Goal: Task Accomplishment & Management: Manage account settings

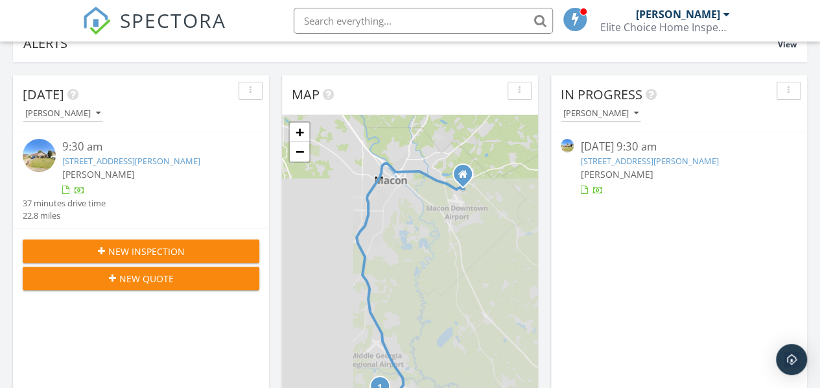
scroll to position [130, 0]
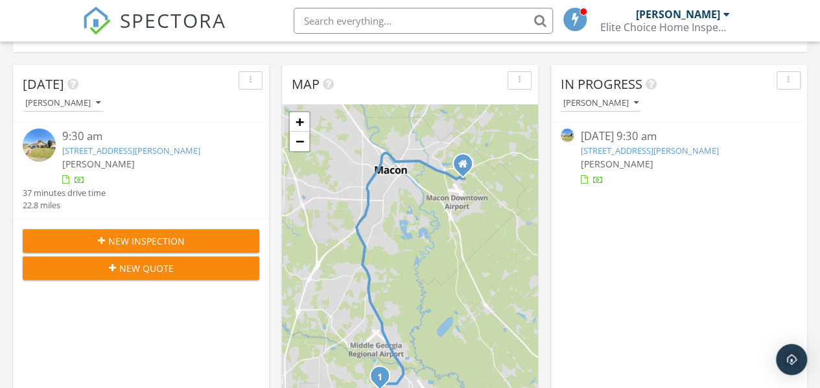
click at [156, 145] on link "108 Emerald Ct, Warner Robins, GA 31093" at bounding box center [131, 151] width 138 height 12
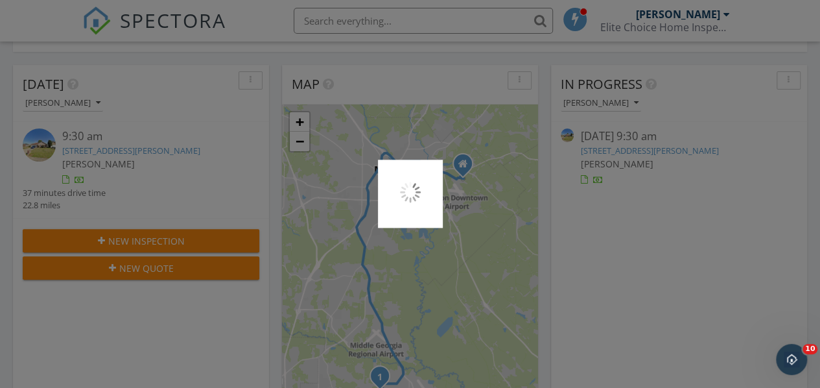
scroll to position [0, 0]
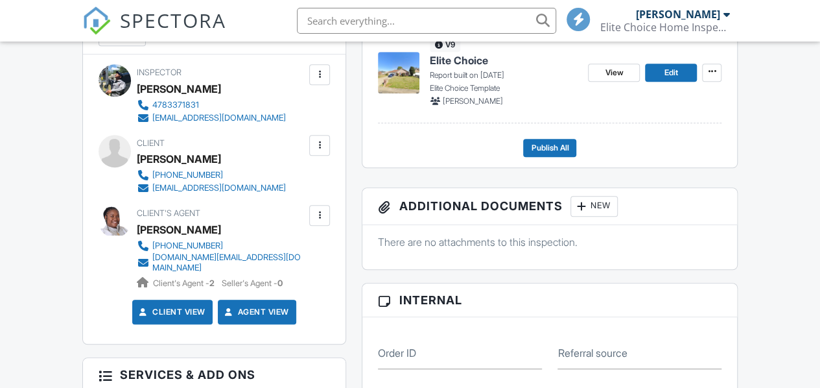
scroll to position [194, 0]
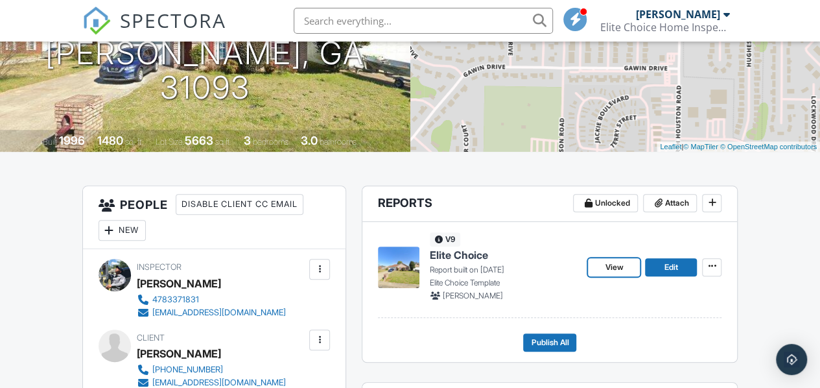
click at [616, 274] on span "View" at bounding box center [614, 267] width 18 height 13
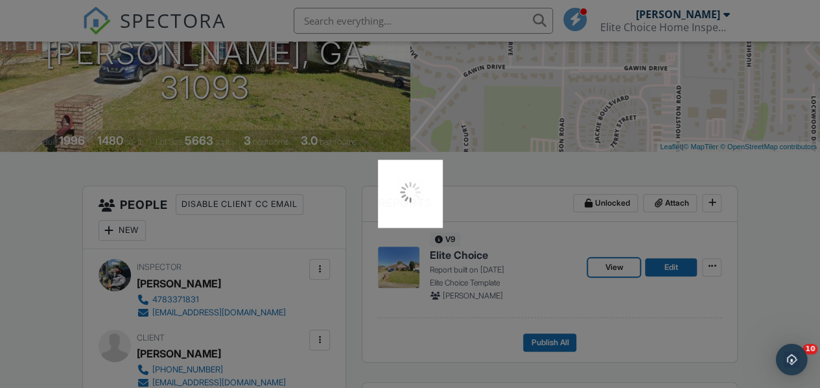
scroll to position [0, 0]
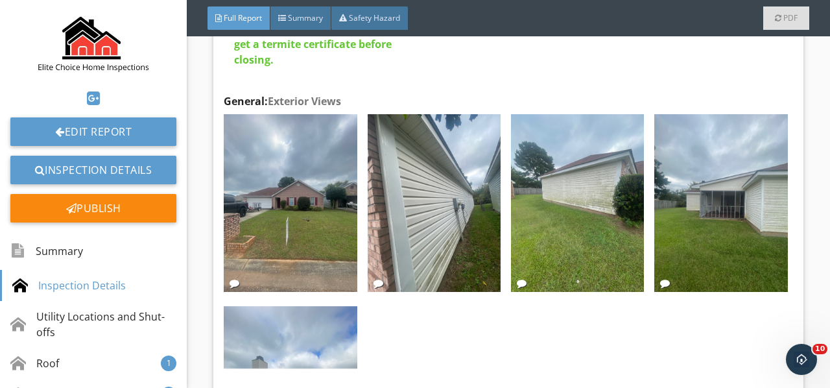
scroll to position [1167, 0]
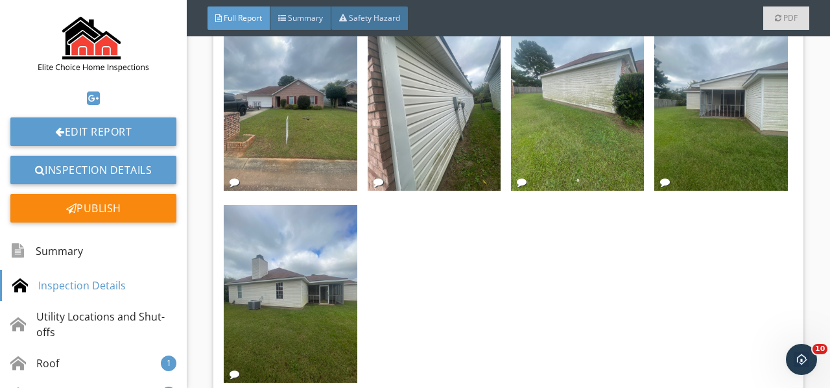
click at [268, 118] on img at bounding box center [290, 102] width 133 height 178
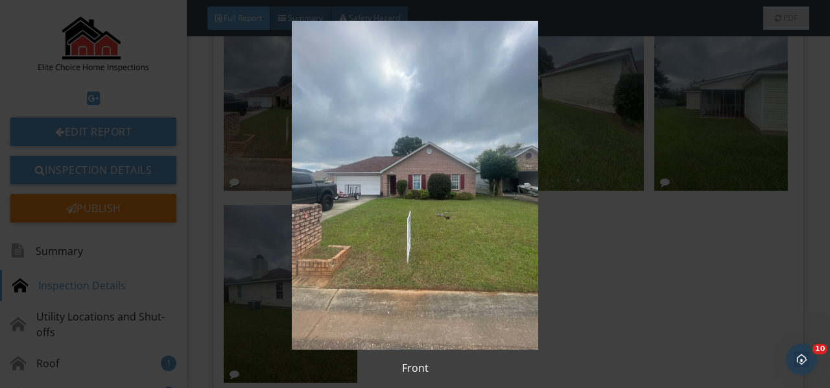
click at [268, 118] on img at bounding box center [414, 185] width 749 height 329
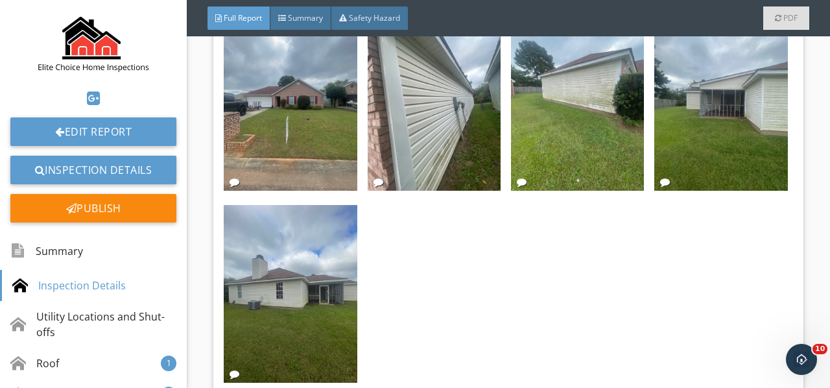
click at [393, 111] on img at bounding box center [434, 102] width 133 height 178
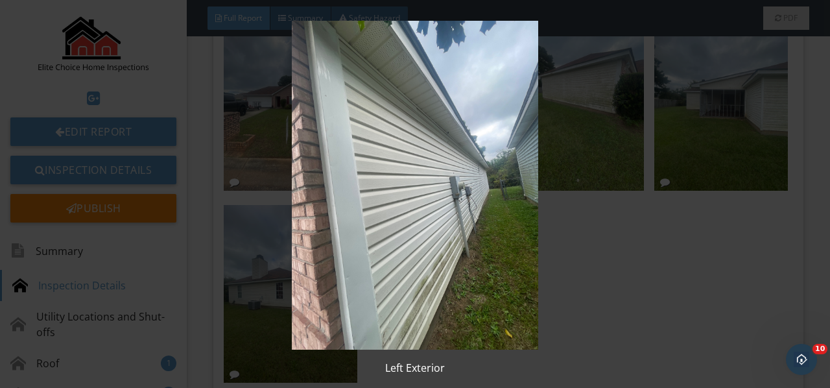
click at [393, 111] on img at bounding box center [414, 185] width 749 height 329
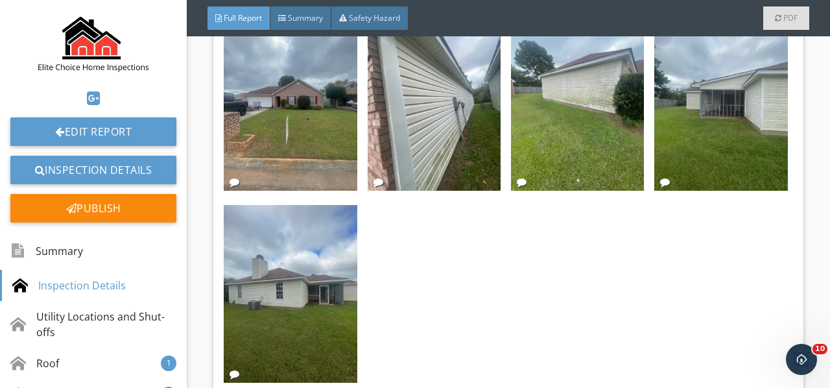
click at [583, 133] on img at bounding box center [577, 102] width 133 height 178
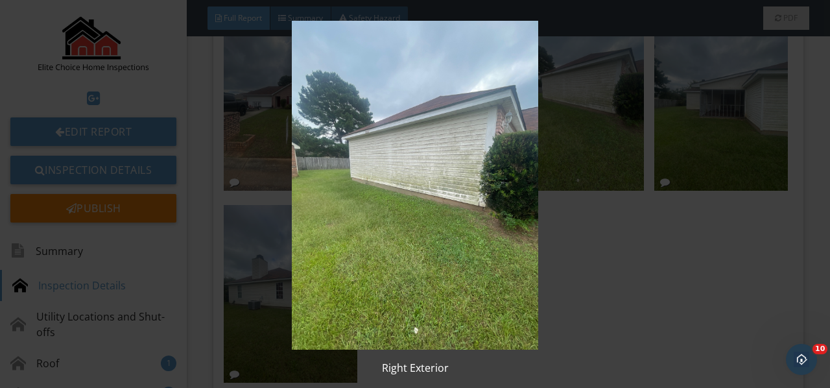
click at [583, 133] on img at bounding box center [414, 185] width 749 height 329
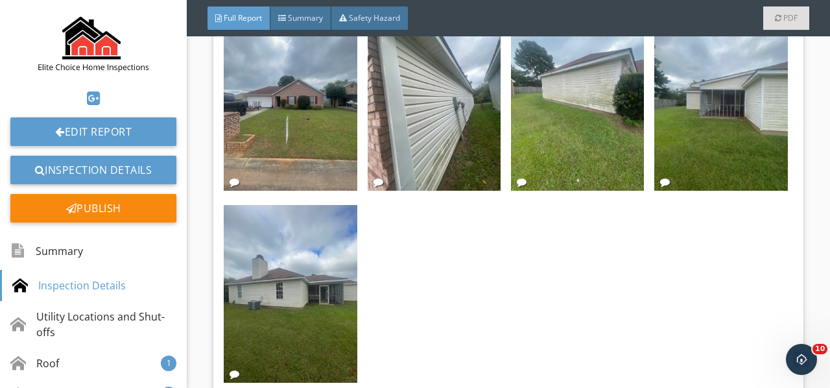
click at [670, 134] on img at bounding box center [720, 102] width 133 height 178
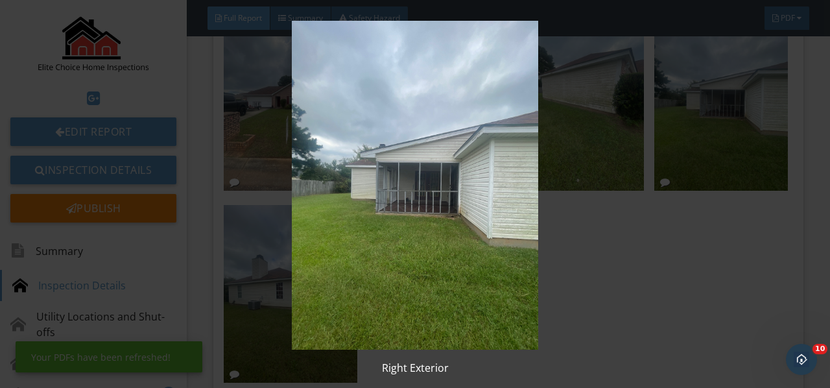
click at [670, 134] on img at bounding box center [414, 185] width 749 height 329
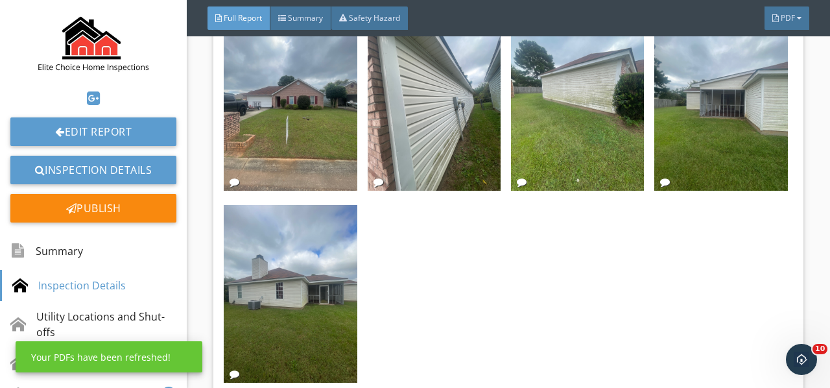
click at [290, 240] on img at bounding box center [290, 294] width 133 height 178
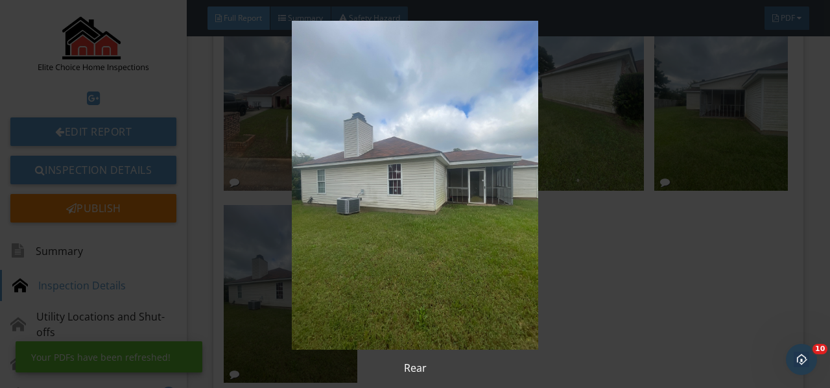
click at [290, 240] on img at bounding box center [414, 185] width 749 height 329
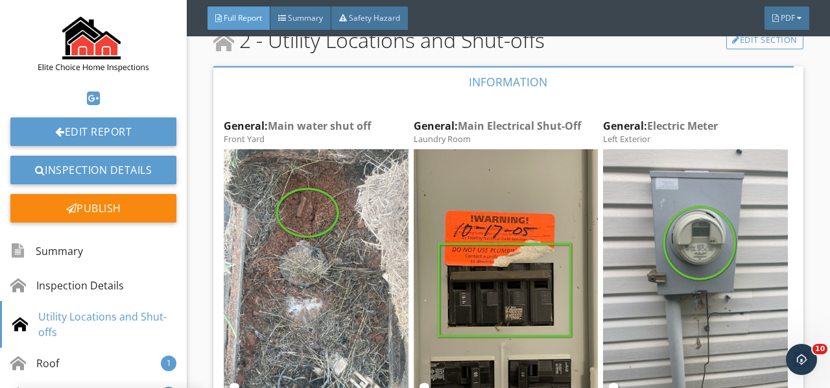
scroll to position [1621, 0]
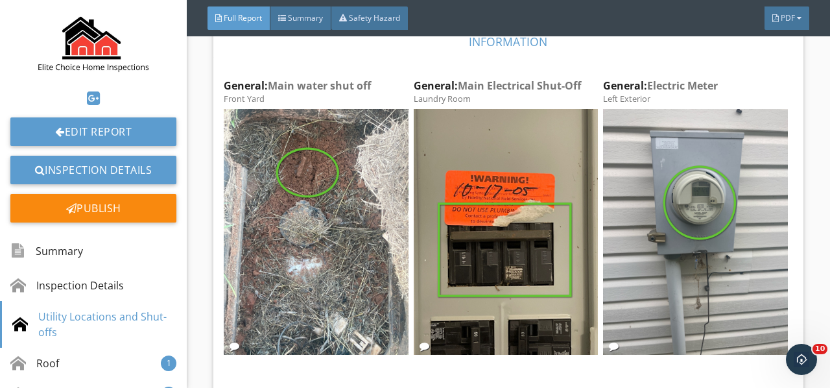
click at [356, 157] on img at bounding box center [316, 232] width 184 height 246
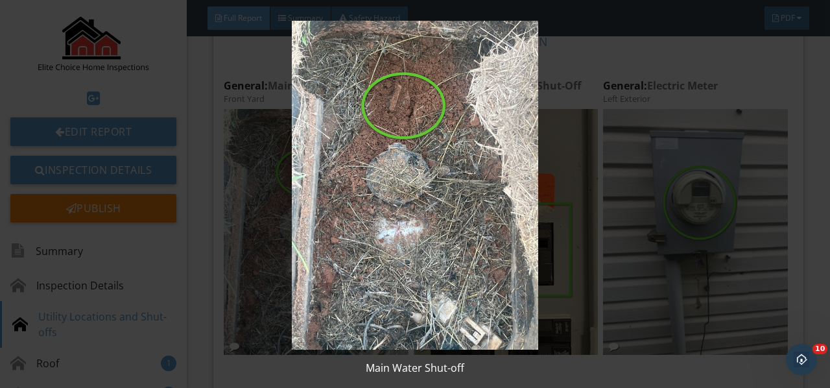
click at [356, 157] on img at bounding box center [414, 185] width 749 height 329
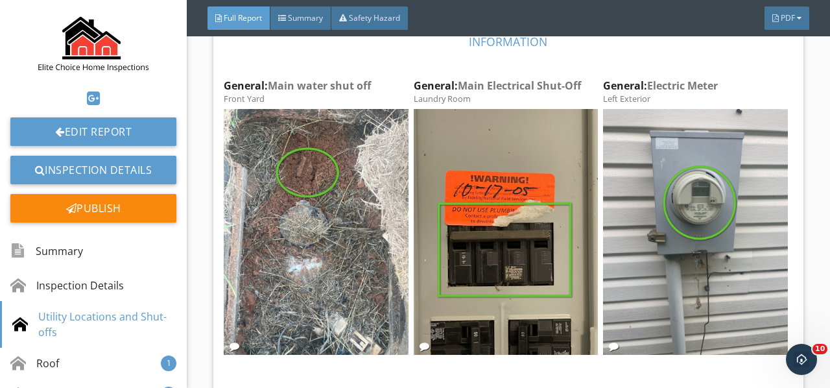
click at [485, 166] on img at bounding box center [506, 232] width 184 height 246
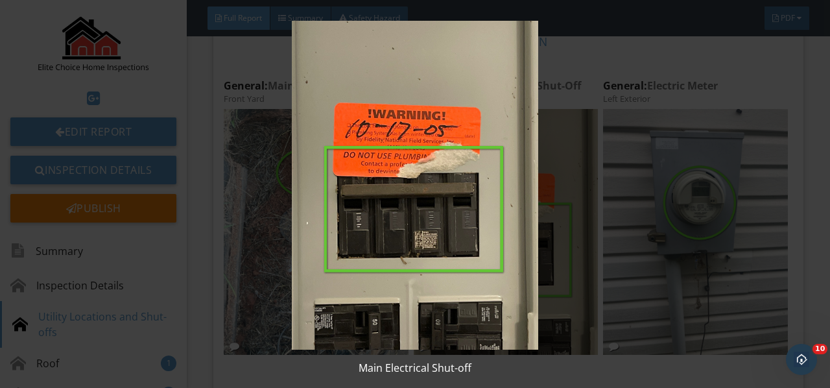
click at [485, 166] on img at bounding box center [414, 185] width 749 height 329
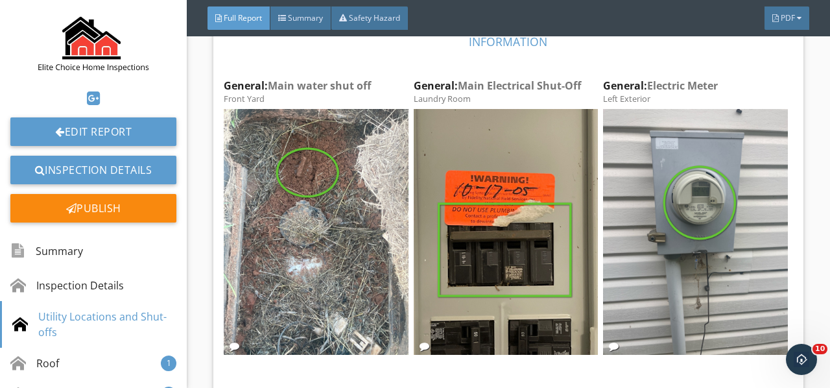
click at [621, 166] on img at bounding box center [695, 232] width 184 height 246
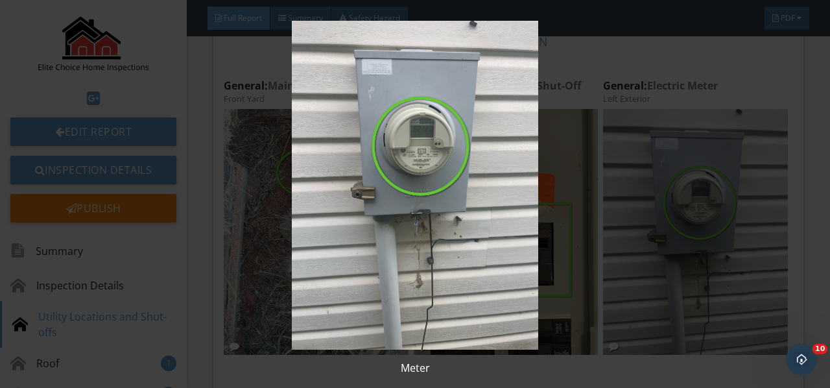
click at [621, 166] on img at bounding box center [414, 185] width 749 height 329
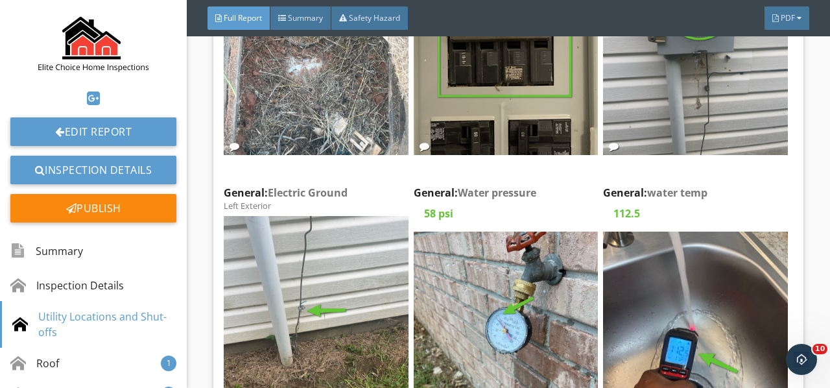
scroll to position [1880, 0]
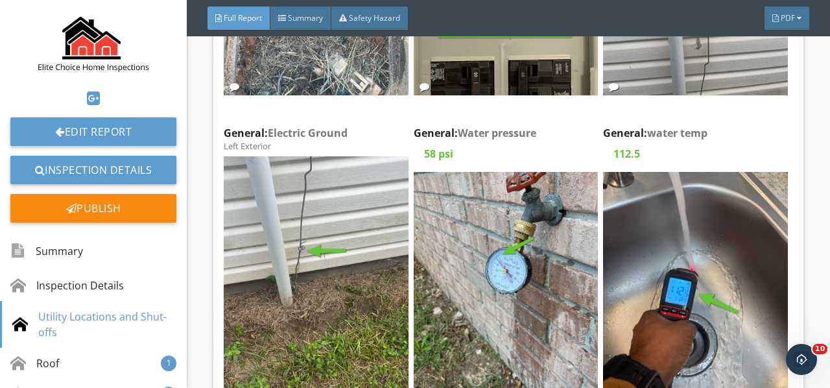
click at [290, 190] on img at bounding box center [316, 279] width 184 height 246
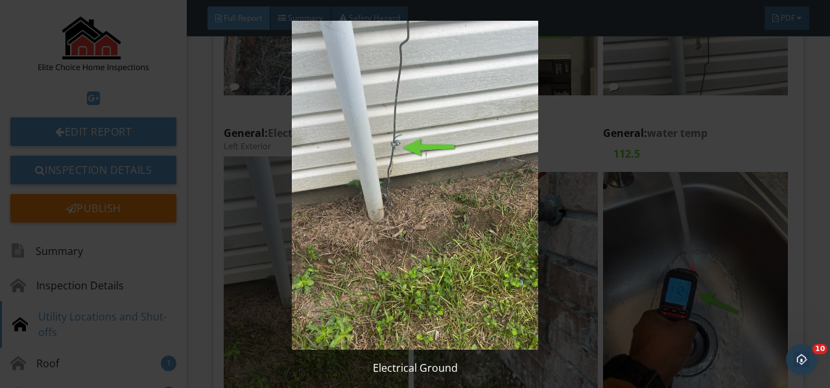
click at [290, 190] on img at bounding box center [414, 185] width 749 height 329
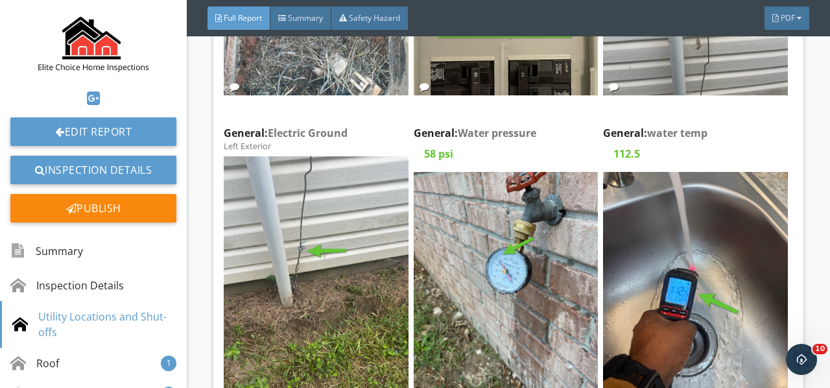
click at [454, 208] on img at bounding box center [506, 295] width 184 height 246
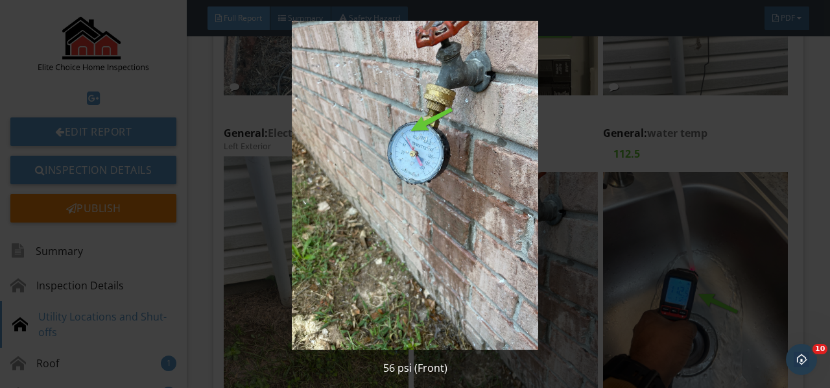
click at [454, 208] on img at bounding box center [414, 185] width 749 height 329
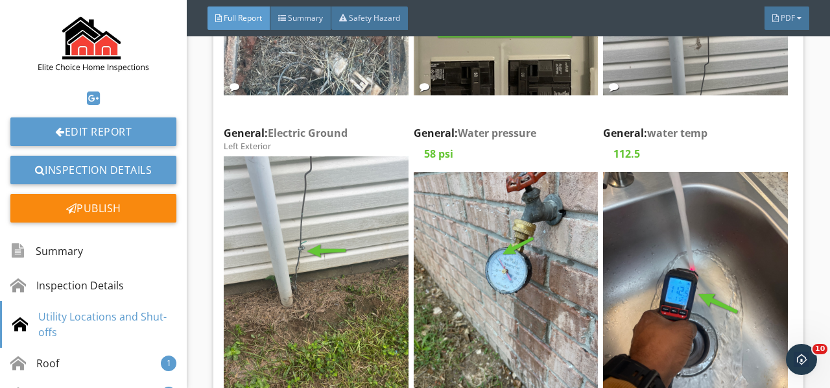
click at [494, 172] on img at bounding box center [506, 295] width 184 height 246
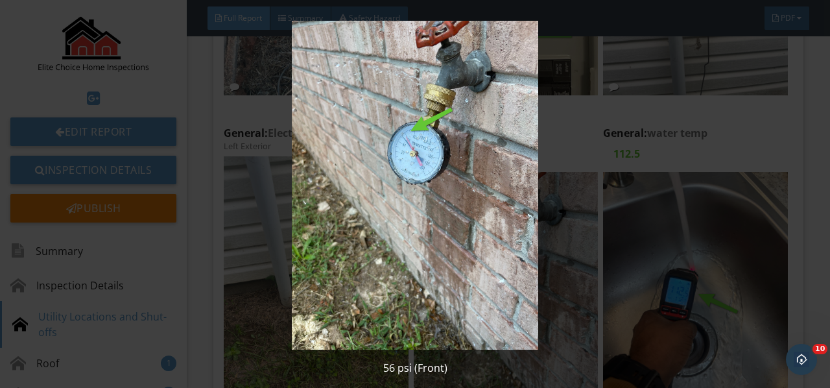
click at [494, 170] on img at bounding box center [414, 185] width 749 height 329
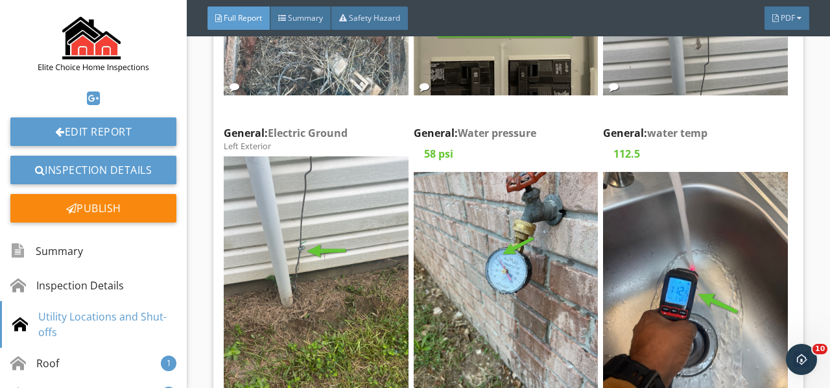
click at [0, 0] on div at bounding box center [0, 0] width 0 height 0
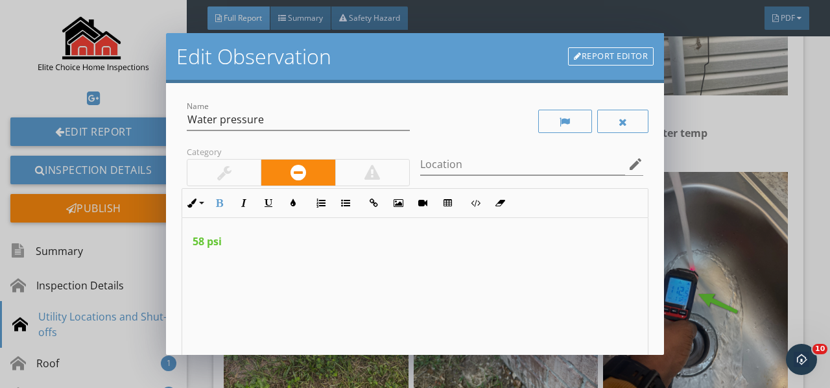
click at [203, 242] on span "58 psi" at bounding box center [207, 241] width 29 height 14
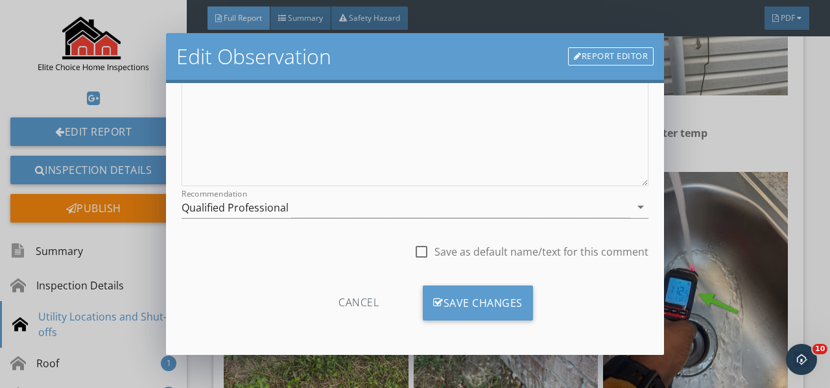
click at [495, 305] on div "Save Changes" at bounding box center [478, 302] width 110 height 35
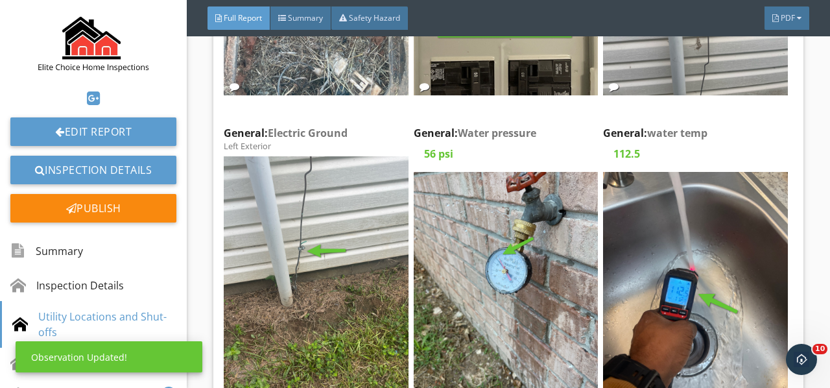
click at [708, 274] on img at bounding box center [695, 295] width 184 height 246
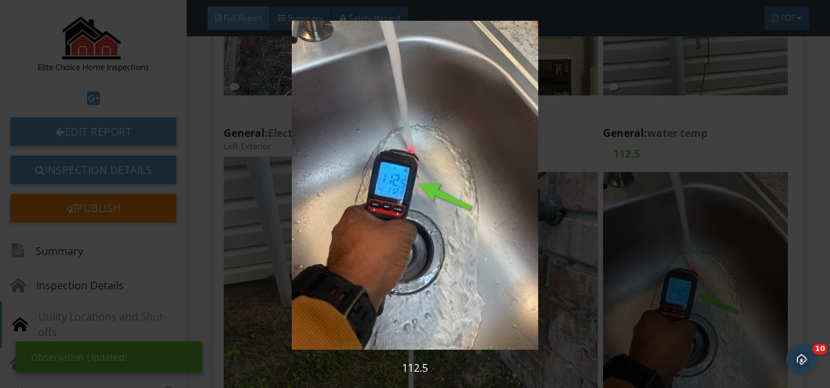
click at [708, 274] on img at bounding box center [414, 185] width 749 height 329
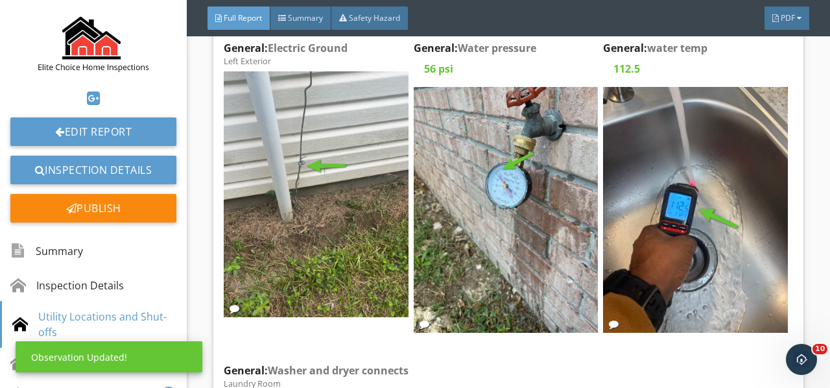
scroll to position [2269, 0]
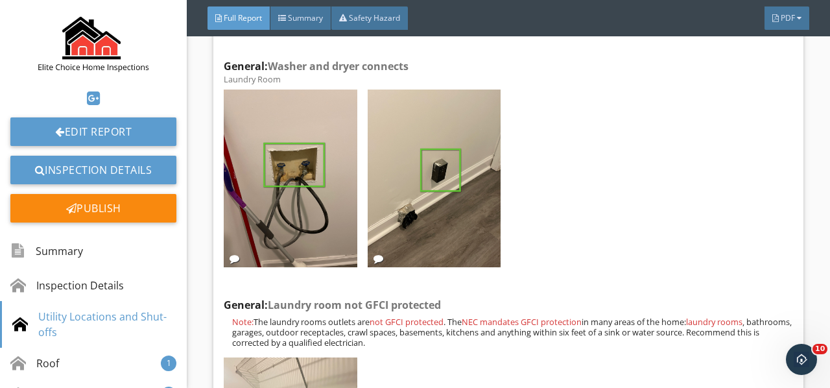
click at [292, 162] on img at bounding box center [290, 178] width 133 height 178
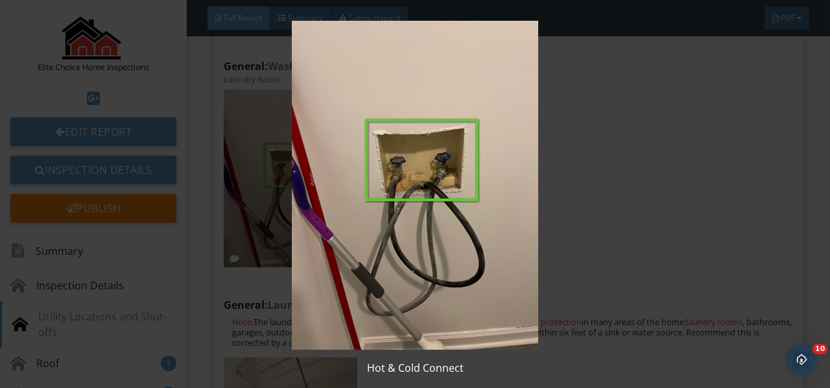
click at [292, 163] on img at bounding box center [414, 185] width 749 height 329
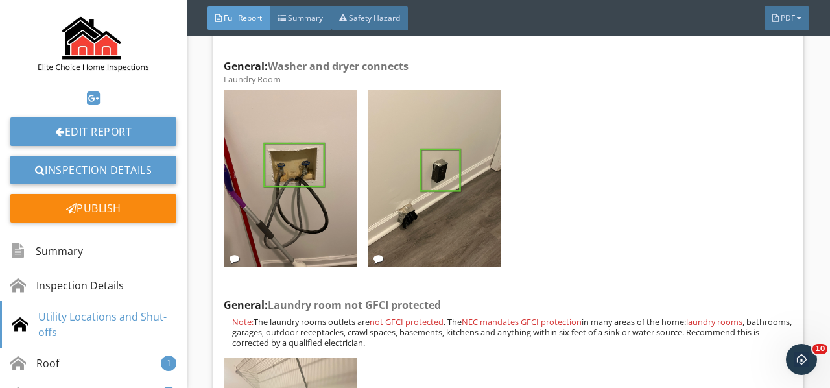
click at [420, 169] on img at bounding box center [434, 178] width 133 height 178
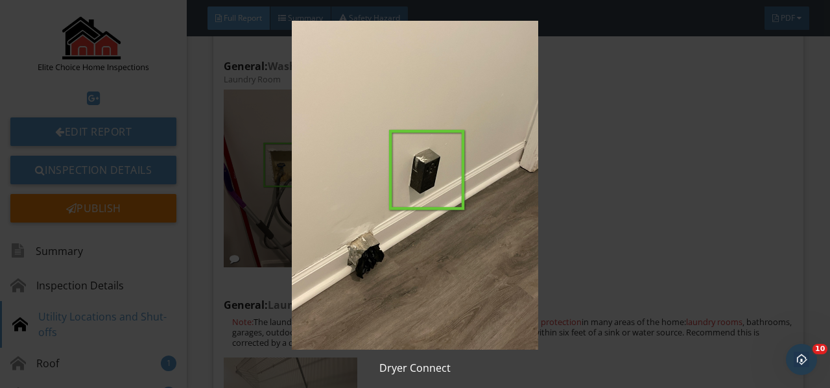
click at [420, 169] on img at bounding box center [414, 185] width 749 height 329
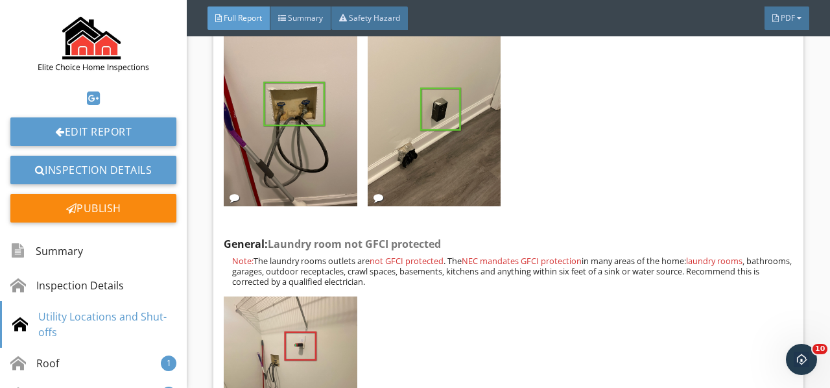
scroll to position [2463, 0]
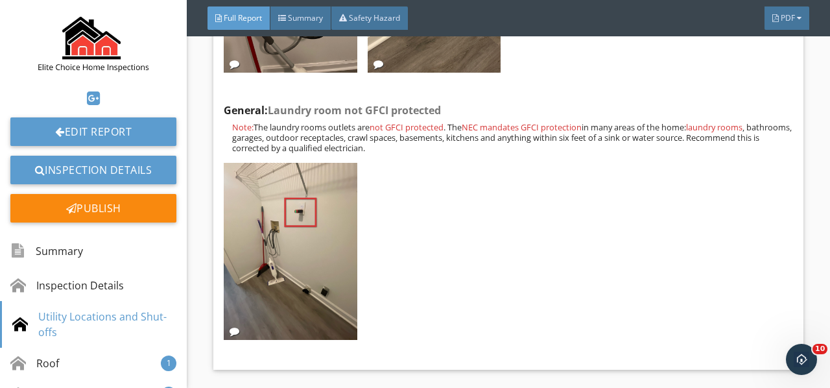
click at [0, 0] on div "Edit" at bounding box center [0, 0] width 0 height 0
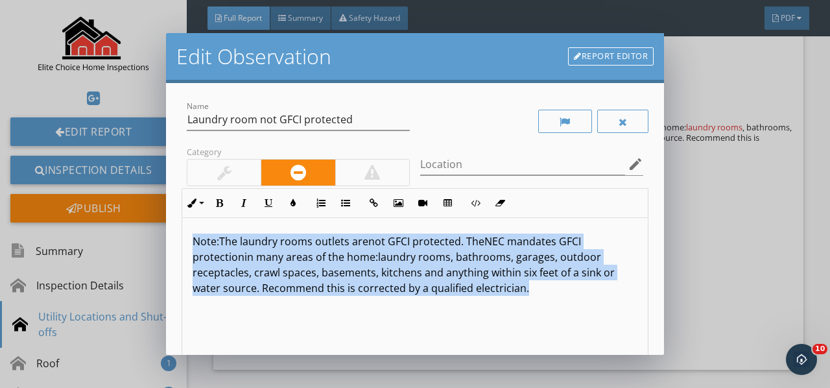
drag, startPoint x: 532, startPoint y: 289, endPoint x: 186, endPoint y: 227, distance: 351.1
click at [181, 232] on div "Name Laundry room not GFCI protected Category Location edit Inline Style XLarge…" at bounding box center [415, 219] width 498 height 272
click at [222, 205] on icon "button" at bounding box center [219, 202] width 9 height 9
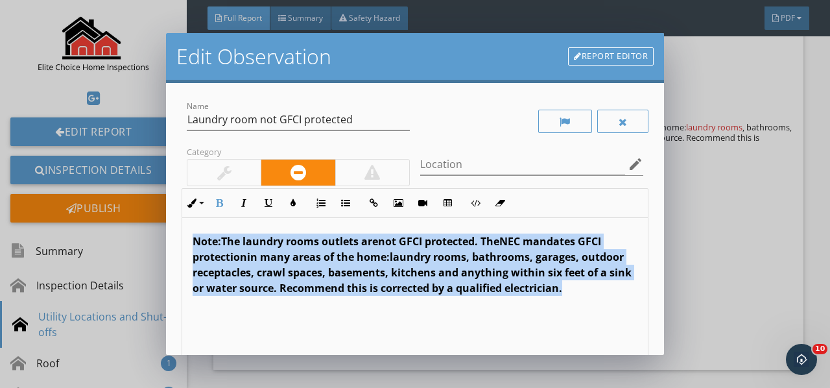
scroll to position [0, 0]
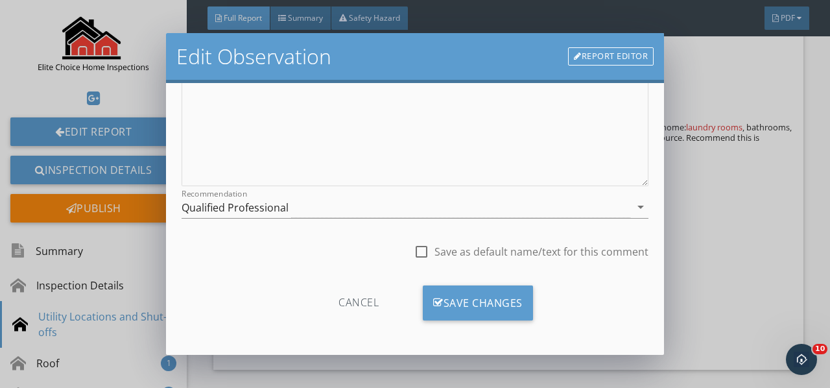
click at [493, 302] on div "Save Changes" at bounding box center [478, 302] width 110 height 35
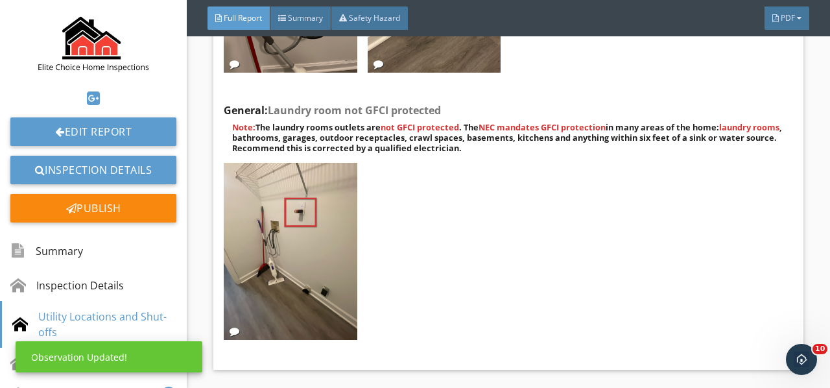
click at [347, 267] on img at bounding box center [290, 252] width 133 height 178
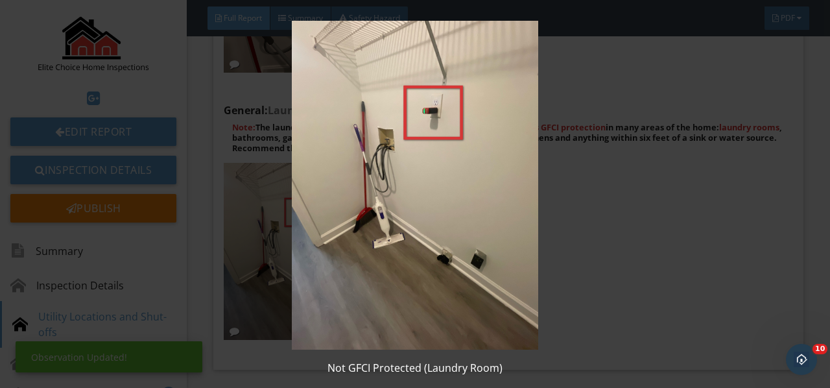
click at [347, 267] on img at bounding box center [414, 185] width 749 height 329
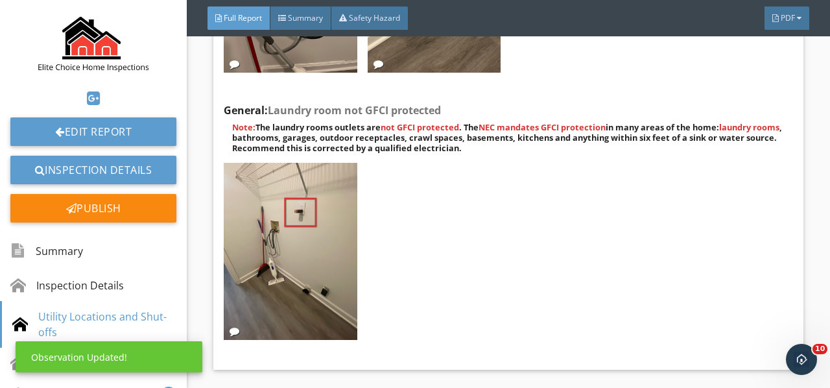
click at [347, 267] on img at bounding box center [290, 252] width 133 height 178
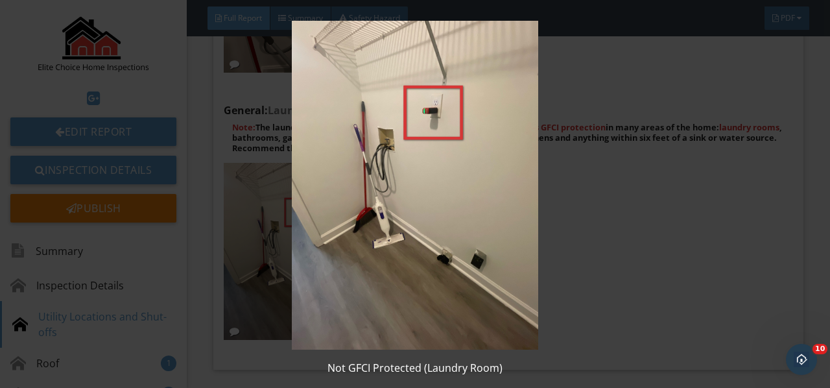
click at [347, 267] on img at bounding box center [414, 185] width 749 height 329
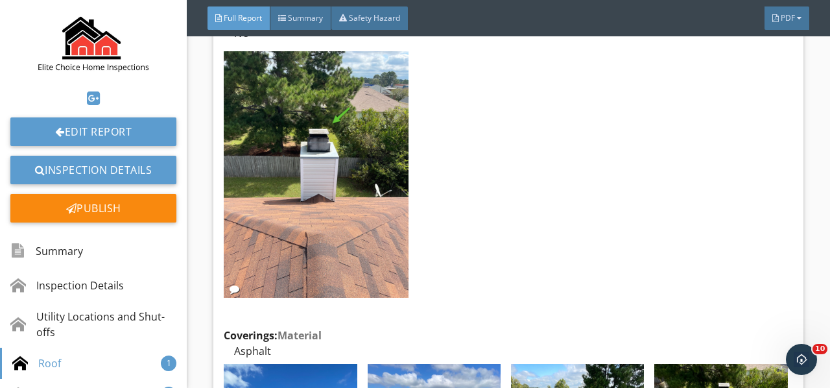
scroll to position [3047, 0]
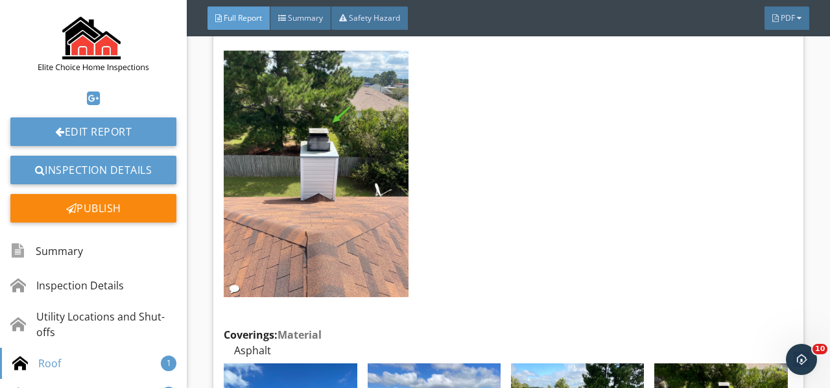
click at [318, 120] on img at bounding box center [316, 174] width 184 height 246
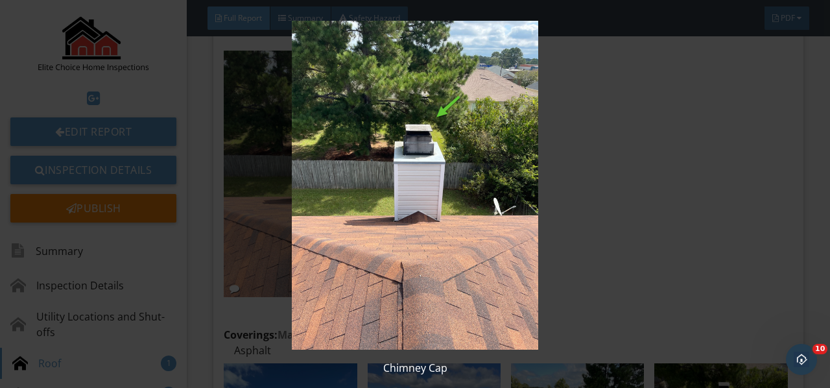
click at [318, 121] on img at bounding box center [414, 185] width 749 height 329
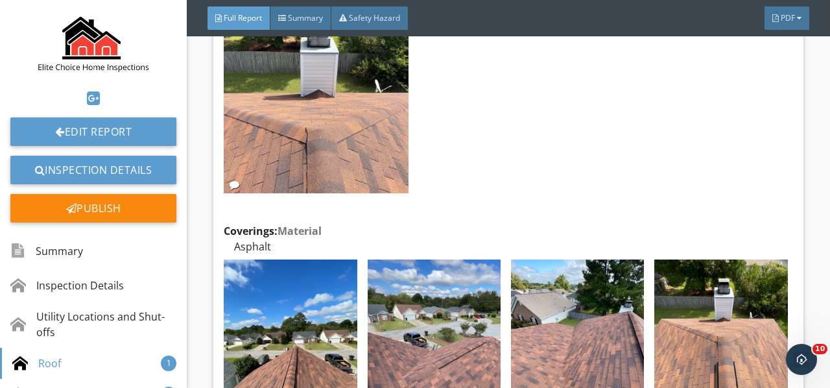
scroll to position [3306, 0]
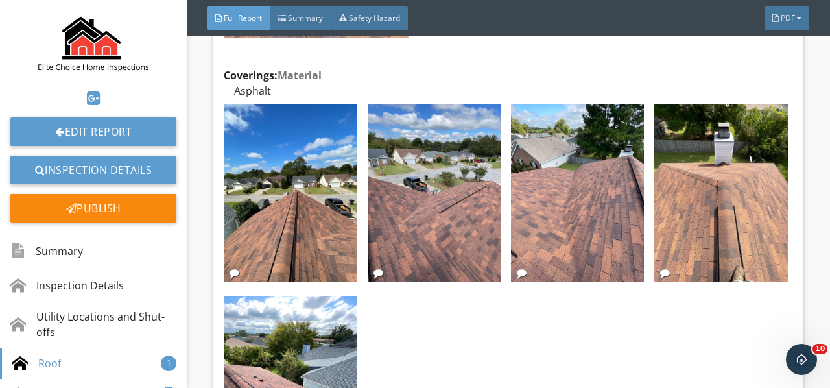
click at [293, 135] on img at bounding box center [290, 193] width 133 height 178
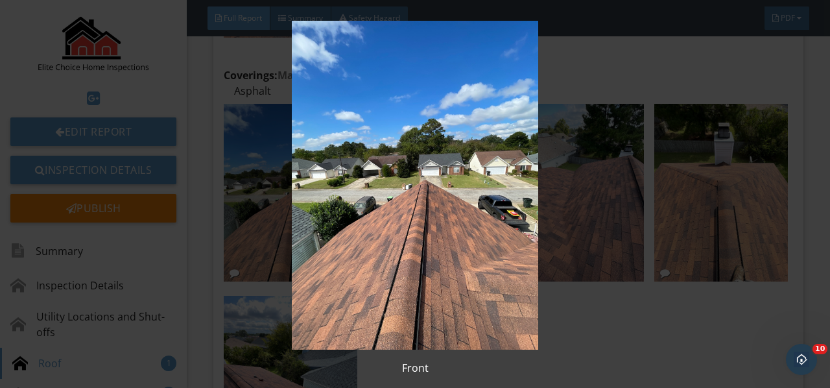
click at [293, 135] on img at bounding box center [414, 185] width 749 height 329
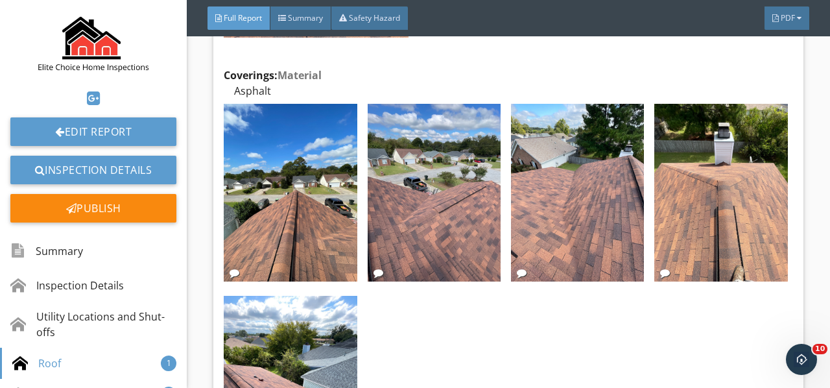
click at [443, 179] on img at bounding box center [434, 193] width 133 height 178
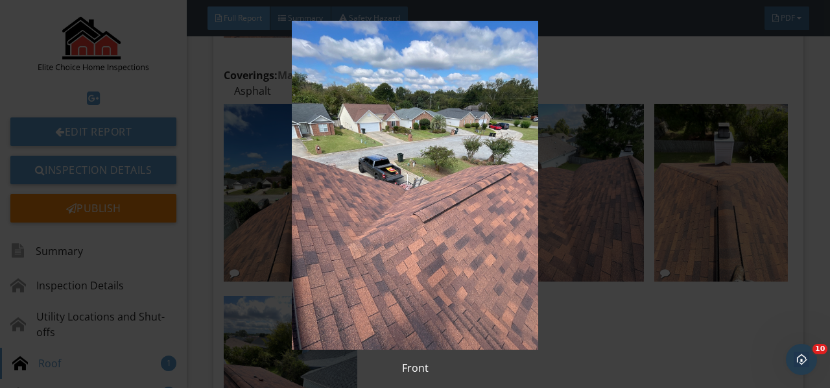
click at [443, 179] on img at bounding box center [414, 185] width 749 height 329
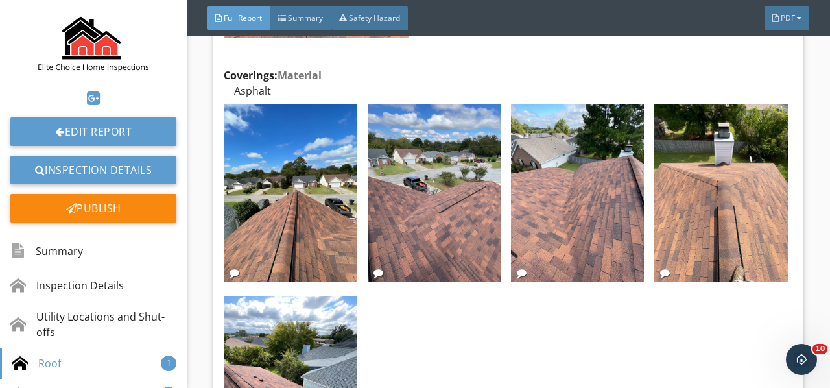
click at [550, 183] on img at bounding box center [577, 193] width 133 height 178
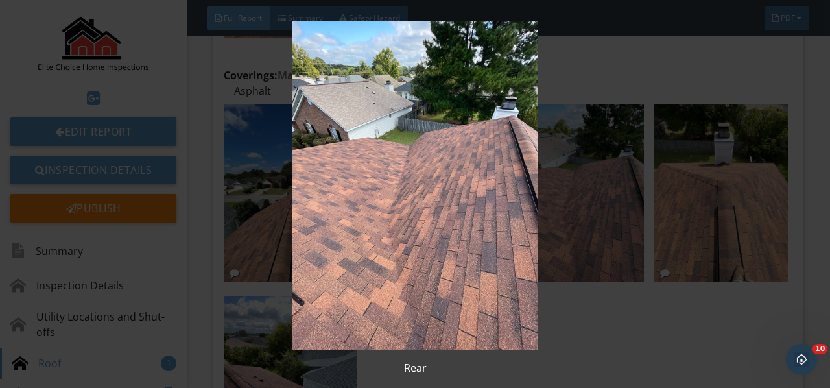
click at [550, 183] on img at bounding box center [414, 185] width 749 height 329
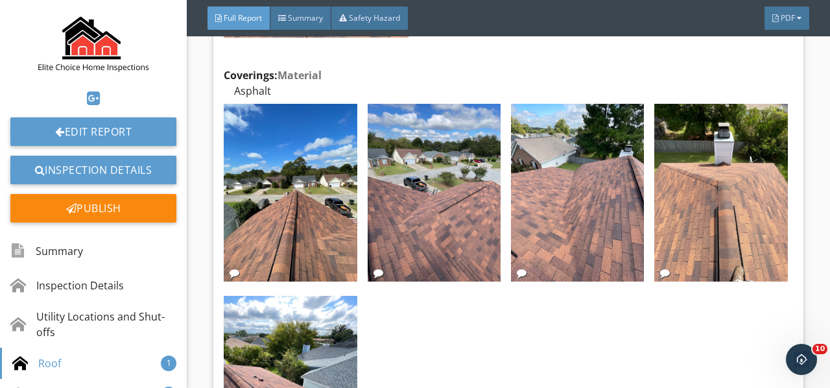
click at [673, 173] on img at bounding box center [720, 193] width 133 height 178
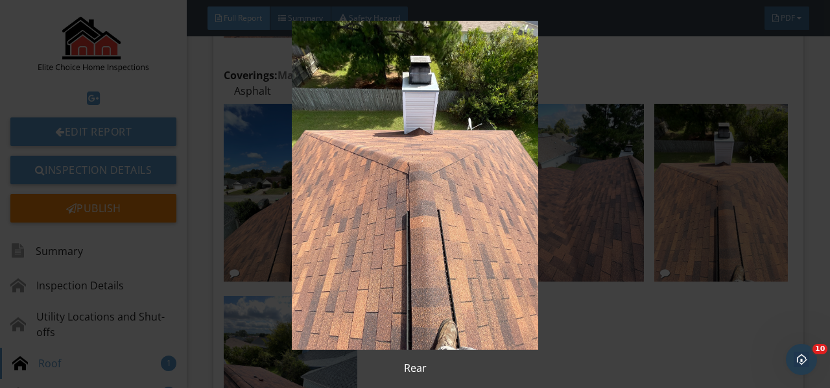
click at [673, 173] on img at bounding box center [414, 185] width 749 height 329
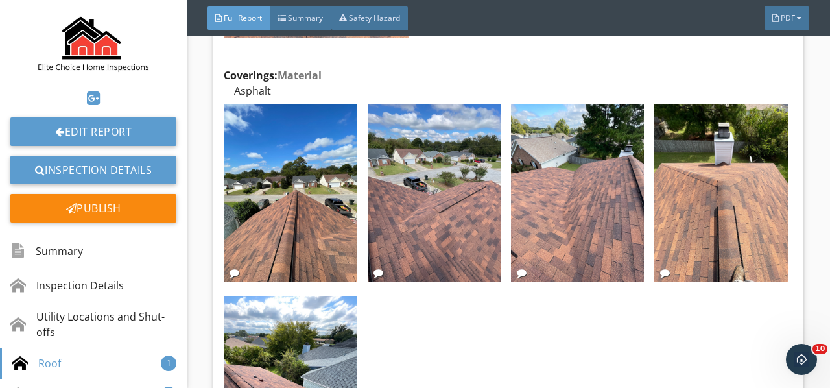
scroll to position [3500, 0]
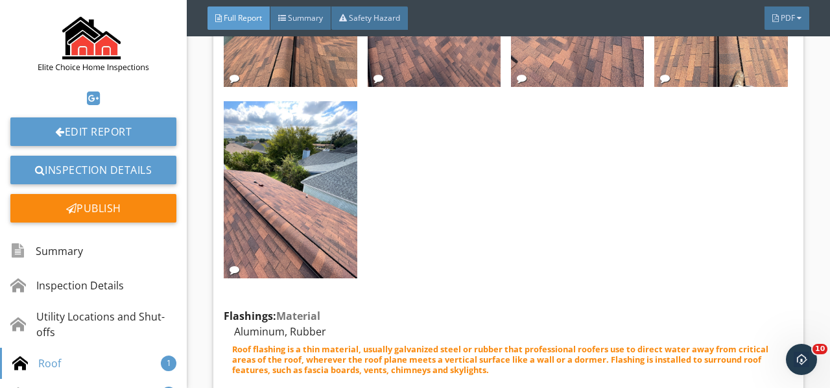
click at [323, 174] on img at bounding box center [290, 190] width 133 height 178
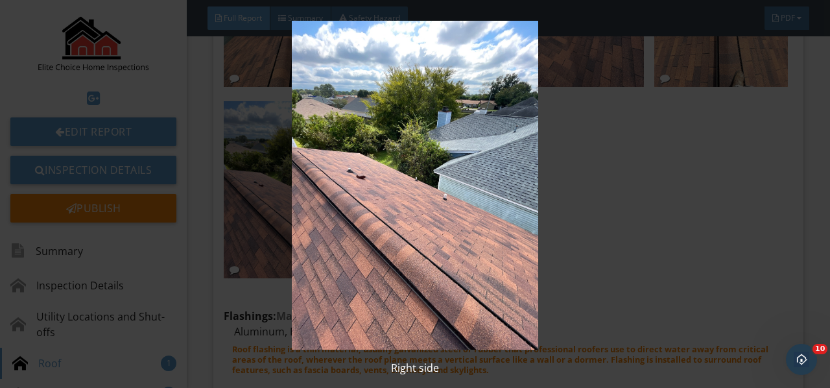
click at [323, 174] on img at bounding box center [414, 185] width 749 height 329
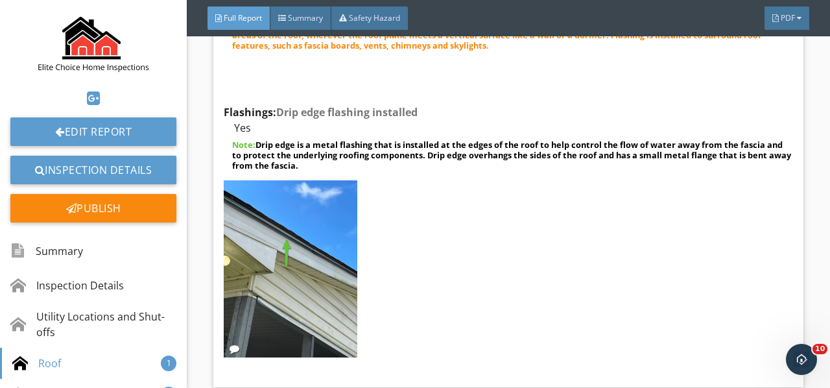
click at [307, 216] on img at bounding box center [290, 269] width 133 height 178
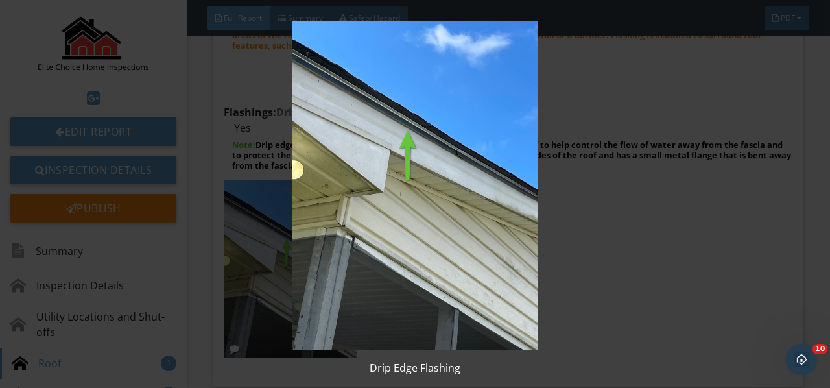
click at [307, 216] on img at bounding box center [414, 185] width 749 height 329
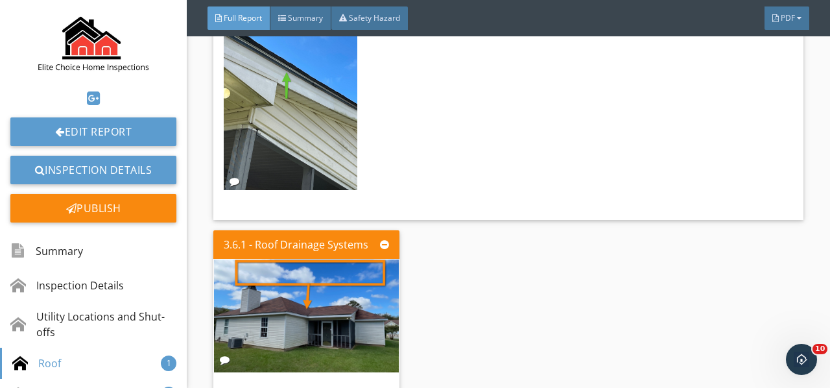
scroll to position [4149, 0]
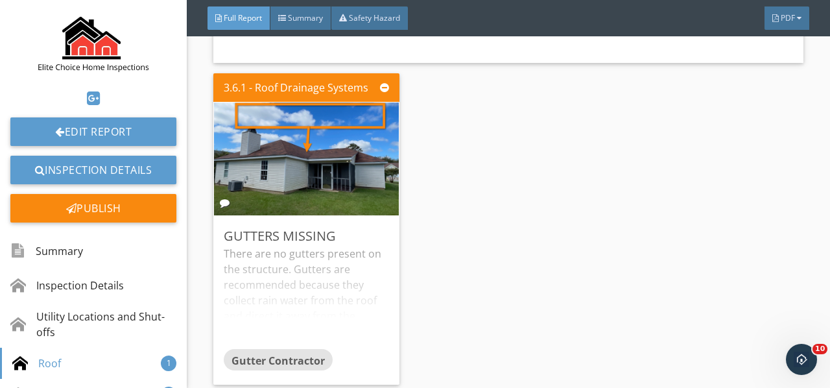
click at [342, 251] on div "There are no gutters present on the structure. Gutters are recommended because …" at bounding box center [306, 297] width 165 height 102
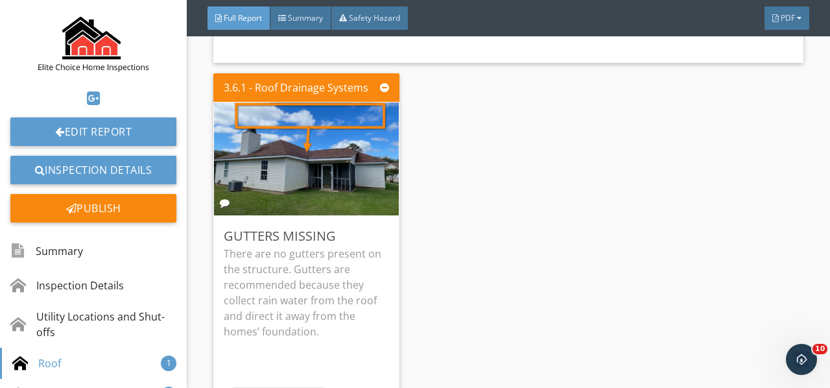
click at [299, 128] on img at bounding box center [306, 159] width 211 height 282
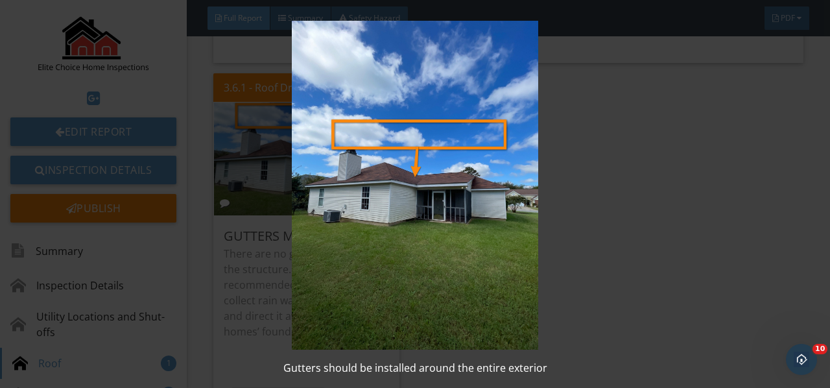
click at [299, 128] on img at bounding box center [414, 185] width 749 height 329
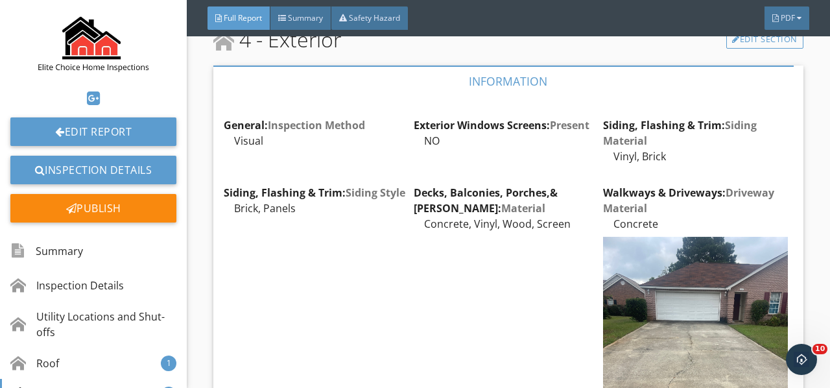
scroll to position [4602, 0]
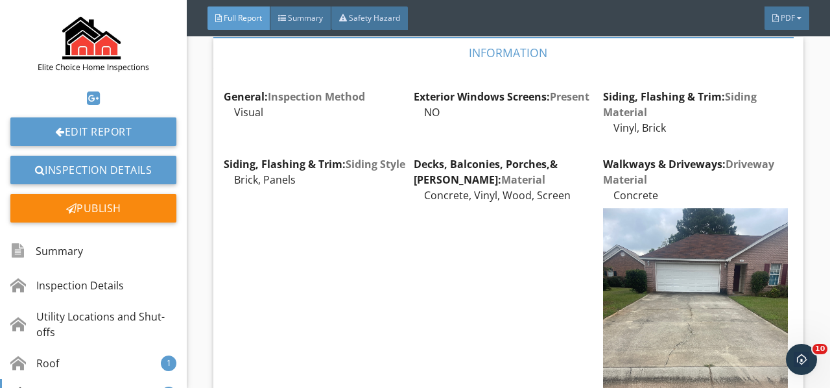
click at [670, 244] on img at bounding box center [695, 331] width 184 height 246
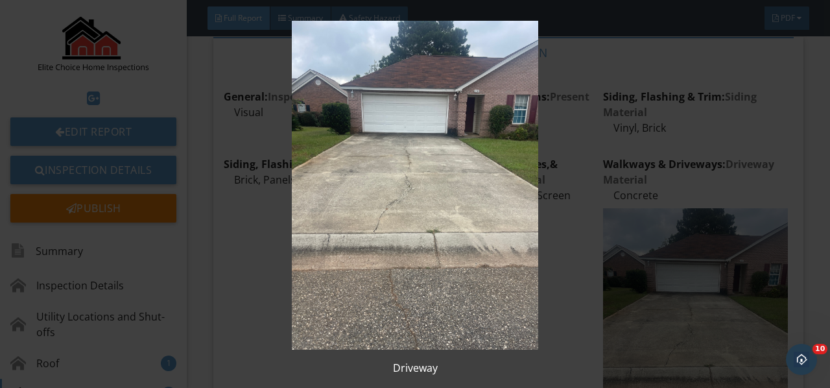
click at [670, 244] on img at bounding box center [414, 185] width 749 height 329
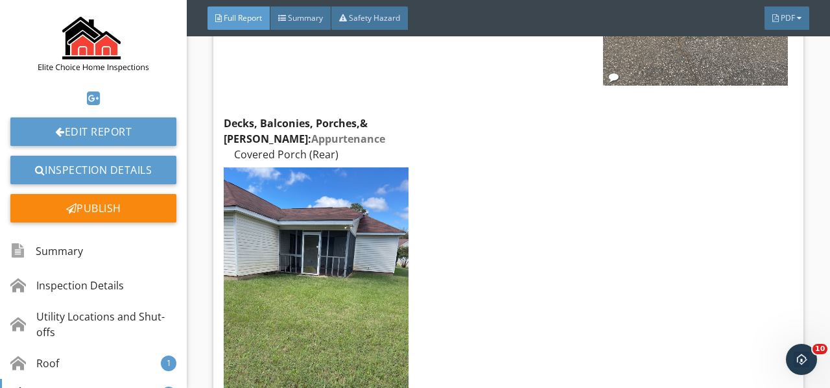
scroll to position [4991, 0]
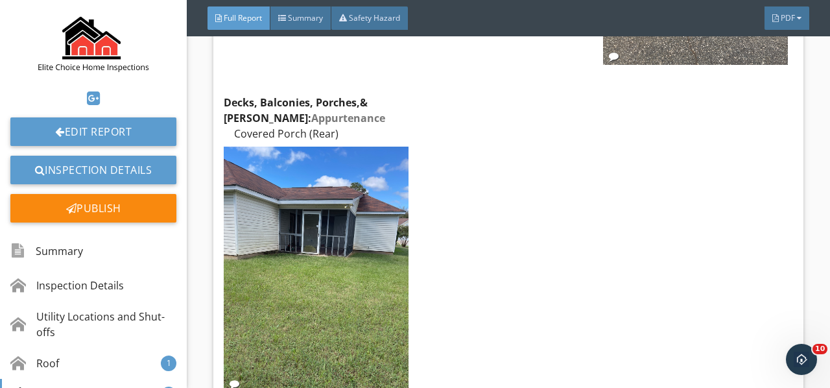
click at [343, 202] on img at bounding box center [316, 269] width 184 height 246
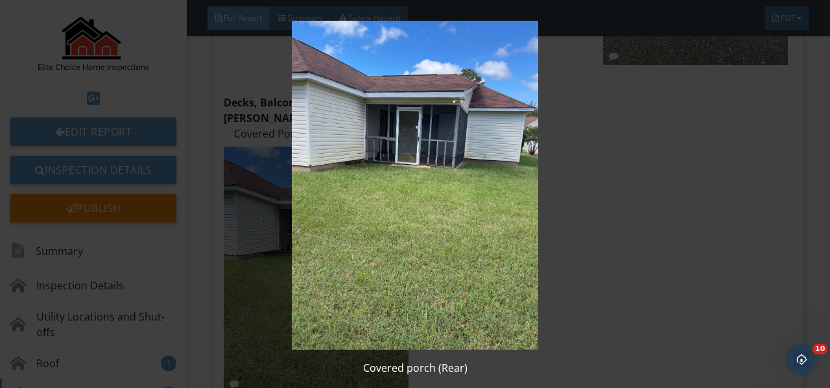
click at [343, 202] on img at bounding box center [414, 185] width 749 height 329
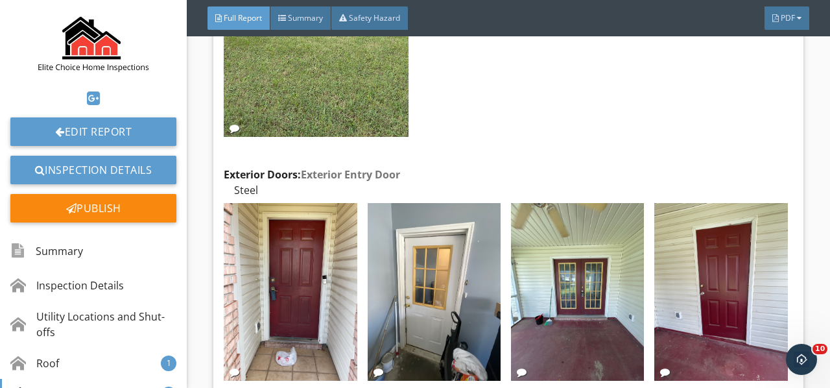
scroll to position [5315, 0]
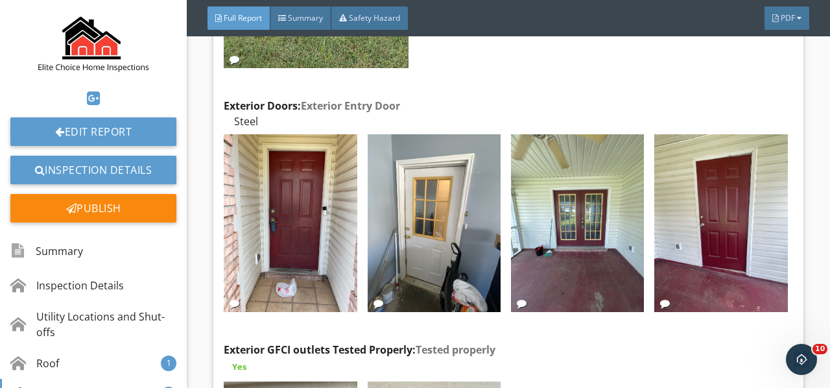
click at [319, 185] on img at bounding box center [290, 223] width 133 height 178
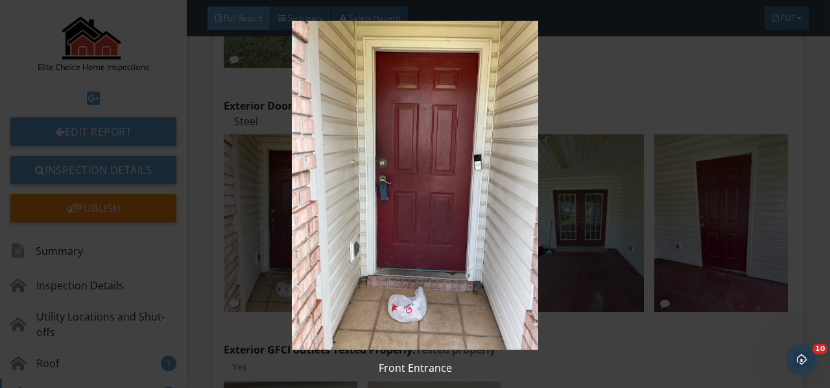
click at [319, 185] on img at bounding box center [414, 185] width 749 height 329
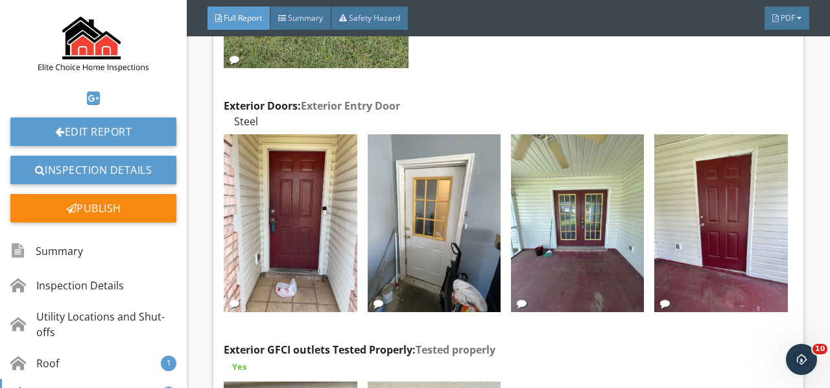
click at [424, 188] on img at bounding box center [434, 223] width 133 height 178
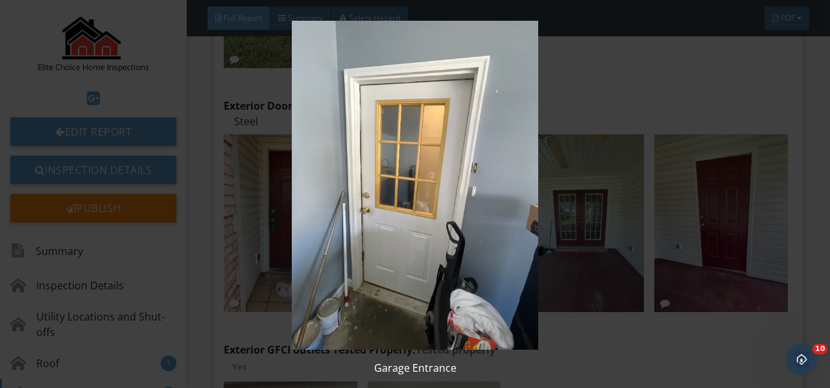
click at [424, 188] on img at bounding box center [414, 185] width 749 height 329
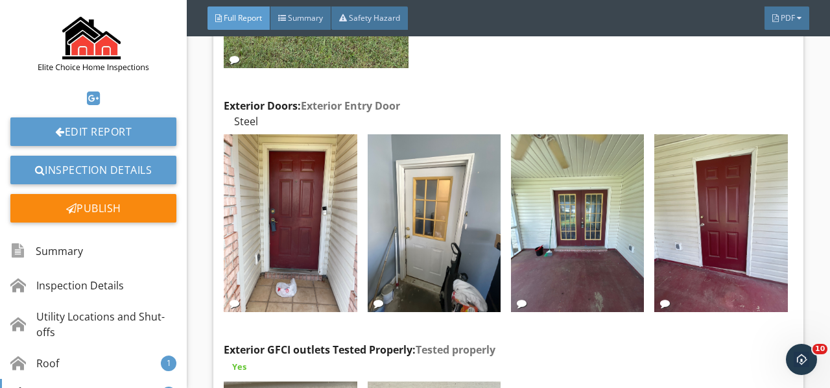
click at [575, 191] on img at bounding box center [577, 223] width 133 height 178
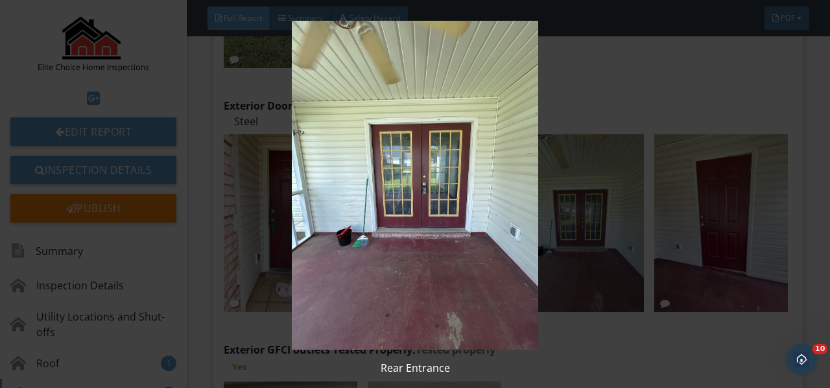
click at [575, 191] on img at bounding box center [414, 185] width 749 height 329
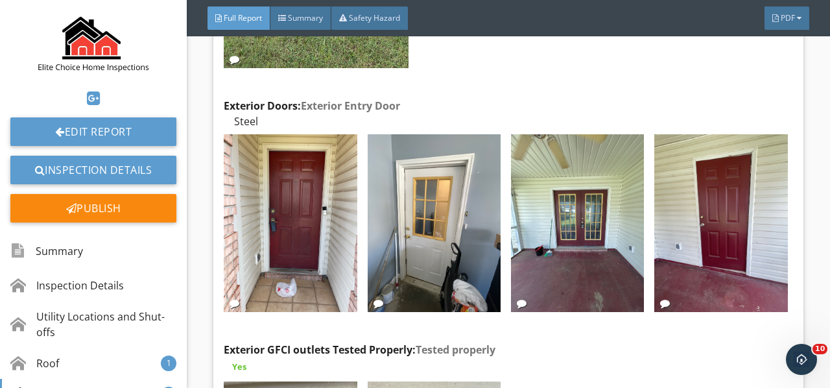
click at [655, 179] on img at bounding box center [720, 223] width 133 height 178
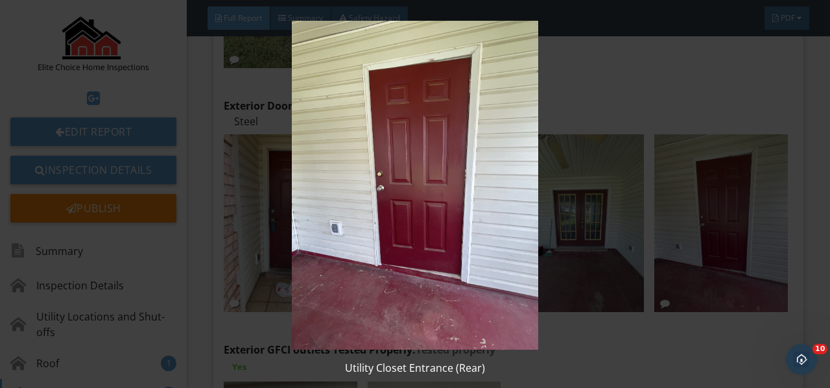
click at [655, 179] on img at bounding box center [414, 185] width 749 height 329
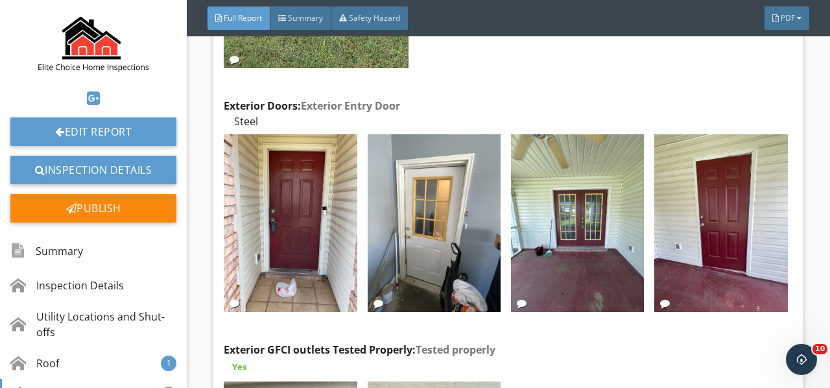
click at [654, 183] on img at bounding box center [720, 223] width 133 height 178
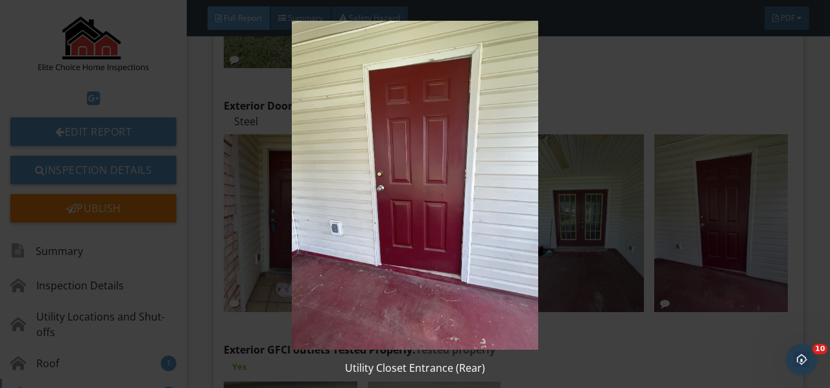
click at [652, 183] on img at bounding box center [414, 185] width 749 height 329
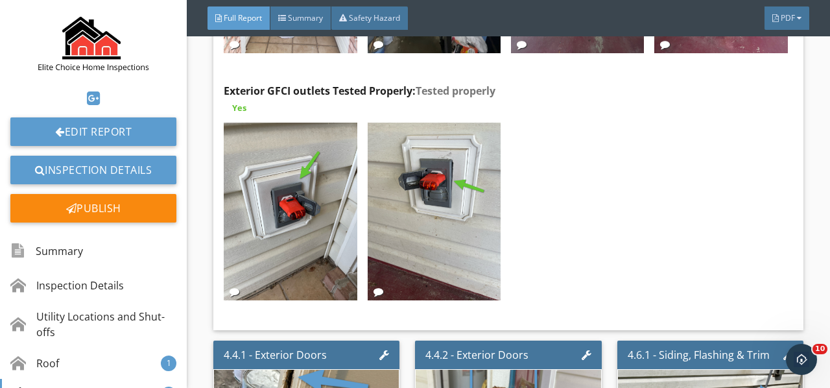
scroll to position [5575, 0]
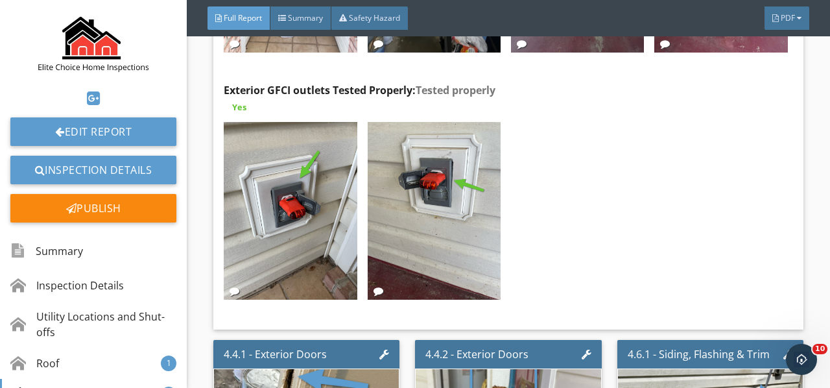
click at [266, 163] on img at bounding box center [290, 211] width 133 height 178
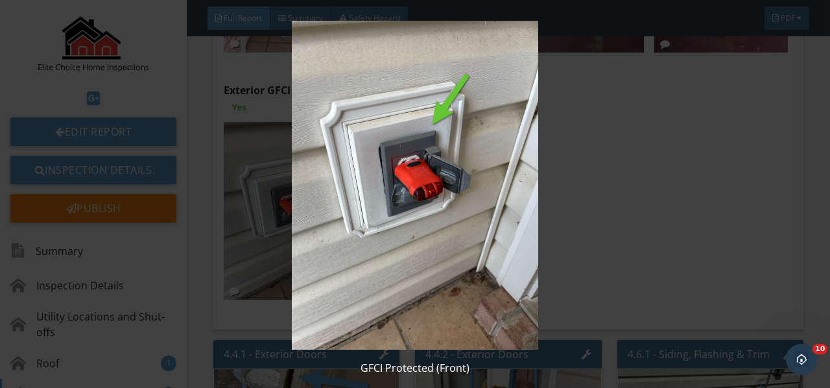
click at [266, 163] on img at bounding box center [414, 185] width 749 height 329
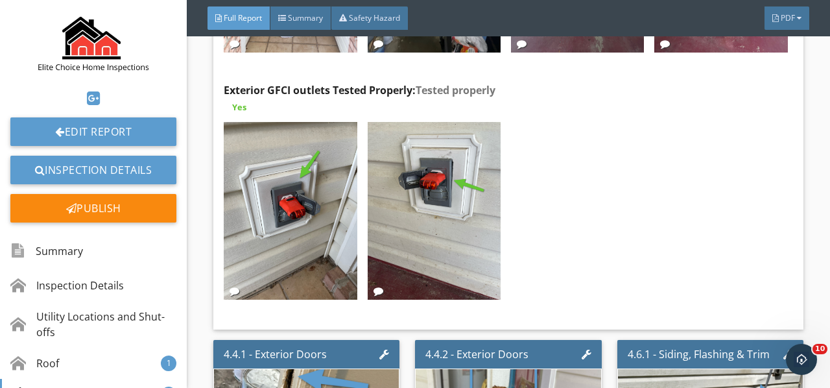
click at [427, 172] on img at bounding box center [434, 211] width 133 height 178
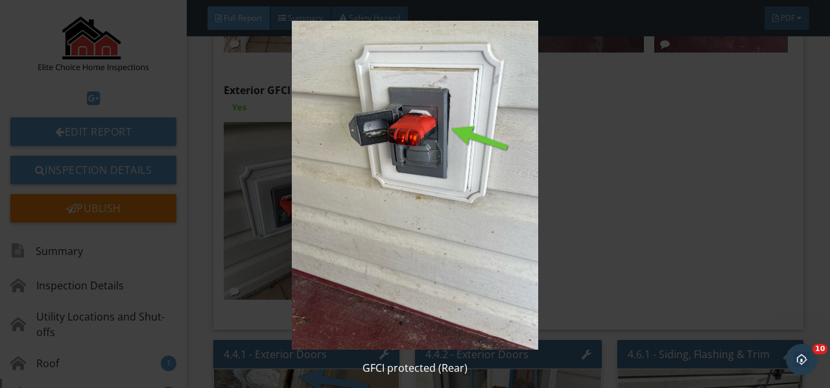
click at [427, 172] on img at bounding box center [414, 185] width 749 height 329
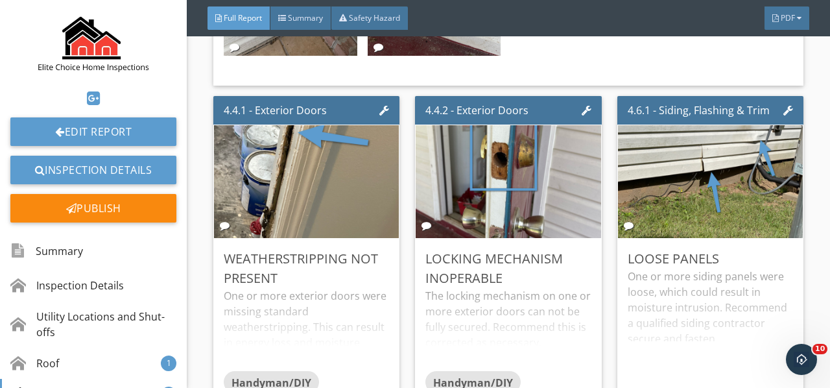
scroll to position [5834, 0]
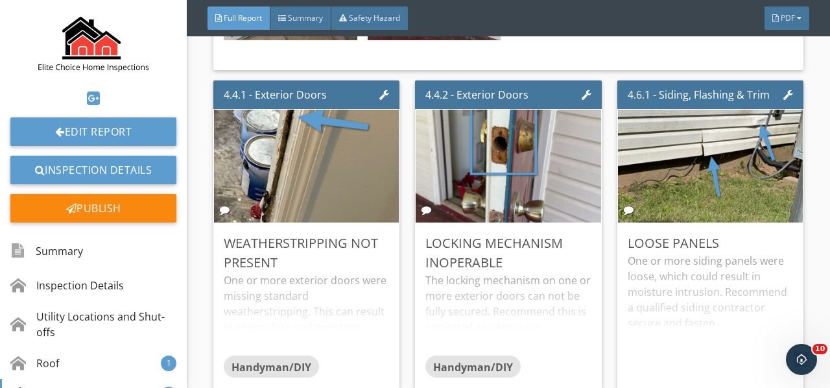
click at [299, 272] on div "One or more exterior doors were missing standard weatherstripping. This can res…" at bounding box center [306, 313] width 165 height 83
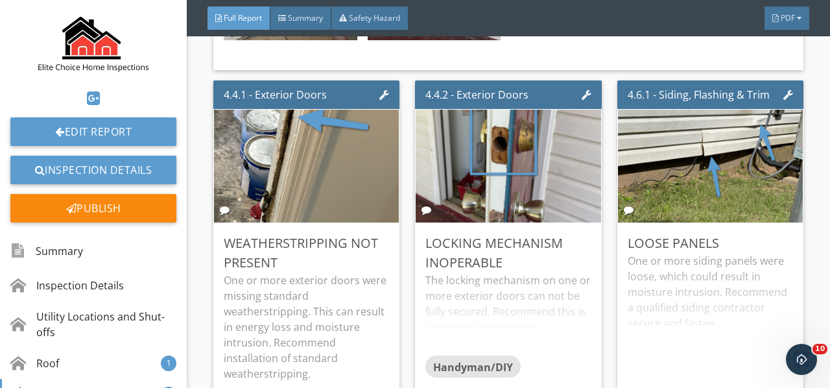
click at [489, 233] on div "Locking mechanism inoperable" at bounding box center [507, 252] width 165 height 39
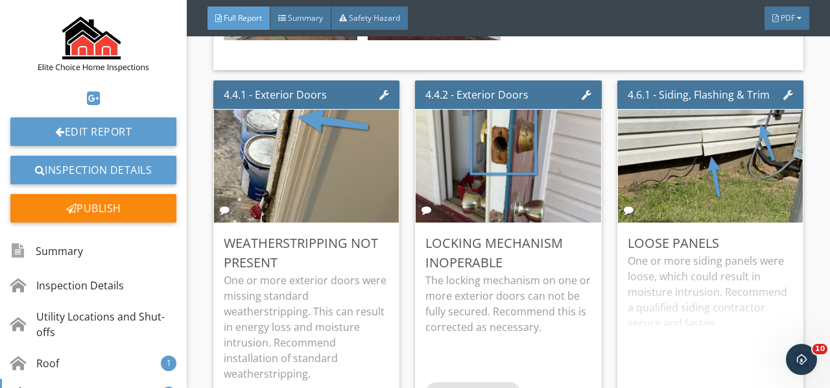
click at [0, 0] on div "Edit" at bounding box center [0, 0] width 0 height 0
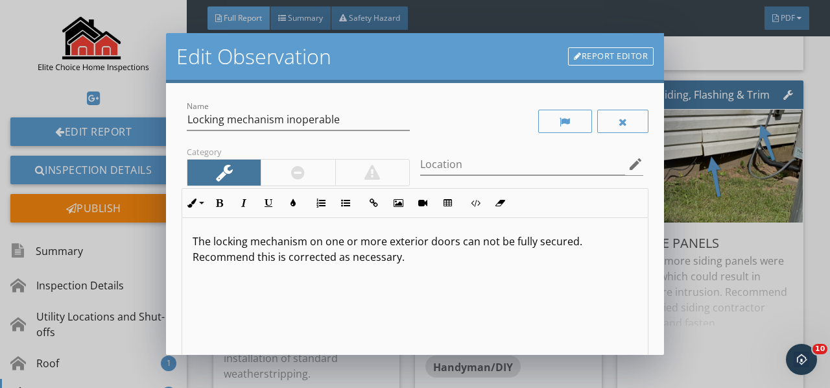
click at [430, 271] on div "The locking mechanism on one or more exterior doors can not be fully secured. R…" at bounding box center [414, 320] width 465 height 205
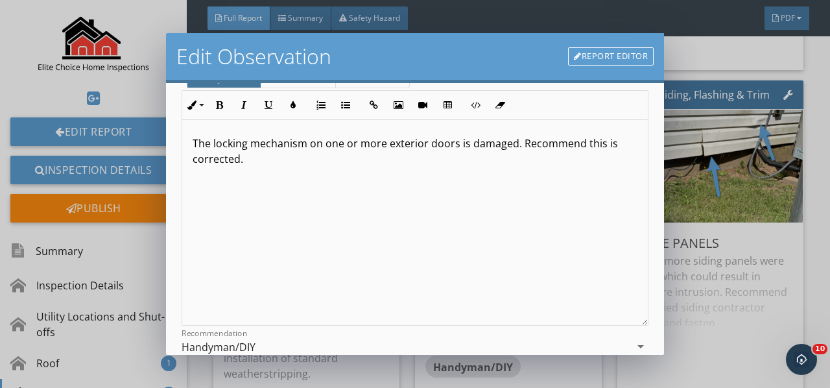
scroll to position [237, 0]
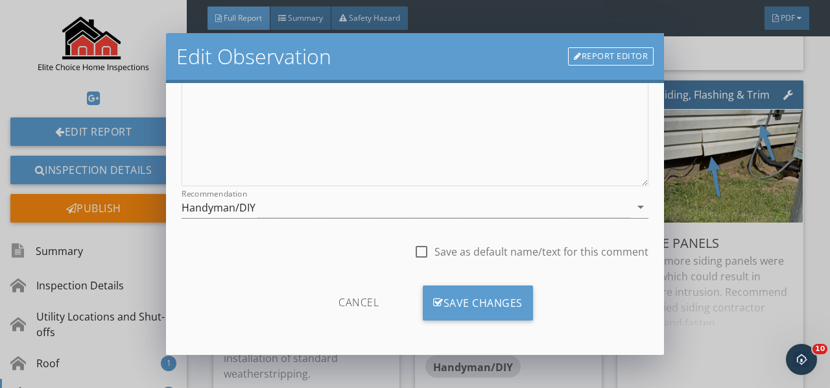
click at [453, 298] on div "Save Changes" at bounding box center [478, 302] width 110 height 35
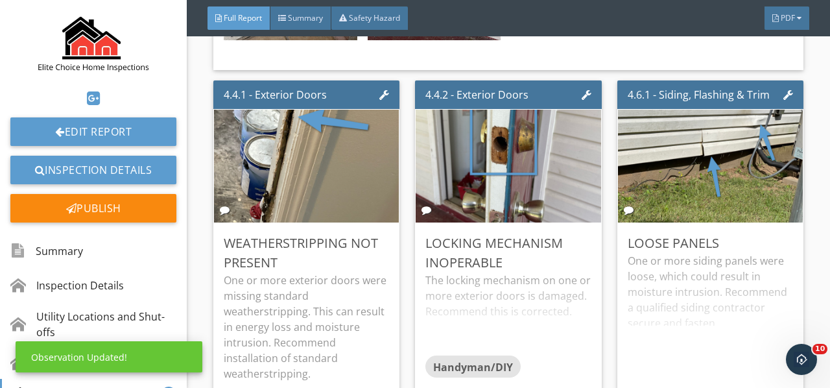
click at [524, 126] on img at bounding box center [508, 166] width 211 height 282
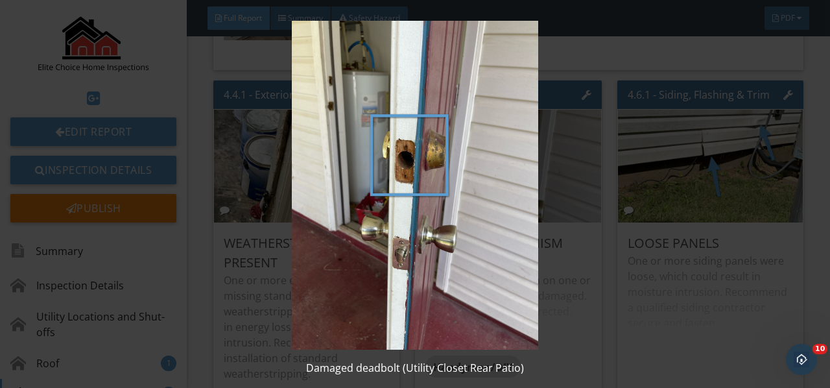
click at [524, 126] on img at bounding box center [414, 185] width 749 height 329
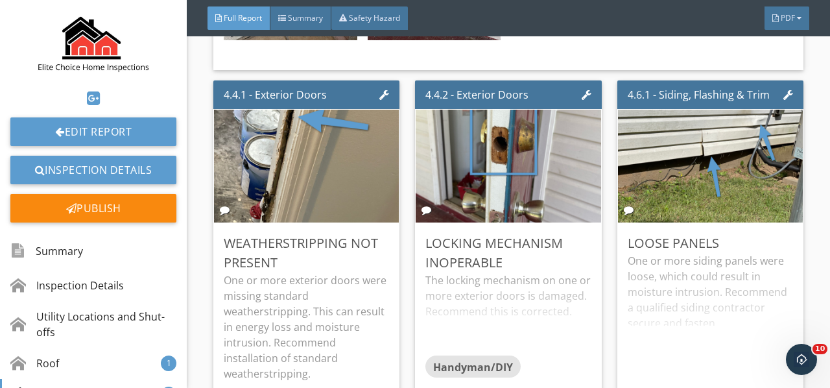
click at [699, 298] on div "One or more siding panels were loose, which could result in moisture intrusion.…" at bounding box center [709, 317] width 165 height 128
click at [0, 0] on div "Edit" at bounding box center [0, 0] width 0 height 0
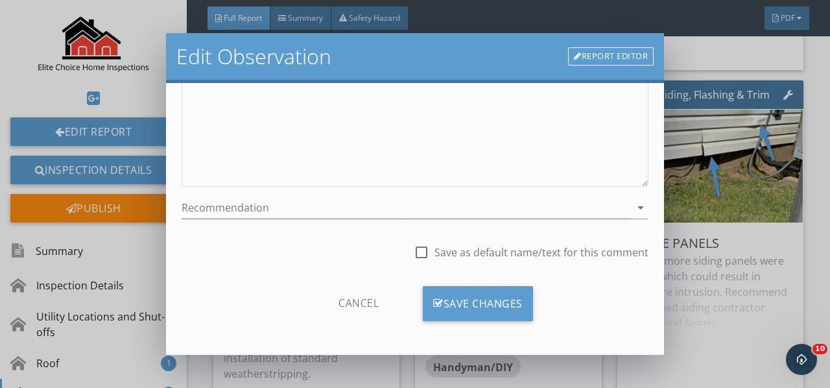
scroll to position [237, 0]
drag, startPoint x: 629, startPoint y: 204, endPoint x: 617, endPoint y: 209, distance: 12.8
click at [633, 205] on icon "arrow_drop_down" at bounding box center [641, 207] width 16 height 16
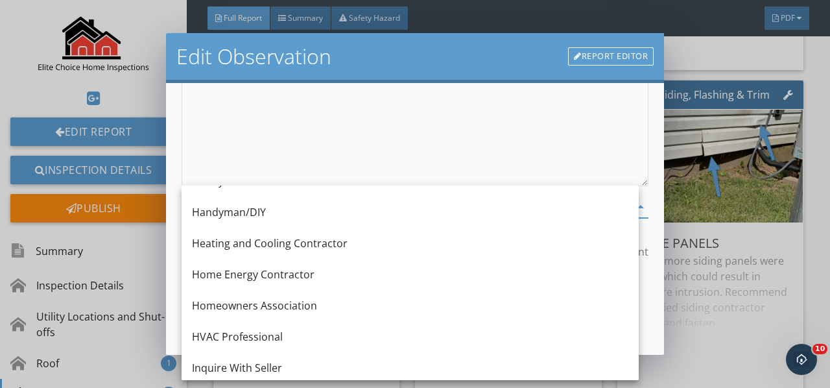
scroll to position [843, 0]
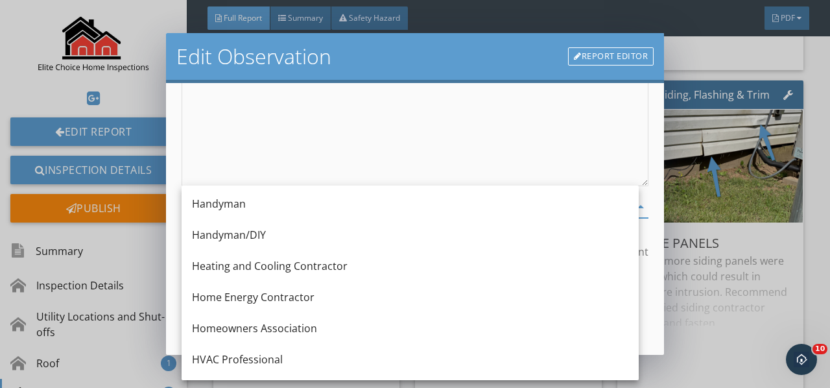
click at [243, 194] on div "Handyman" at bounding box center [410, 203] width 436 height 31
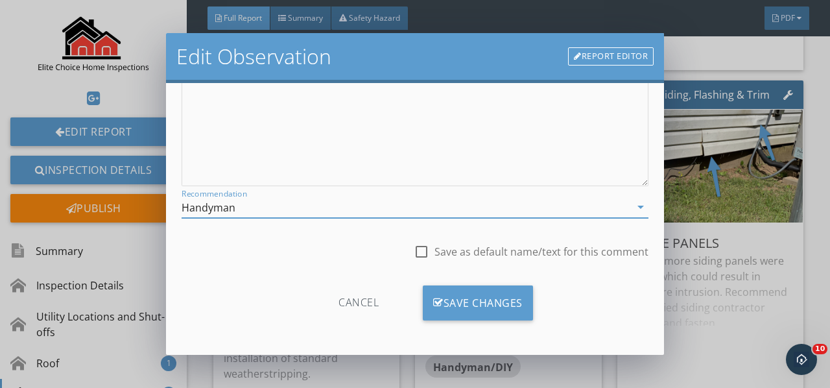
click at [487, 315] on div "Save Changes" at bounding box center [478, 302] width 110 height 35
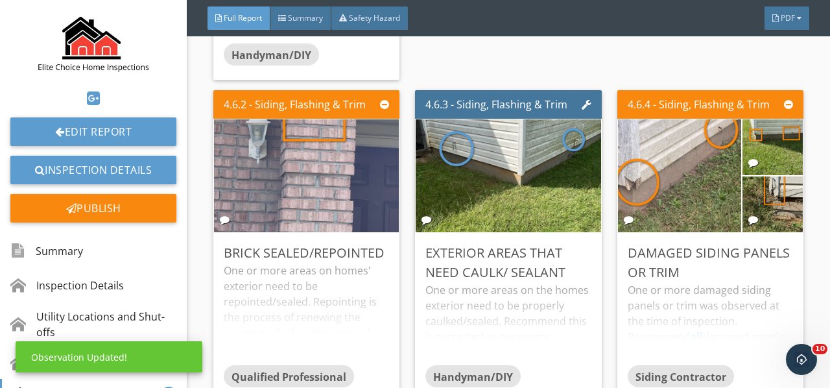
scroll to position [6288, 0]
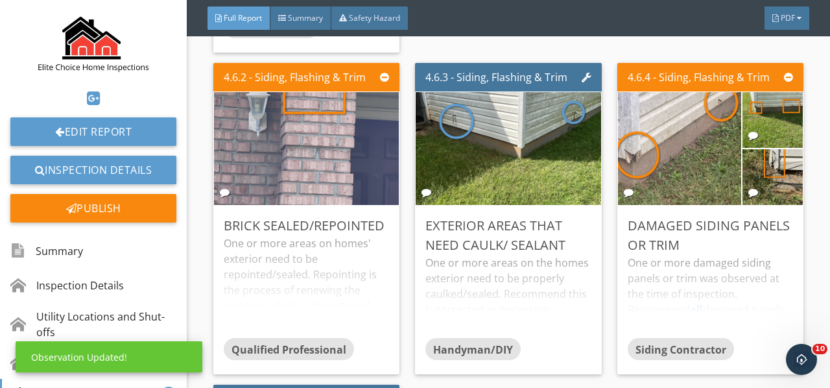
click at [327, 235] on div "One or more areas on homes' exterior need to be repointed/sealed. Repointing is…" at bounding box center [306, 286] width 165 height 102
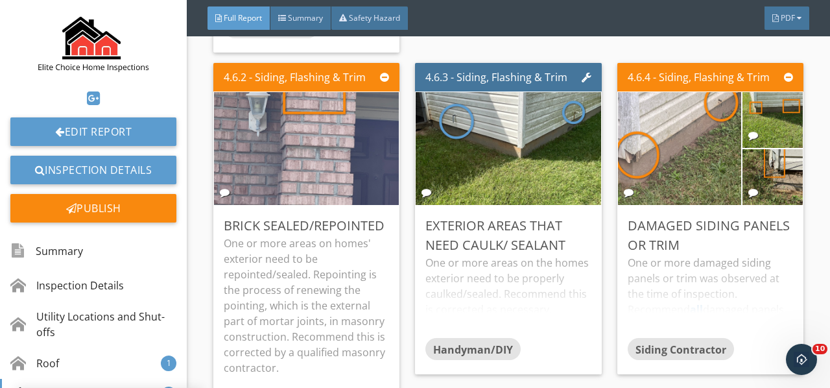
click at [489, 255] on div "One or more areas on the homes exterior need to be properly caulked/sealed. Rec…" at bounding box center [507, 296] width 165 height 83
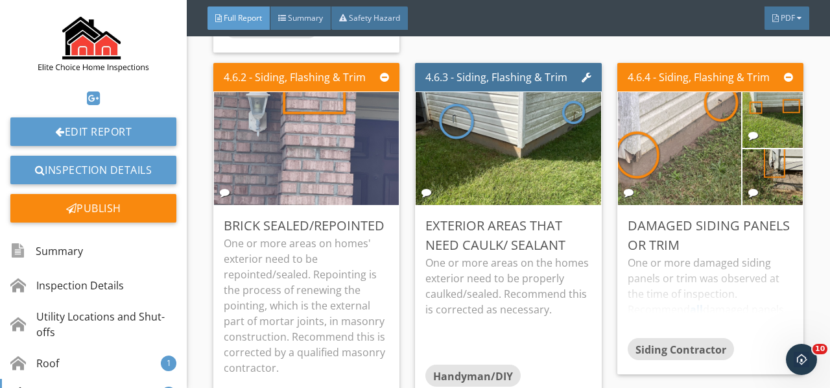
click at [647, 255] on div "One or more damaged siding panels or trim was observed at the time of inspectio…" at bounding box center [709, 296] width 165 height 83
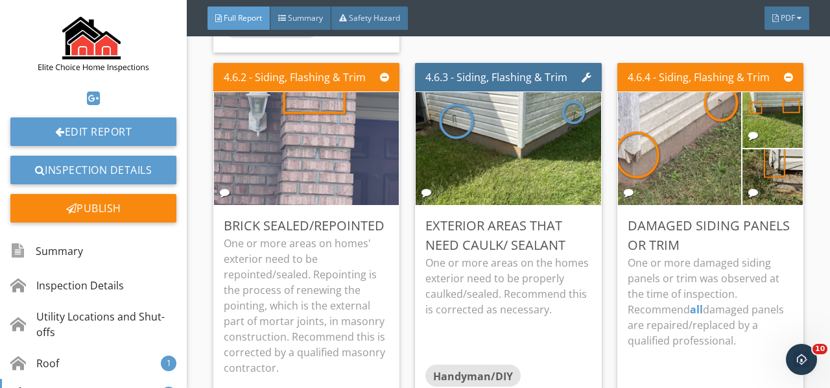
click at [0, 0] on div "Edit" at bounding box center [0, 0] width 0 height 0
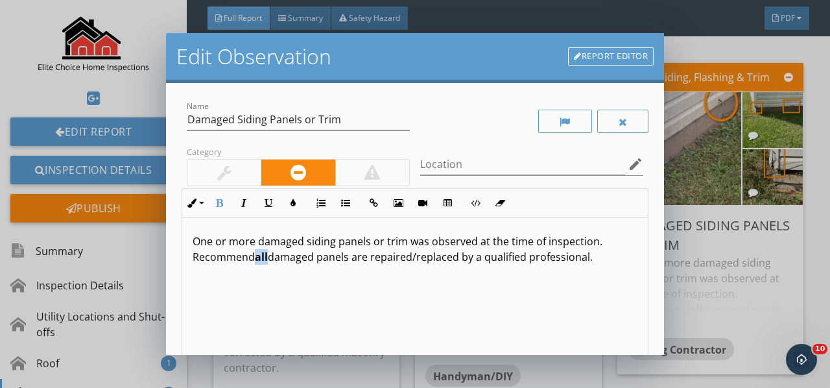
drag, startPoint x: 270, startPoint y: 255, endPoint x: 259, endPoint y: 257, distance: 11.1
click at [259, 257] on span "all" at bounding box center [261, 257] width 13 height 14
click at [217, 196] on button "Bold" at bounding box center [219, 203] width 25 height 25
click at [205, 202] on button "Inline Style" at bounding box center [194, 203] width 25 height 25
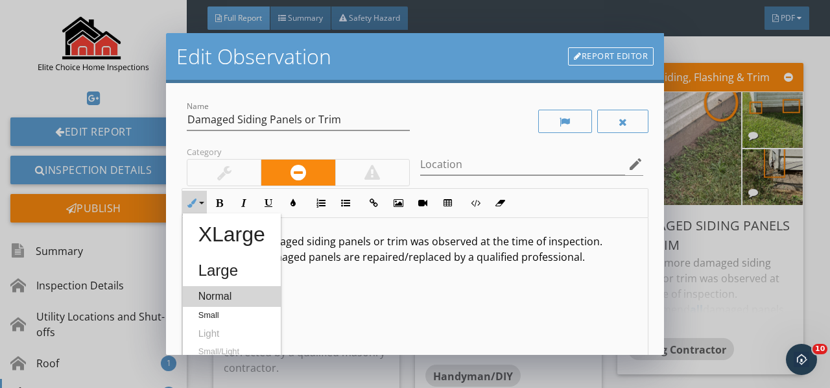
click at [237, 295] on link "Normal" at bounding box center [232, 296] width 98 height 21
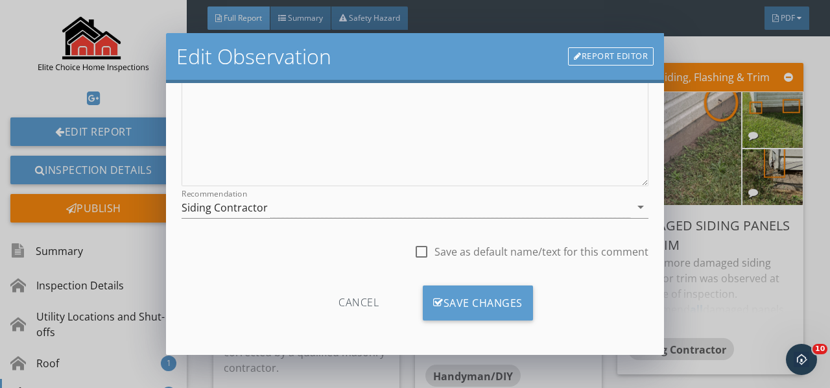
click at [460, 294] on div "Save Changes" at bounding box center [478, 302] width 110 height 35
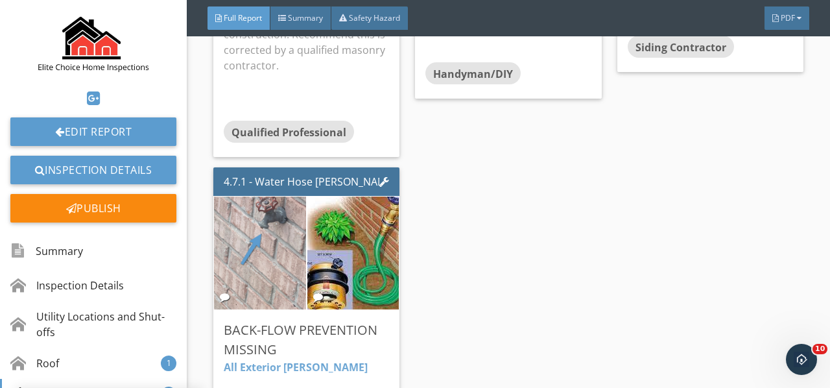
scroll to position [6612, 0]
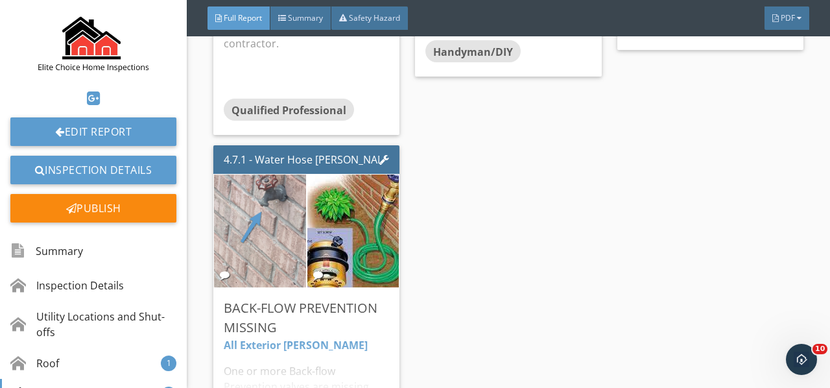
click at [261, 171] on img at bounding box center [259, 231] width 211 height 282
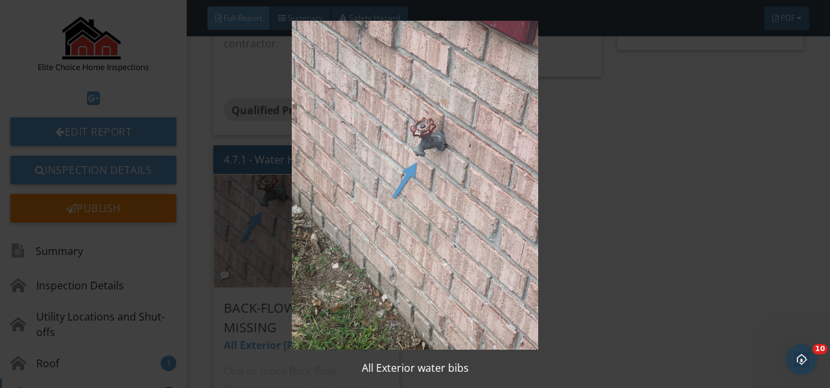
click at [261, 171] on img at bounding box center [414, 185] width 749 height 329
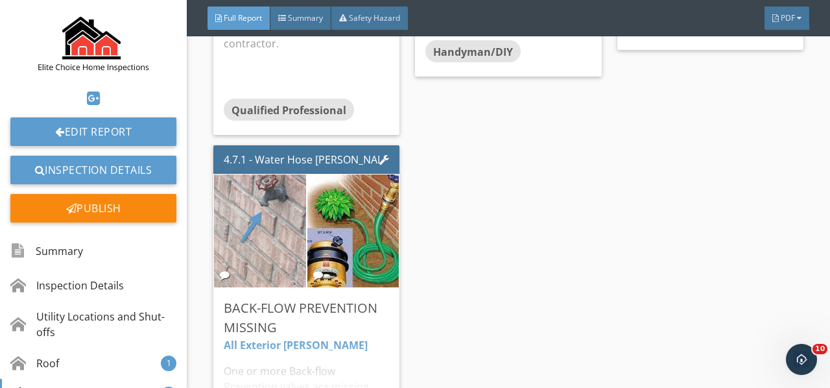
click at [340, 167] on img at bounding box center [353, 231] width 139 height 152
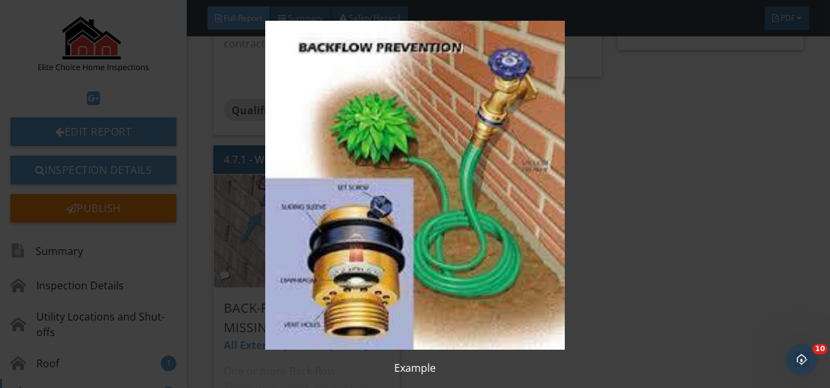
click at [340, 167] on img at bounding box center [414, 185] width 749 height 329
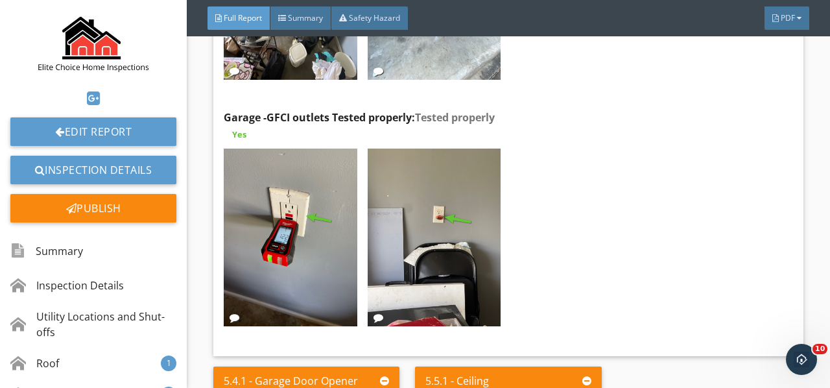
scroll to position [7454, 0]
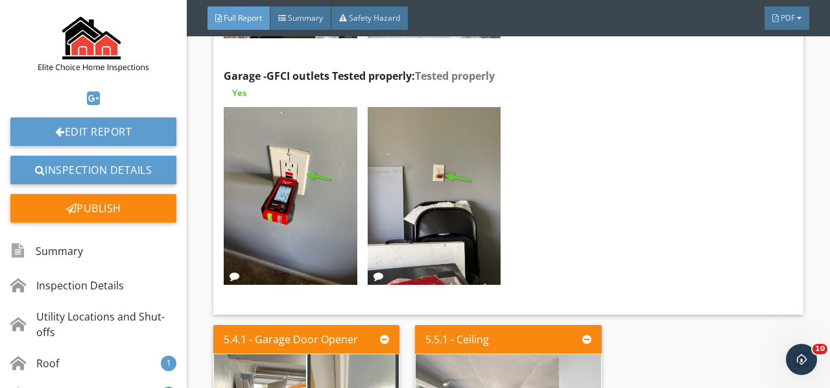
click at [296, 126] on img at bounding box center [290, 196] width 133 height 178
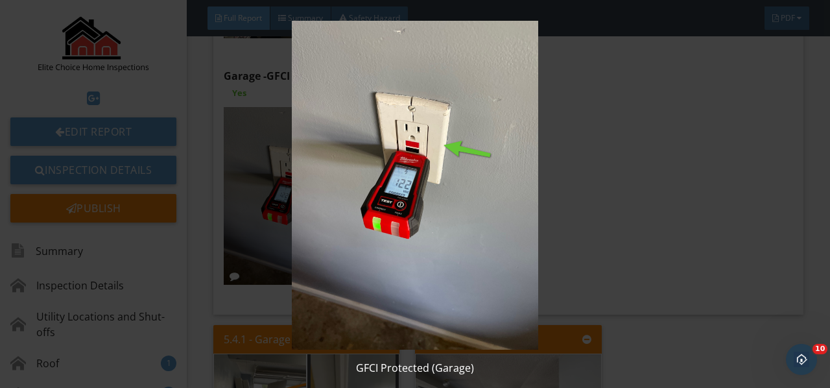
click at [296, 126] on img at bounding box center [414, 185] width 749 height 329
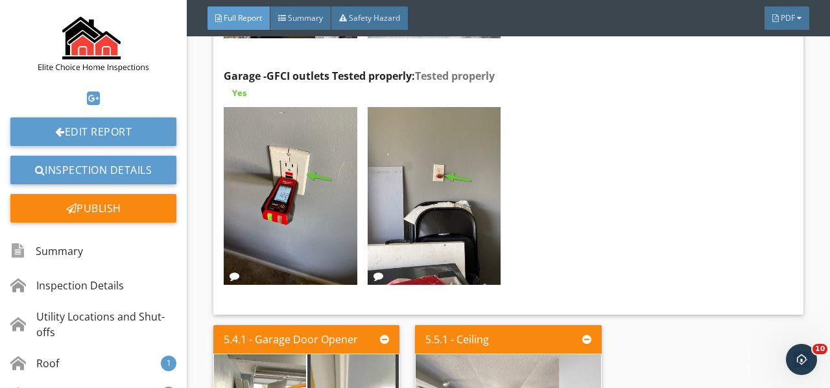
click at [415, 145] on img at bounding box center [434, 196] width 133 height 178
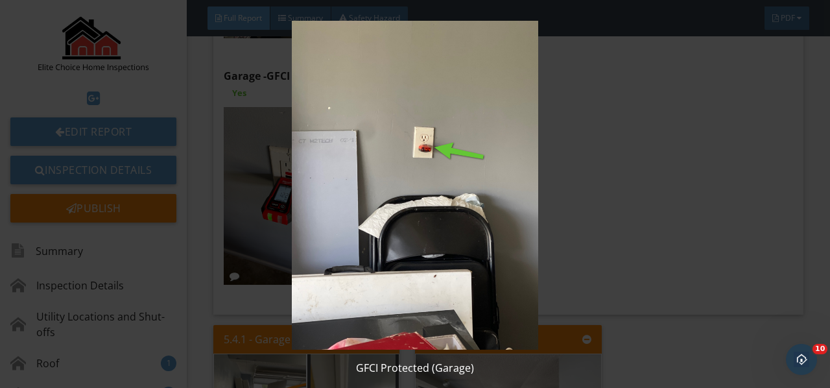
click at [415, 145] on img at bounding box center [414, 185] width 749 height 329
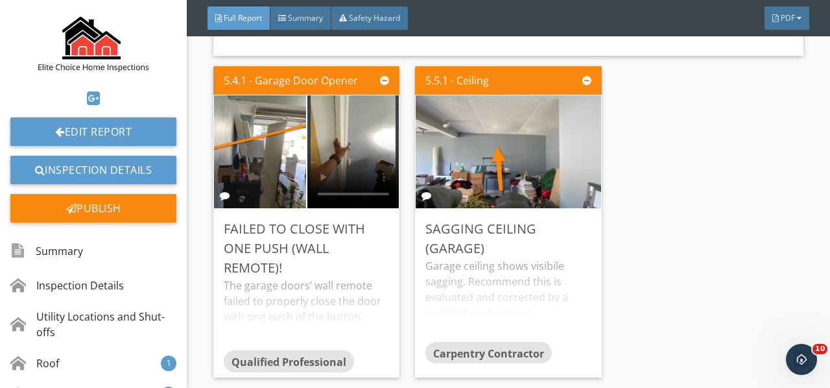
scroll to position [7778, 0]
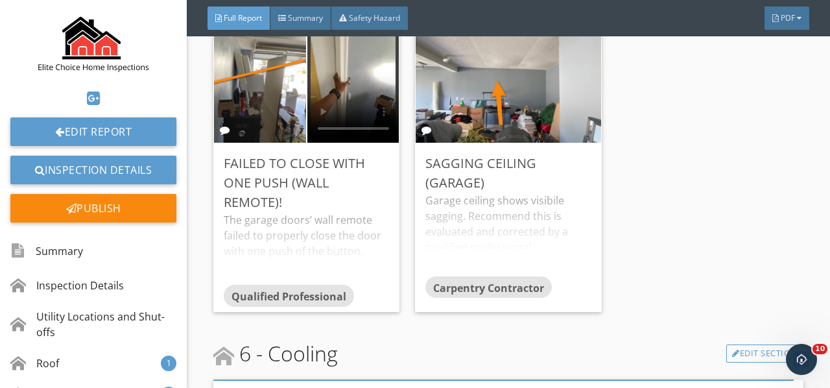
click at [323, 212] on div "The garage doors’ wall remote failed to properly close the door with one push o…" at bounding box center [306, 248] width 165 height 73
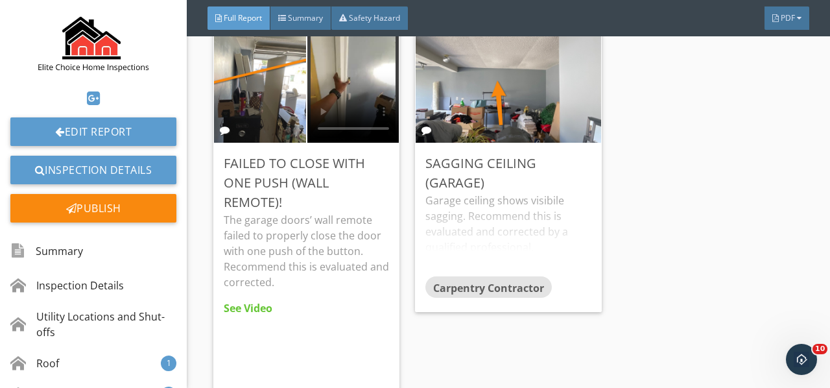
click at [0, 0] on div "Edit" at bounding box center [0, 0] width 0 height 0
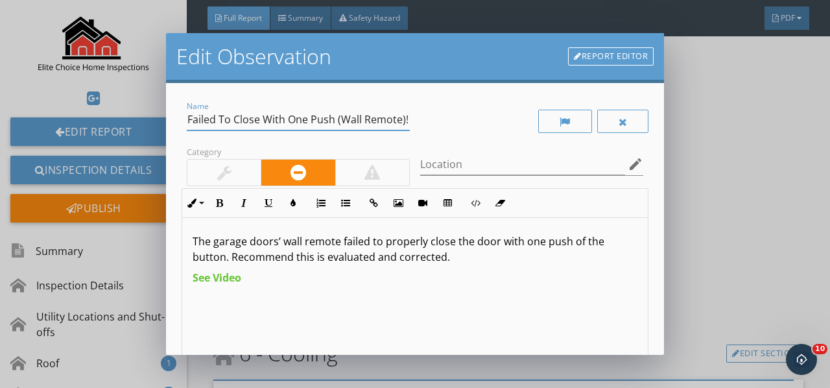
click at [404, 122] on input "Failed To Close With One Push (Wall Remote)!" at bounding box center [298, 119] width 223 height 21
click at [404, 121] on div "Name Failed To Close With One Push (Wall Remote!" at bounding box center [297, 121] width 233 height 45
click at [403, 123] on input "Failed To Close With One Push (Wall Remote!" at bounding box center [298, 119] width 223 height 21
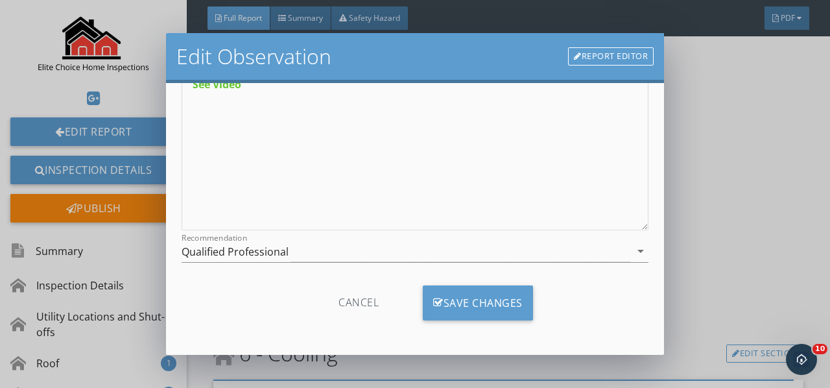
type input "Failed To Close With One Push (Wall Remote)"
click at [476, 315] on div "Save Changes" at bounding box center [478, 302] width 110 height 35
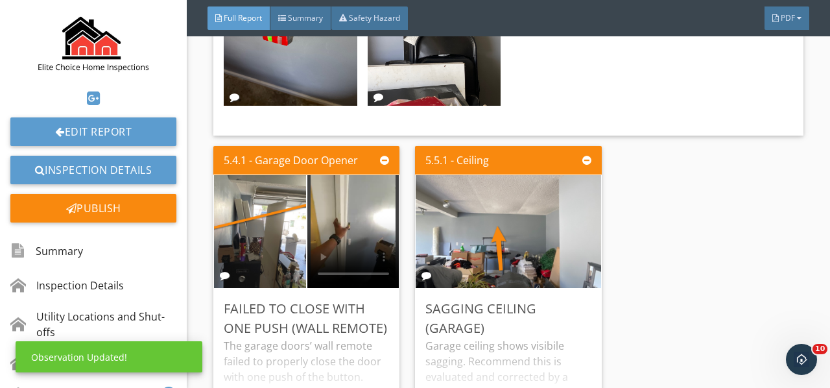
scroll to position [7649, 0]
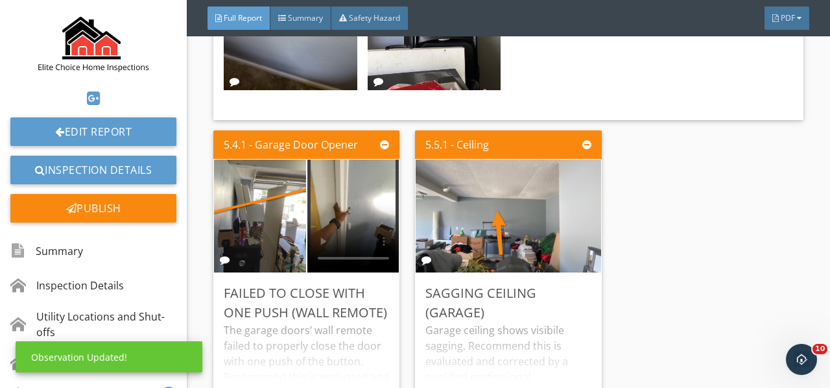
click at [259, 176] on img at bounding box center [259, 216] width 211 height 282
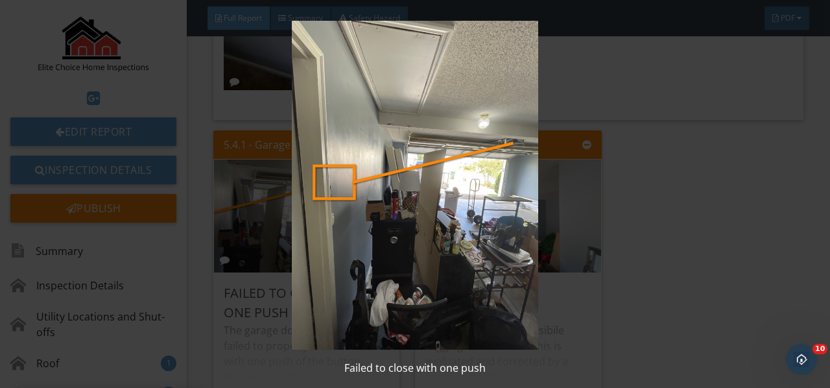
click at [259, 176] on img at bounding box center [414, 185] width 749 height 329
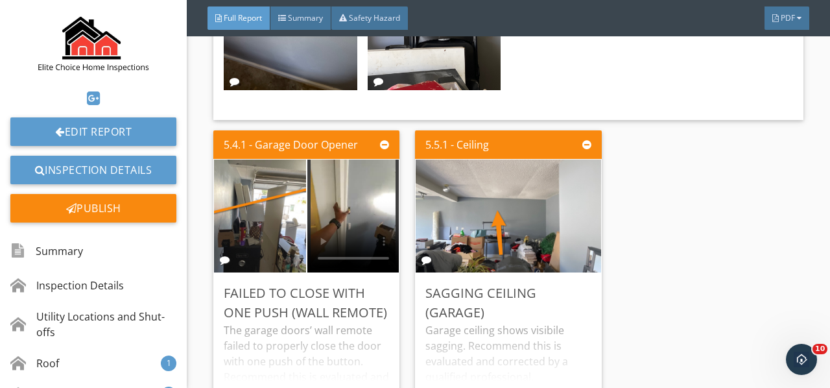
click at [301, 322] on div "The garage doors’ wall remote failed to properly close the door with one push o…" at bounding box center [306, 363] width 165 height 83
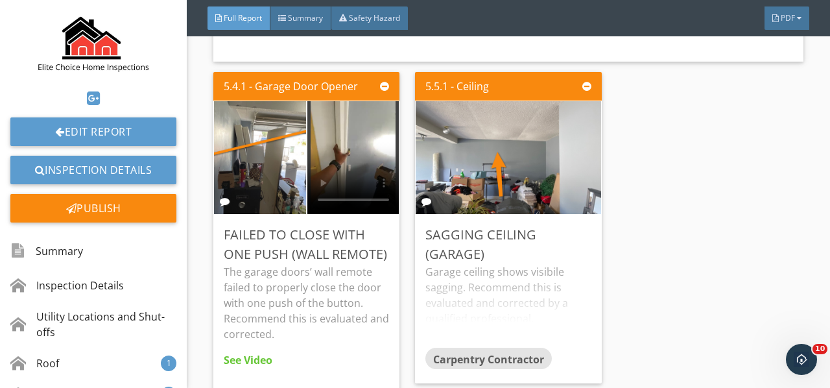
scroll to position [7778, 0]
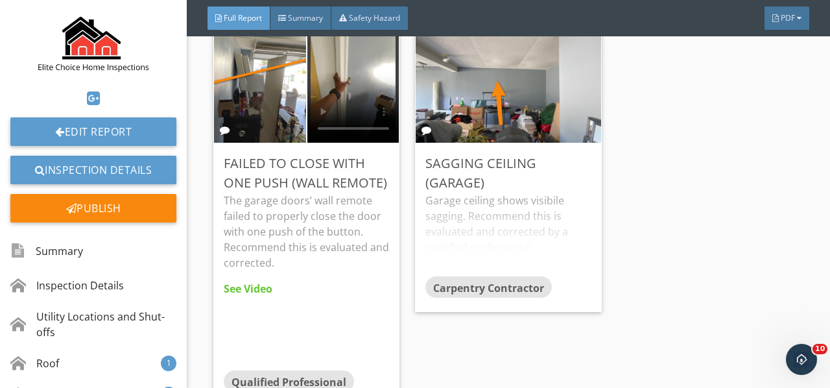
click at [492, 193] on div "Garage ceiling shows visibile sagging. Recommend this is evaluated and correcte…" at bounding box center [507, 234] width 165 height 83
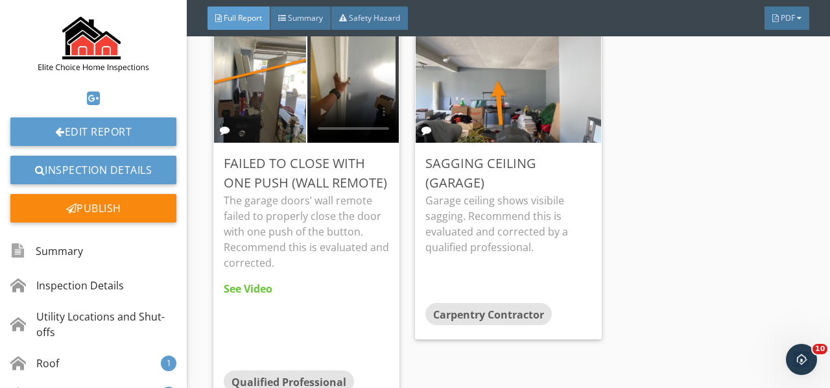
click at [0, 0] on div "Edit" at bounding box center [0, 0] width 0 height 0
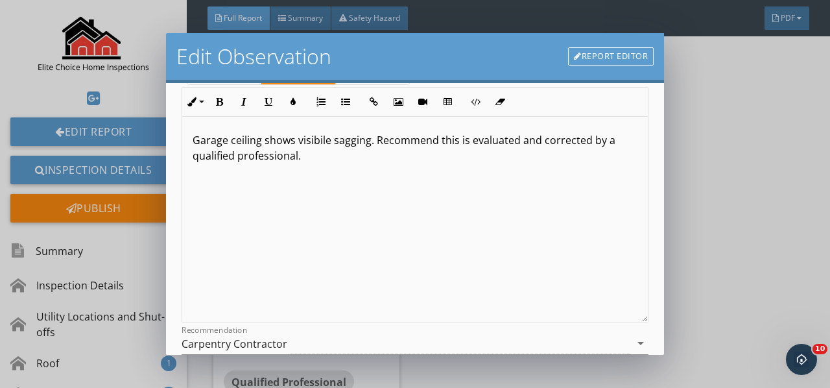
scroll to position [237, 0]
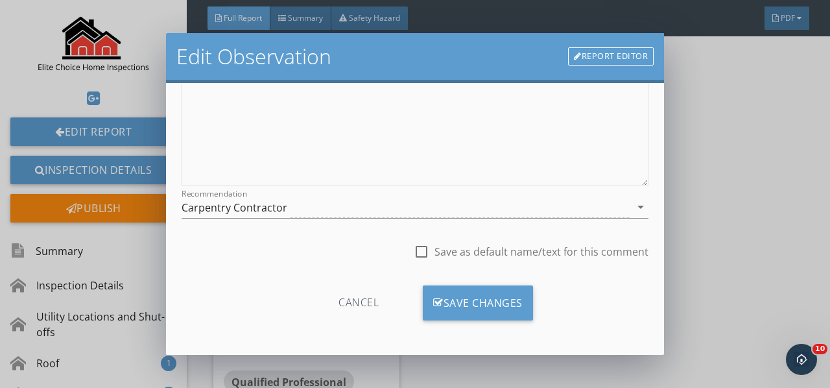
click at [633, 209] on icon "arrow_drop_down" at bounding box center [641, 207] width 16 height 16
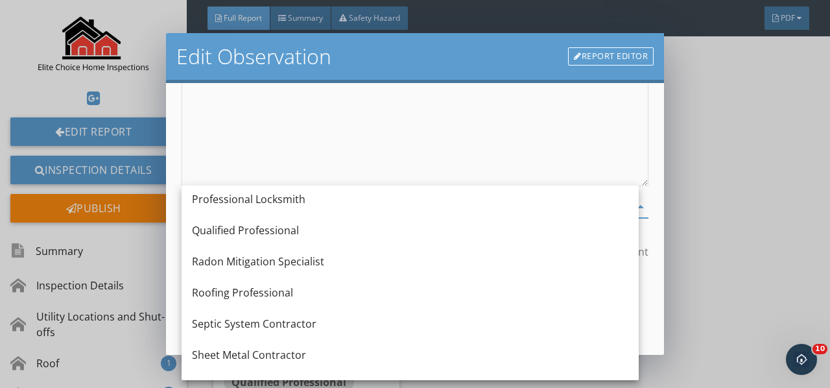
scroll to position [1449, 0]
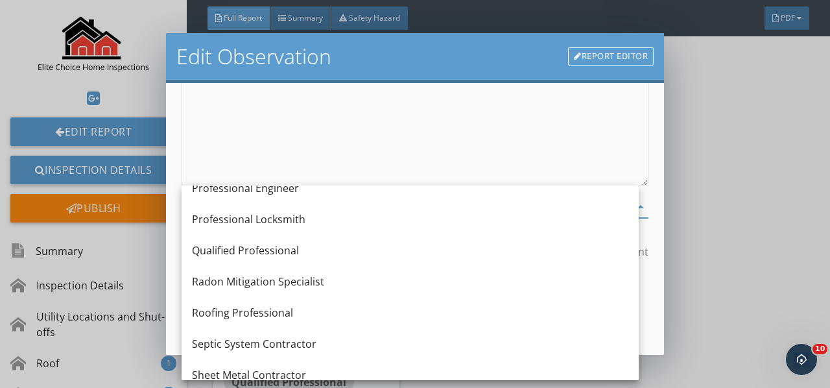
click at [244, 250] on div "Qualified Professional" at bounding box center [410, 250] width 436 height 16
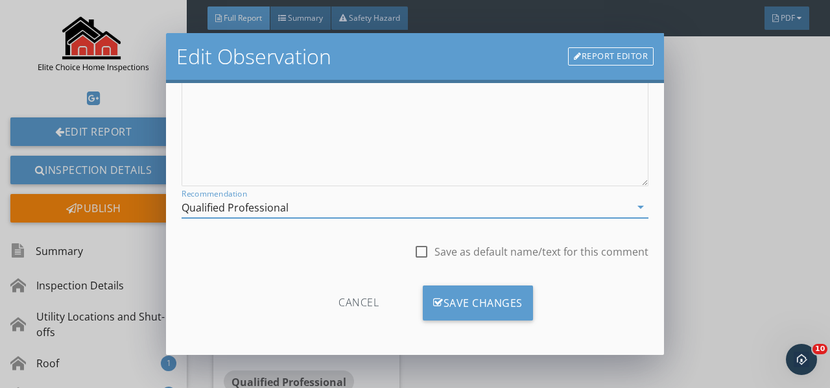
click at [476, 302] on div "Save Changes" at bounding box center [478, 302] width 110 height 35
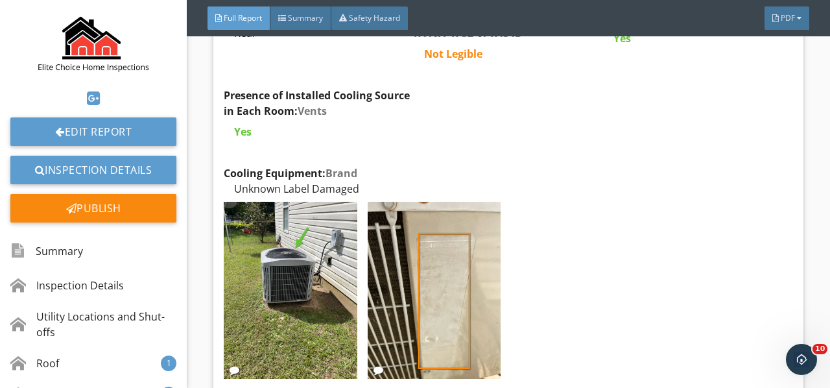
scroll to position [8232, 0]
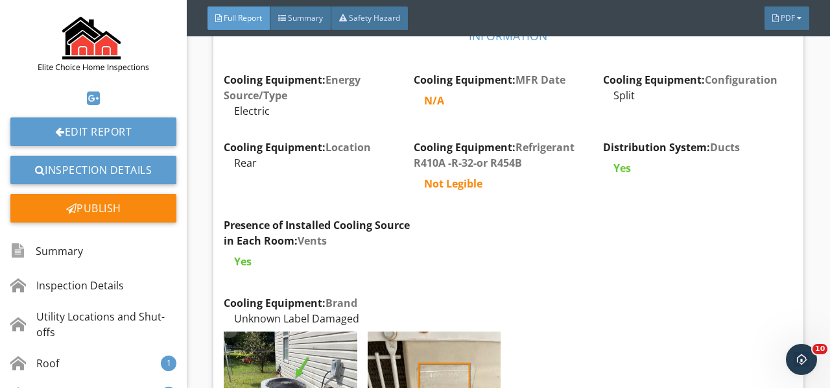
click at [0, 0] on div "Edit" at bounding box center [0, 0] width 0 height 0
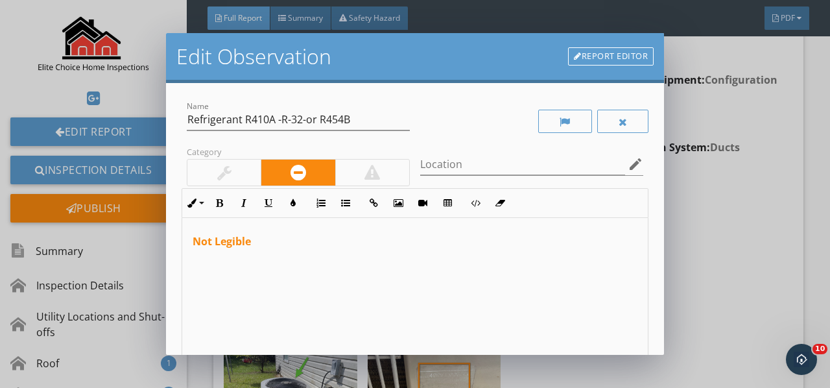
click at [192, 239] on div "Not Legible" at bounding box center [414, 320] width 465 height 205
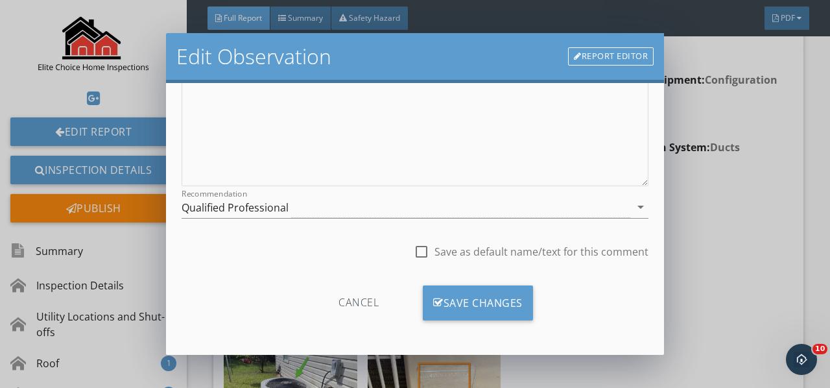
click at [515, 298] on div "Save Changes" at bounding box center [478, 302] width 110 height 35
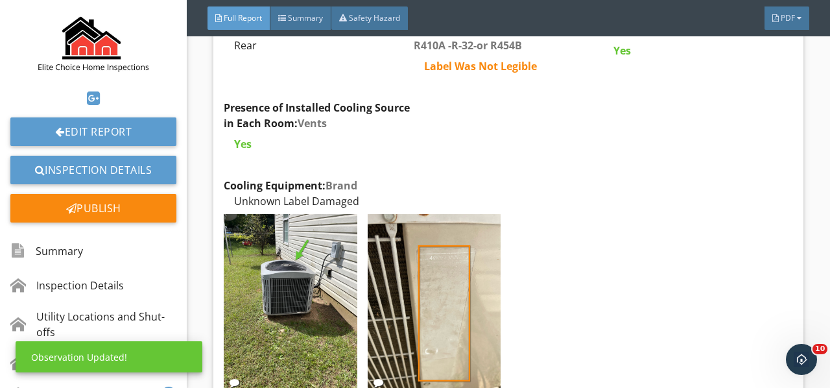
scroll to position [8362, 0]
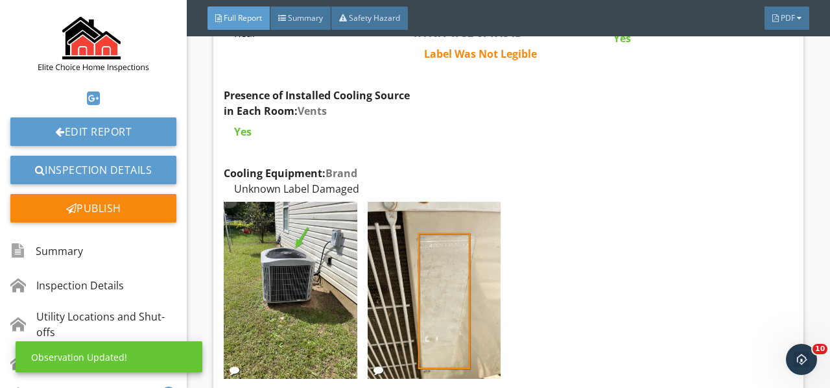
click at [302, 241] on img at bounding box center [290, 291] width 133 height 178
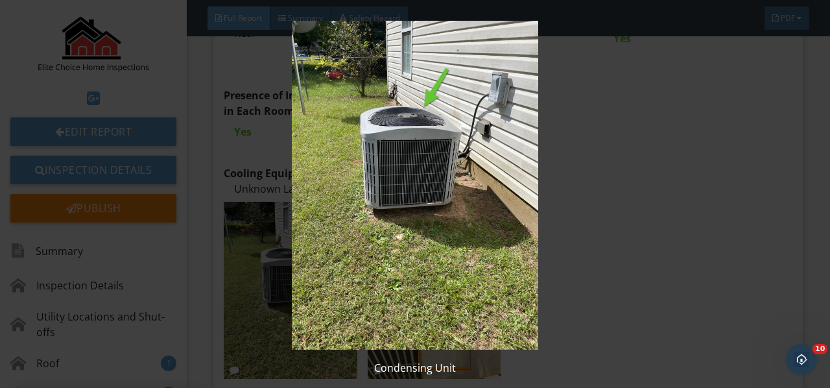
click at [302, 241] on img at bounding box center [414, 185] width 749 height 329
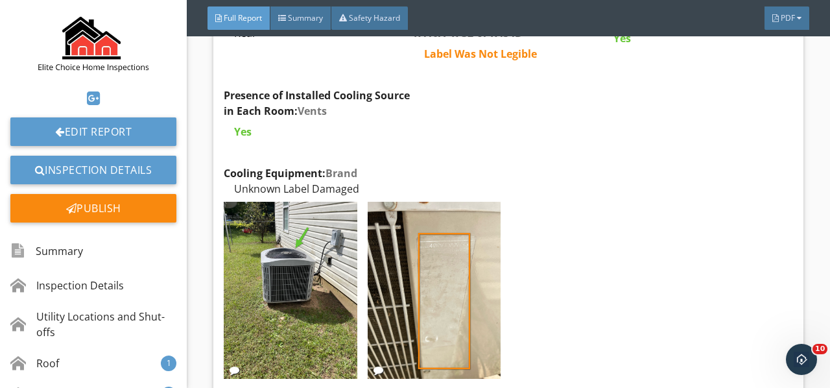
click at [398, 237] on img at bounding box center [434, 291] width 133 height 178
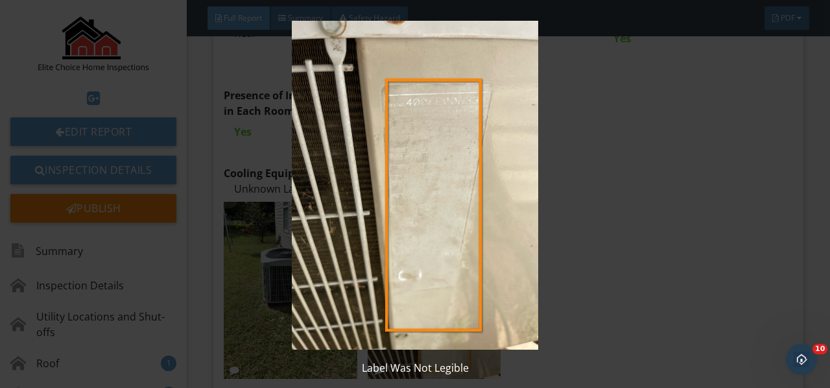
click at [398, 236] on img at bounding box center [414, 185] width 749 height 329
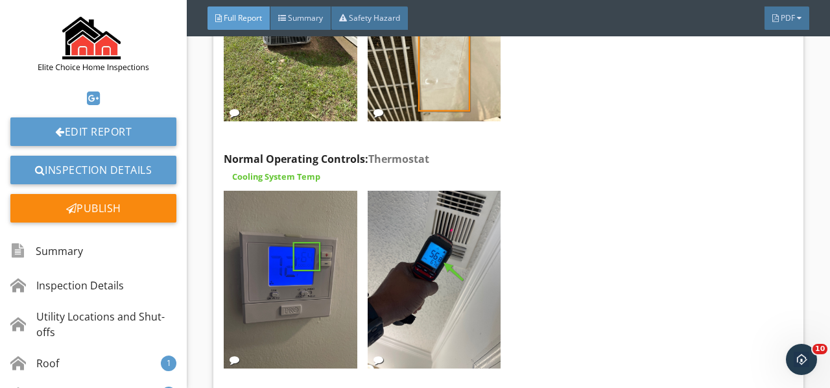
scroll to position [8686, 0]
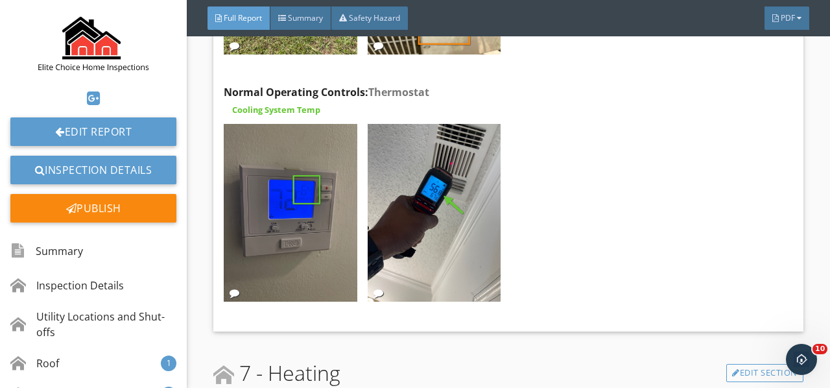
click at [312, 198] on img at bounding box center [290, 213] width 133 height 178
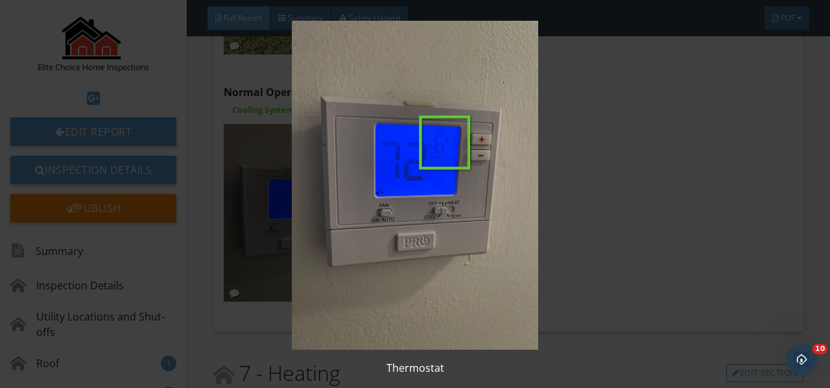
click at [312, 198] on img at bounding box center [414, 185] width 749 height 329
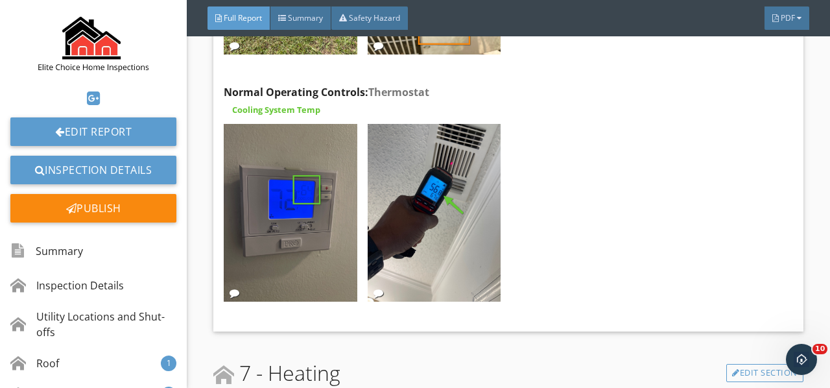
click at [405, 187] on img at bounding box center [434, 213] width 133 height 178
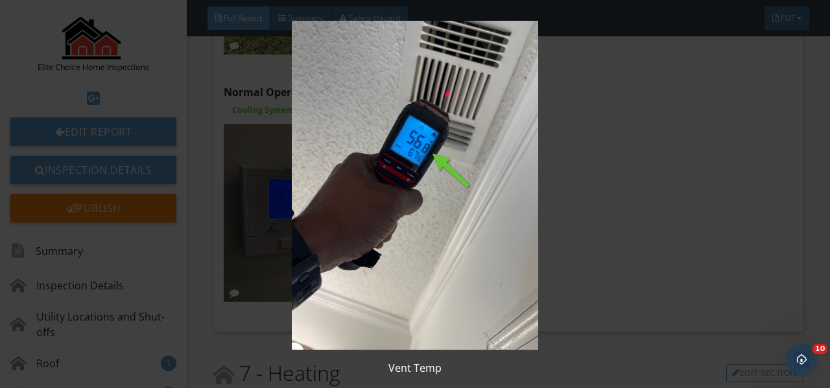
click at [405, 187] on img at bounding box center [414, 185] width 749 height 329
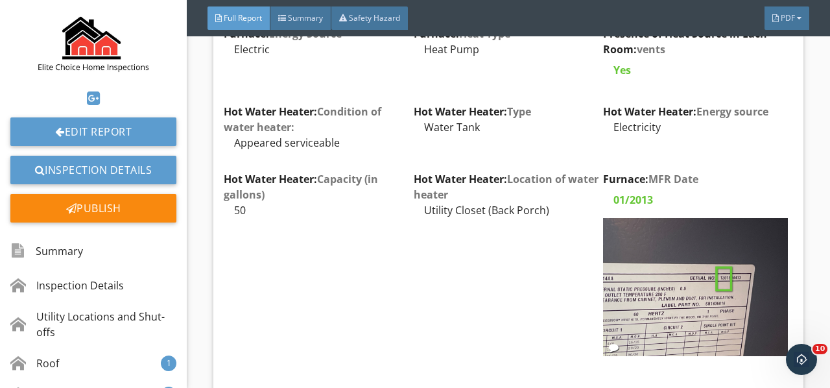
scroll to position [9140, 0]
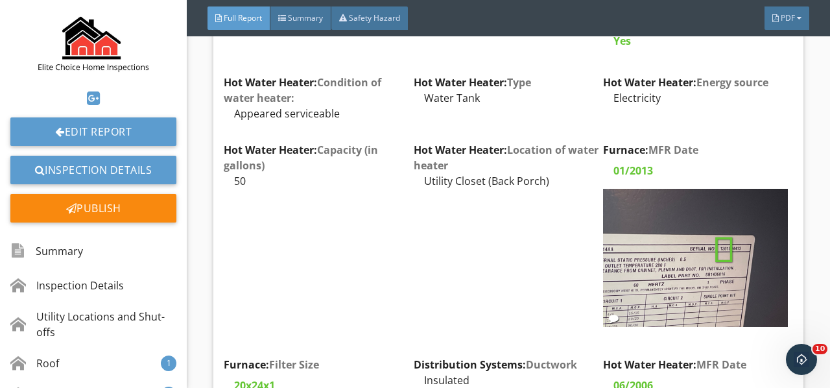
click at [681, 224] on img at bounding box center [695, 258] width 184 height 138
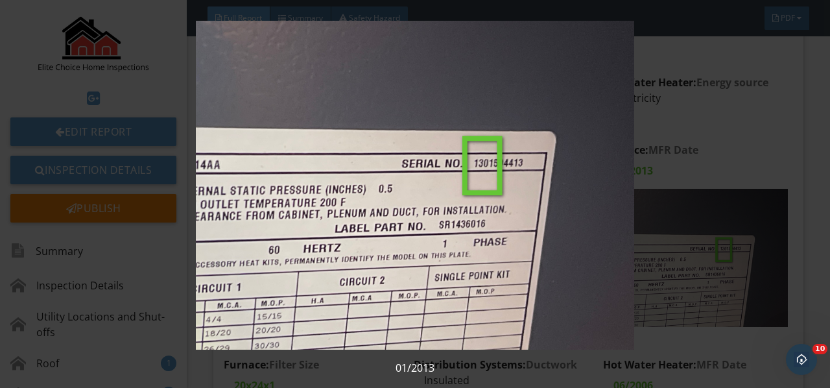
click at [681, 224] on img at bounding box center [414, 185] width 749 height 329
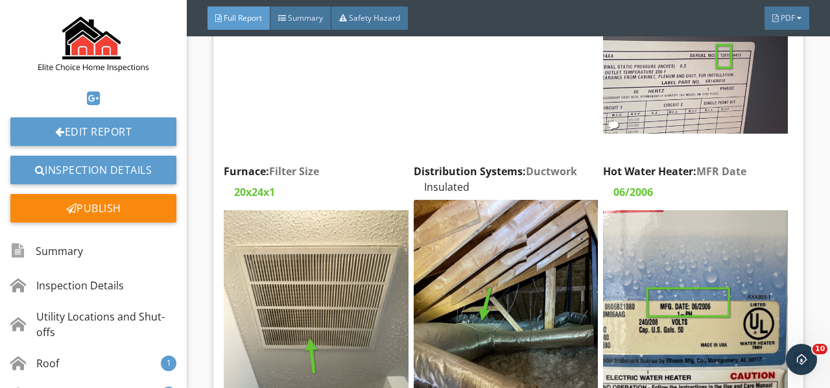
scroll to position [9334, 0]
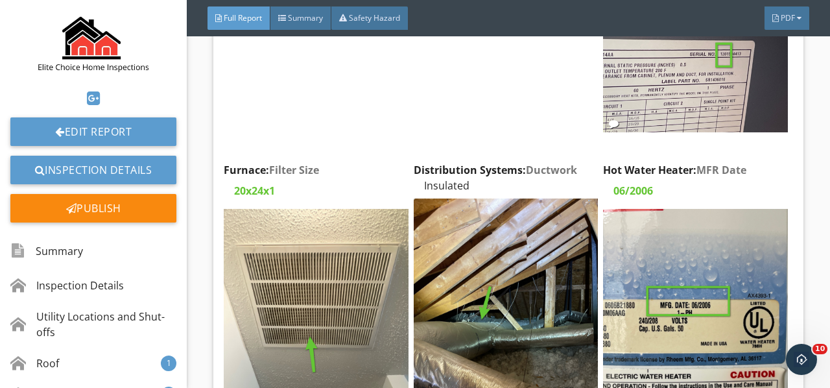
click at [318, 254] on img at bounding box center [316, 332] width 184 height 246
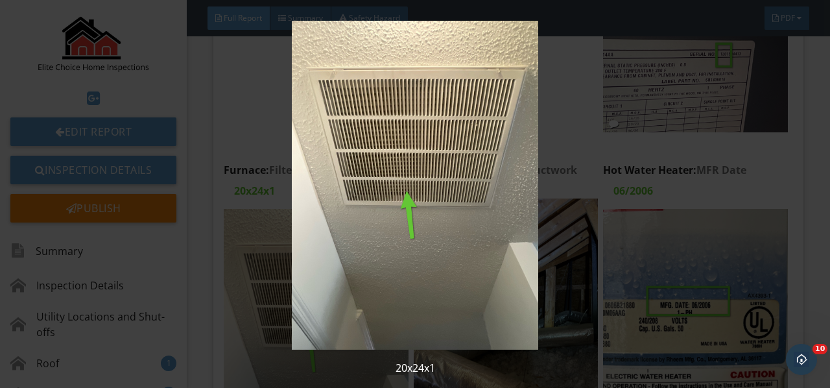
click at [318, 254] on img at bounding box center [414, 185] width 749 height 329
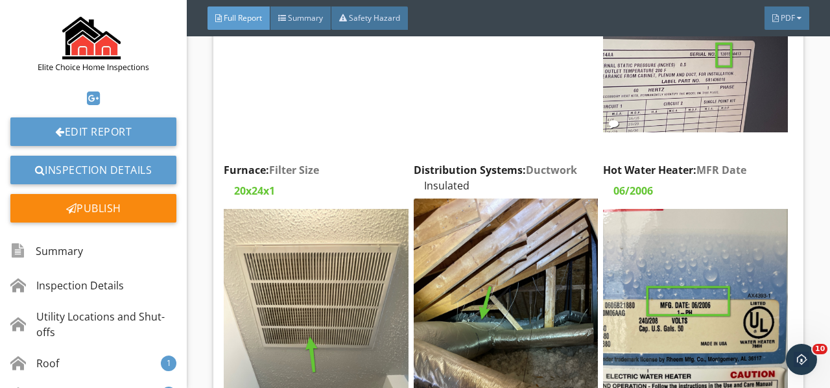
click at [467, 261] on img at bounding box center [506, 321] width 184 height 246
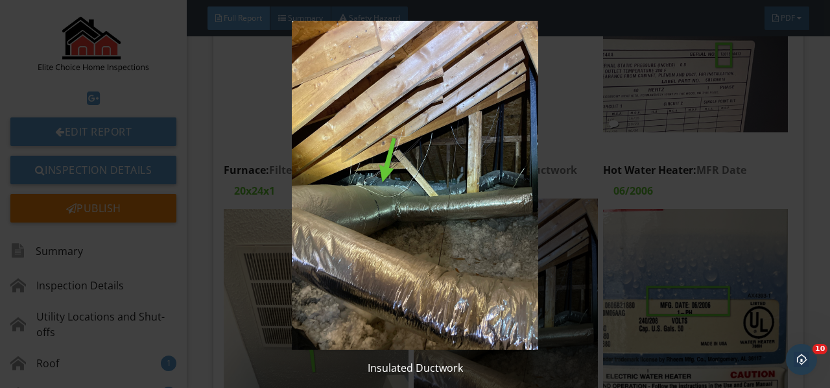
click at [467, 261] on img at bounding box center [414, 185] width 749 height 329
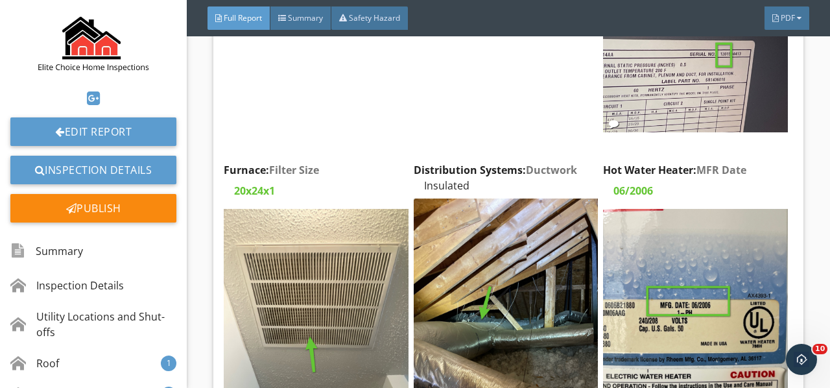
click at [551, 229] on img at bounding box center [506, 321] width 184 height 246
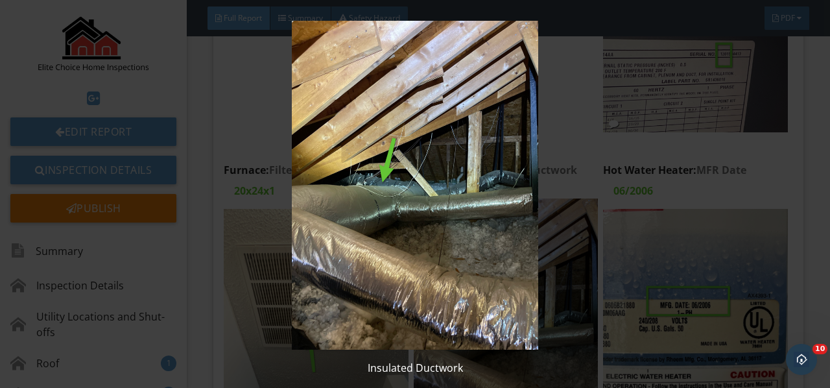
click at [551, 229] on img at bounding box center [414, 185] width 749 height 329
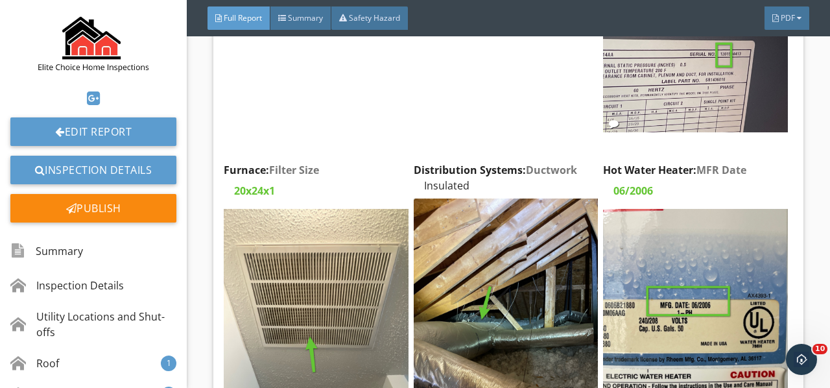
click at [716, 252] on img at bounding box center [695, 332] width 184 height 246
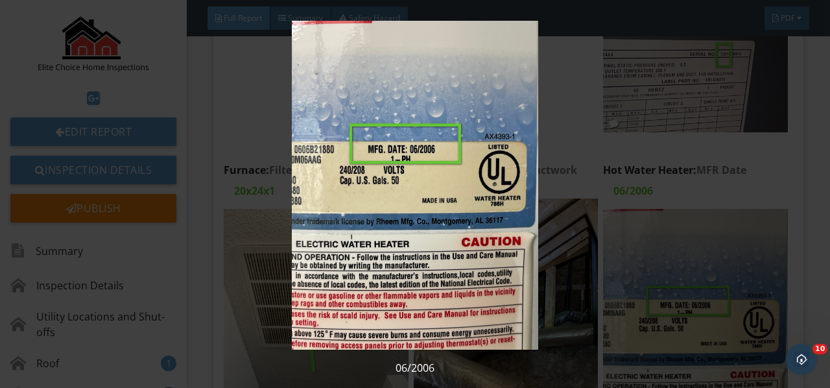
click at [716, 252] on img at bounding box center [414, 185] width 749 height 329
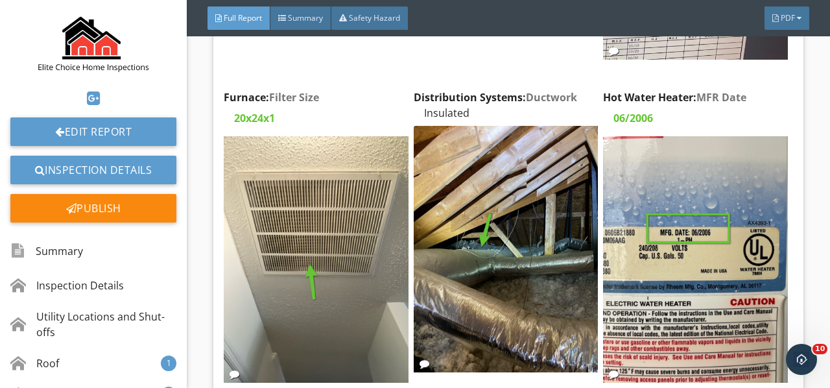
scroll to position [9658, 0]
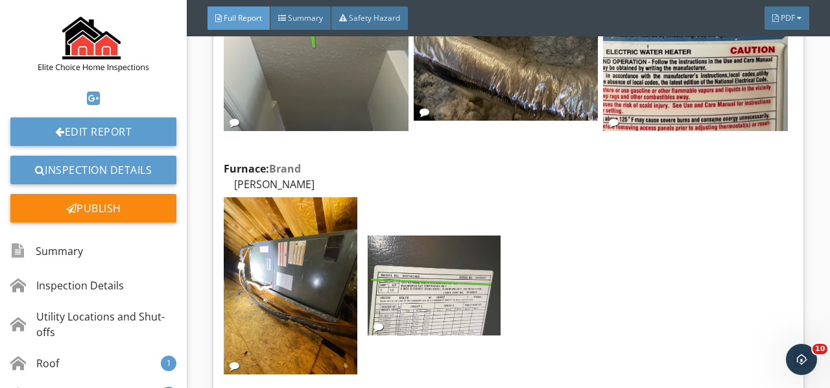
click at [299, 249] on img at bounding box center [290, 286] width 133 height 178
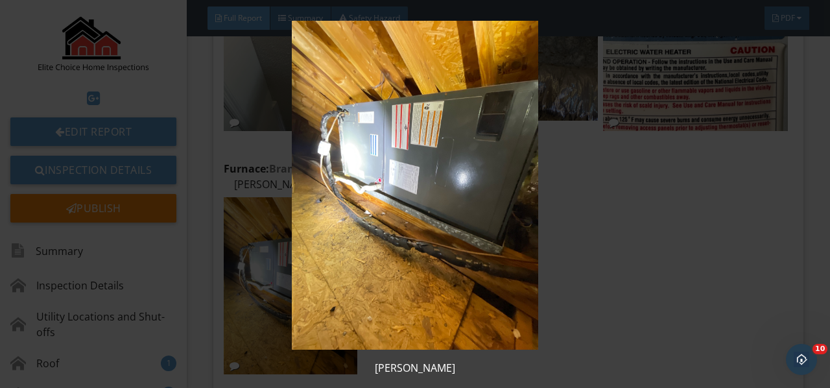
click at [299, 249] on img at bounding box center [414, 185] width 749 height 329
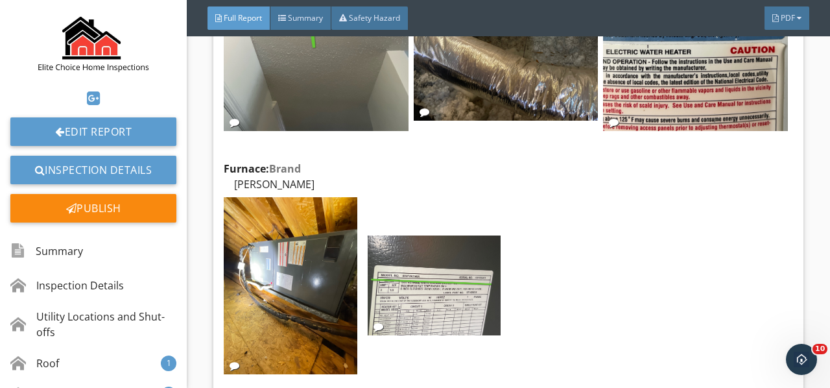
click at [428, 236] on img at bounding box center [434, 285] width 133 height 100
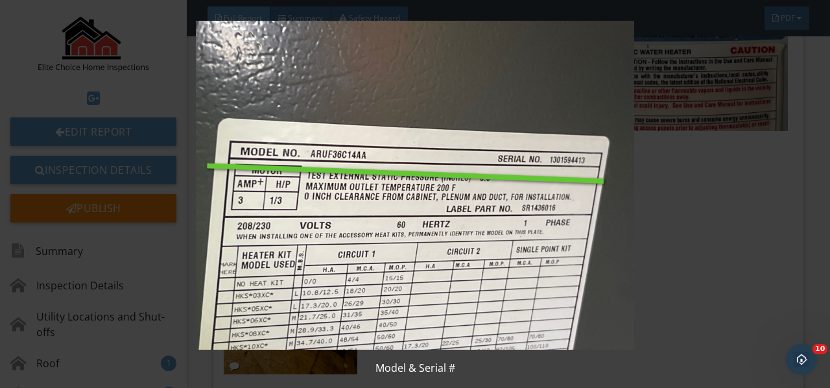
click at [428, 236] on img at bounding box center [414, 185] width 749 height 329
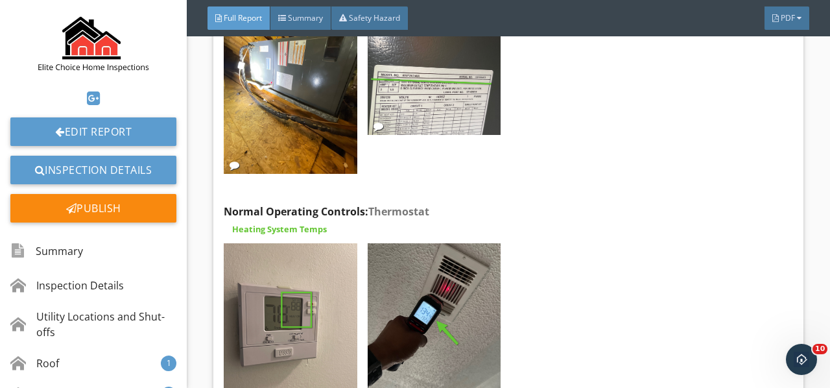
scroll to position [9918, 0]
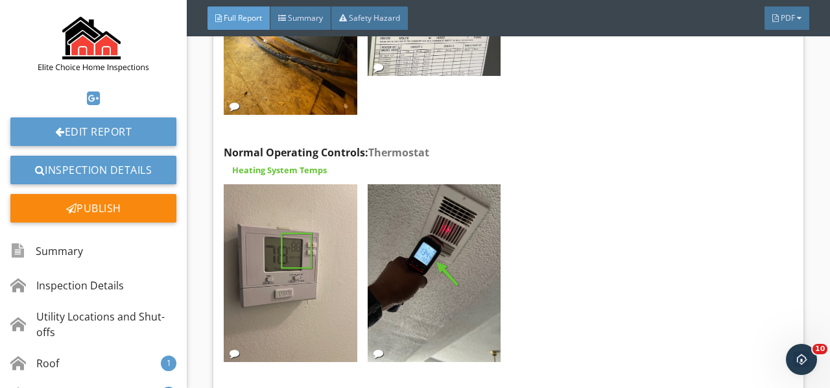
click at [298, 244] on img at bounding box center [290, 273] width 133 height 178
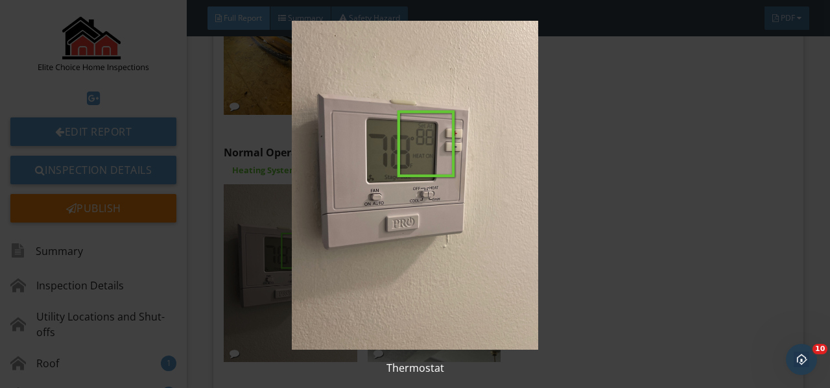
click at [298, 245] on img at bounding box center [414, 185] width 749 height 329
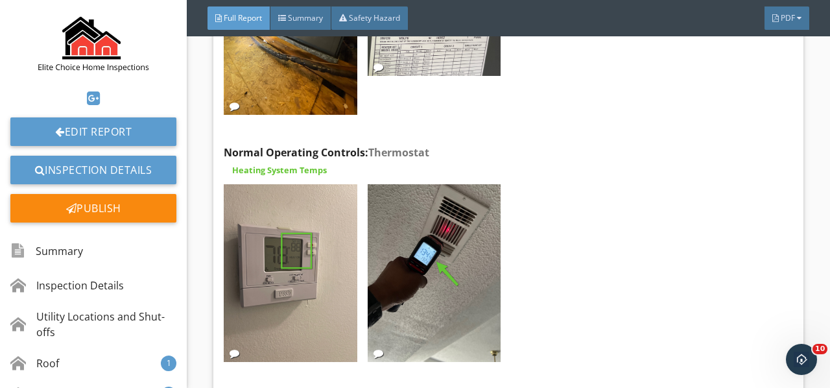
click at [446, 235] on img at bounding box center [434, 273] width 133 height 178
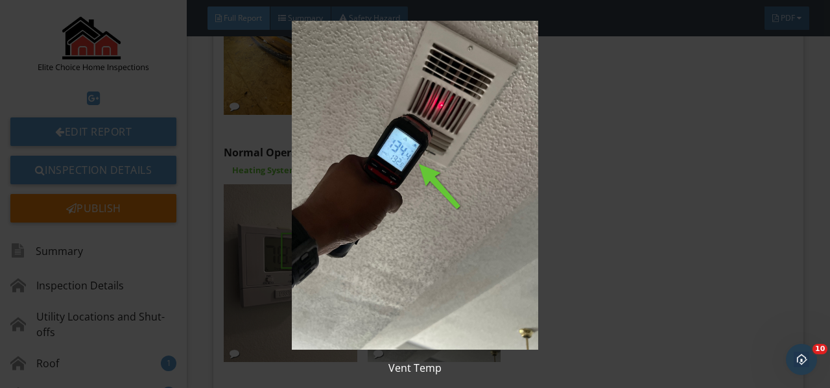
click at [446, 235] on img at bounding box center [414, 185] width 749 height 329
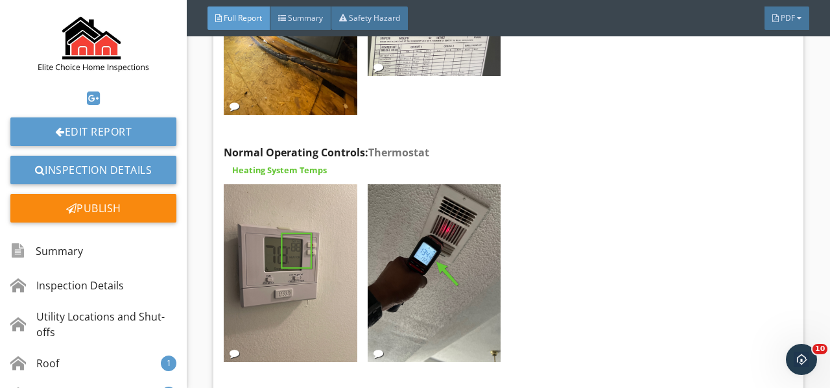
scroll to position [10177, 0]
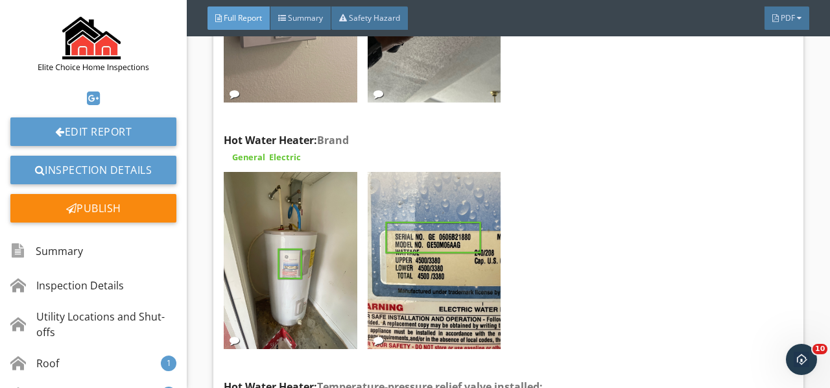
click at [323, 220] on img at bounding box center [290, 261] width 133 height 178
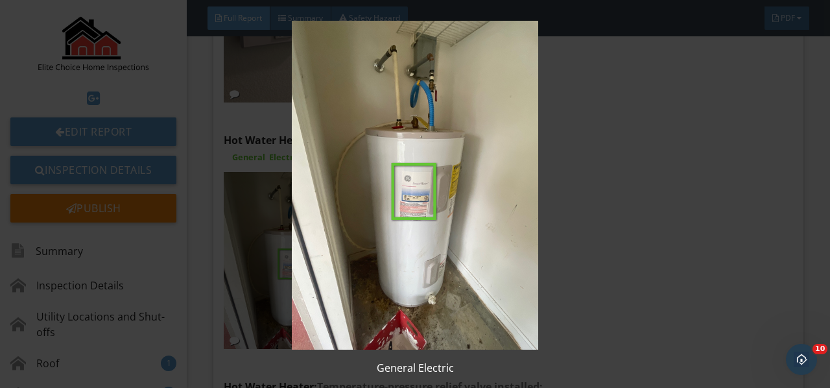
click at [323, 220] on img at bounding box center [414, 185] width 749 height 329
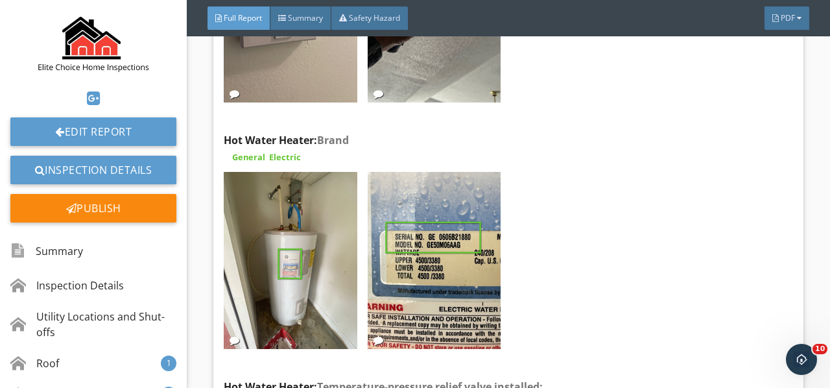
click at [404, 215] on img at bounding box center [434, 261] width 133 height 178
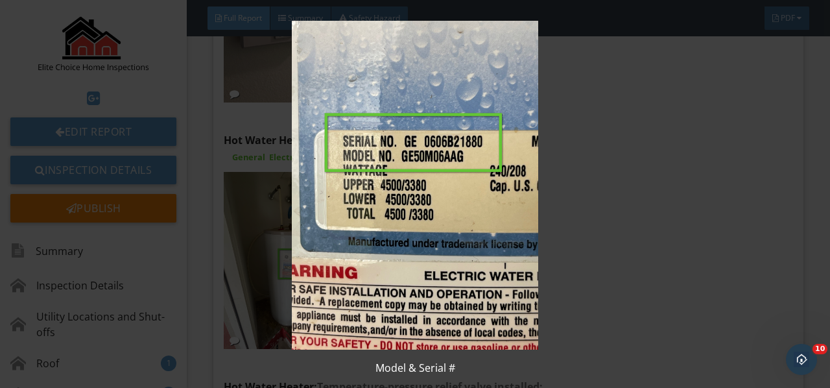
click at [404, 215] on img at bounding box center [414, 185] width 749 height 329
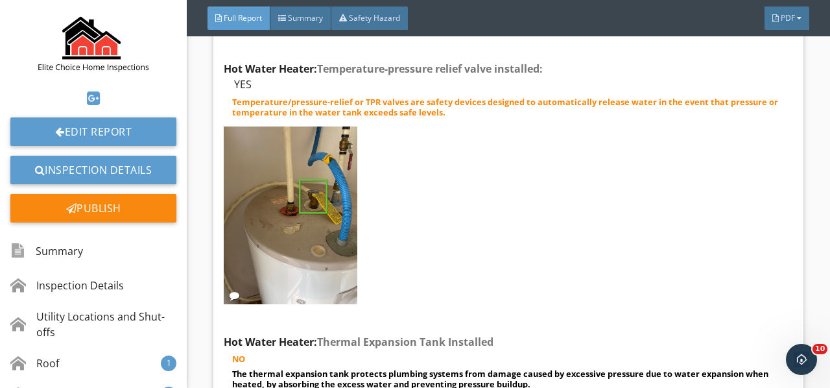
scroll to position [10501, 0]
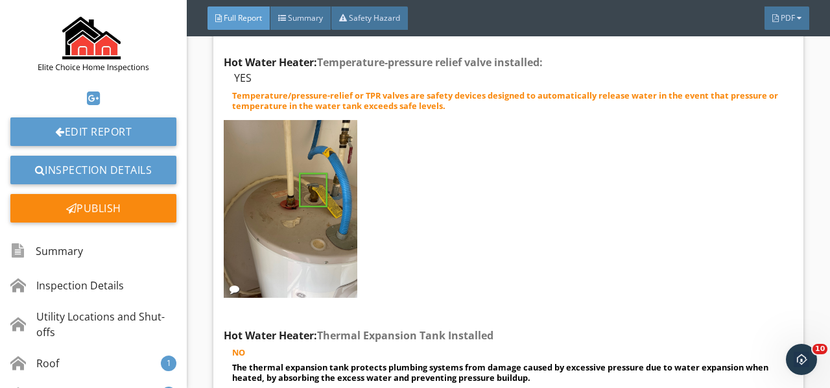
click at [334, 180] on img at bounding box center [290, 209] width 133 height 178
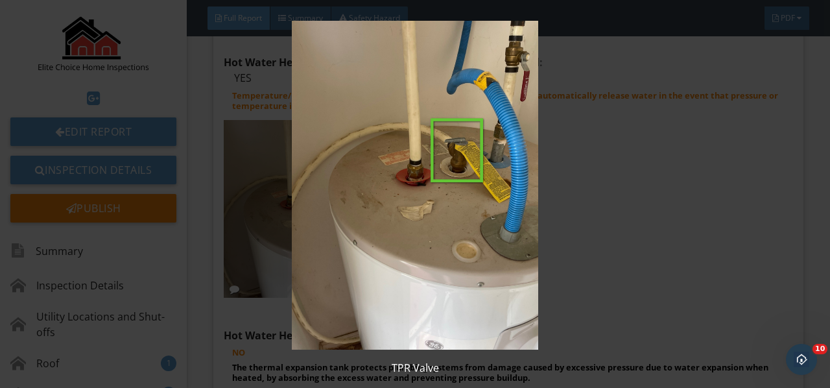
click at [334, 180] on img at bounding box center [414, 185] width 749 height 329
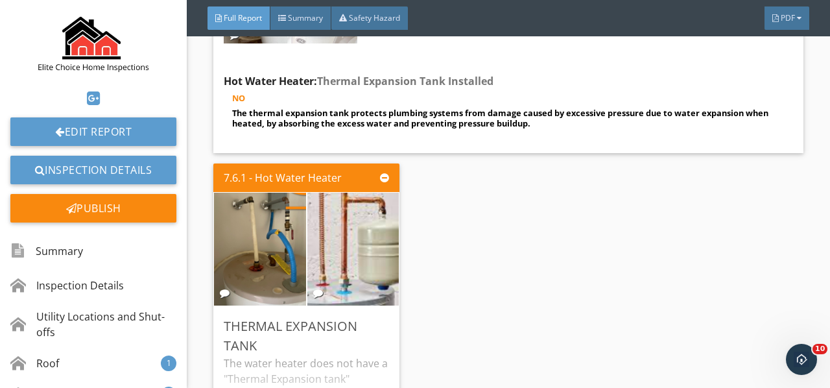
scroll to position [10760, 0]
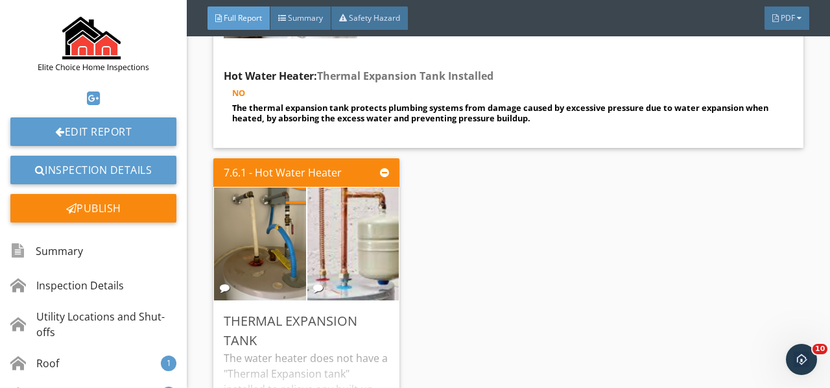
click at [260, 197] on img at bounding box center [259, 244] width 211 height 282
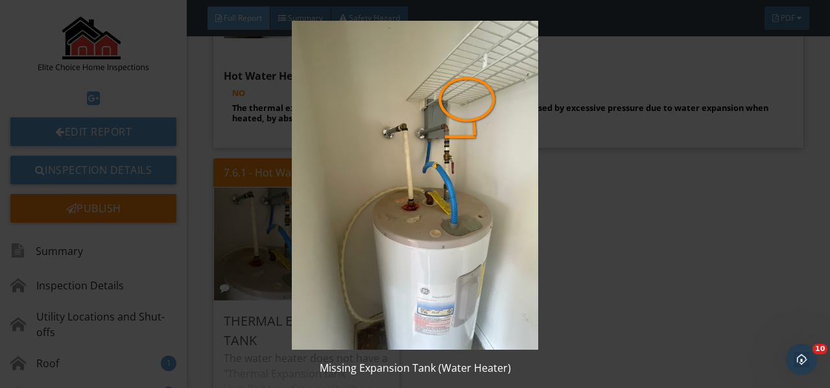
click at [263, 196] on img at bounding box center [414, 185] width 749 height 329
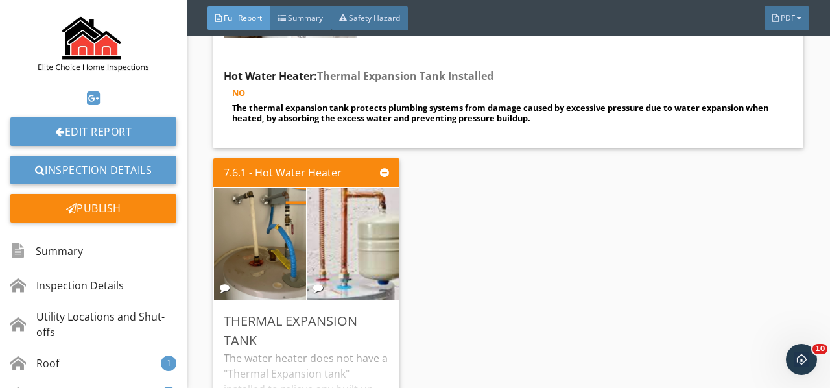
click at [380, 181] on img at bounding box center [353, 243] width 229 height 152
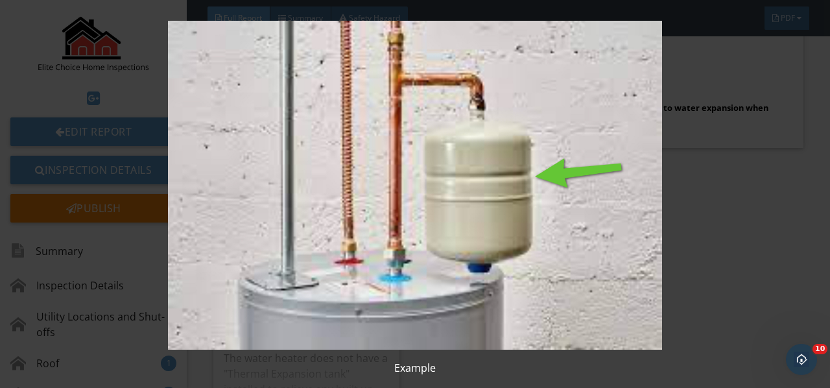
click at [380, 181] on img at bounding box center [414, 185] width 749 height 329
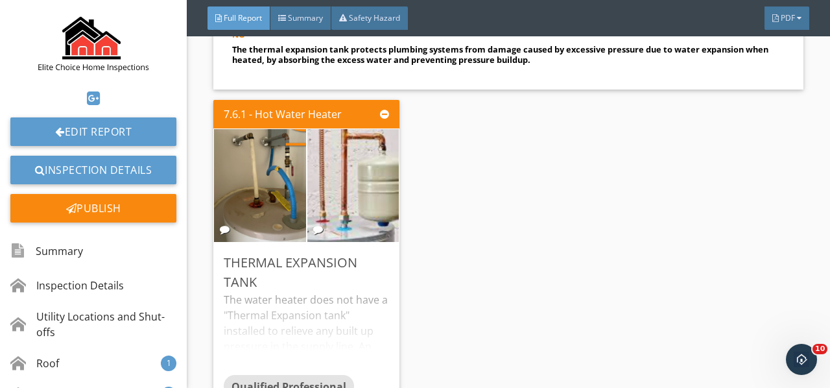
scroll to position [10955, 0]
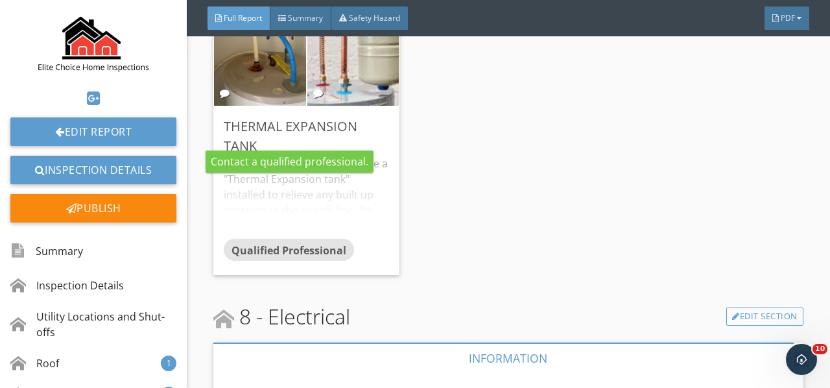
click at [344, 165] on div "The water heater does not have a "Thermal Expansion tank" installed to relieve …" at bounding box center [306, 197] width 165 height 83
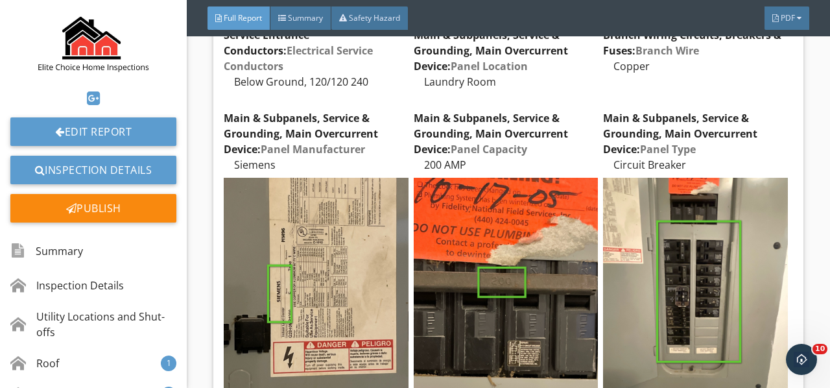
scroll to position [11408, 0]
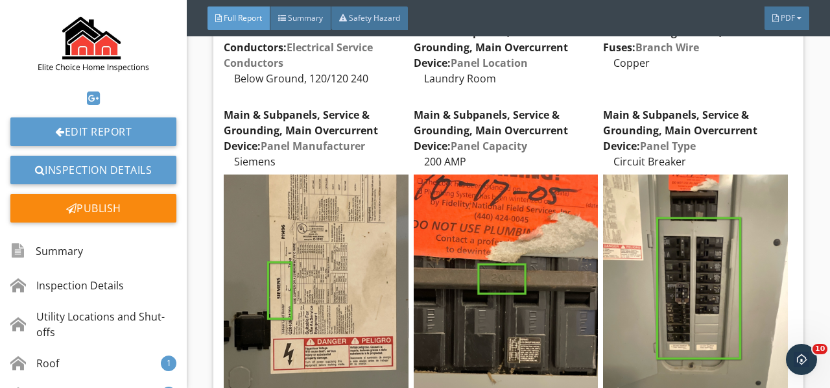
click at [360, 211] on img at bounding box center [316, 297] width 184 height 246
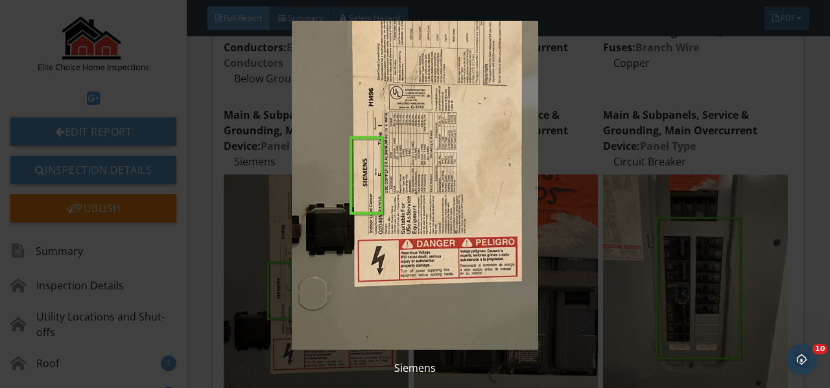
click at [360, 211] on img at bounding box center [414, 185] width 749 height 329
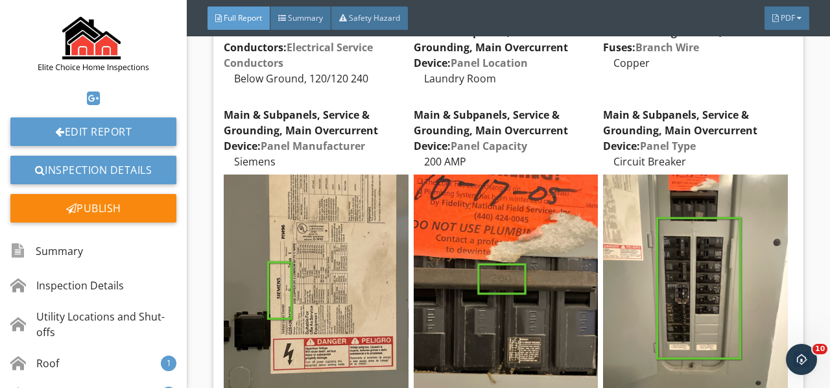
click at [524, 226] on img at bounding box center [506, 297] width 184 height 246
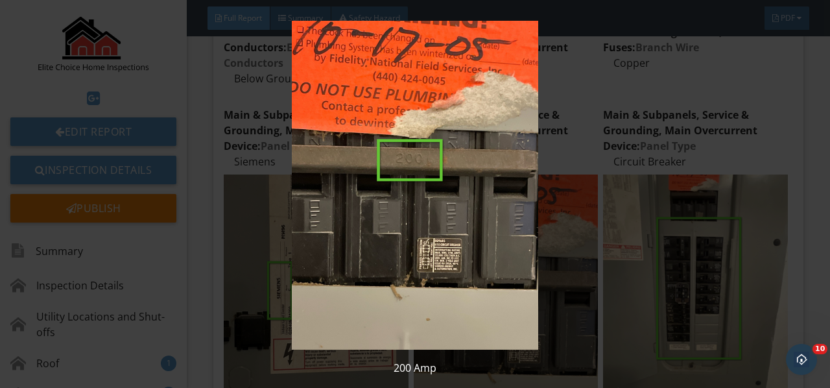
click at [524, 226] on img at bounding box center [414, 185] width 749 height 329
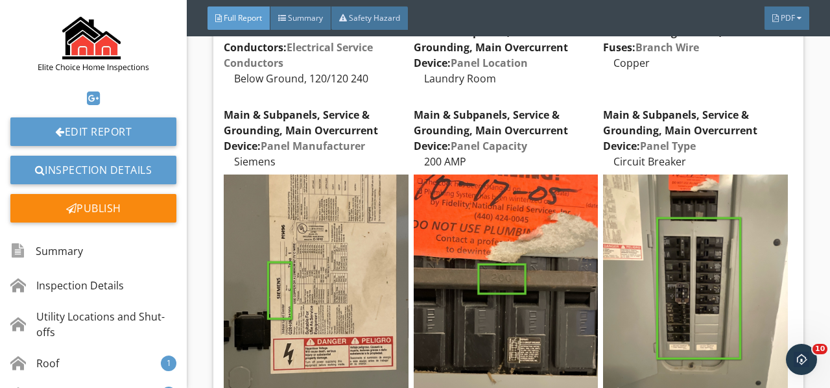
click at [668, 229] on img at bounding box center [695, 297] width 184 height 246
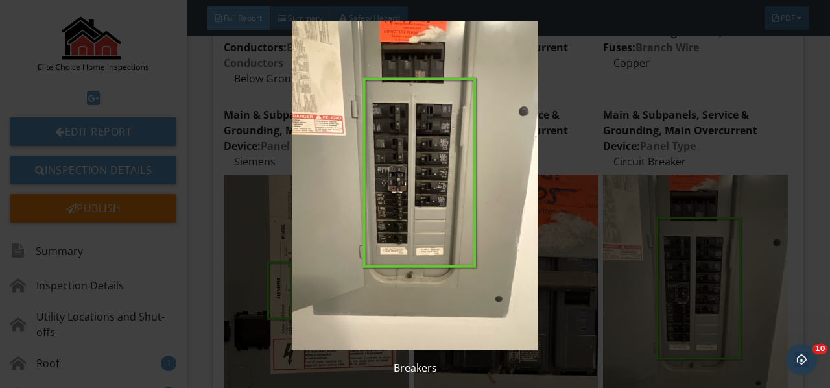
click at [668, 229] on img at bounding box center [414, 185] width 749 height 329
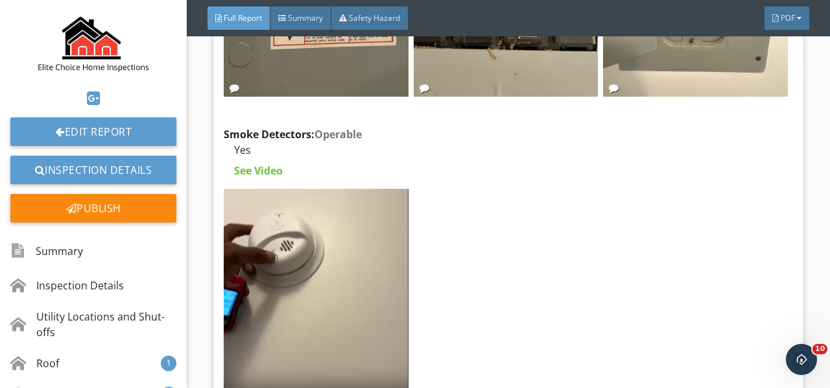
click at [300, 241] on video at bounding box center [316, 312] width 184 height 246
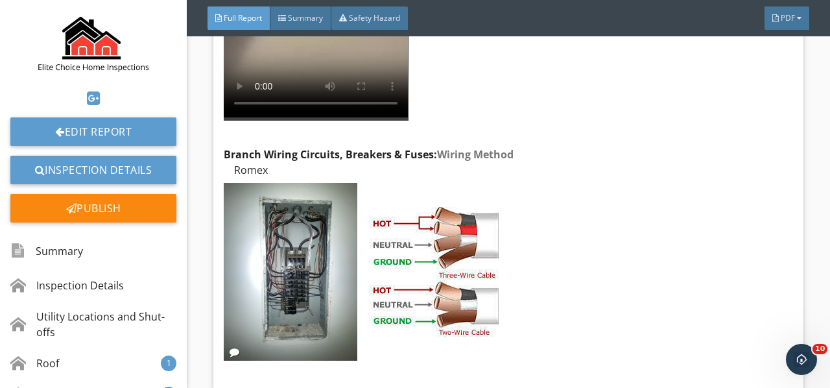
scroll to position [12057, 0]
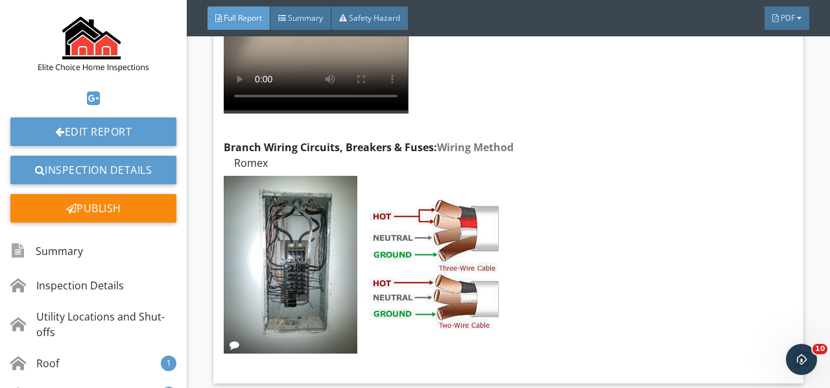
click at [325, 231] on img at bounding box center [290, 265] width 133 height 178
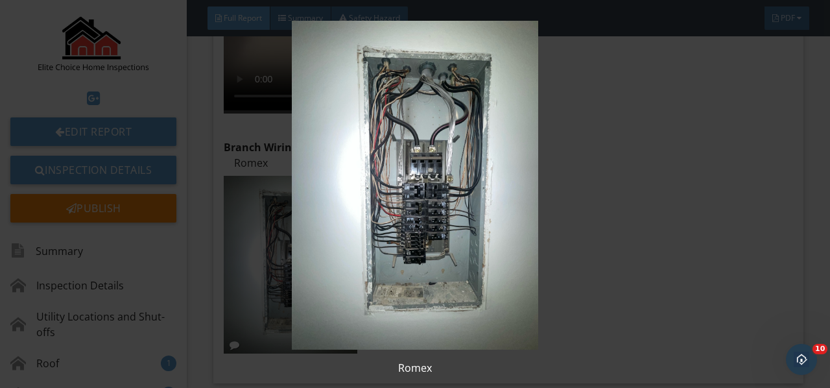
click at [325, 232] on img at bounding box center [414, 185] width 749 height 329
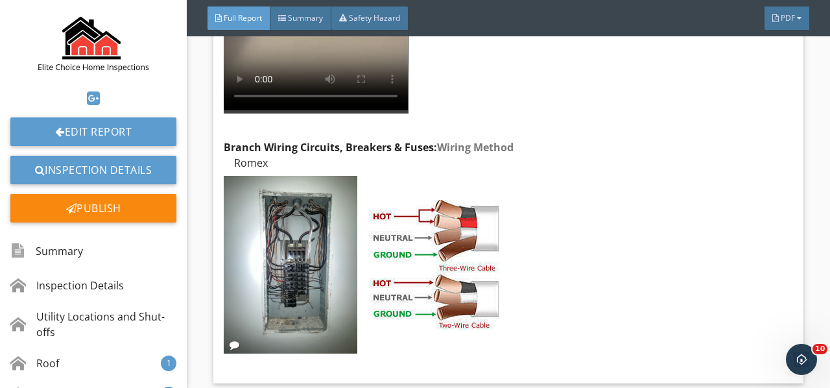
click at [423, 226] on img at bounding box center [434, 265] width 130 height 130
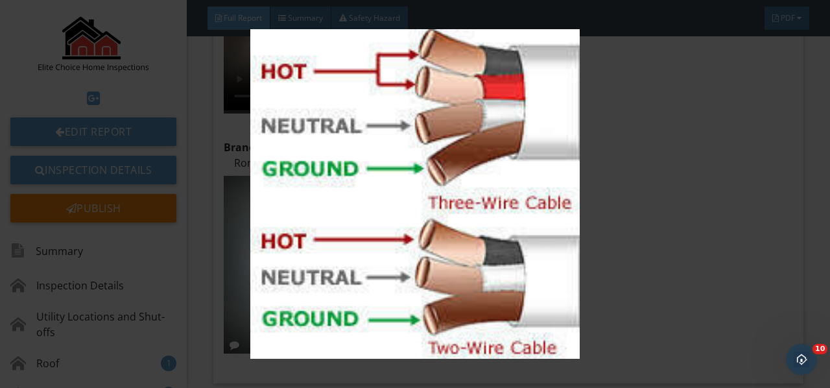
click at [423, 226] on img at bounding box center [414, 193] width 749 height 329
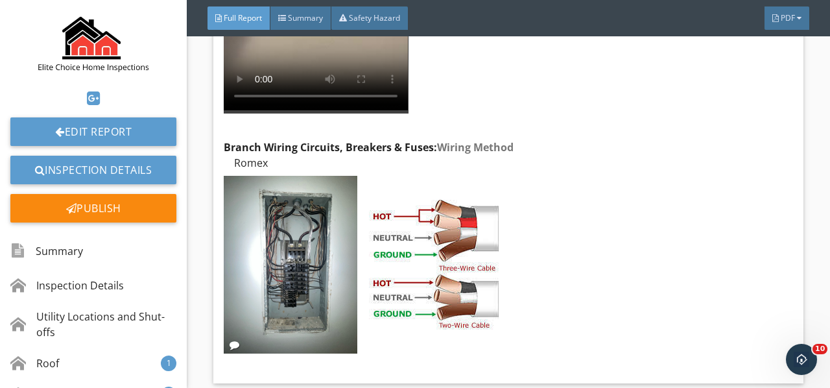
click at [449, 212] on img at bounding box center [434, 265] width 130 height 130
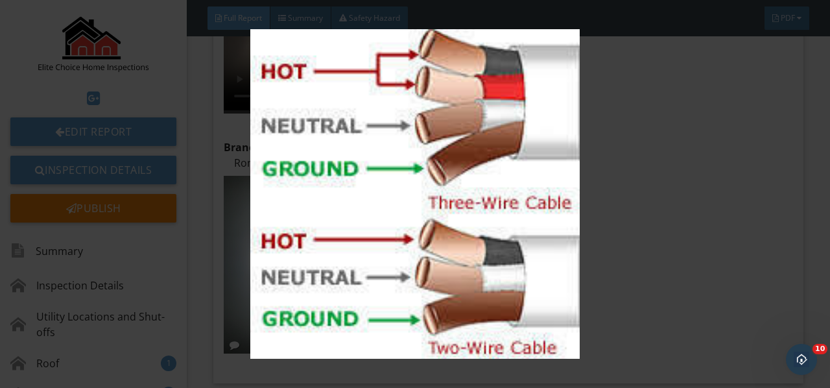
click at [449, 212] on img at bounding box center [414, 193] width 749 height 329
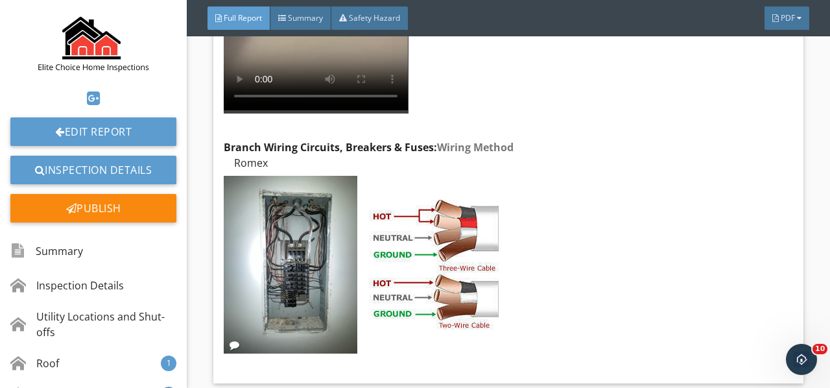
click at [0, 0] on div "Edit" at bounding box center [0, 0] width 0 height 0
drag, startPoint x: 709, startPoint y: 81, endPoint x: 696, endPoint y: 93, distance: 18.4
click at [709, 82] on div at bounding box center [415, 194] width 830 height 388
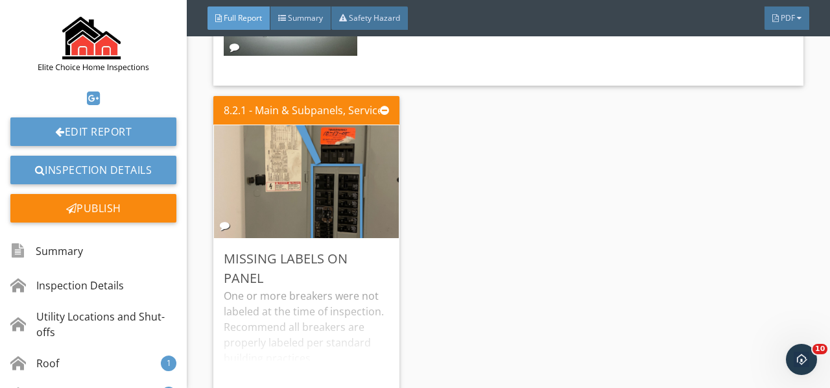
scroll to position [12446, 0]
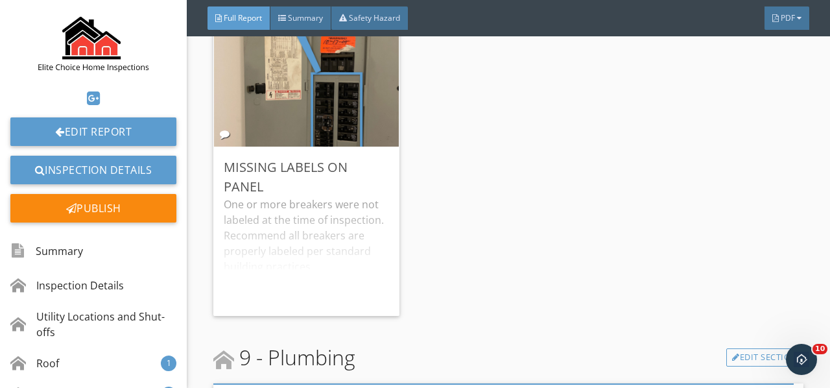
click at [281, 196] on div "One or more breakers were not labeled at the time of inspection. Recommend all …" at bounding box center [306, 250] width 165 height 109
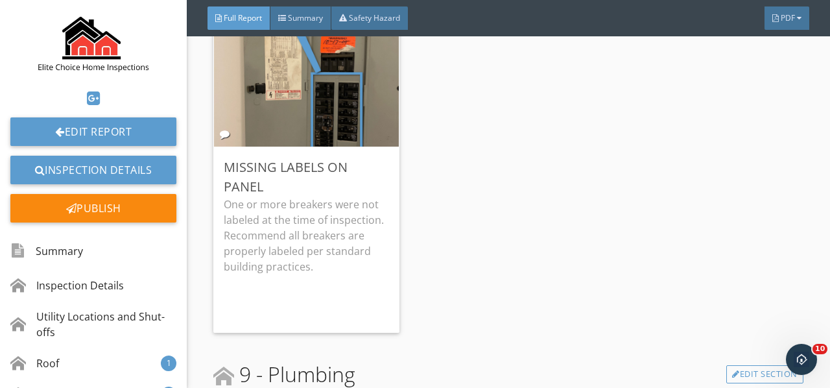
click at [0, 0] on div "Edit" at bounding box center [0, 0] width 0 height 0
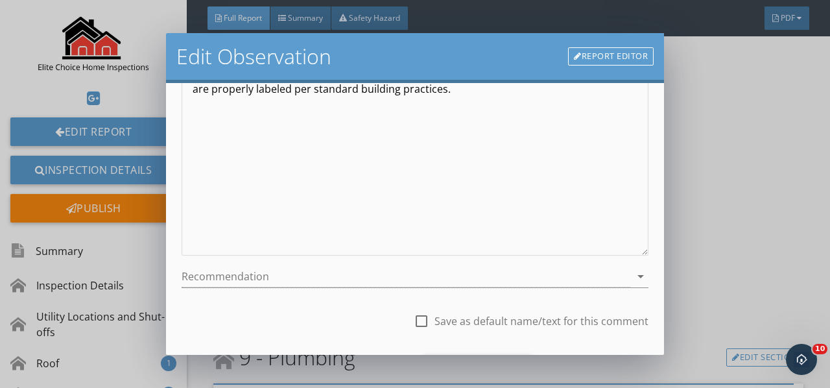
scroll to position [237, 0]
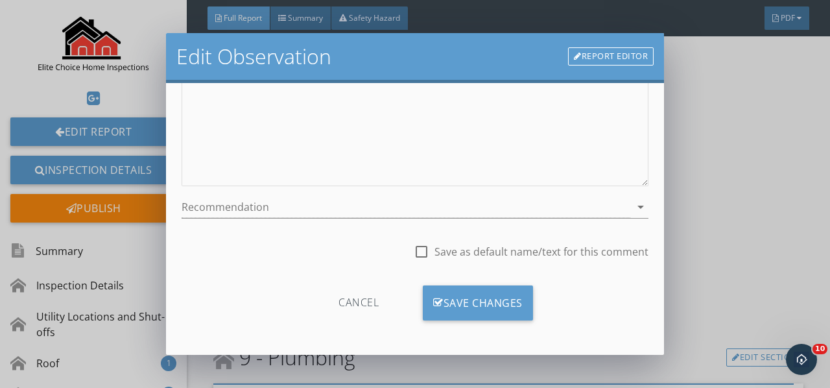
click at [633, 211] on icon "arrow_drop_down" at bounding box center [641, 207] width 16 height 16
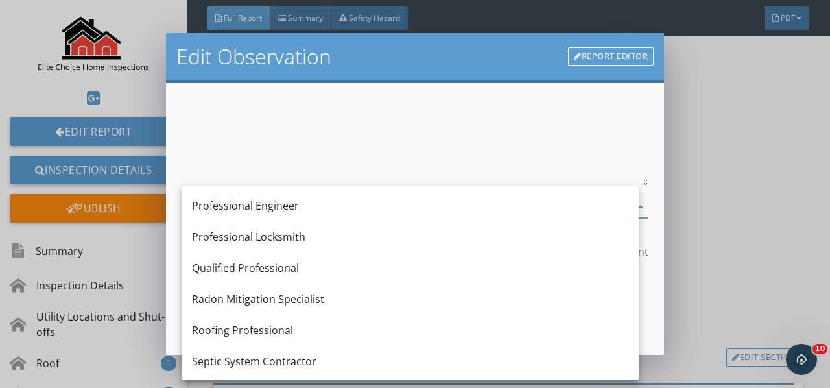
scroll to position [1449, 0]
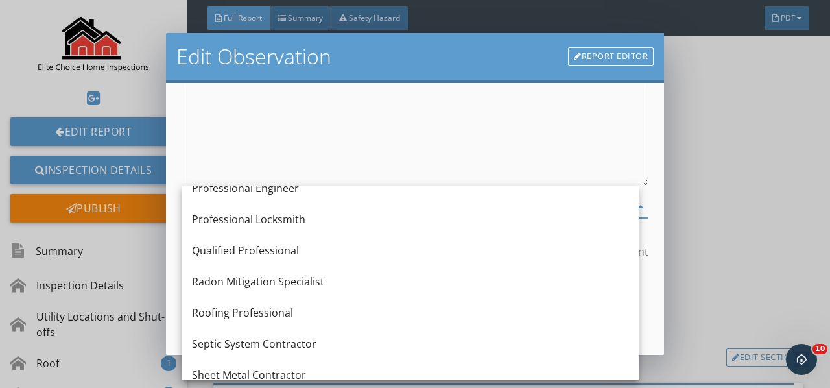
click at [277, 240] on div "Qualified Professional" at bounding box center [410, 250] width 436 height 31
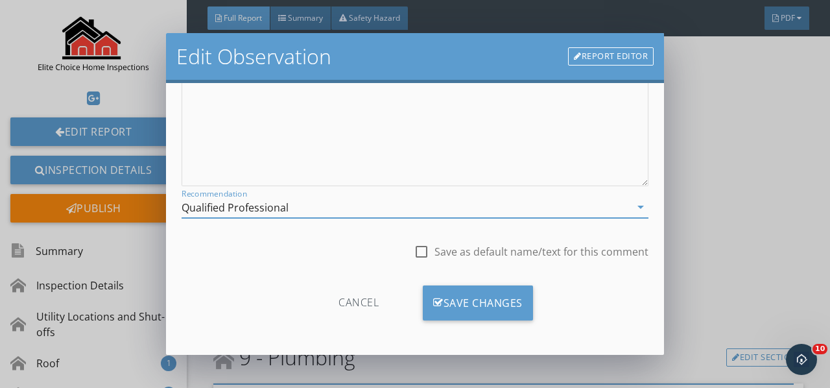
click at [473, 305] on div "Save Changes" at bounding box center [478, 302] width 110 height 35
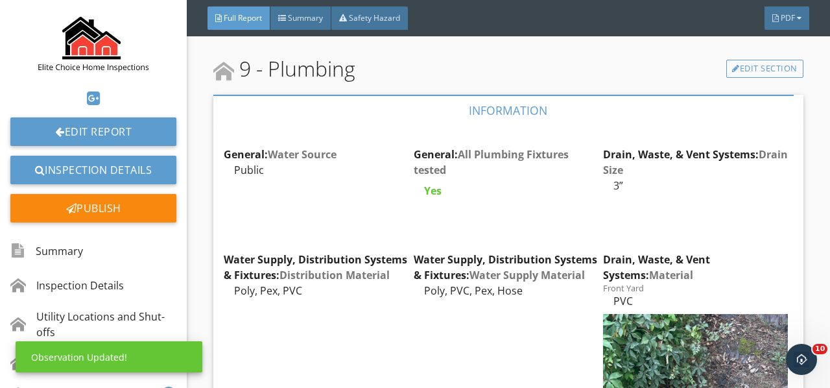
scroll to position [12770, 0]
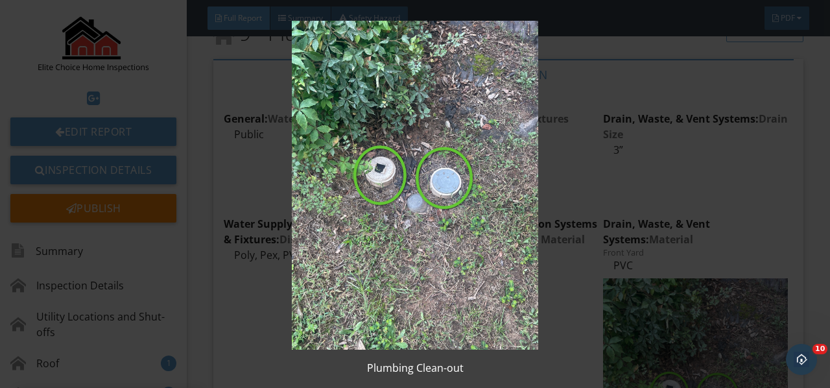
click at [648, 280] on img at bounding box center [414, 185] width 749 height 329
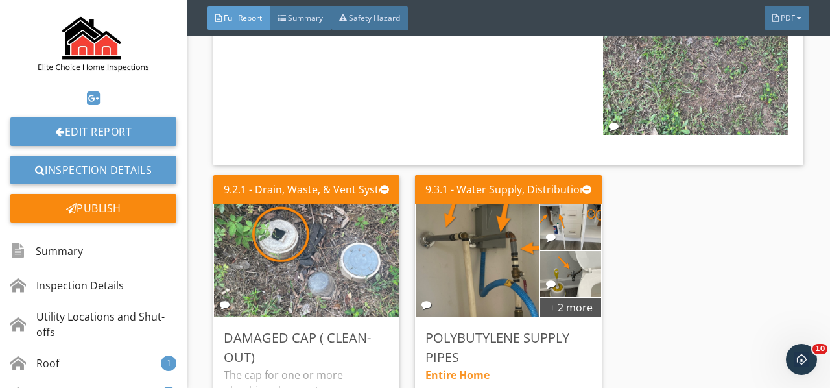
scroll to position [13223, 0]
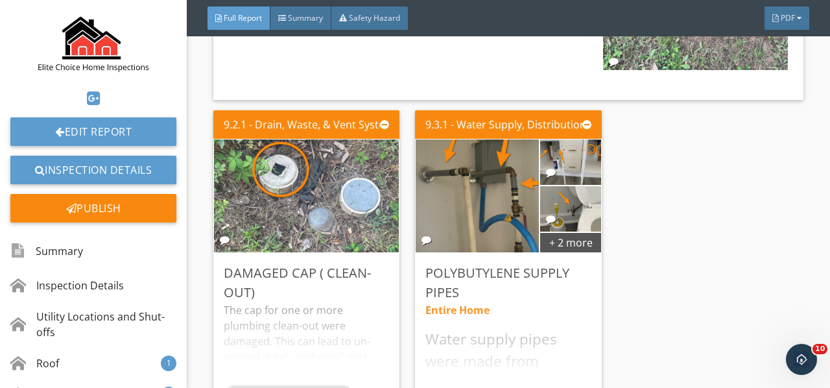
click at [329, 302] on div "The cap for one or more plumbing clean-out were damaged. This can lead to un-wa…" at bounding box center [306, 343] width 165 height 83
click at [0, 0] on div at bounding box center [0, 0] width 0 height 0
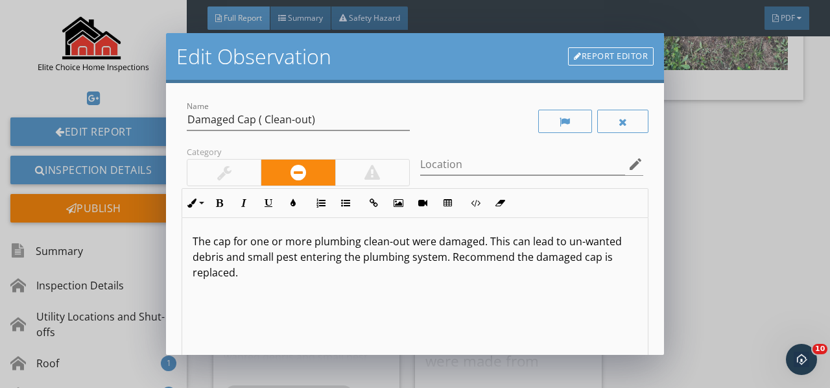
click at [404, 244] on p "The cap for one or more plumbing clean-out were damaged. This can lead to un-wa…" at bounding box center [415, 256] width 445 height 47
click at [406, 242] on p "The cap for one or more plumbing clean-out were damaged. This can lead to un-wa…" at bounding box center [415, 256] width 445 height 47
click at [193, 256] on p "The cap for one or more plumbing clean-outs were damaged. This can lead to un-w…" at bounding box center [415, 256] width 445 height 47
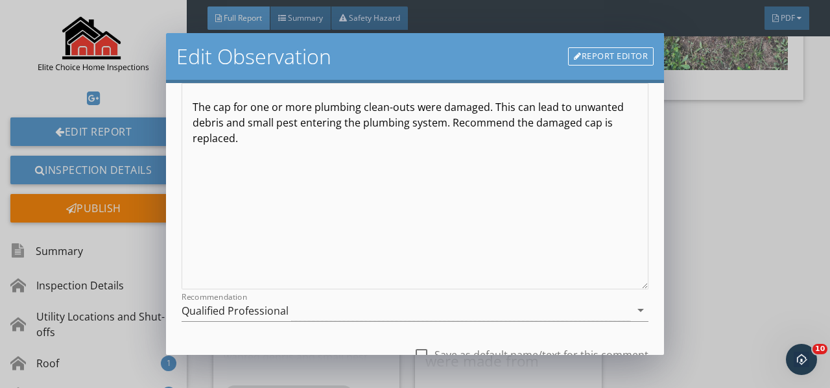
scroll to position [237, 0]
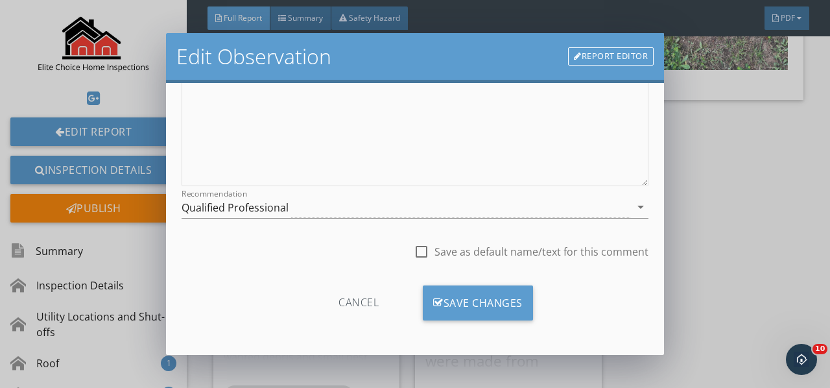
click at [472, 285] on div "Save Changes" at bounding box center [478, 302] width 110 height 35
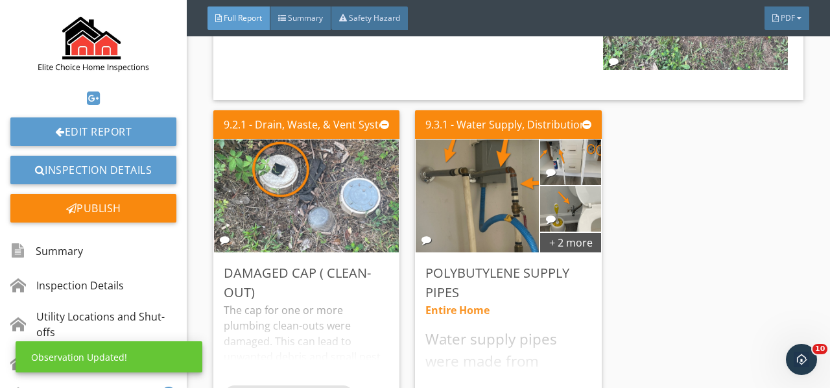
scroll to position [84, 0]
click at [476, 302] on div "Entire Home Water supply pipes were made from polybutylene material. This mater…" at bounding box center [507, 356] width 165 height 109
click at [0, 0] on div "Edit" at bounding box center [0, 0] width 0 height 0
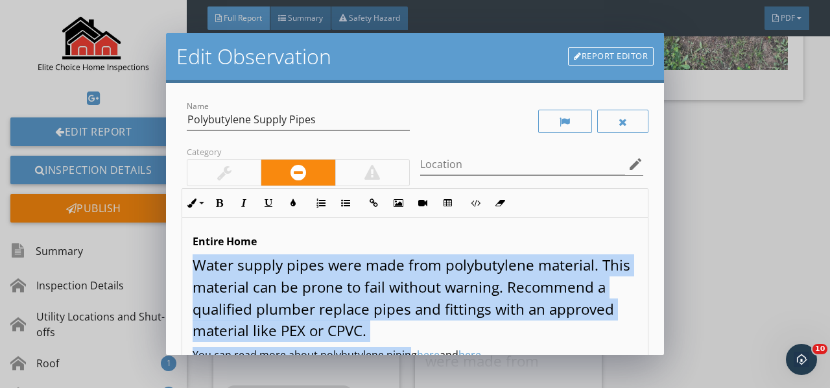
drag, startPoint x: 188, startPoint y: 257, endPoint x: 409, endPoint y: 344, distance: 237.3
click at [409, 344] on div "Entire Home Water supply pipes were made from polybutylene material. This mater…" at bounding box center [414, 320] width 465 height 205
click at [506, 331] on p "Water supply pipes were made from polybutylene material. This material can be p…" at bounding box center [415, 297] width 445 height 87
drag, startPoint x: 188, startPoint y: 255, endPoint x: 460, endPoint y: 316, distance: 279.1
click at [495, 327] on div "Entire Home Water supply pipes were made from polybutylene material. This mater…" at bounding box center [414, 320] width 465 height 205
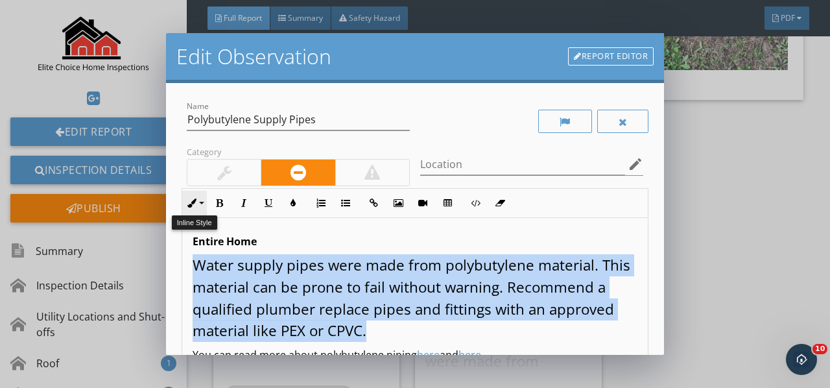
click at [196, 200] on button "Inline Style" at bounding box center [194, 203] width 25 height 25
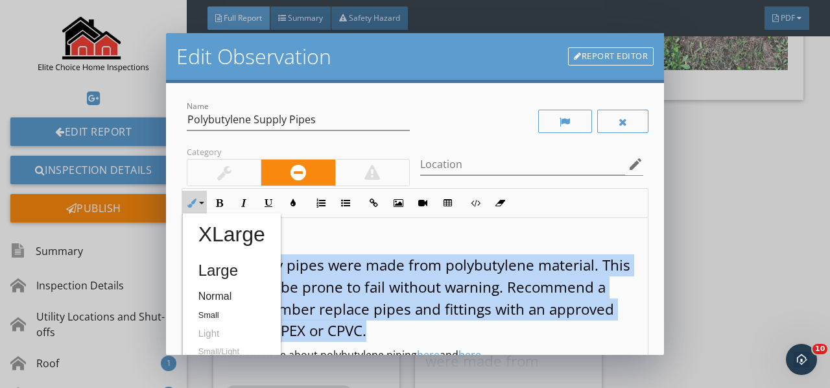
click at [242, 287] on link "Normal" at bounding box center [232, 296] width 98 height 21
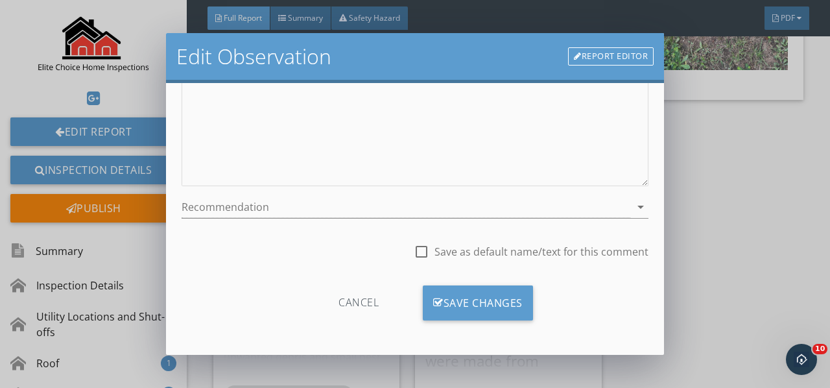
click at [490, 296] on div "Save Changes" at bounding box center [478, 302] width 110 height 35
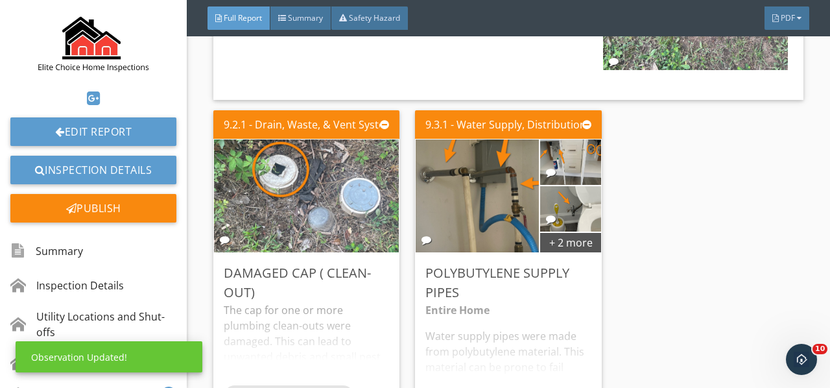
click at [508, 302] on div "Entire Home Water supply pipes were made from polybutylene material. This mater…" at bounding box center [507, 356] width 165 height 109
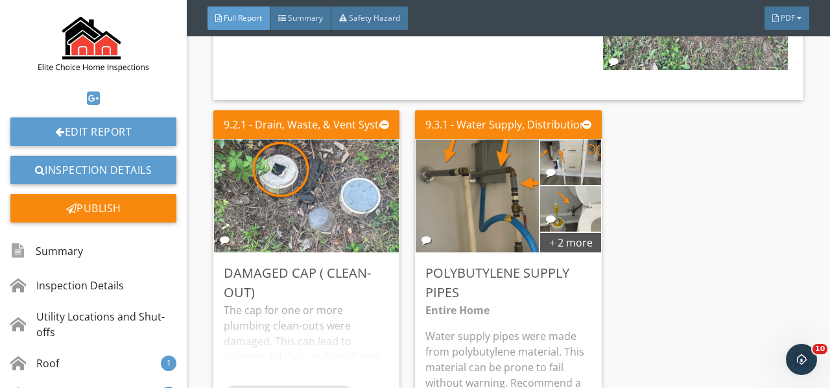
click at [550, 231] on div "+ 2 more" at bounding box center [570, 241] width 60 height 21
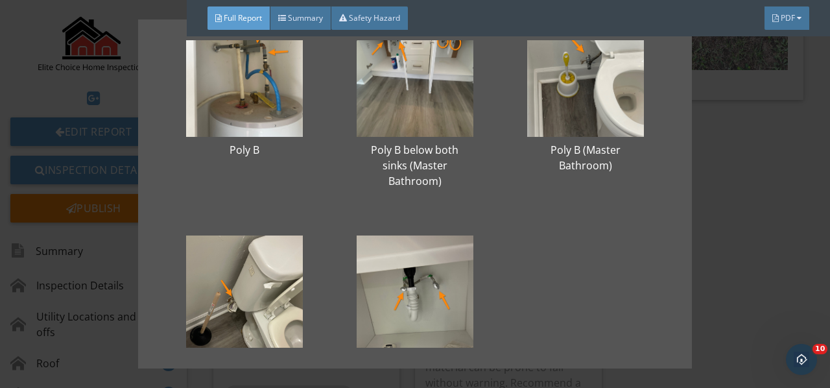
scroll to position [130, 0]
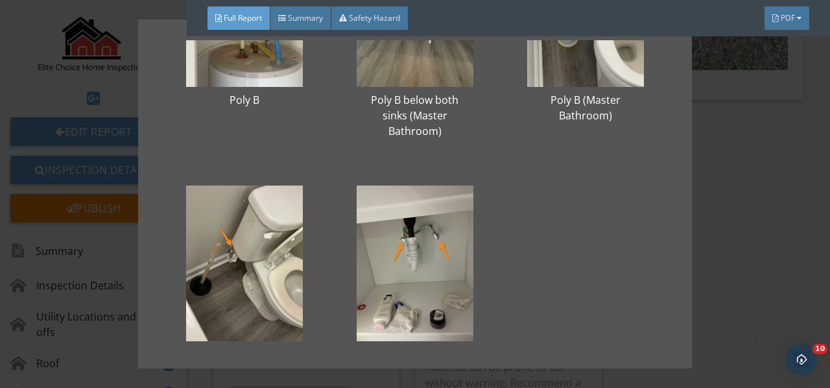
click at [708, 159] on div "Poly B Poly B below both sinks (Master Bathroom) Poly B (Master Bathroom) Poly …" at bounding box center [415, 194] width 830 height 388
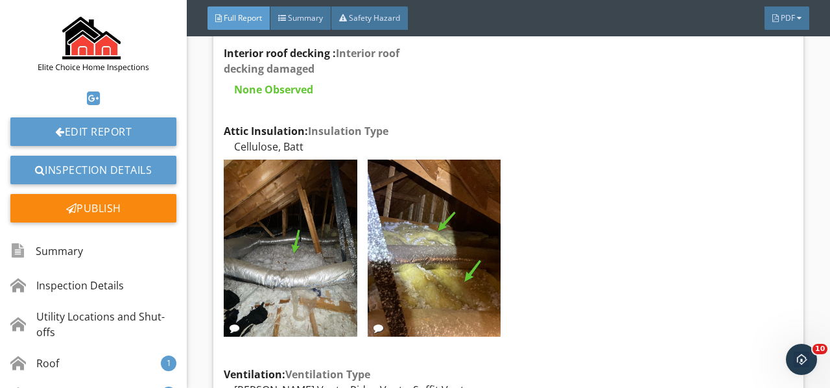
scroll to position [13807, 0]
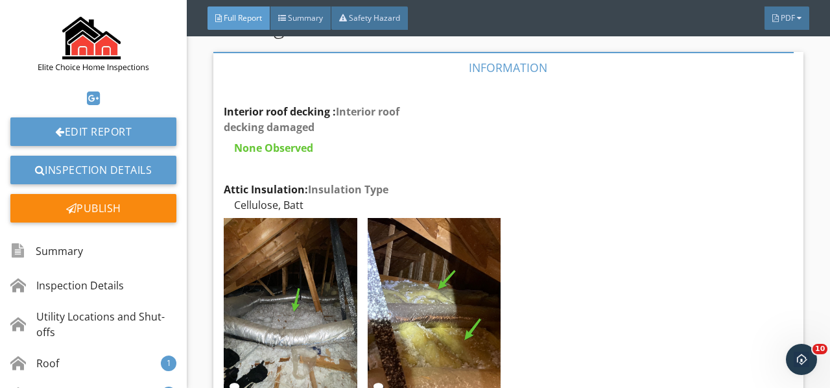
click at [266, 224] on img at bounding box center [290, 307] width 133 height 178
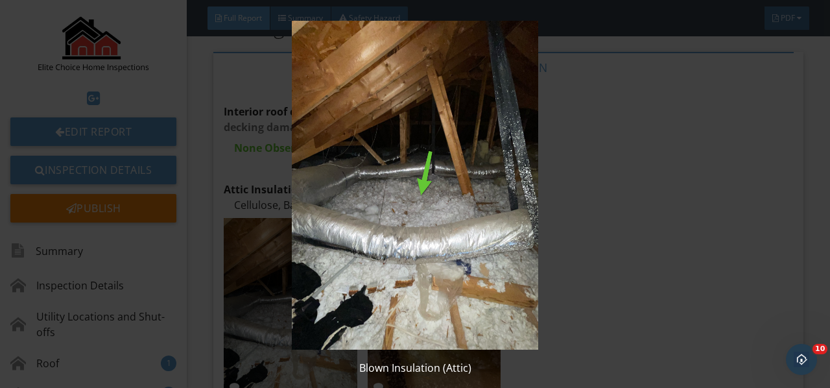
click at [266, 224] on img at bounding box center [414, 185] width 749 height 329
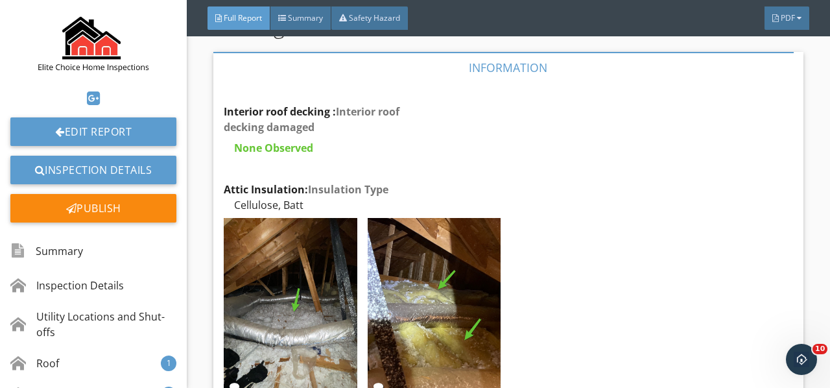
click at [478, 249] on img at bounding box center [434, 307] width 133 height 178
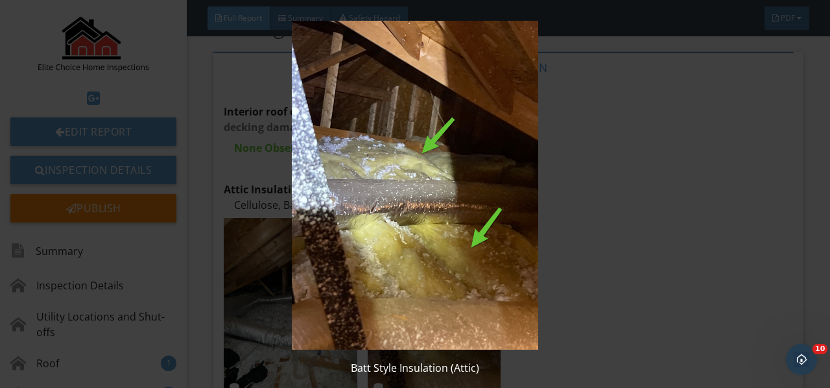
click at [478, 249] on img at bounding box center [414, 185] width 749 height 329
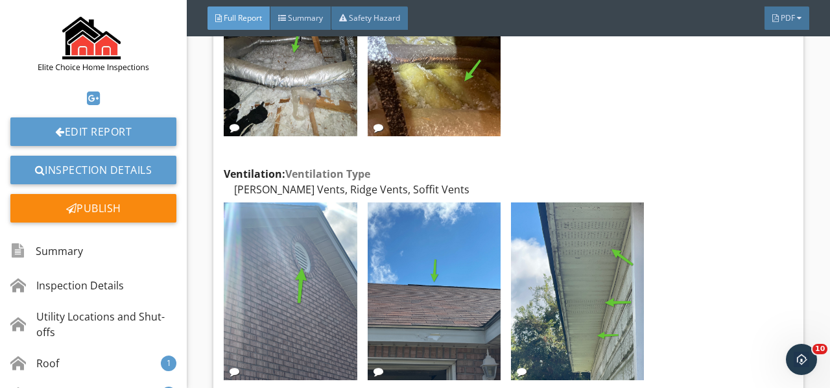
scroll to position [14066, 0]
click at [330, 227] on img at bounding box center [290, 291] width 133 height 178
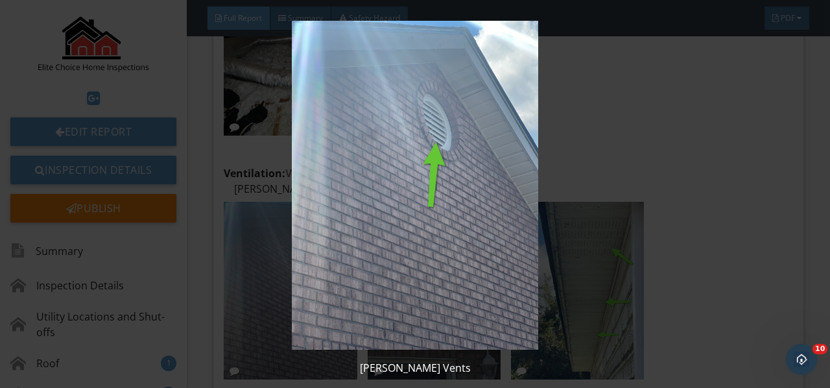
click at [330, 227] on img at bounding box center [414, 185] width 749 height 329
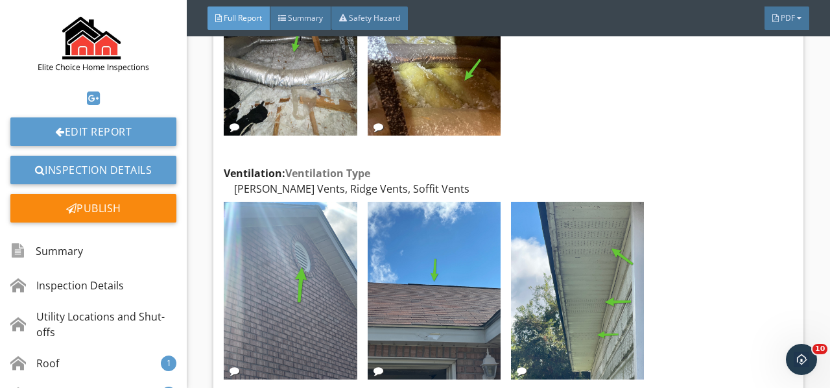
click at [425, 233] on img at bounding box center [434, 291] width 133 height 178
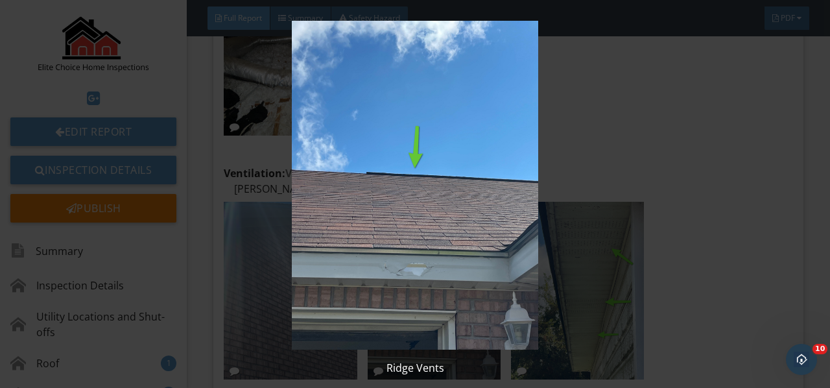
click at [425, 233] on img at bounding box center [414, 185] width 749 height 329
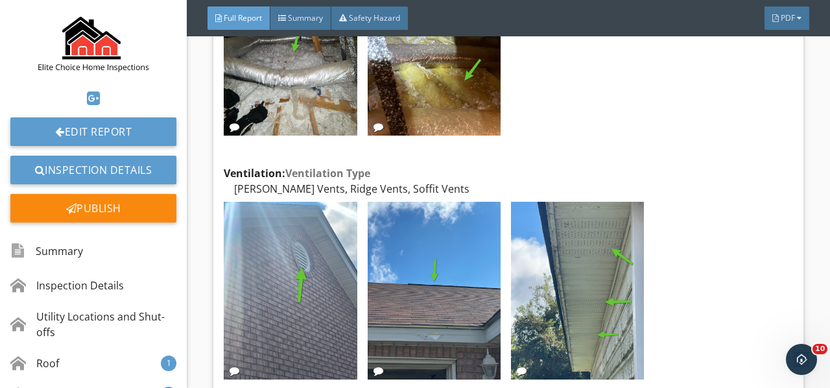
click at [538, 233] on img at bounding box center [577, 291] width 133 height 178
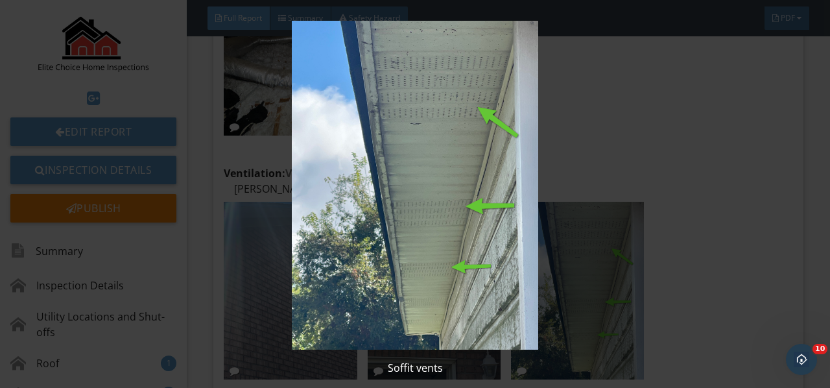
click at [538, 233] on img at bounding box center [414, 185] width 749 height 329
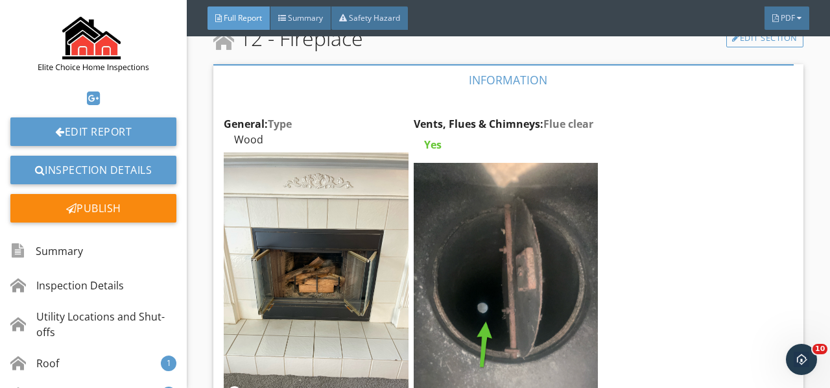
scroll to position [14714, 0]
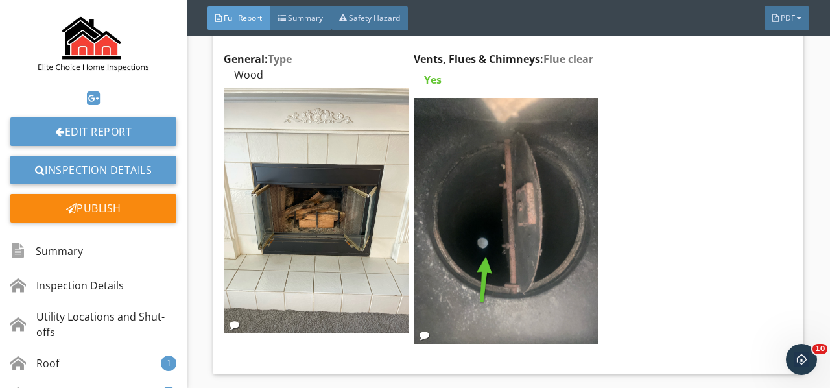
click at [355, 218] on img at bounding box center [316, 211] width 184 height 246
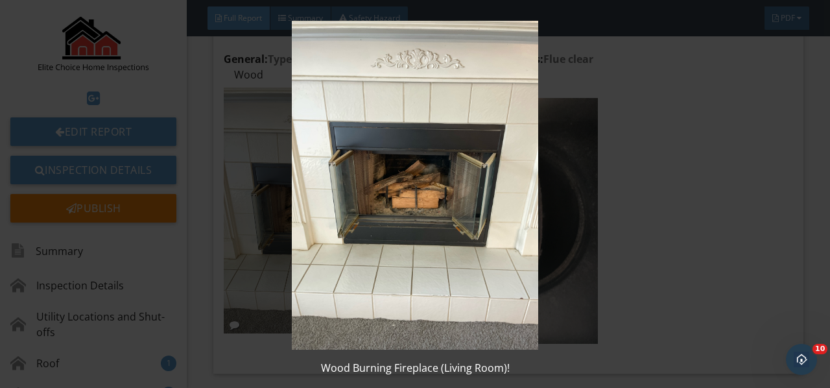
click at [355, 218] on img at bounding box center [414, 185] width 749 height 329
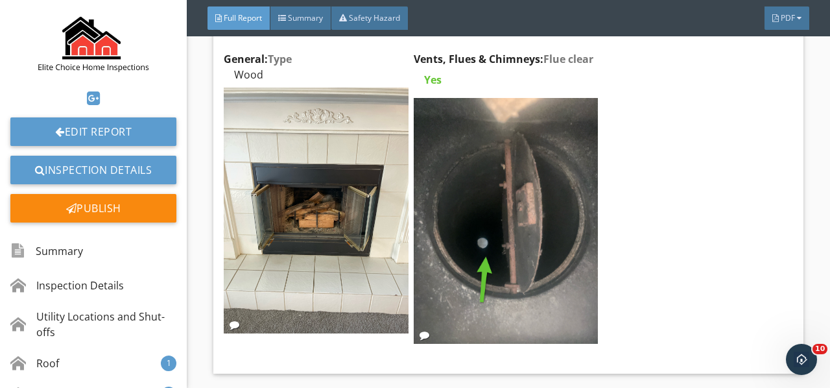
click at [489, 223] on img at bounding box center [506, 221] width 184 height 246
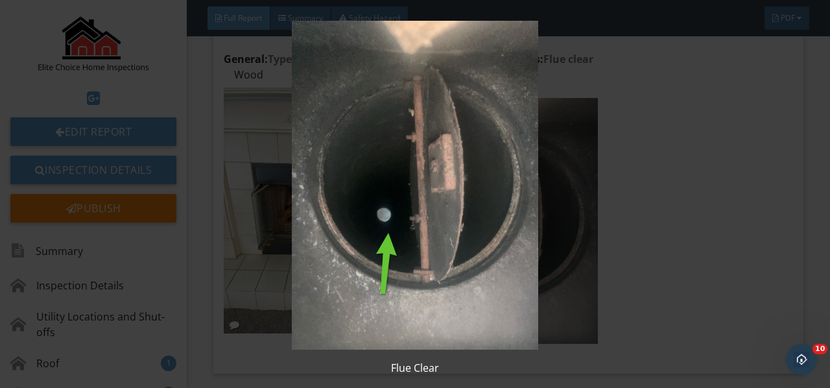
click at [489, 223] on img at bounding box center [414, 185] width 749 height 329
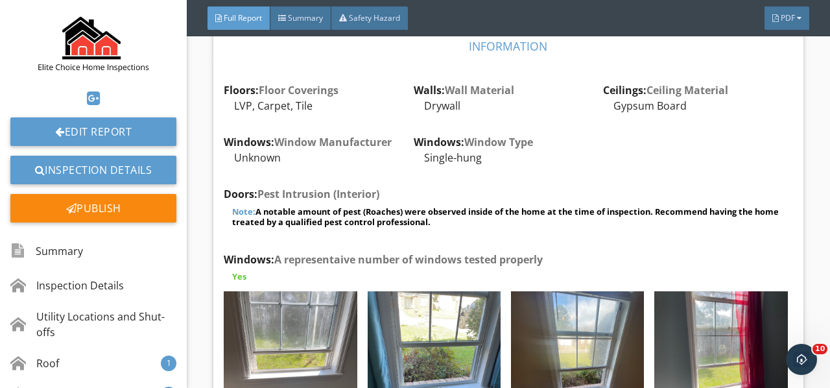
scroll to position [15168, 0]
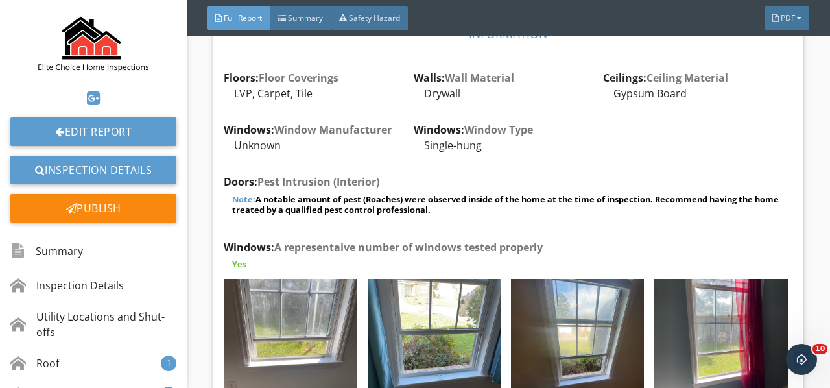
click at [0, 0] on div "Edit" at bounding box center [0, 0] width 0 height 0
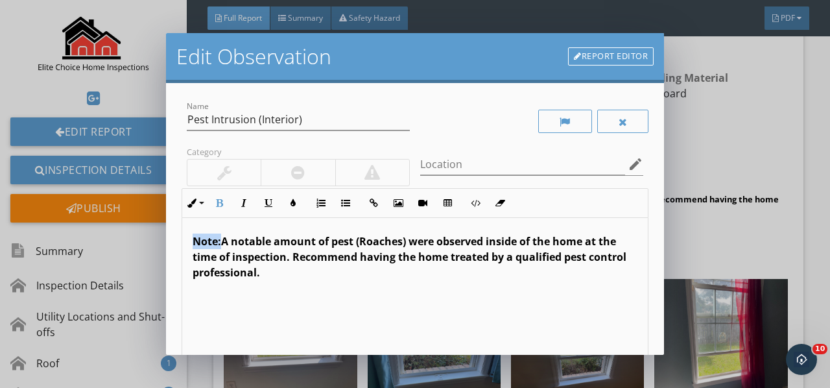
drag, startPoint x: 220, startPoint y: 237, endPoint x: 226, endPoint y: 219, distance: 19.1
click at [188, 241] on div "Note: A notable amount of pest (Roaches) were observed inside of the home at th…" at bounding box center [414, 320] width 465 height 205
click at [298, 198] on button "Colors" at bounding box center [293, 203] width 25 height 25
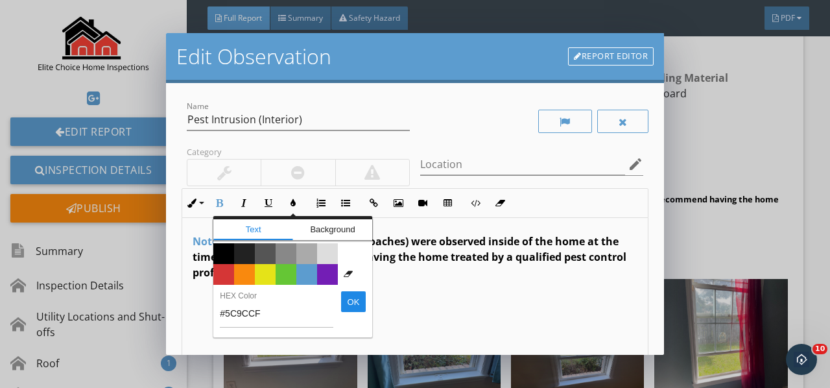
click at [244, 270] on span "Color #f9890e" at bounding box center [244, 274] width 21 height 21
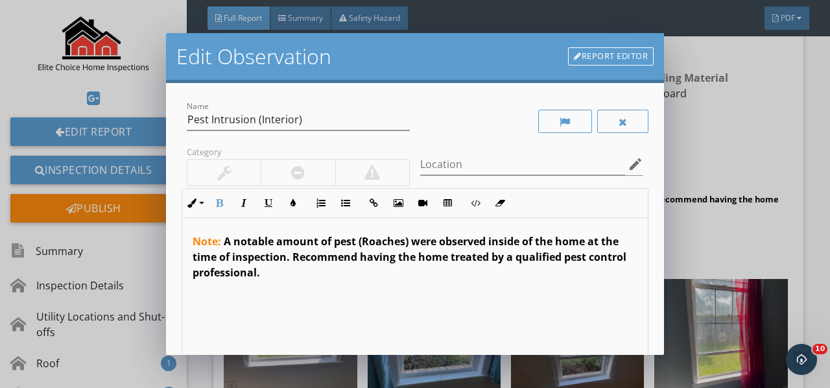
click at [287, 306] on div "Note: A notable amount of pest (Roaches) were observed inside of the home at th…" at bounding box center [414, 320] width 465 height 205
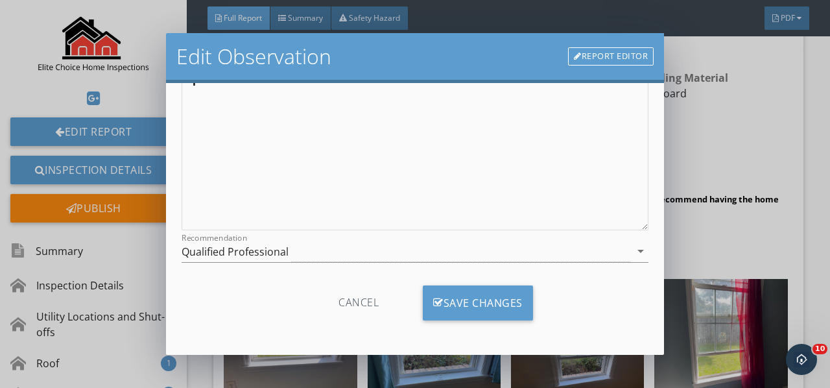
click at [491, 298] on div "Save Changes" at bounding box center [478, 302] width 110 height 35
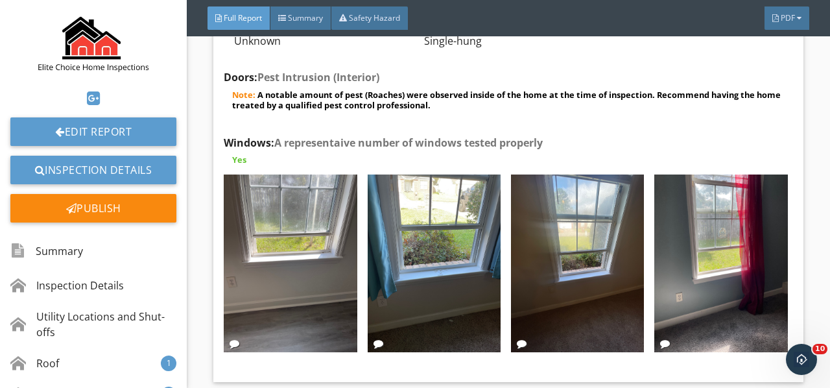
scroll to position [15298, 0]
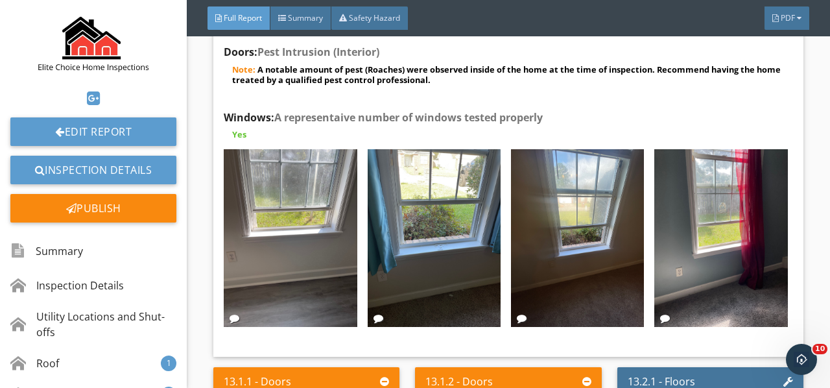
click at [318, 200] on img at bounding box center [290, 238] width 133 height 178
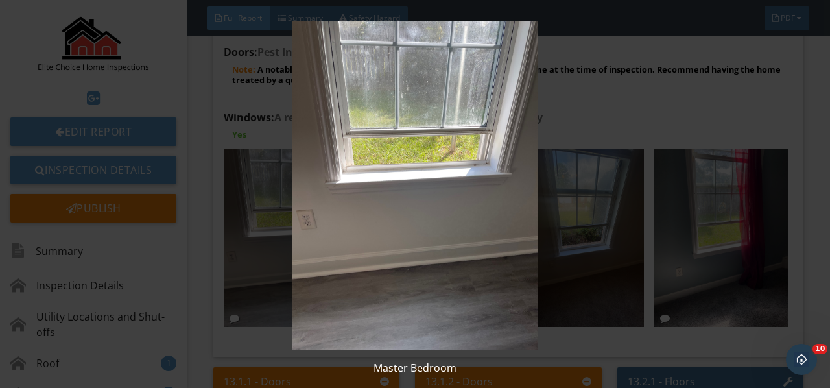
click at [318, 200] on img at bounding box center [414, 185] width 749 height 329
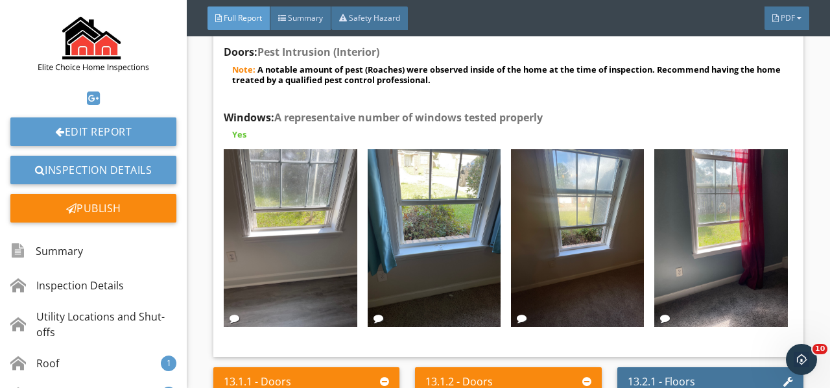
click at [428, 207] on img at bounding box center [434, 238] width 133 height 178
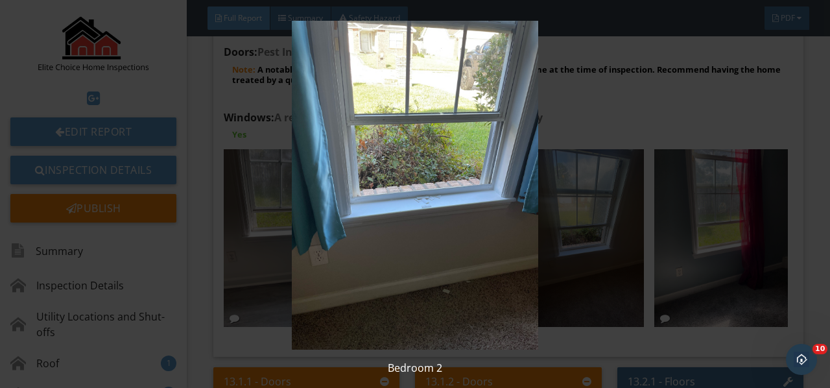
click at [428, 207] on img at bounding box center [414, 185] width 749 height 329
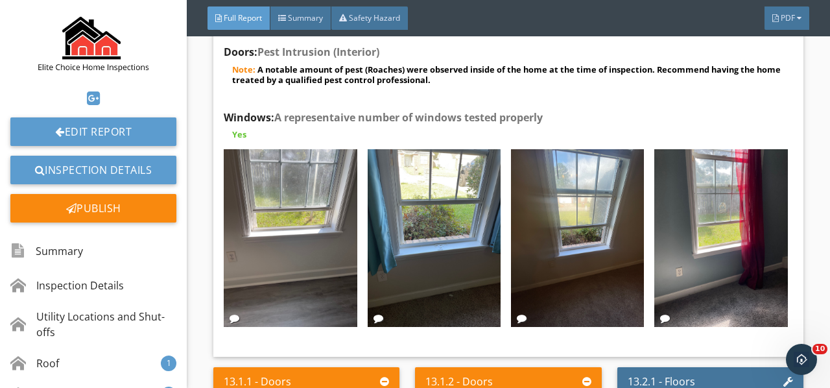
click at [559, 199] on img at bounding box center [577, 238] width 133 height 178
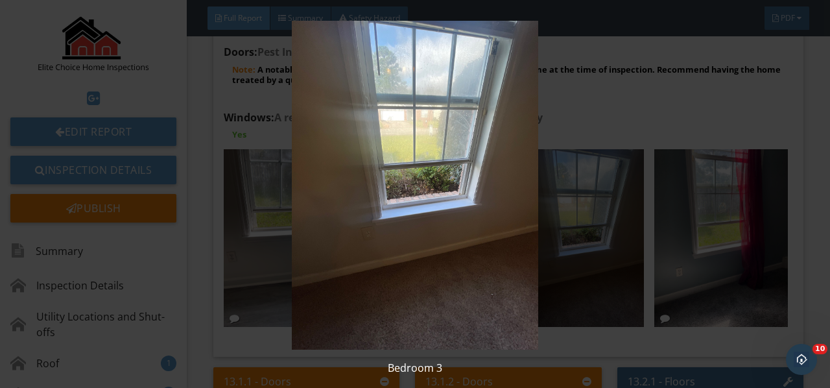
click at [559, 199] on img at bounding box center [414, 185] width 749 height 329
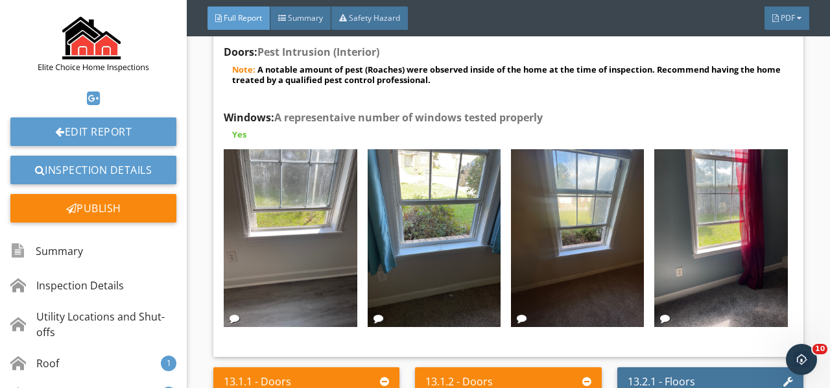
click at [712, 190] on img at bounding box center [720, 238] width 133 height 178
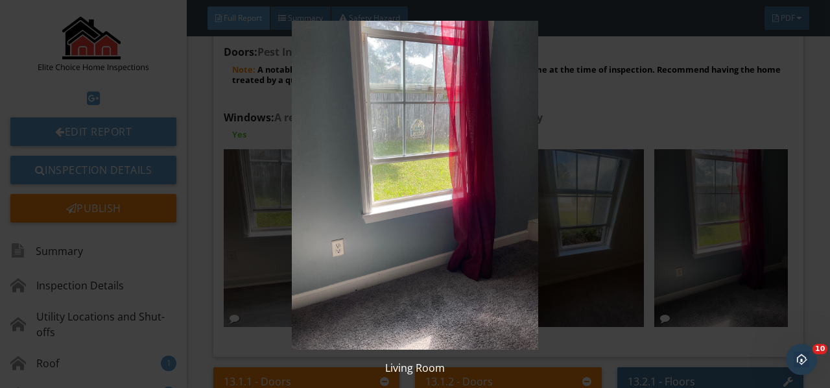
click at [712, 190] on img at bounding box center [414, 185] width 749 height 329
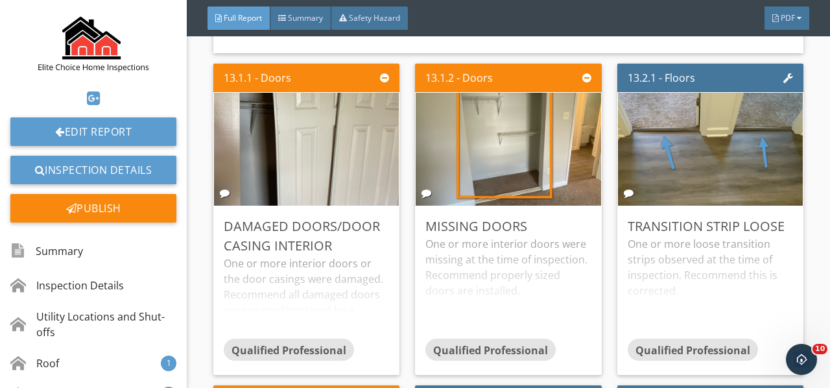
scroll to position [15622, 0]
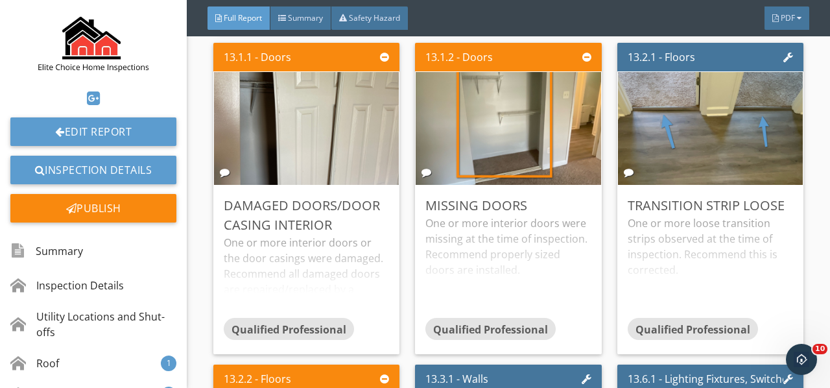
click at [322, 235] on div "One or more interior doors or the door casings were damaged. Recommend all dama…" at bounding box center [306, 276] width 165 height 83
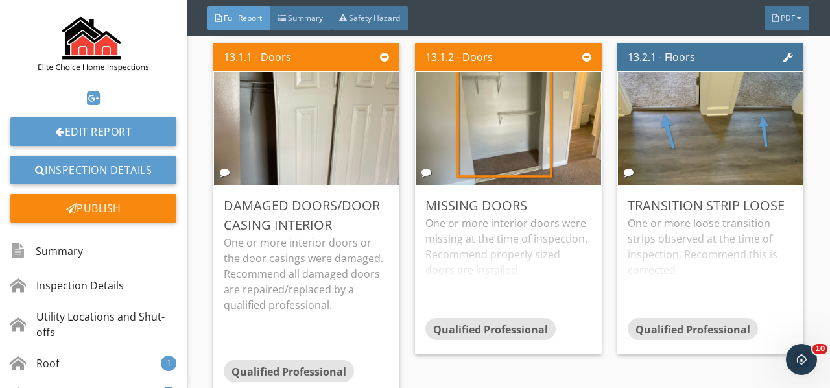
click at [473, 215] on div "One or more interior doors were missing at the time of inspection. Recommend pr…" at bounding box center [507, 266] width 165 height 102
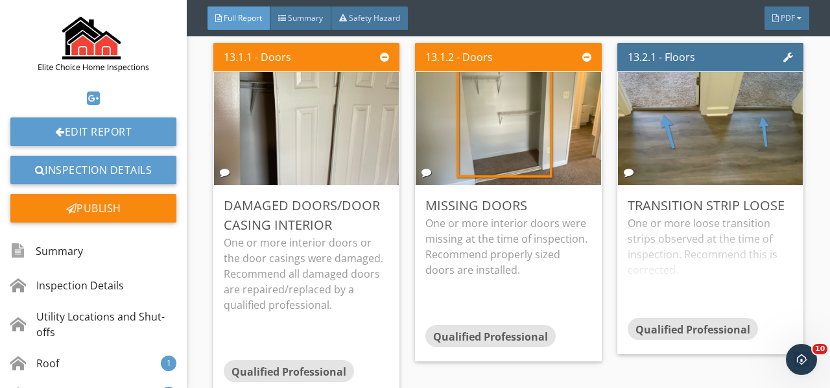
click at [677, 215] on div "One or more loose transition strips observed at the time of inspection. Recomme…" at bounding box center [709, 266] width 165 height 102
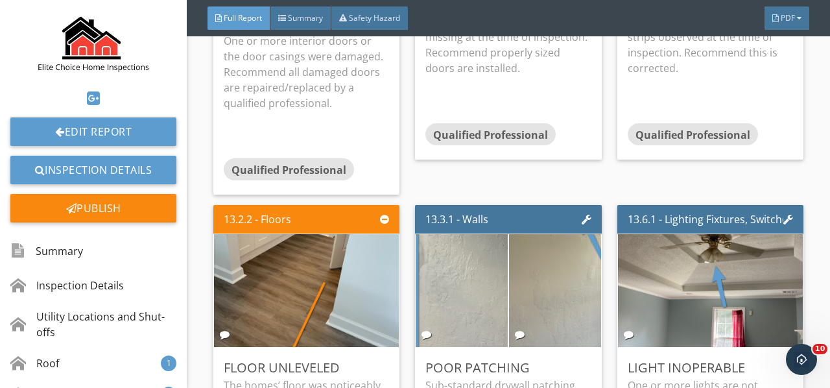
scroll to position [15881, 0]
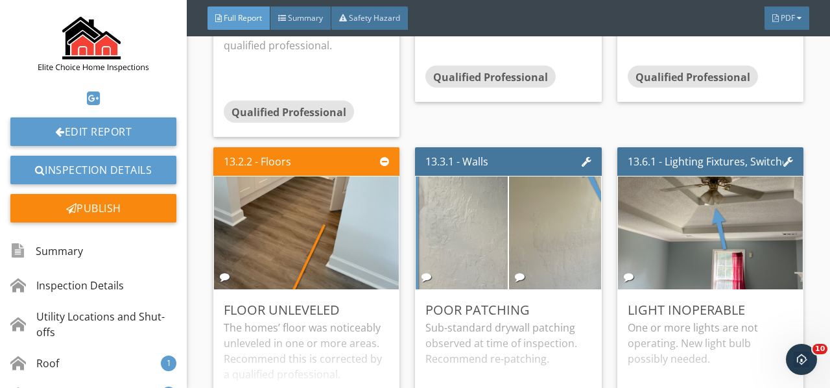
click at [336, 320] on div "The homes’ floor was noticeably unleveled in one or more areas. Recommend this …" at bounding box center [306, 371] width 165 height 102
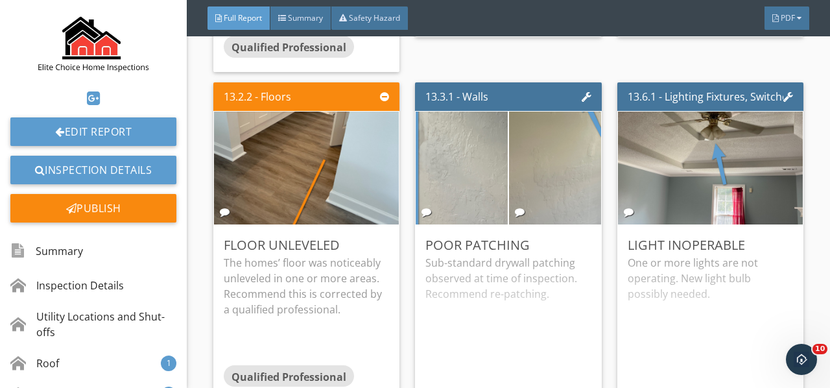
click at [500, 255] on div "Sub-standard drywall patching observed at time of inspection. Recommend re-patc…" at bounding box center [507, 319] width 165 height 128
click at [0, 0] on div "Edit" at bounding box center [0, 0] width 0 height 0
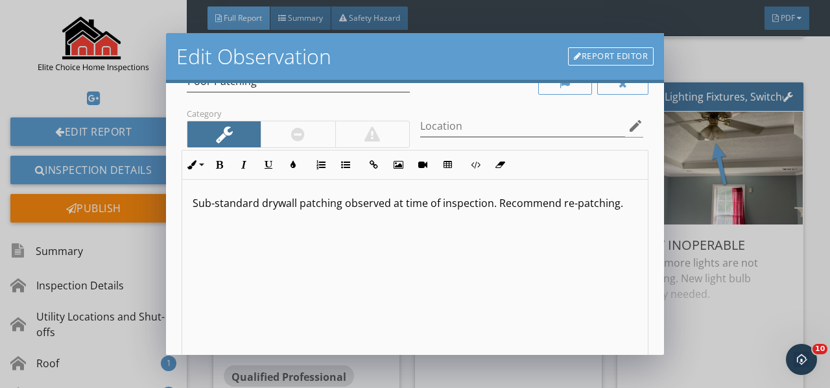
scroll to position [130, 0]
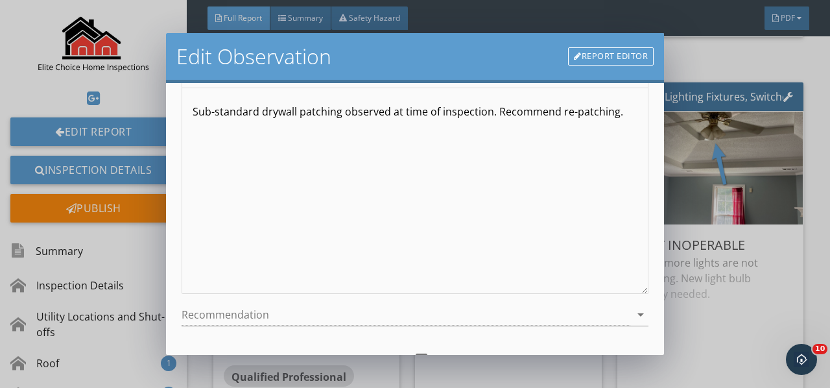
click at [633, 315] on icon "arrow_drop_down" at bounding box center [641, 315] width 16 height 16
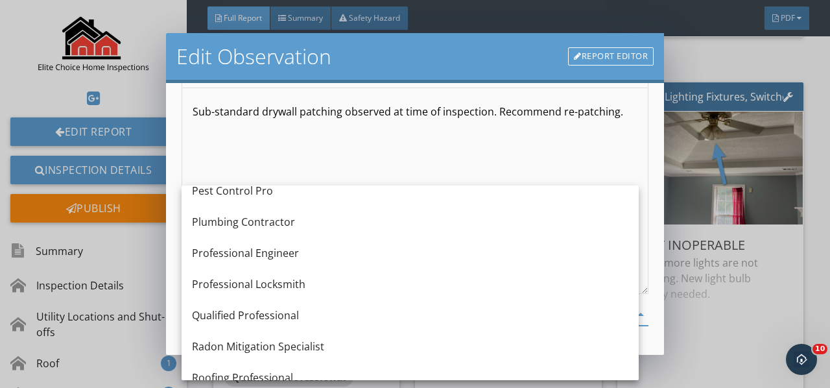
scroll to position [1449, 0]
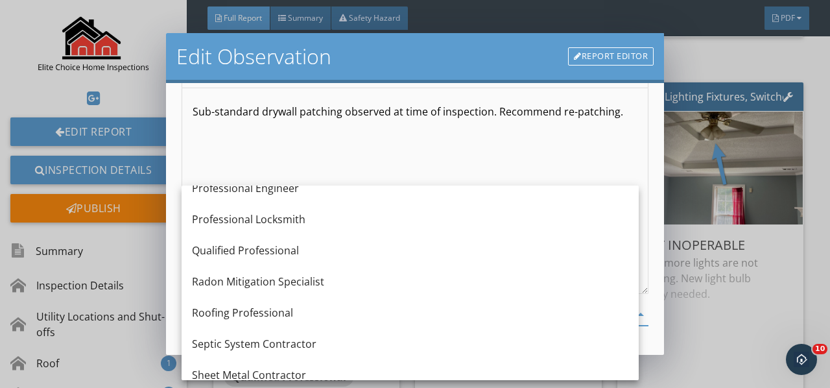
click at [283, 247] on div "Qualified Professional" at bounding box center [410, 250] width 436 height 16
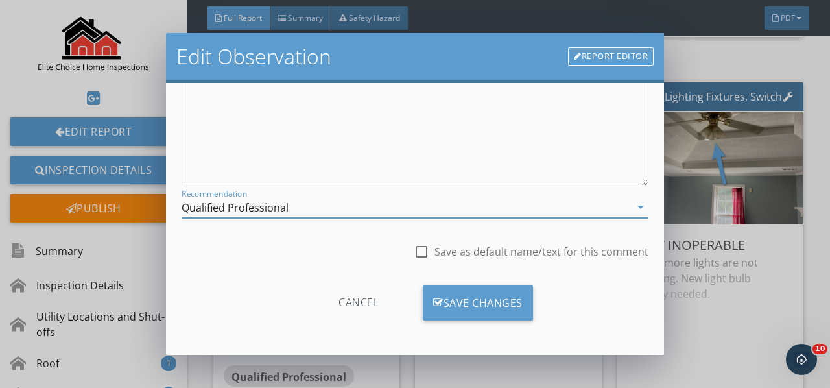
click at [491, 308] on div "Save Changes" at bounding box center [478, 302] width 110 height 35
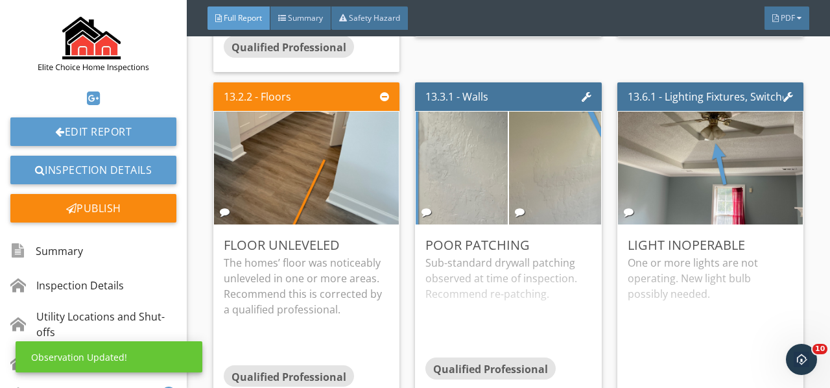
click at [714, 283] on div "One or more lights are not operating. New light bulb possibly needed." at bounding box center [709, 319] width 165 height 128
click at [0, 0] on div "Edit" at bounding box center [0, 0] width 0 height 0
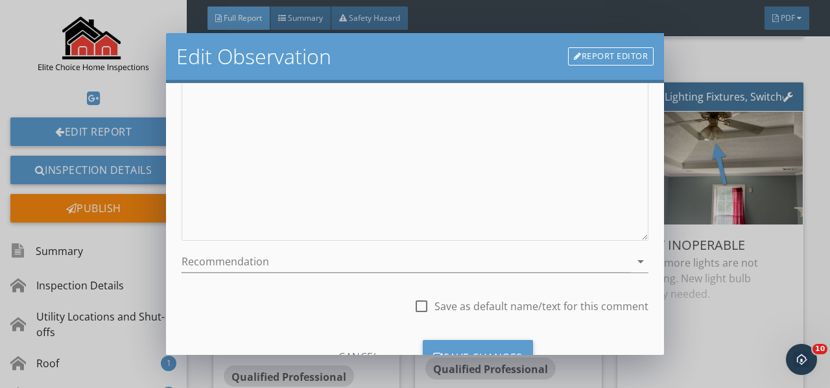
scroll to position [194, 0]
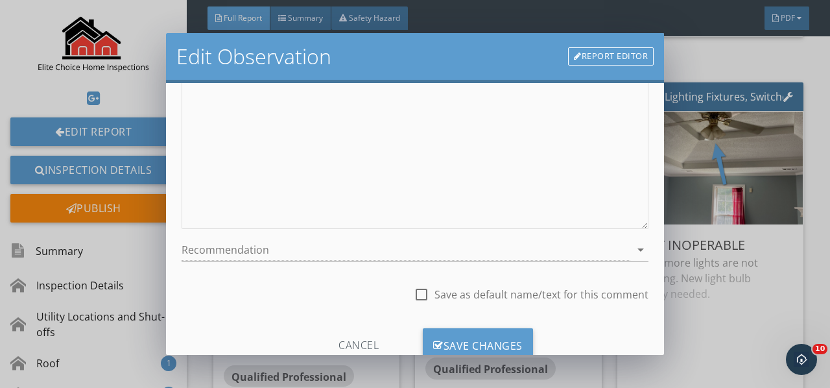
click at [633, 250] on icon "arrow_drop_down" at bounding box center [641, 250] width 16 height 16
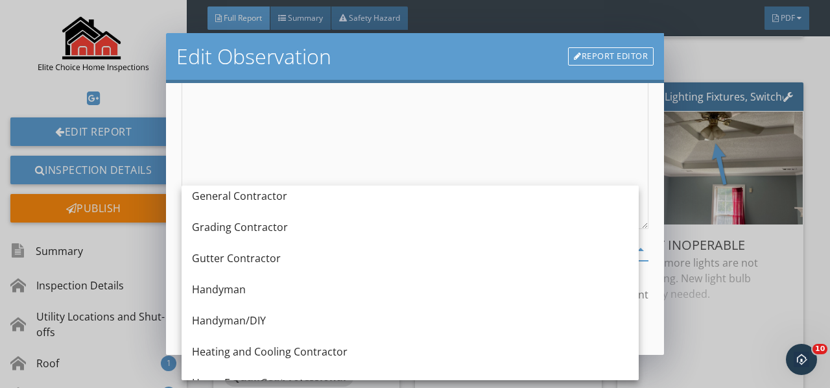
scroll to position [778, 0]
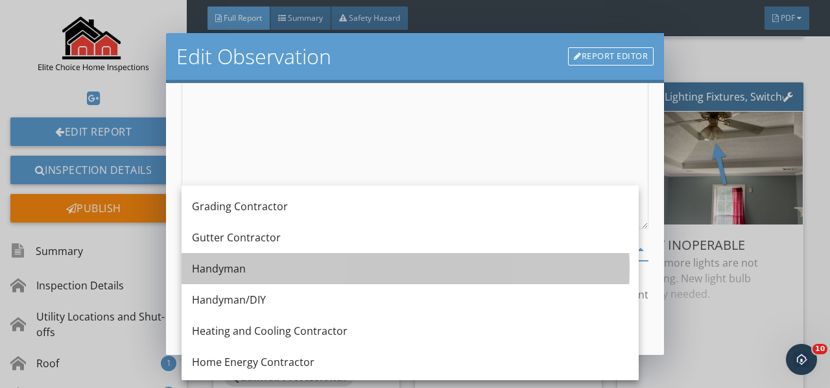
click at [261, 270] on div "Handyman" at bounding box center [410, 269] width 436 height 16
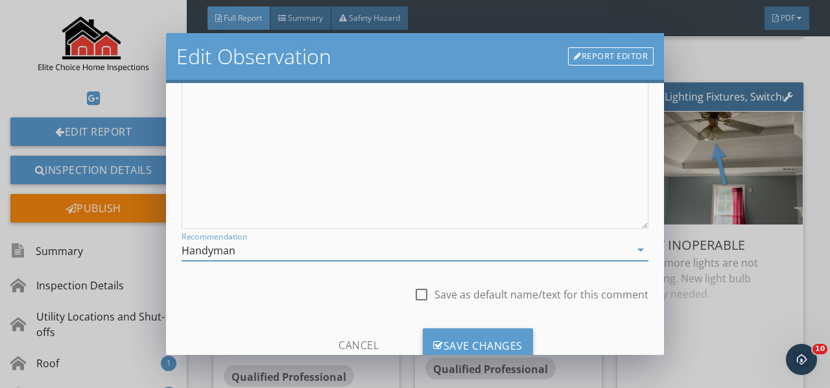
click at [453, 336] on div "Save Changes" at bounding box center [478, 345] width 110 height 35
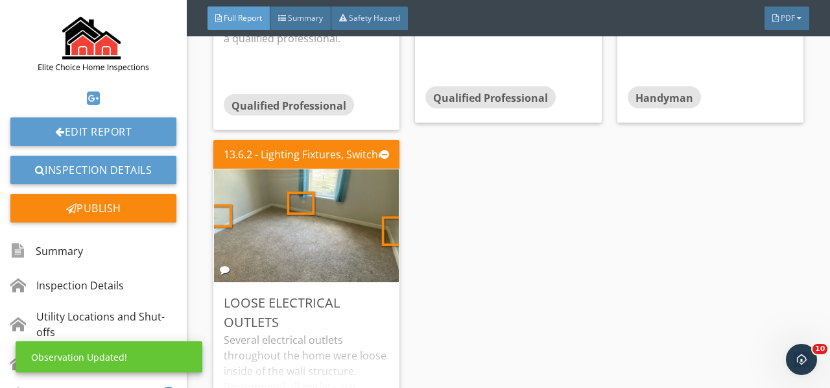
scroll to position [16270, 0]
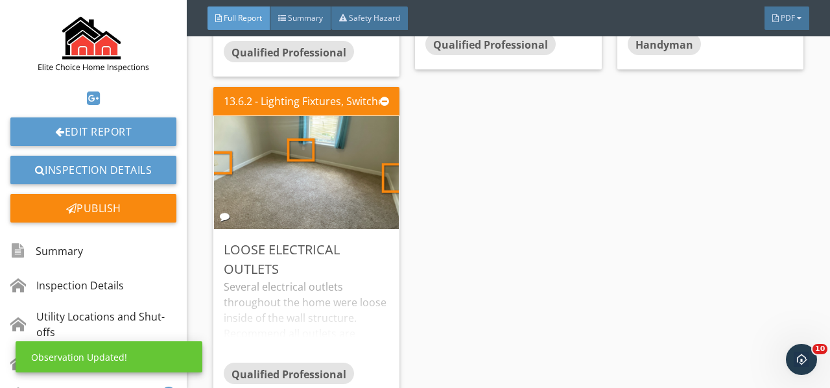
click at [353, 279] on div "Several electrical outlets throughout the home were loose inside of the wall st…" at bounding box center [306, 320] width 165 height 83
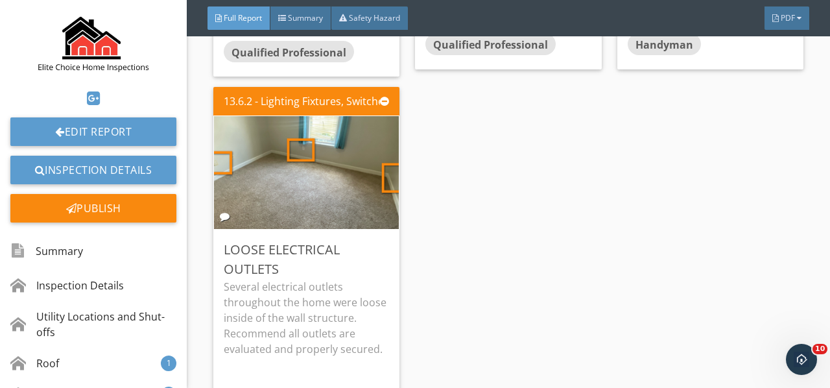
click at [0, 0] on div "Edit" at bounding box center [0, 0] width 0 height 0
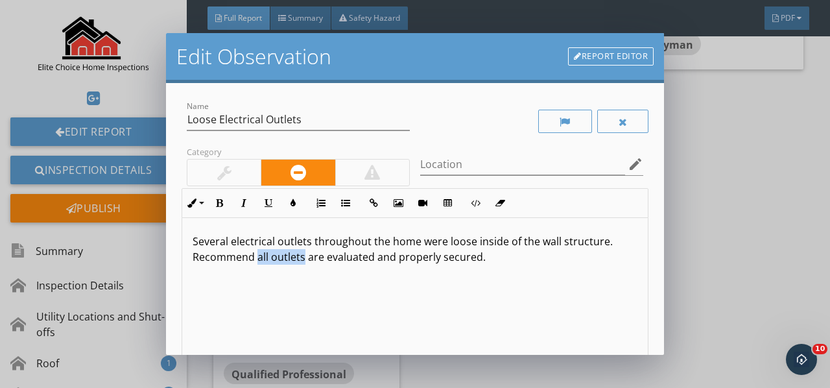
drag, startPoint x: 257, startPoint y: 257, endPoint x: 304, endPoint y: 257, distance: 47.3
click at [304, 257] on p "Several electrical outlets throughout the home were loose inside of the wall st…" at bounding box center [415, 248] width 445 height 31
click at [224, 200] on button "Bold" at bounding box center [219, 203] width 25 height 25
click at [288, 200] on button "Colors" at bounding box center [293, 203] width 25 height 25
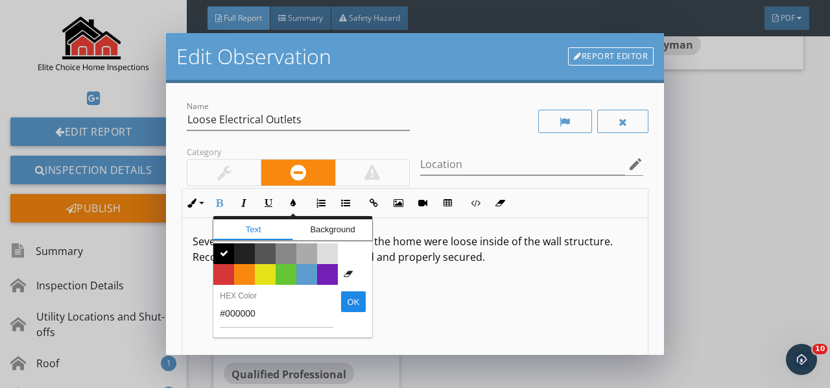
click at [250, 270] on span "Color #f9890e" at bounding box center [244, 274] width 21 height 21
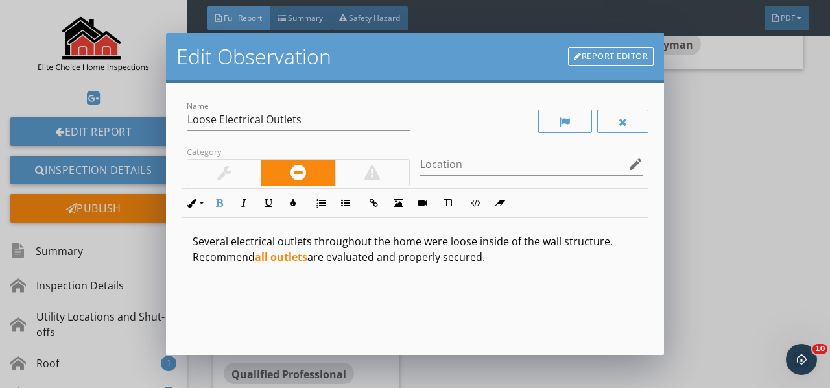
click at [268, 297] on div "Several electrical outlets throughout the home were loose inside of the wall st…" at bounding box center [414, 320] width 465 height 205
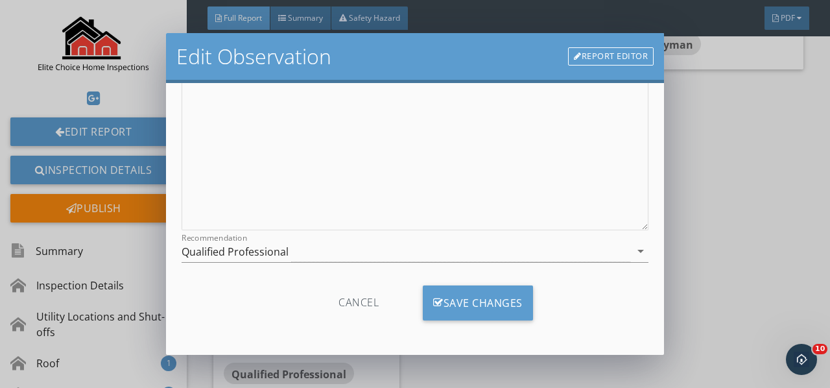
click at [470, 303] on div "Save Changes" at bounding box center [478, 302] width 110 height 35
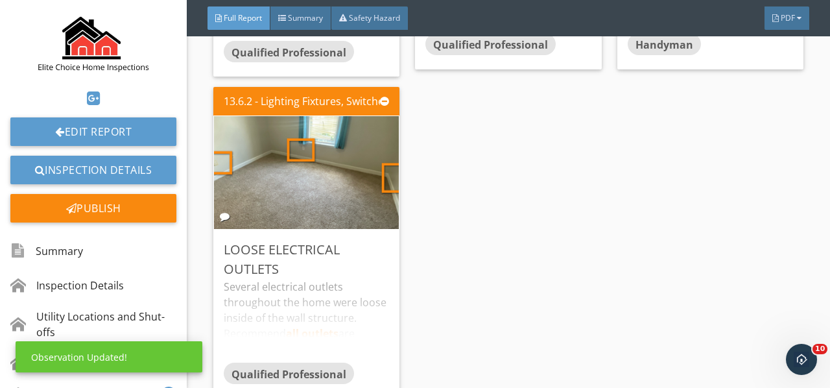
scroll to position [40, 0]
click at [0, 0] on div "Edit" at bounding box center [0, 0] width 0 height 0
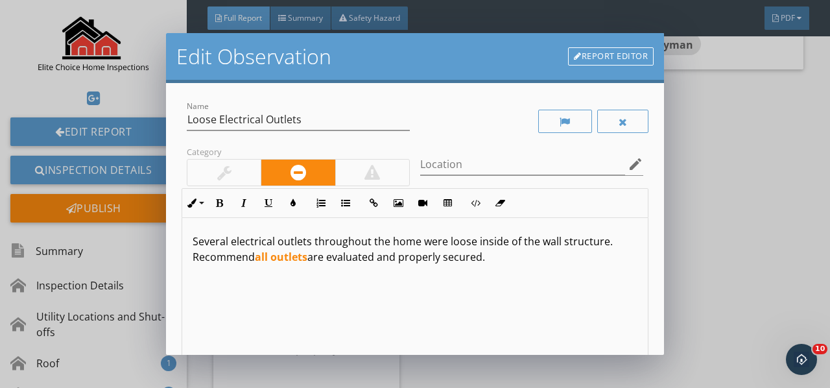
click at [189, 242] on div "Several electrical outlets throughout the home were loose inside of the wall st…" at bounding box center [414, 320] width 465 height 205
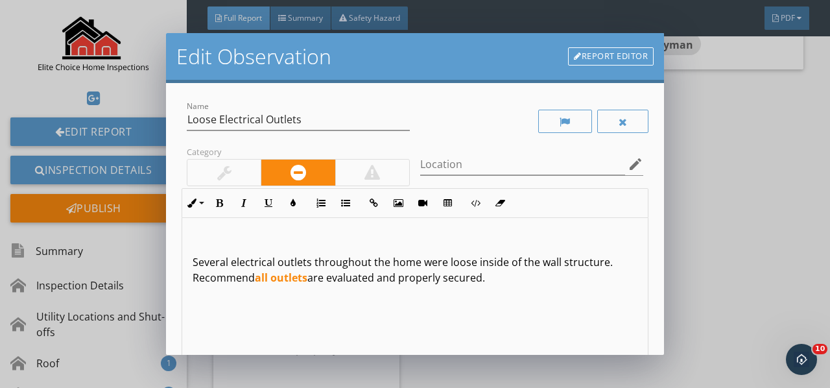
click at [189, 241] on div "Several electrical outlets throughout the home were loose inside of the wall st…" at bounding box center [414, 320] width 465 height 205
drag, startPoint x: 323, startPoint y: 240, endPoint x: 159, endPoint y: 232, distance: 163.5
click at [159, 232] on div "Edit Observation Report Editor Name Loose Electrical Outlets Category Location …" at bounding box center [415, 194] width 830 height 388
click at [218, 198] on icon "button" at bounding box center [219, 202] width 9 height 9
click at [294, 200] on icon "button" at bounding box center [292, 202] width 9 height 9
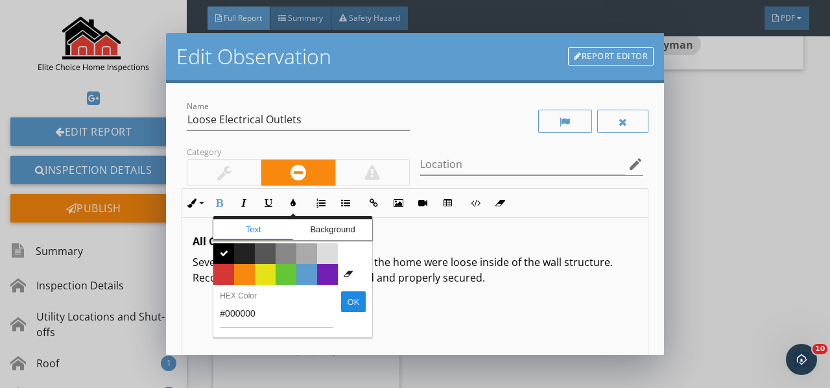
click at [242, 271] on span "Color #f9890e" at bounding box center [244, 274] width 21 height 21
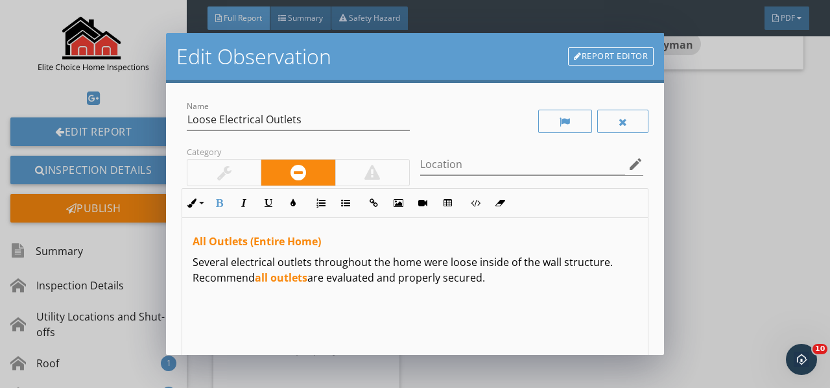
click at [267, 301] on div "All Outlets (Entire Home) Several electrical outlets throughout the home were l…" at bounding box center [414, 320] width 465 height 205
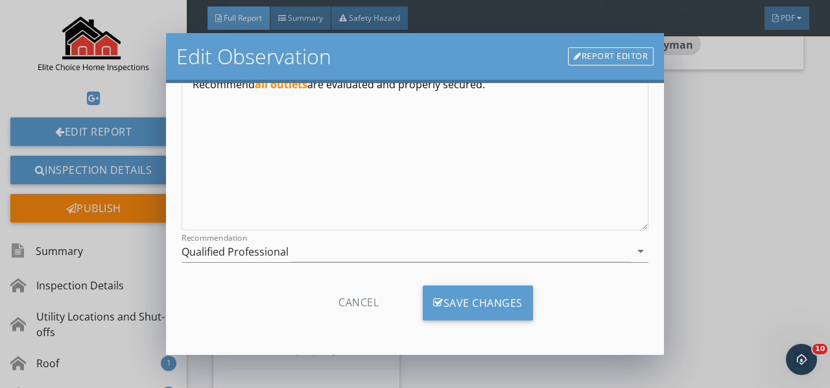
click at [449, 301] on div "Save Changes" at bounding box center [478, 302] width 110 height 35
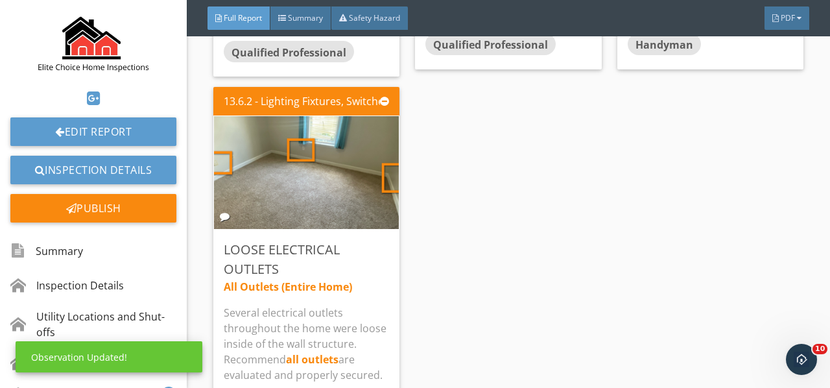
click at [309, 138] on img at bounding box center [306, 173] width 211 height 282
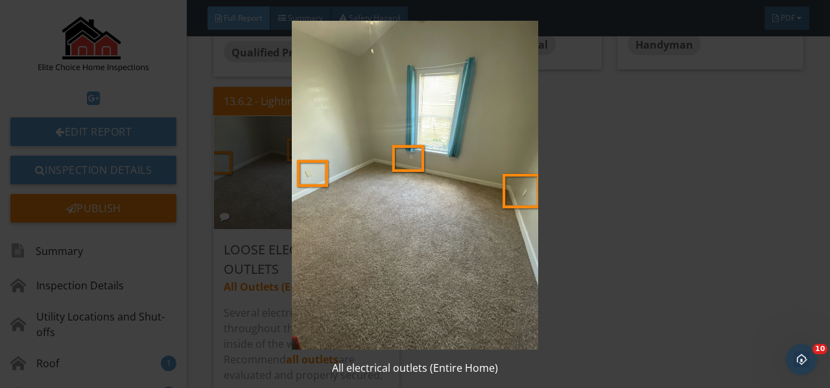
click at [309, 138] on img at bounding box center [414, 185] width 749 height 329
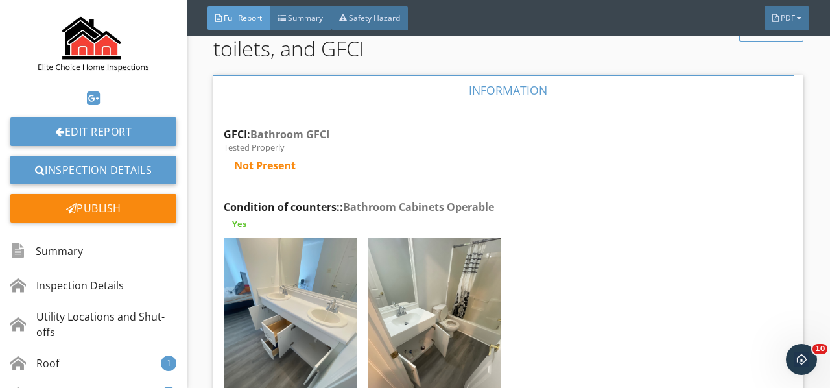
scroll to position [16789, 0]
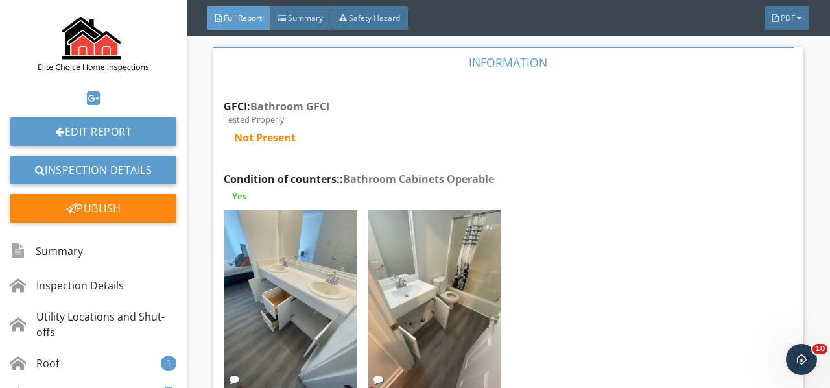
click at [288, 236] on img at bounding box center [290, 299] width 133 height 178
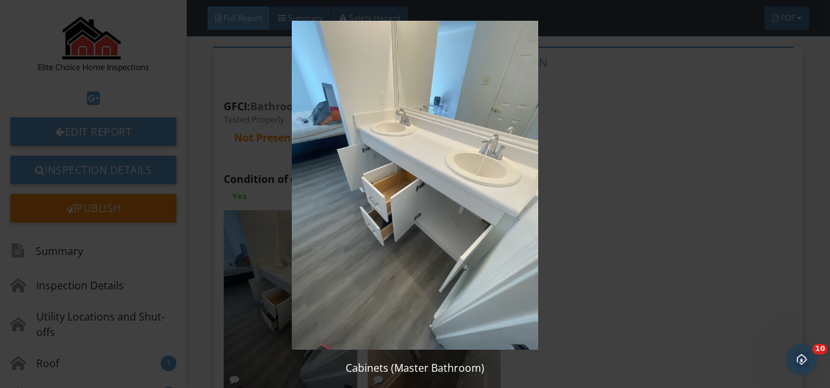
click at [288, 236] on img at bounding box center [414, 185] width 749 height 329
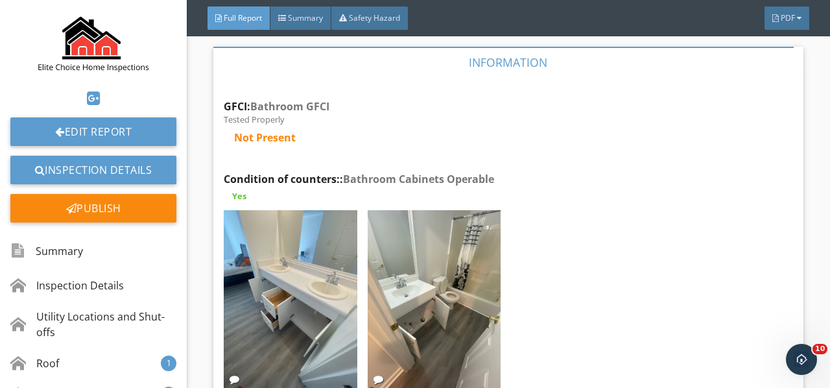
click at [424, 223] on img at bounding box center [434, 299] width 133 height 178
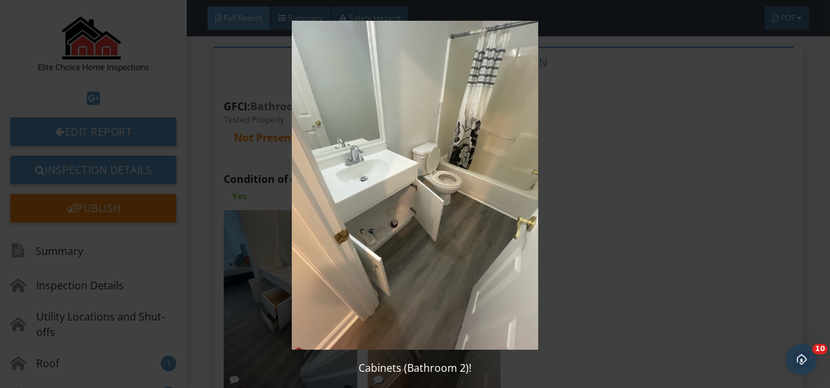
click at [424, 223] on img at bounding box center [414, 185] width 749 height 329
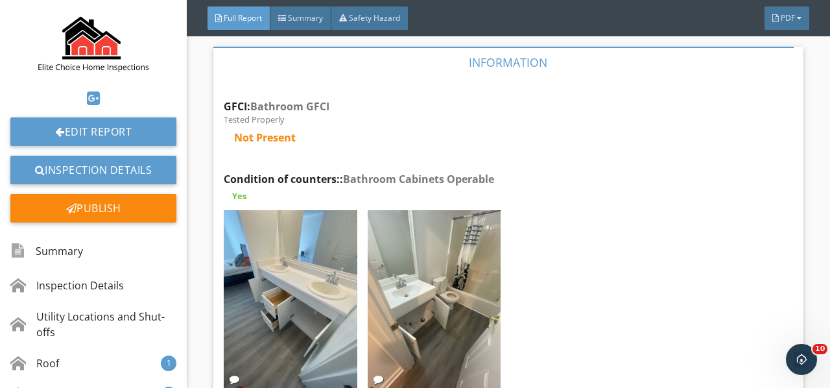
click at [0, 0] on div "Edit" at bounding box center [0, 0] width 0 height 0
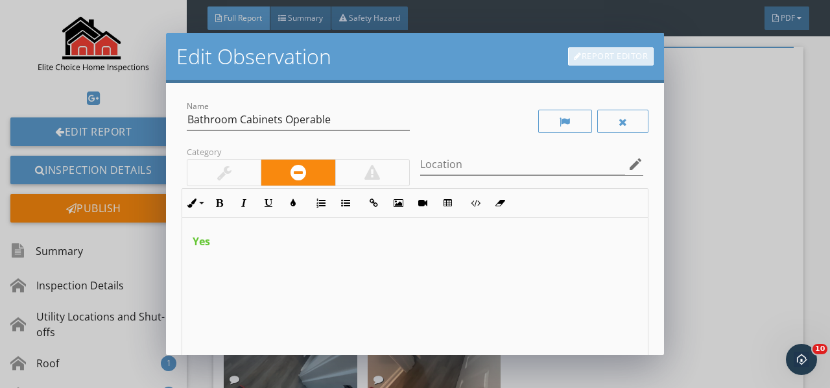
click at [602, 54] on link "Report Editor" at bounding box center [611, 56] width 86 height 18
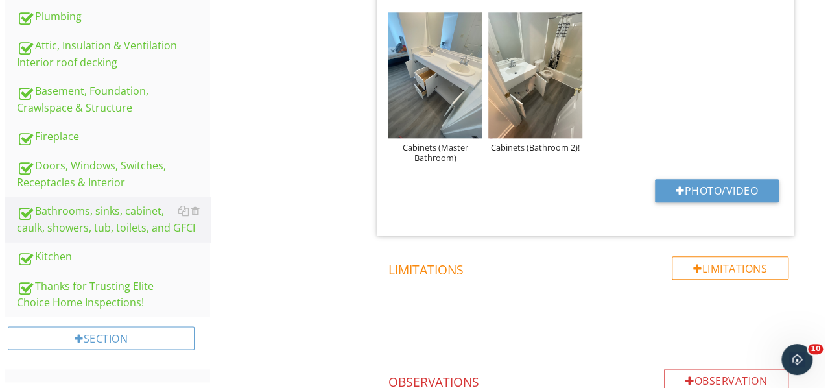
scroll to position [605, 0]
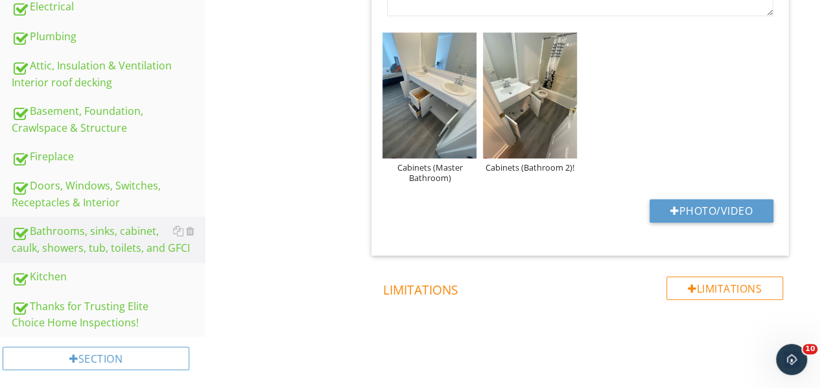
click at [556, 167] on div "Cabinets (Bathroom 2)!" at bounding box center [530, 167] width 94 height 10
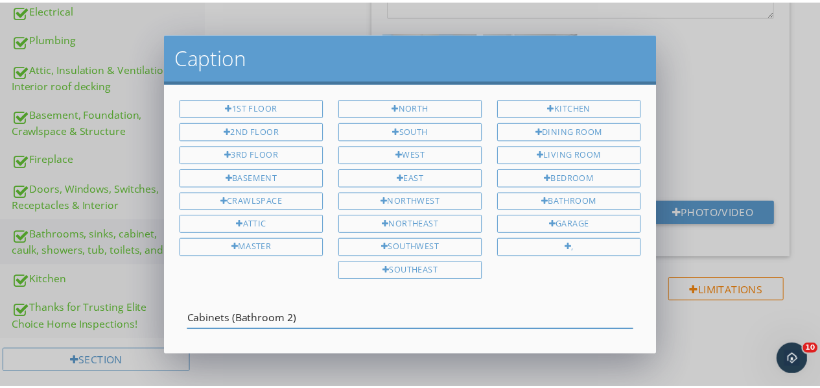
scroll to position [54, 0]
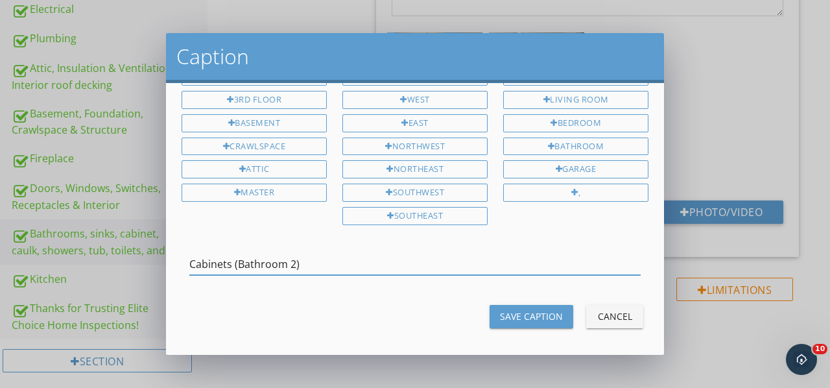
type input "Cabinets (Bathroom 2)"
click at [514, 309] on div "Save Caption" at bounding box center [531, 316] width 63 height 14
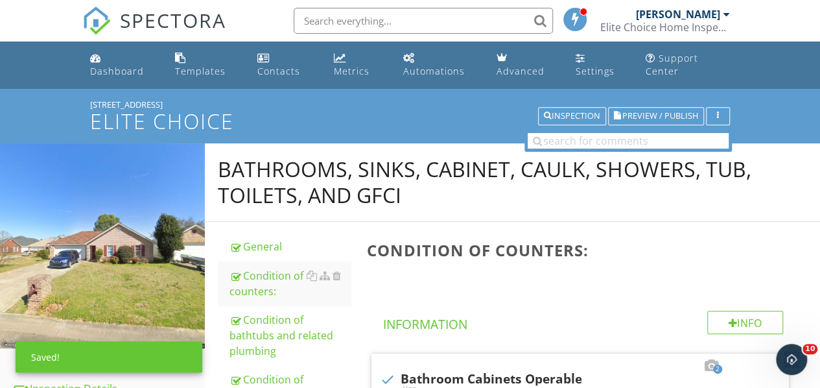
scroll to position [0, 0]
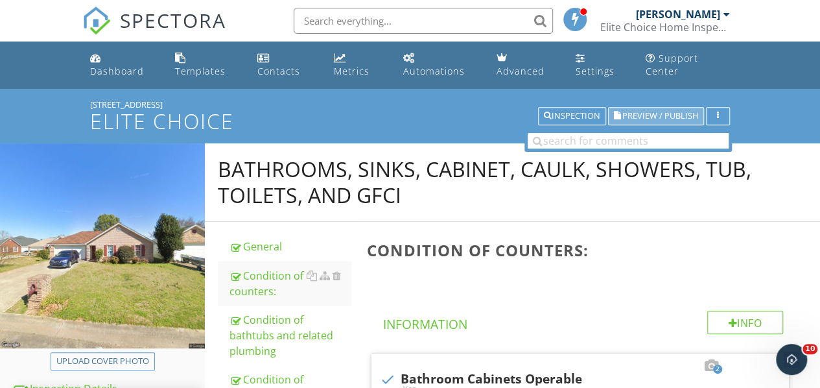
click at [648, 115] on span "Preview / Publish" at bounding box center [660, 116] width 76 height 8
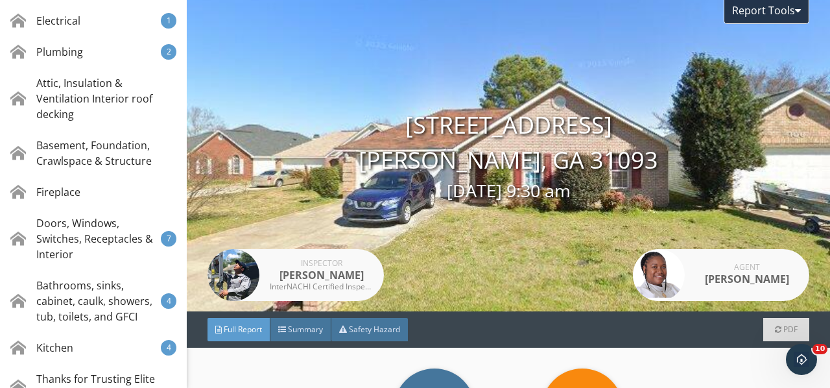
scroll to position [519, 0]
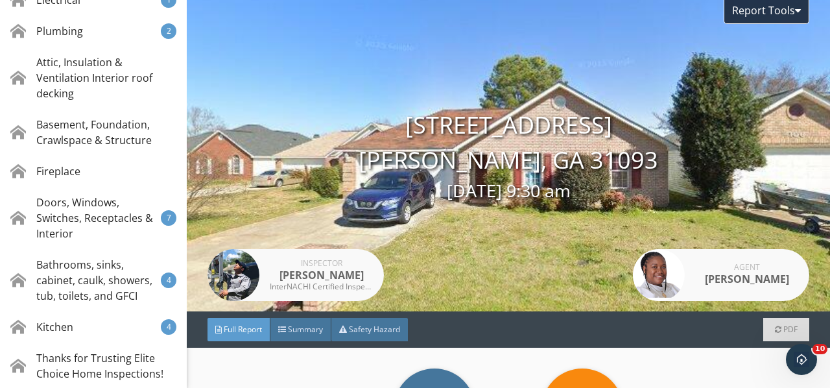
click at [93, 275] on div "Bathrooms, sinks, cabinet, caulk, showers, tub, toilets, and GFCI" at bounding box center [85, 280] width 150 height 47
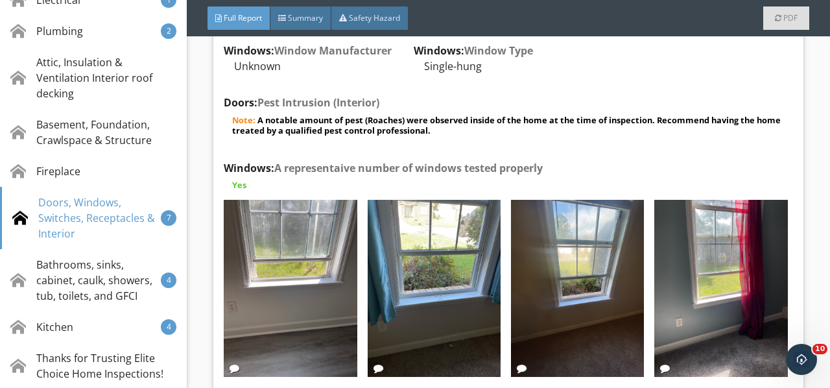
click at [65, 266] on div "Bathrooms, sinks, cabinet, caulk, showers, tub, toilets, and GFCI" at bounding box center [85, 280] width 150 height 47
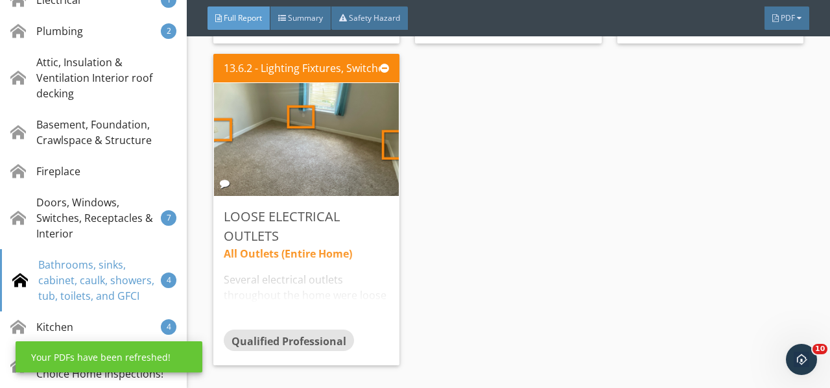
scroll to position [15695, 0]
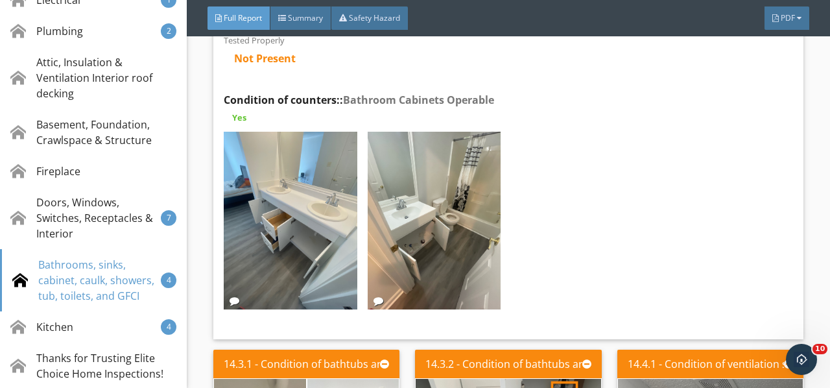
scroll to position [16153, 0]
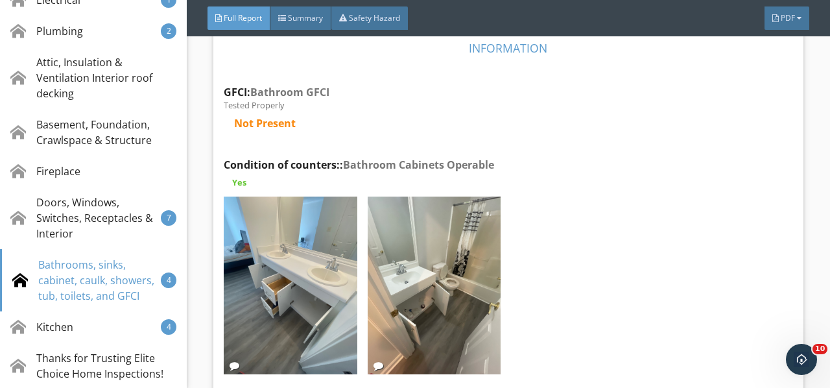
click at [0, 0] on div "Edit" at bounding box center [0, 0] width 0 height 0
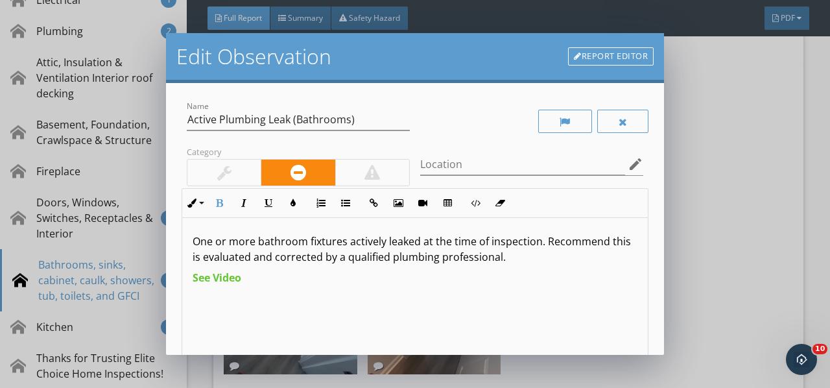
drag, startPoint x: 289, startPoint y: 303, endPoint x: 143, endPoint y: 285, distance: 147.7
click at [143, 285] on div "Edit Observation Report Editor Name Active Plumbing Leak (Bathrooms) Category L…" at bounding box center [415, 194] width 830 height 388
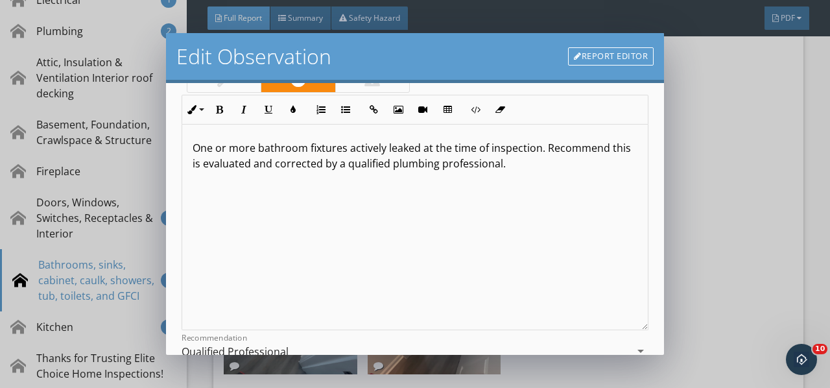
scroll to position [237, 0]
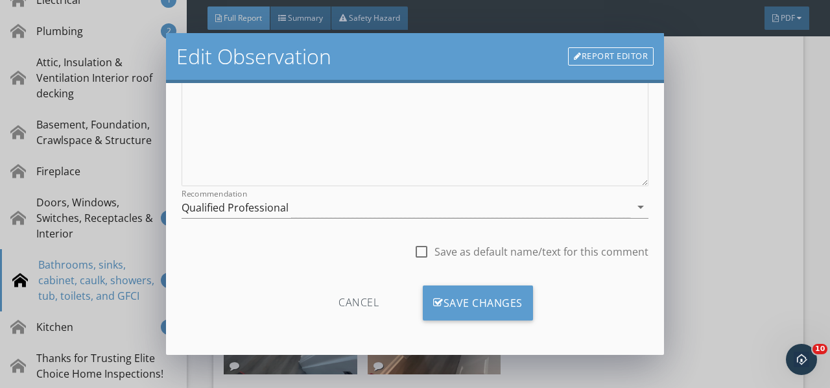
click at [465, 306] on div "Save Changes" at bounding box center [478, 302] width 110 height 35
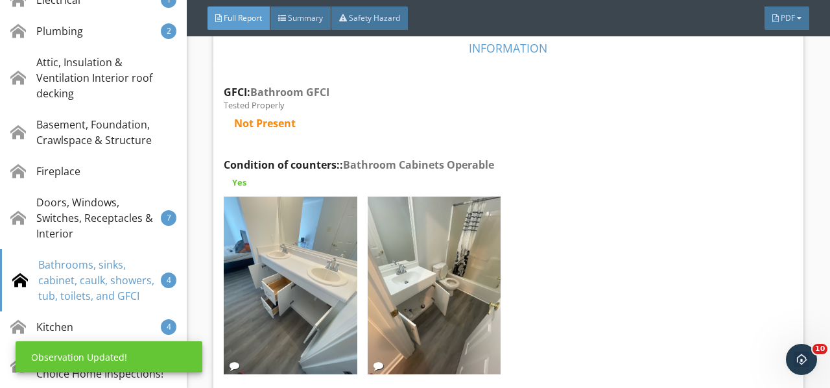
scroll to position [84, 0]
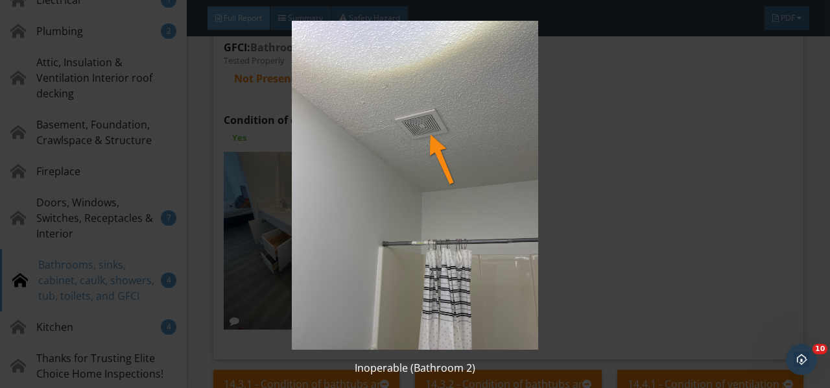
click at [703, 91] on img at bounding box center [414, 185] width 749 height 329
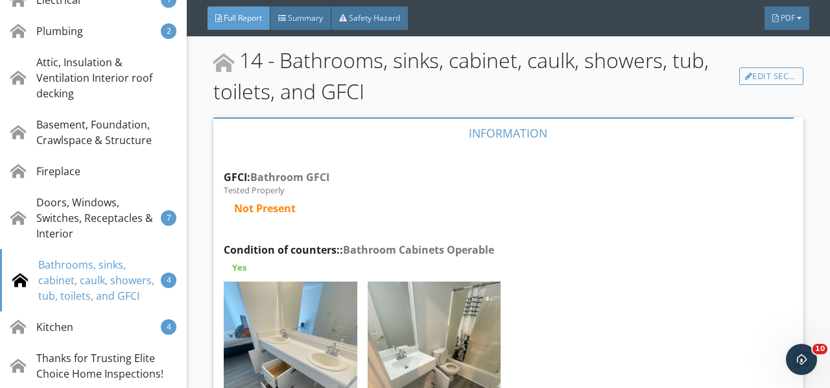
scroll to position [16230, 0]
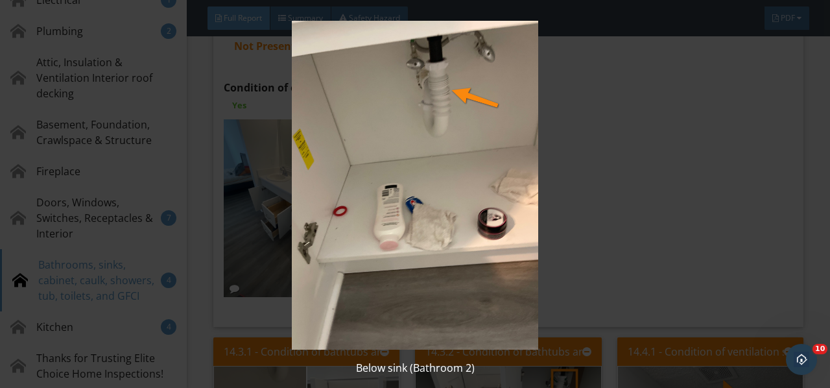
click at [283, 174] on img at bounding box center [414, 185] width 749 height 329
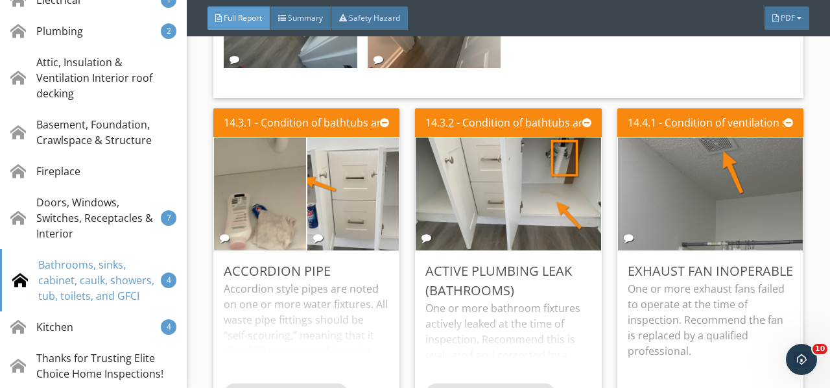
scroll to position [16489, 0]
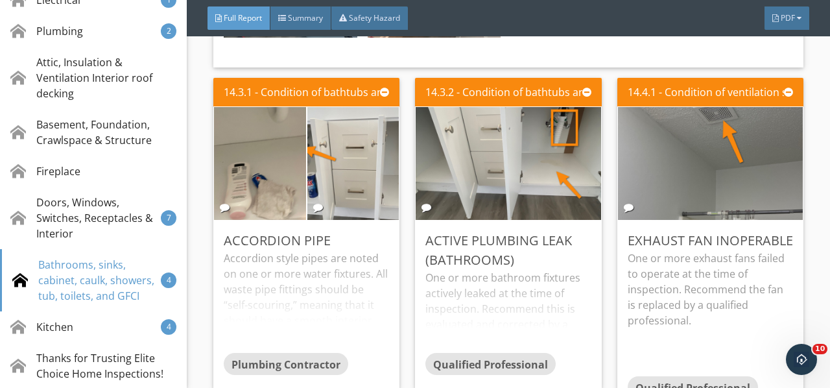
click at [340, 250] on div "Accordion style pipes are noted on one or more water fixtures. All waste pipe f…" at bounding box center [306, 301] width 165 height 102
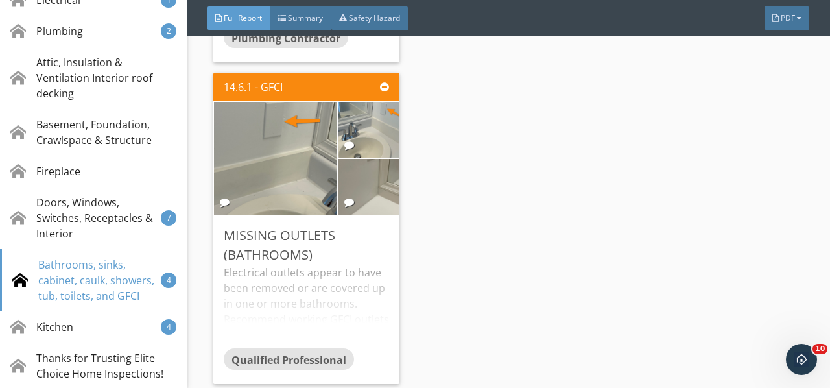
scroll to position [16943, 0]
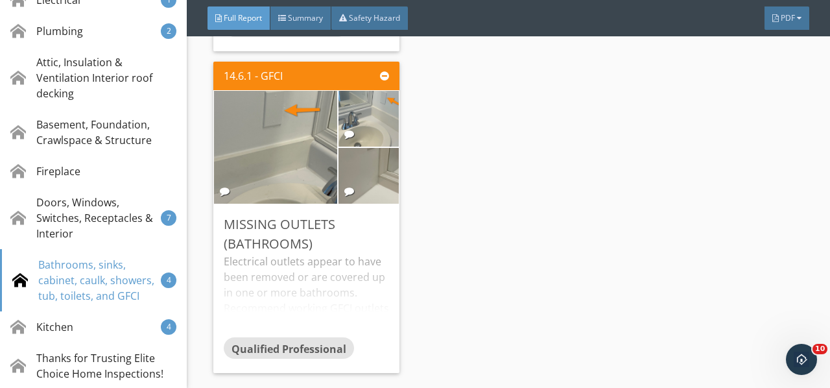
click at [333, 253] on div "Electrical outlets appear to have been removed or are covered up in one or more…" at bounding box center [306, 294] width 165 height 83
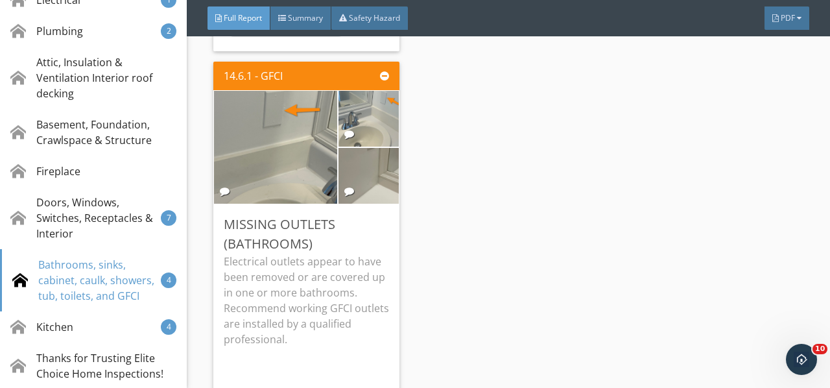
click at [0, 0] on div "Edit" at bounding box center [0, 0] width 0 height 0
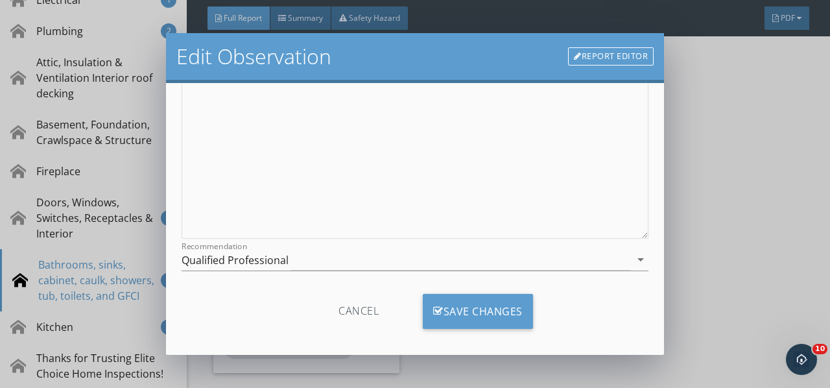
scroll to position [193, 0]
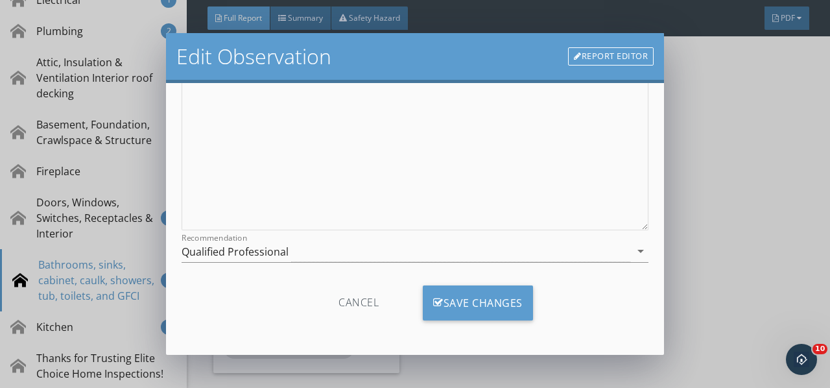
click at [631, 258] on div "Recommendation Qualified Professional arrow_drop_down" at bounding box center [414, 250] width 467 height 21
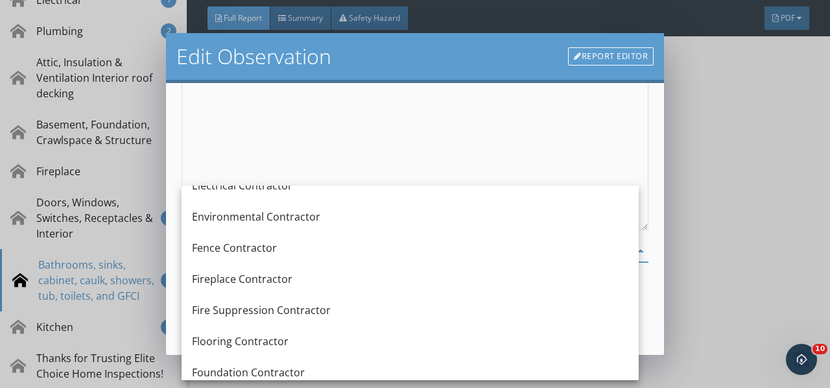
scroll to position [454, 0]
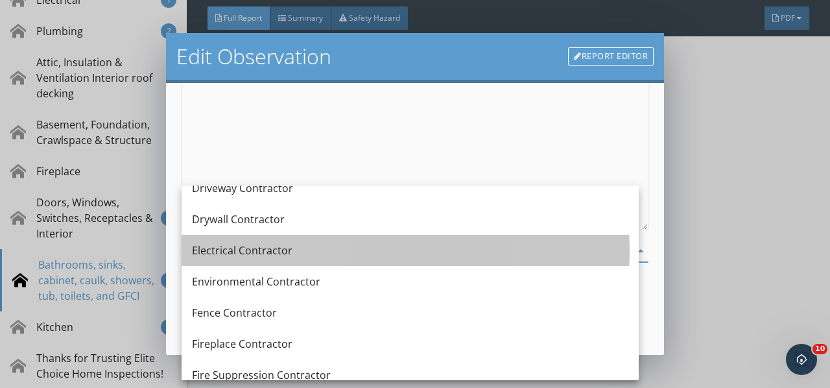
click at [266, 248] on div "Electrical Contractor" at bounding box center [410, 250] width 436 height 16
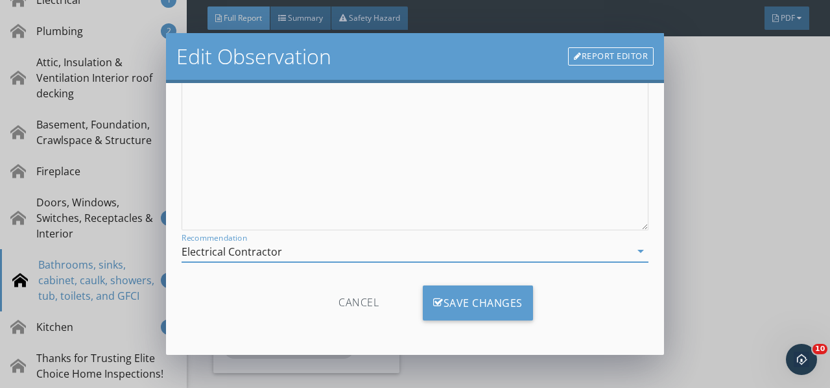
click at [445, 296] on div "Save Changes" at bounding box center [478, 302] width 110 height 35
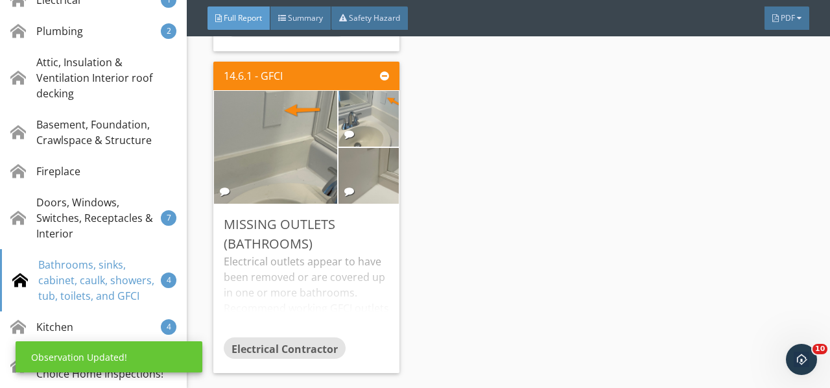
scroll to position [17202, 0]
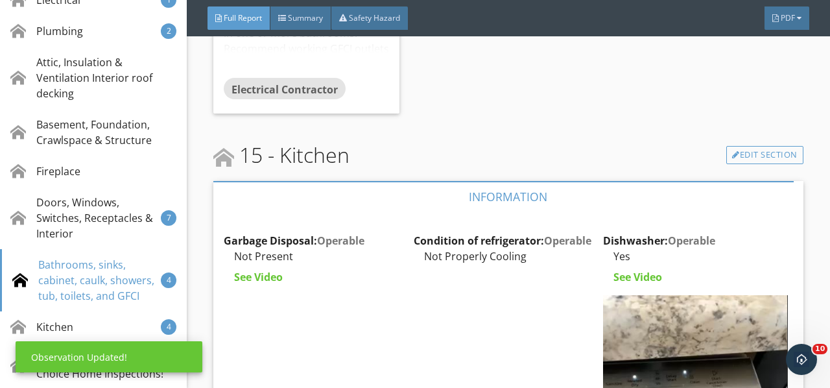
click at [0, 0] on div "Edit" at bounding box center [0, 0] width 0 height 0
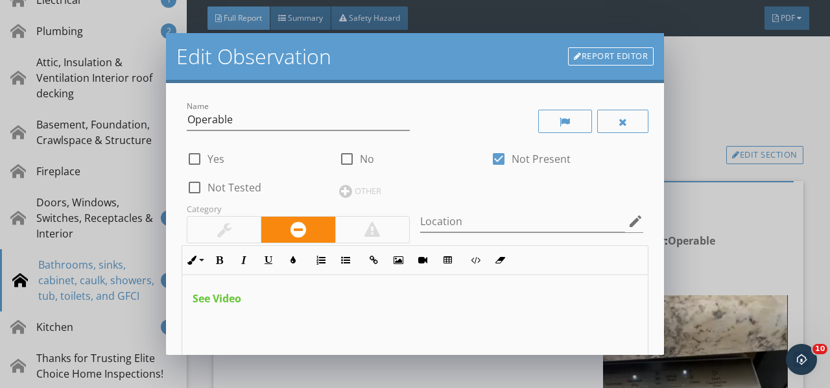
drag, startPoint x: 231, startPoint y: 312, endPoint x: 163, endPoint y: 299, distance: 68.6
click at [163, 299] on div "Edit Observation Report Editor Name Operable check_box_outline_blank Yes check_…" at bounding box center [415, 194] width 830 height 388
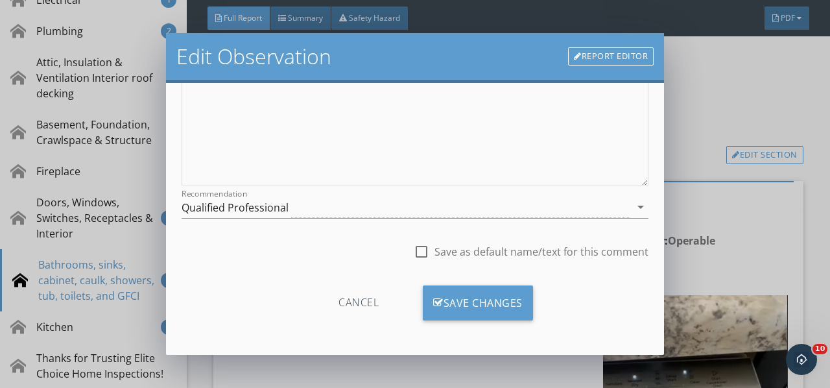
click at [462, 300] on div "Save Changes" at bounding box center [478, 302] width 110 height 35
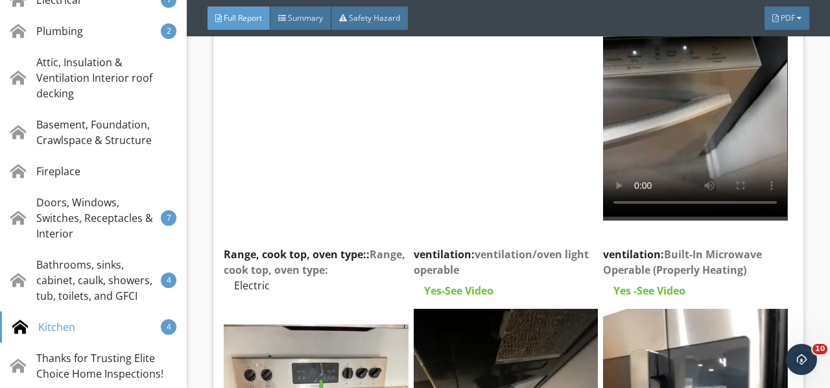
scroll to position [17591, 0]
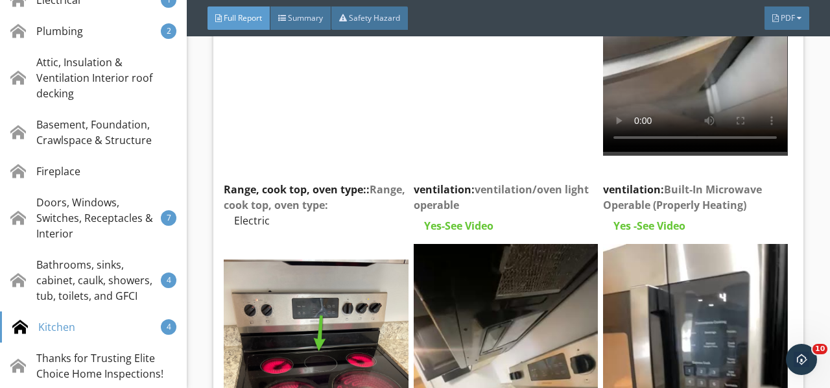
click at [0, 0] on div "Edit" at bounding box center [0, 0] width 0 height 0
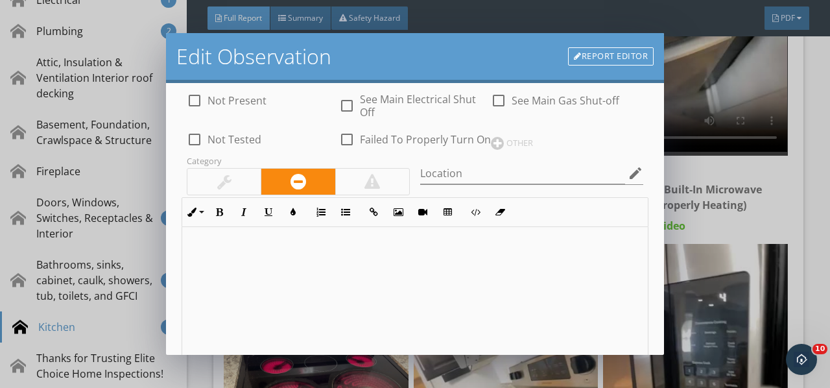
scroll to position [130, 0]
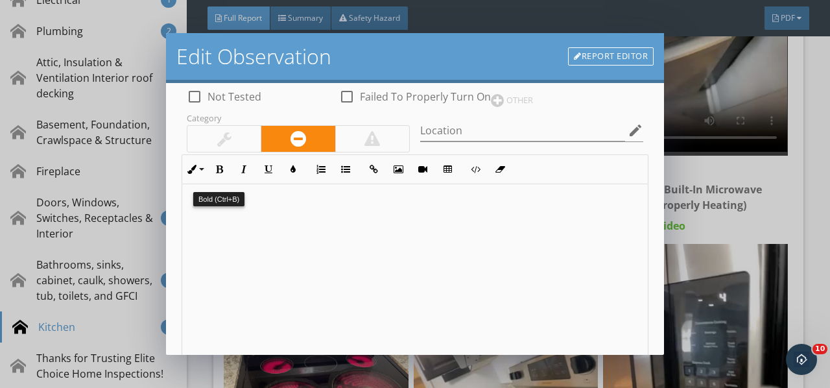
click at [226, 180] on button "Bold" at bounding box center [219, 169] width 25 height 25
click at [288, 174] on icon "button" at bounding box center [292, 169] width 9 height 9
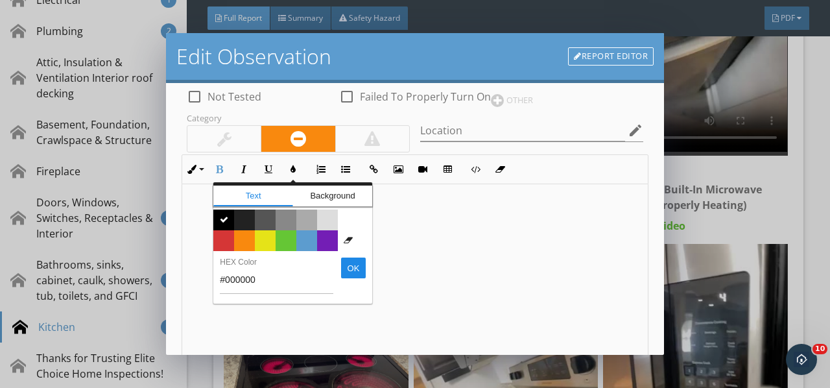
click at [239, 250] on span "Color #f9890e" at bounding box center [244, 240] width 21 height 21
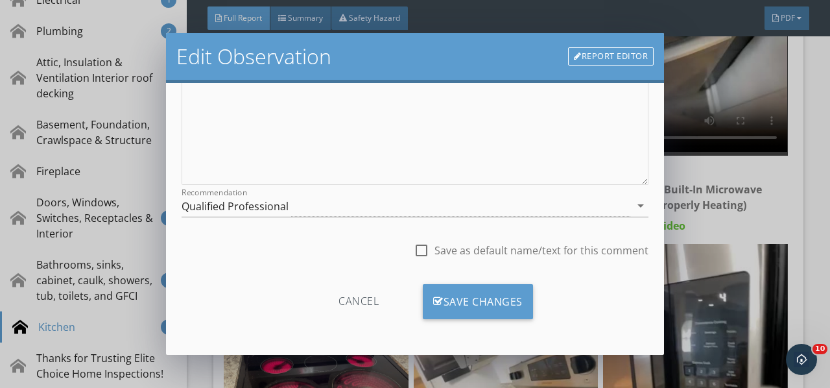
click at [487, 293] on div "Save Changes" at bounding box center [478, 301] width 110 height 35
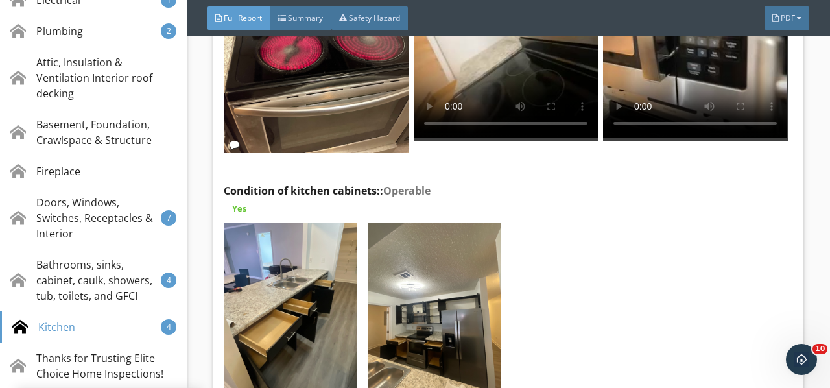
scroll to position [17980, 0]
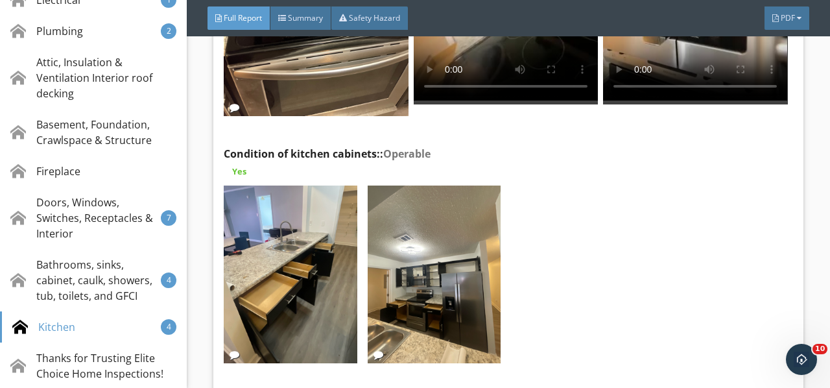
click at [257, 185] on img at bounding box center [290, 274] width 133 height 178
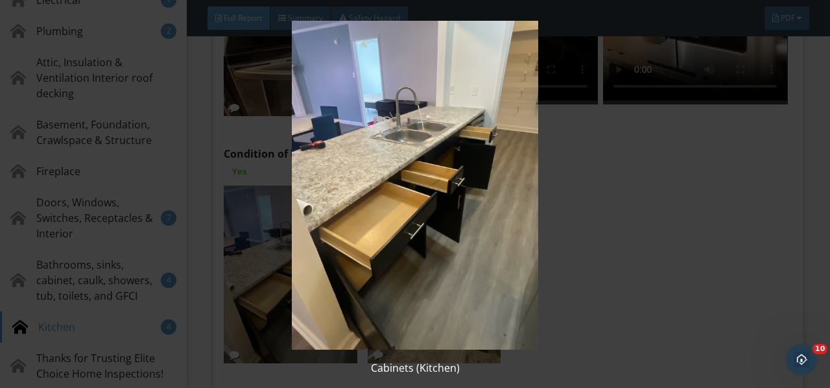
click at [257, 178] on img at bounding box center [414, 185] width 749 height 329
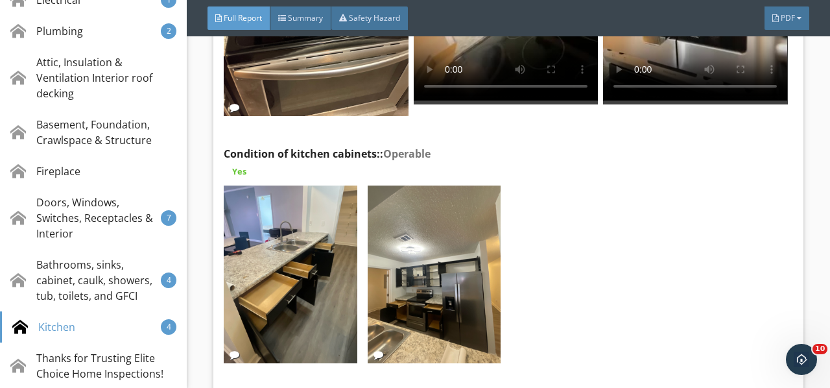
click at [495, 180] on div at bounding box center [433, 276] width 143 height 192
click at [463, 185] on img at bounding box center [434, 274] width 133 height 178
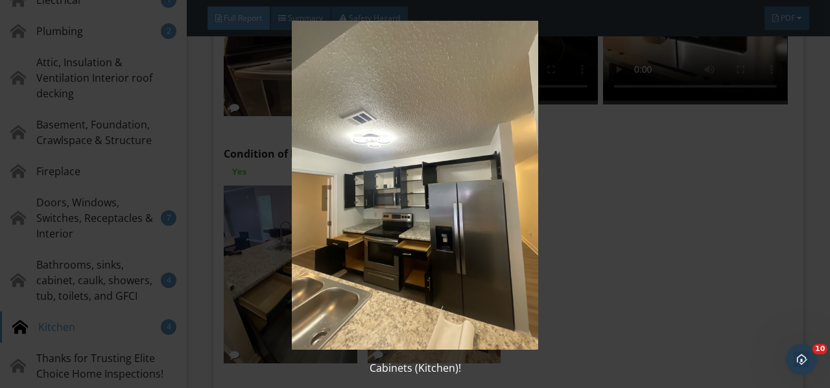
click at [463, 184] on img at bounding box center [414, 185] width 749 height 329
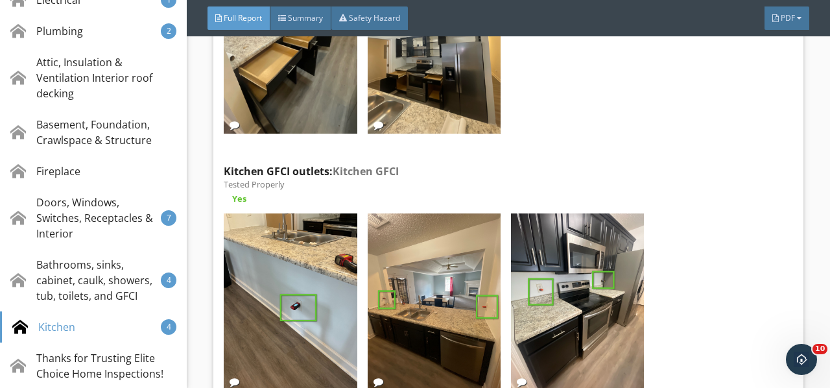
scroll to position [18239, 0]
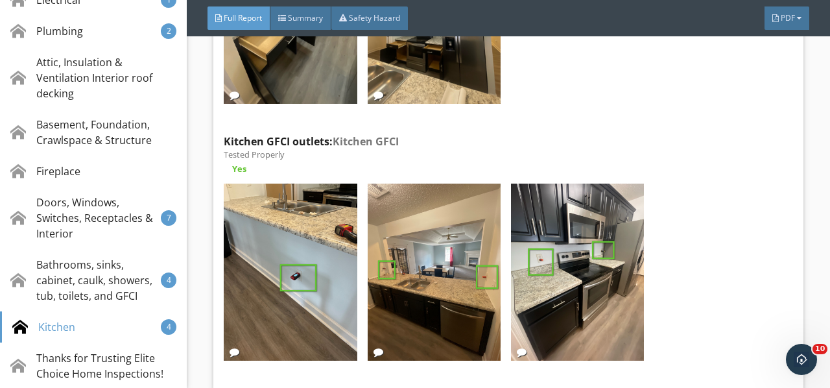
click at [322, 183] on img at bounding box center [290, 272] width 133 height 178
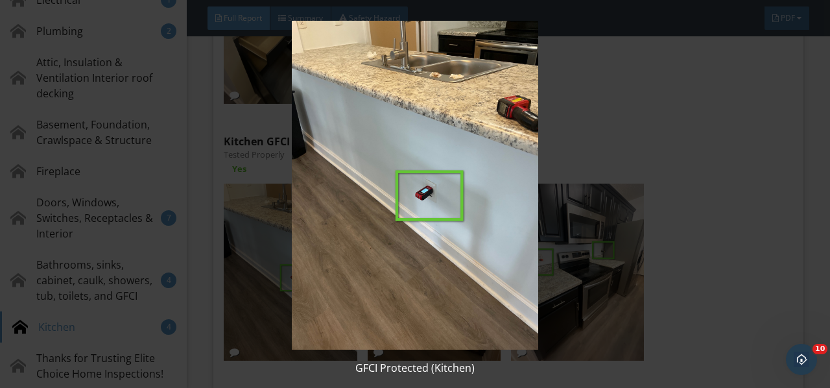
click at [322, 170] on img at bounding box center [414, 185] width 749 height 329
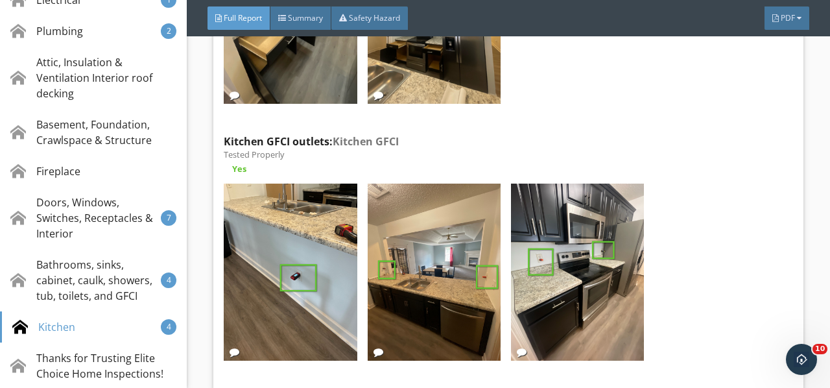
click at [404, 185] on img at bounding box center [434, 272] width 133 height 178
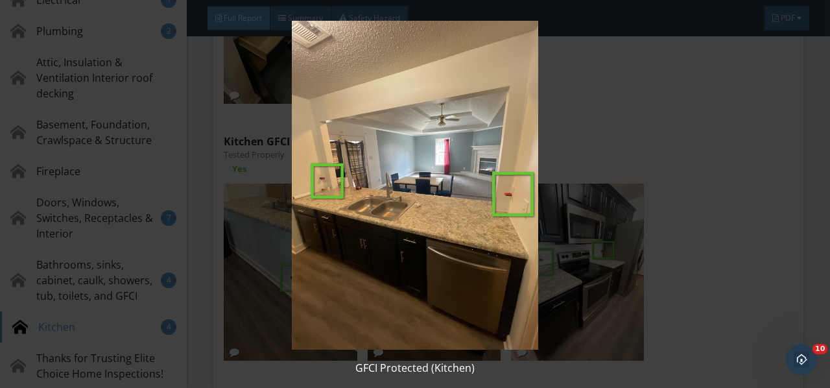
click at [404, 185] on img at bounding box center [414, 185] width 749 height 329
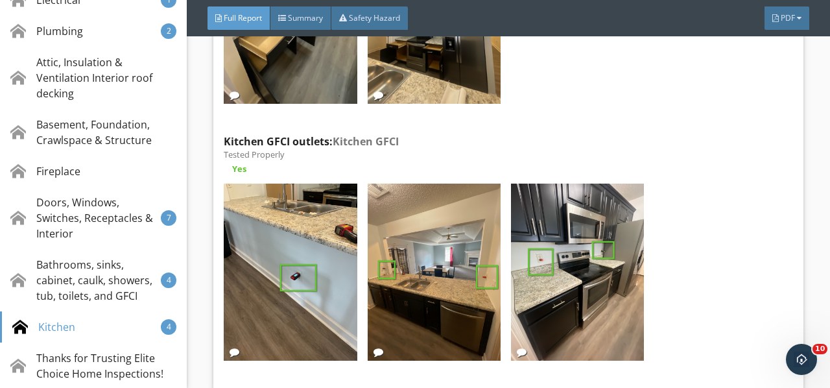
click at [561, 183] on img at bounding box center [577, 272] width 133 height 178
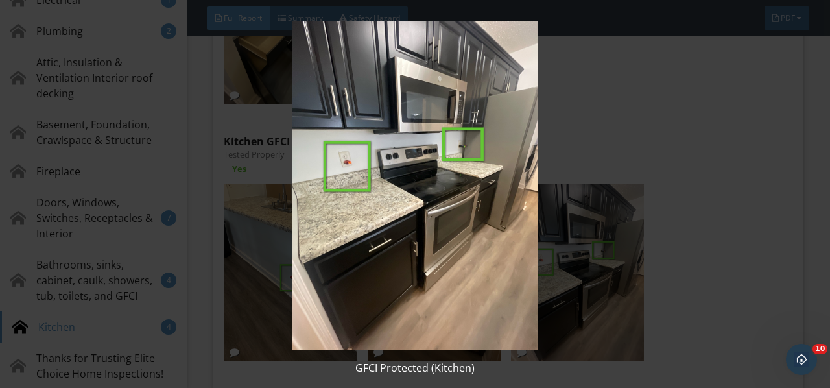
click at [561, 174] on img at bounding box center [414, 185] width 749 height 329
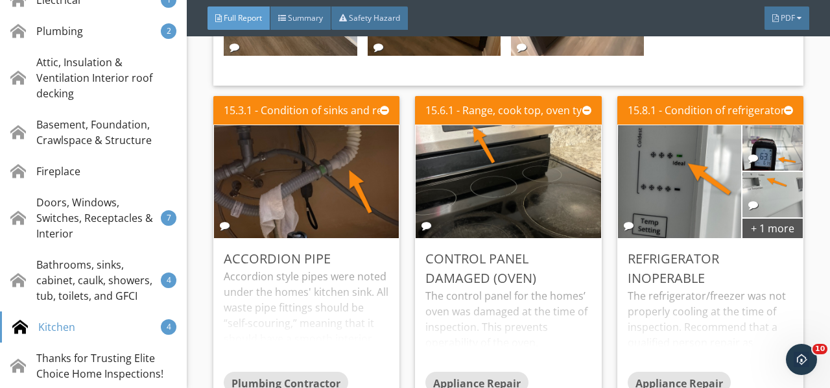
scroll to position [18563, 0]
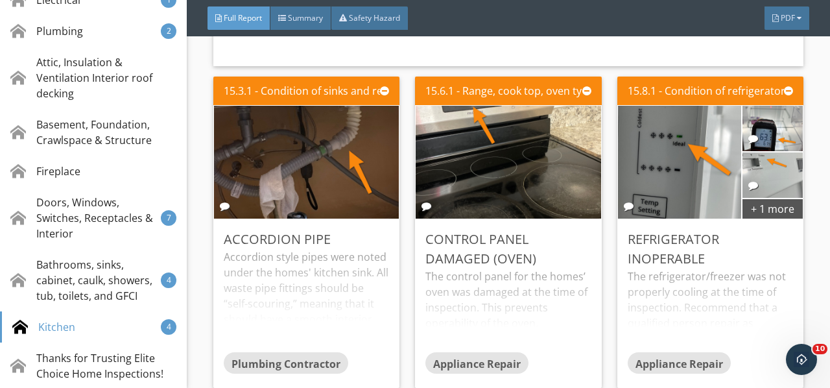
click at [327, 249] on div "Accordion style pipes were noted under the homes' kitchen sink. All waste pipe …" at bounding box center [306, 300] width 165 height 102
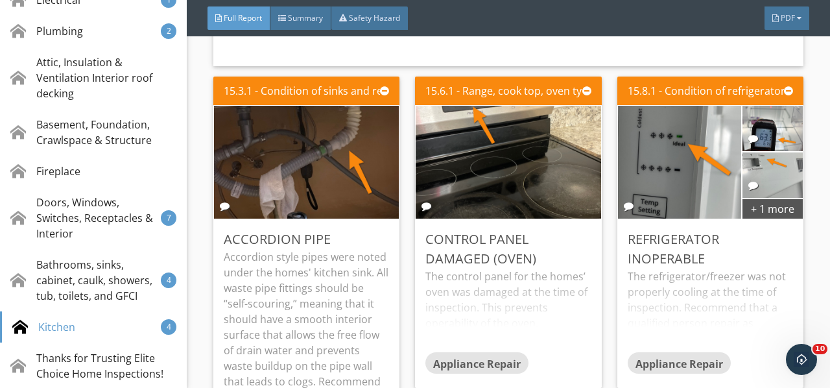
click at [485, 268] on div "The control panel for the homes’ oven was damaged at the time of inspection. Th…" at bounding box center [507, 309] width 165 height 83
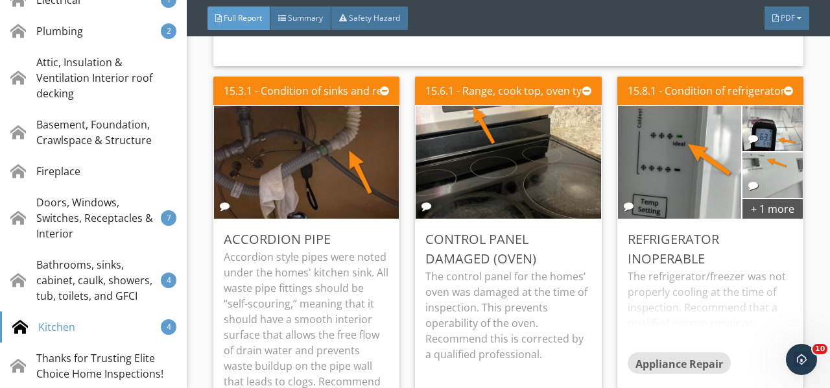
click at [694, 268] on div "The refrigerator/freezer was not properly cooling at the time of inspection. Re…" at bounding box center [709, 309] width 165 height 83
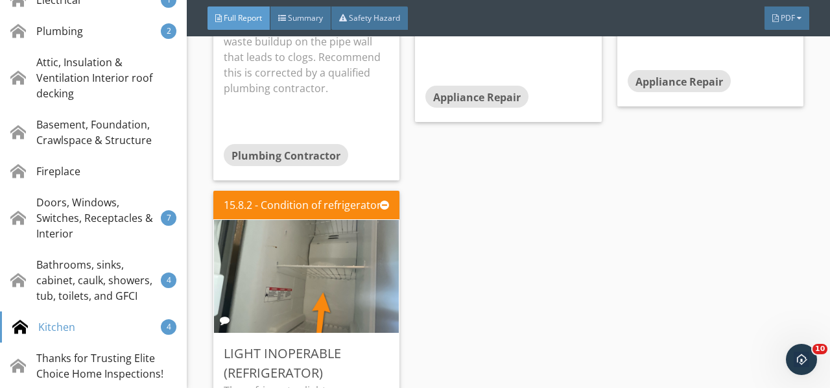
scroll to position [18952, 0]
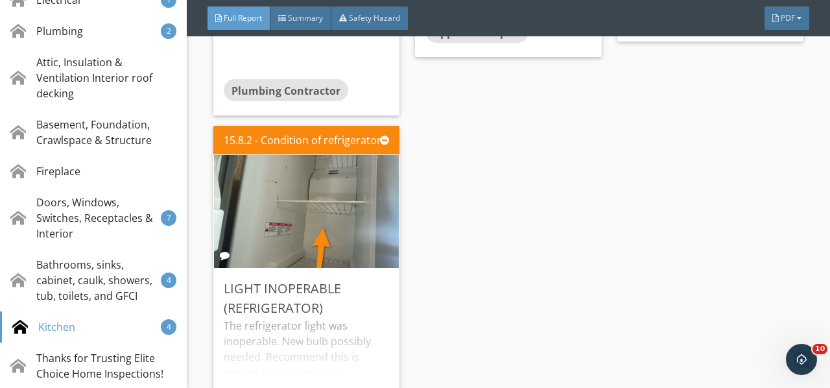
click at [330, 318] on div "The refrigerator light was inoperable. New bulb possibly needed. Recommend this…" at bounding box center [306, 359] width 165 height 83
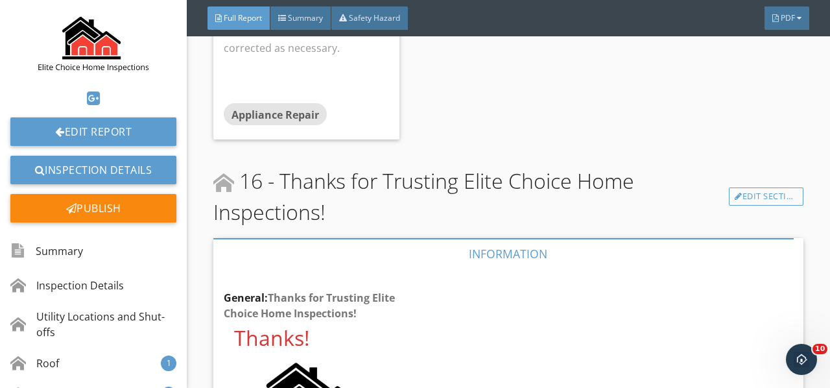
scroll to position [0, 0]
click at [143, 203] on div "Publish" at bounding box center [93, 208] width 166 height 29
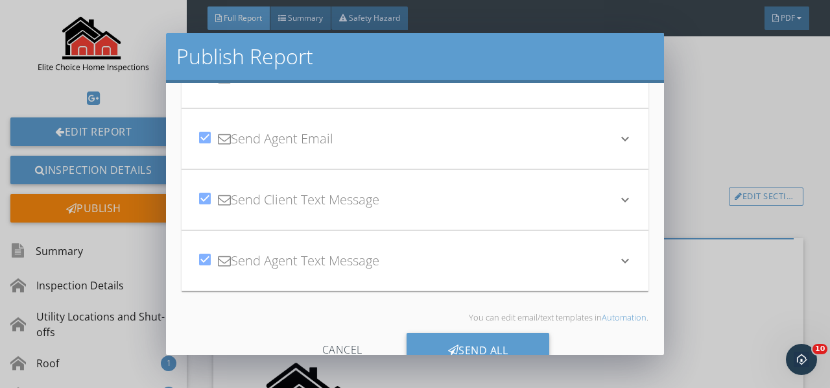
scroll to position [108, 0]
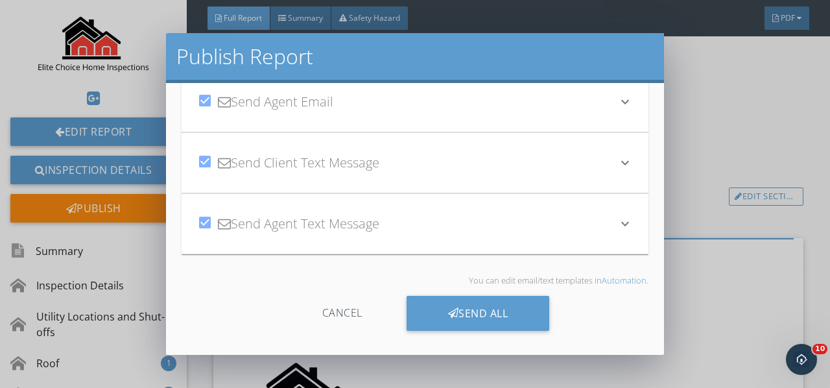
click at [491, 318] on div "Send All" at bounding box center [477, 313] width 143 height 35
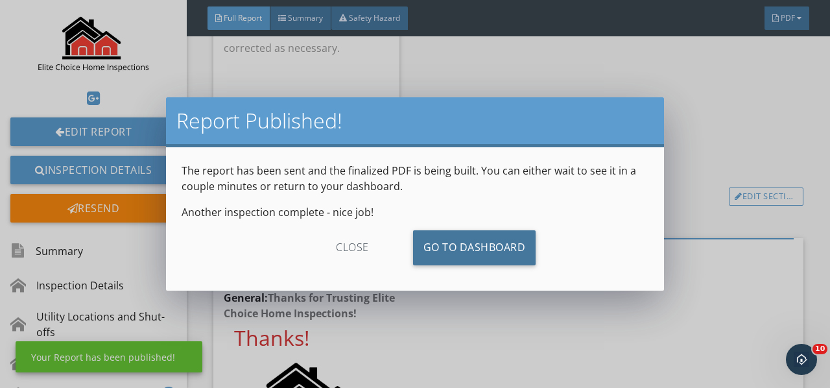
click at [489, 246] on link "Go To Dashboard" at bounding box center [474, 247] width 123 height 35
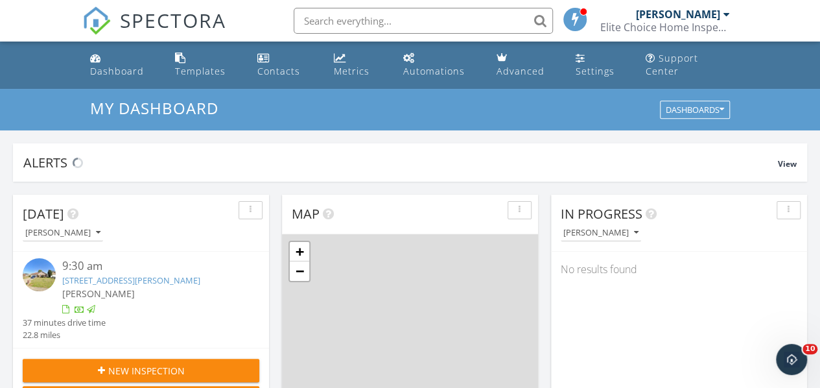
click at [99, 275] on link "[STREET_ADDRESS][PERSON_NAME]" at bounding box center [131, 280] width 138 height 12
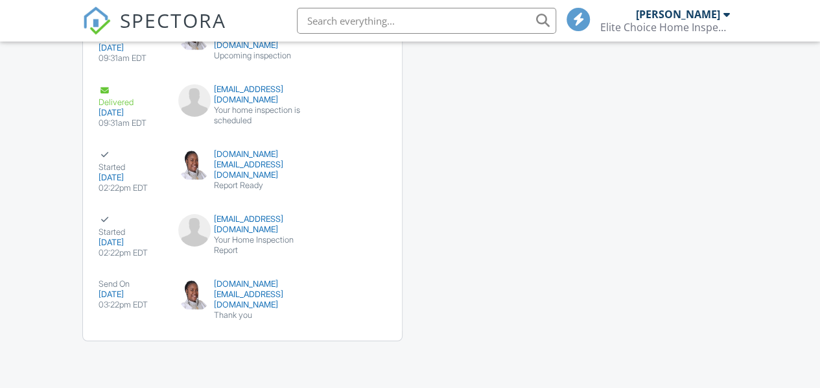
click at [229, 308] on div "[DOMAIN_NAME][EMAIL_ADDRESS][DOMAIN_NAME]" at bounding box center [242, 294] width 128 height 31
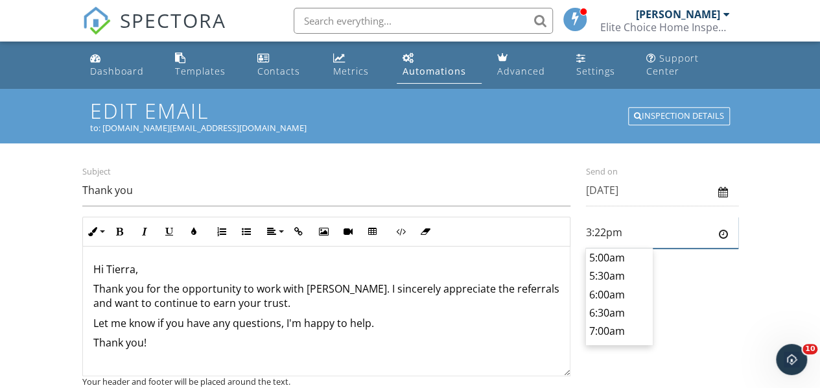
click at [591, 235] on input "3:22pm" at bounding box center [662, 233] width 152 height 32
click at [609, 236] on input "2:22pm" at bounding box center [662, 233] width 152 height 32
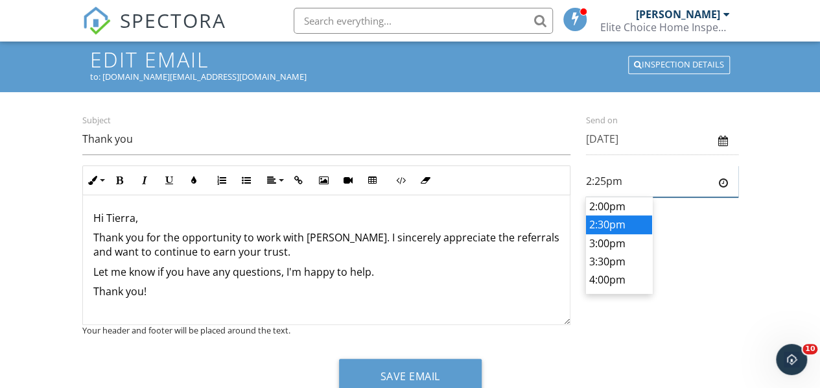
scroll to position [99, 0]
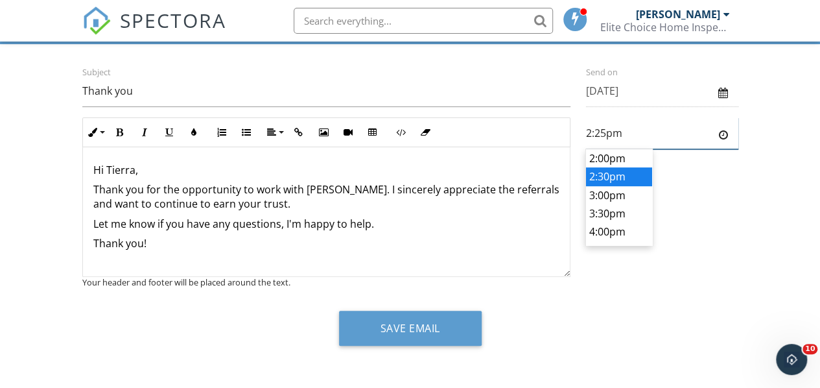
type input "2:25pm"
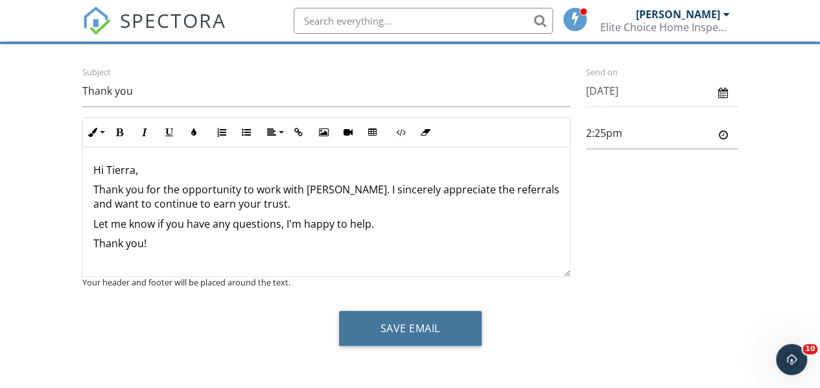
click at [391, 329] on button "Save Email" at bounding box center [410, 327] width 143 height 35
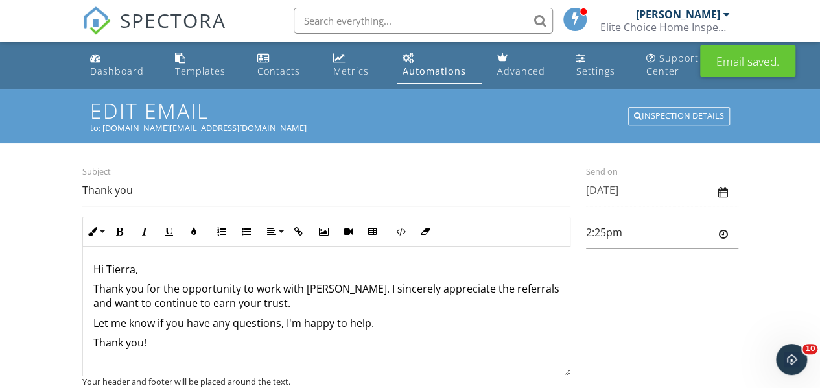
click at [129, 69] on div "Dashboard" at bounding box center [117, 71] width 54 height 12
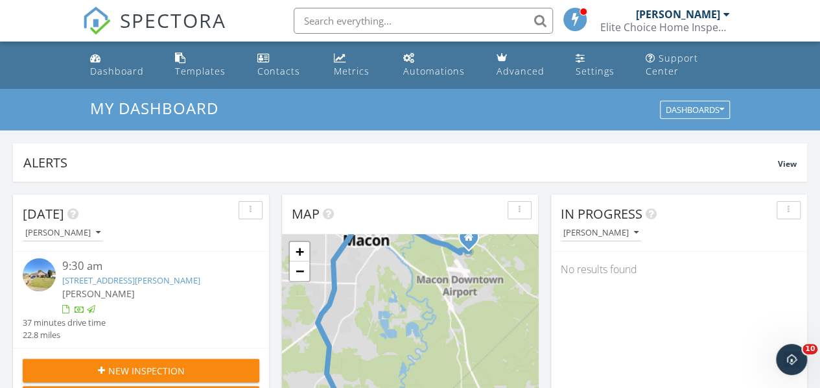
click at [97, 276] on link "108 Emerald Ct, Warner Robins, GA 31093" at bounding box center [131, 280] width 138 height 12
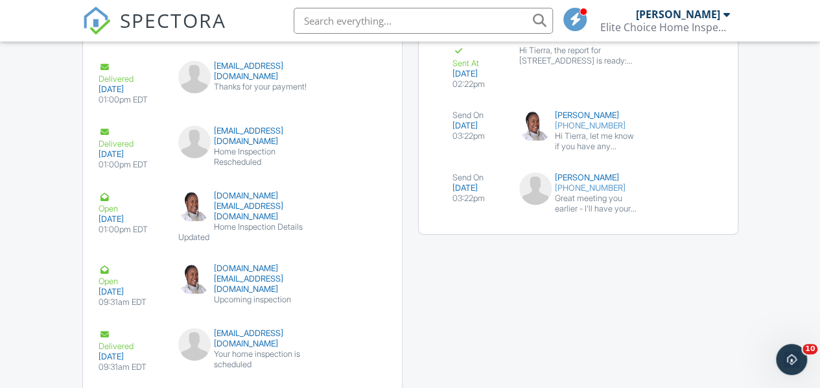
click at [692, 193] on div "submit" at bounding box center [686, 186] width 13 height 13
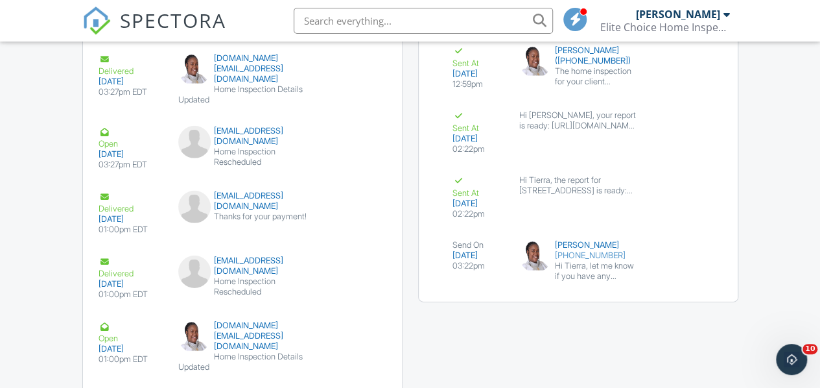
click at [682, 260] on div "submit" at bounding box center [686, 253] width 13 height 13
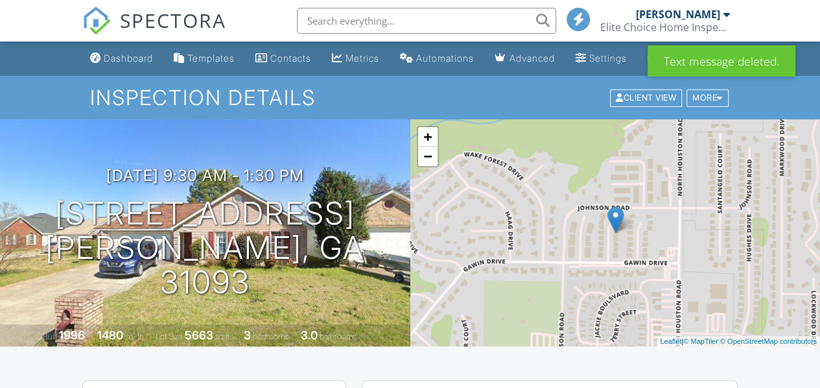
click at [123, 64] on div "Dashboard" at bounding box center [128, 58] width 49 height 11
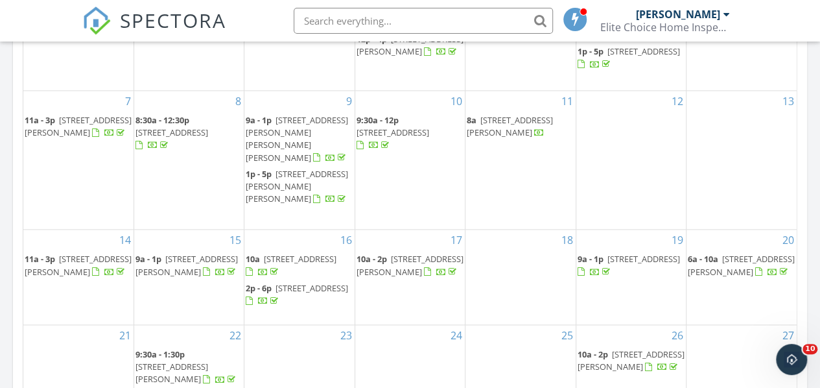
scroll to position [907, 0]
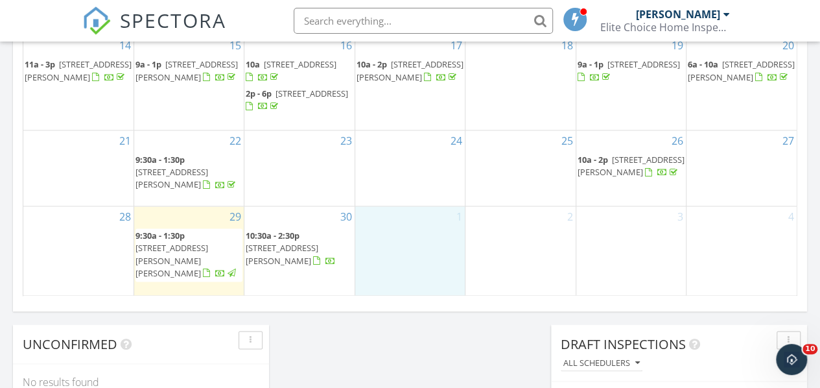
click at [421, 239] on div "1" at bounding box center [410, 251] width 110 height 90
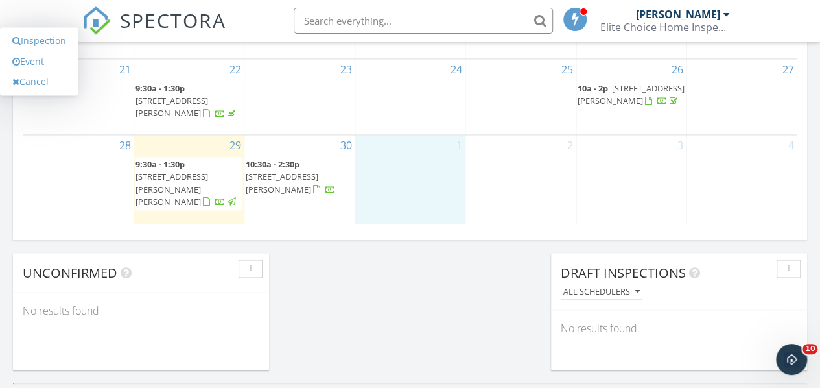
scroll to position [972, 0]
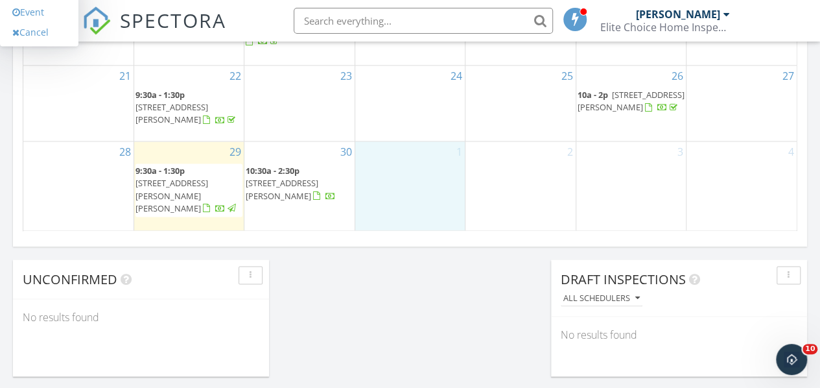
click at [505, 202] on div "2" at bounding box center [520, 186] width 110 height 90
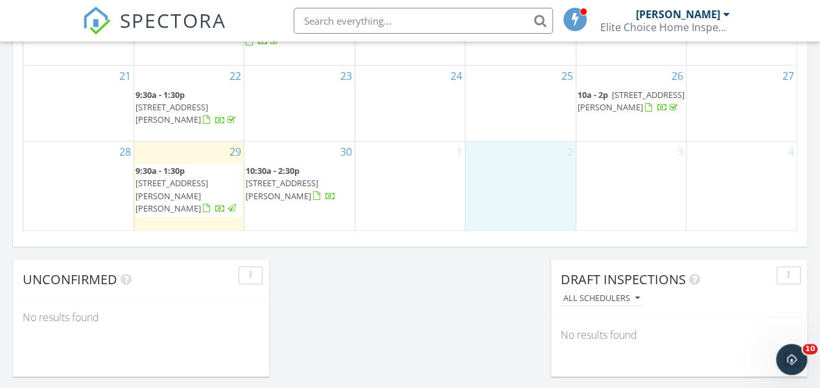
click at [427, 198] on div "1" at bounding box center [410, 186] width 110 height 90
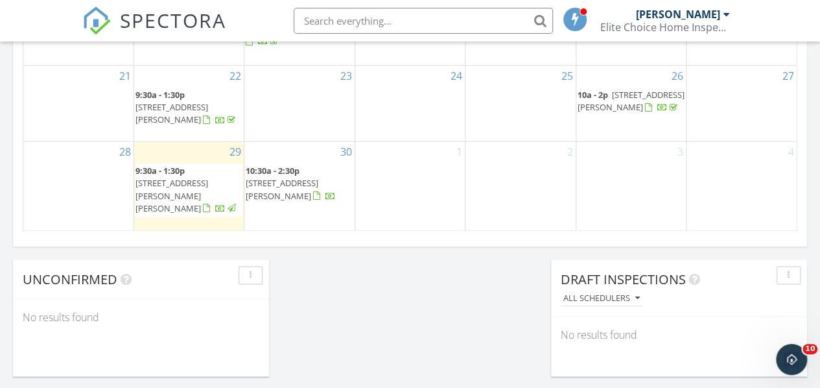
click at [194, 215] on link "9:30a - 1:30p 108 Emerald Ct, Warner Robins 31093" at bounding box center [188, 189] width 107 height 53
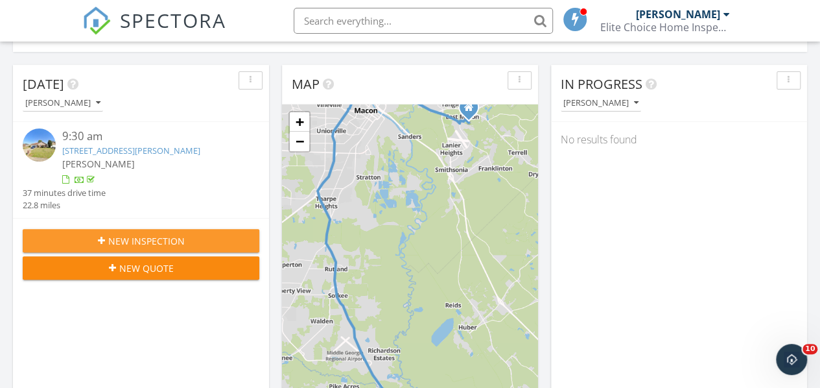
click at [143, 239] on span "New Inspection" at bounding box center [146, 241] width 76 height 14
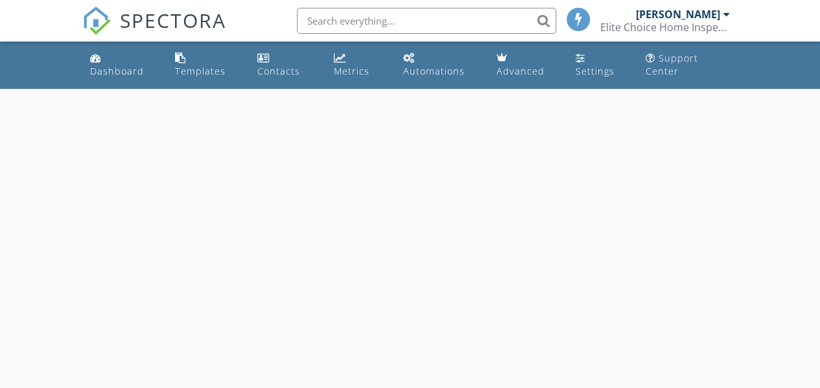
select select "8"
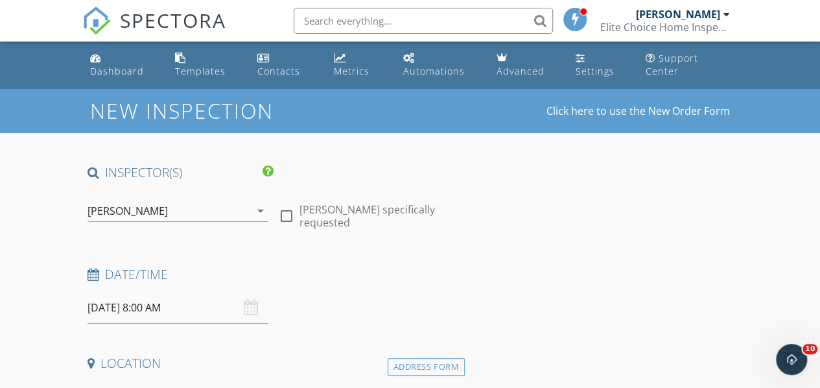
click at [158, 310] on input "09/30/2025 8:00 AM" at bounding box center [178, 308] width 181 height 32
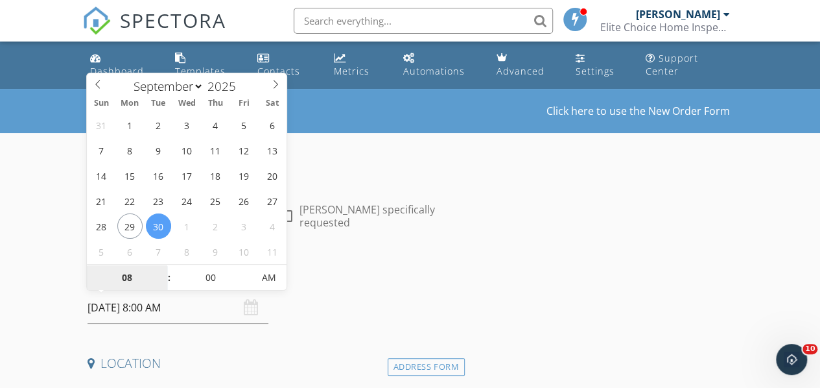
type input "09/29/2025 8:00 AM"
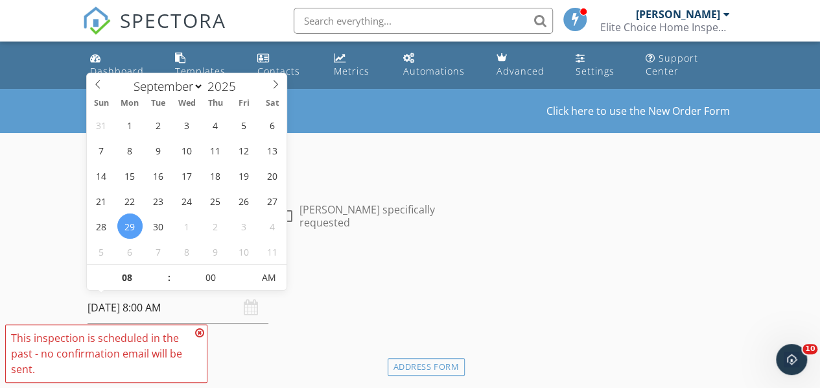
type input "09"
type input "09/29/2025 9:00 AM"
click at [165, 272] on span at bounding box center [162, 270] width 9 height 13
type input "10"
type input "09/29/2025 10:00 AM"
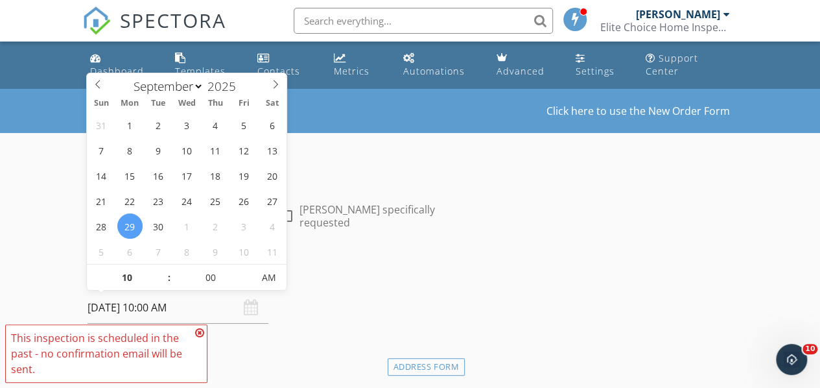
click at [165, 272] on span at bounding box center [162, 270] width 9 height 13
type input "11"
type input "09/29/2025 11:00 AM"
click at [165, 272] on span at bounding box center [162, 270] width 9 height 13
type input "12"
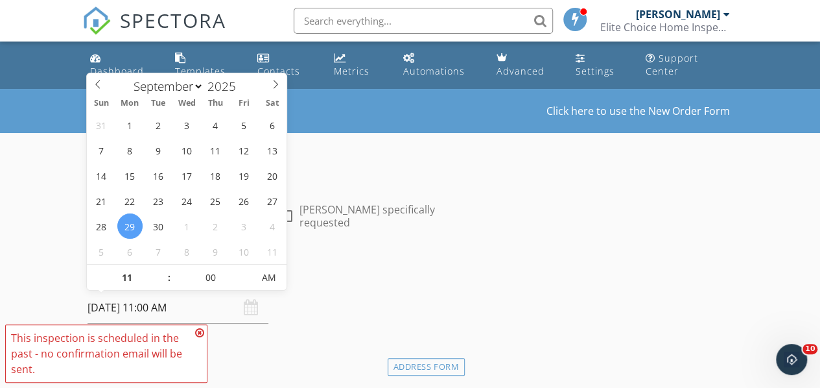
type input "09/29/2025 12:00 PM"
click at [165, 272] on span at bounding box center [162, 270] width 9 height 13
type input "01"
type input "09/29/2025 1:00 PM"
click at [165, 272] on span at bounding box center [162, 270] width 9 height 13
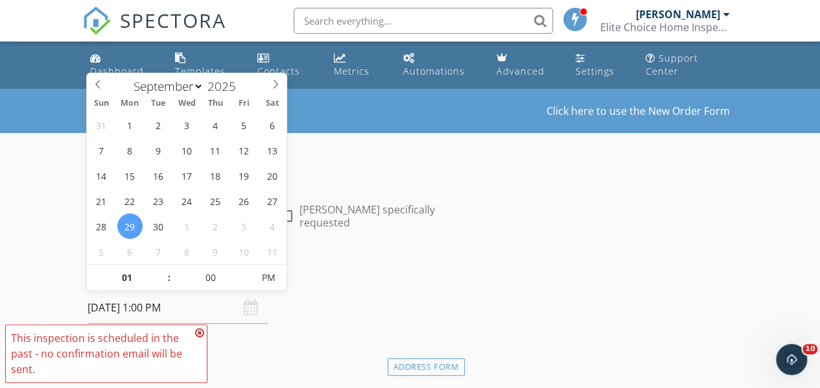
type input "02"
type input "09/29/2025 2:00 PM"
click at [165, 272] on span at bounding box center [162, 270] width 9 height 13
type input "03"
type input "09/29/2025 3:00 PM"
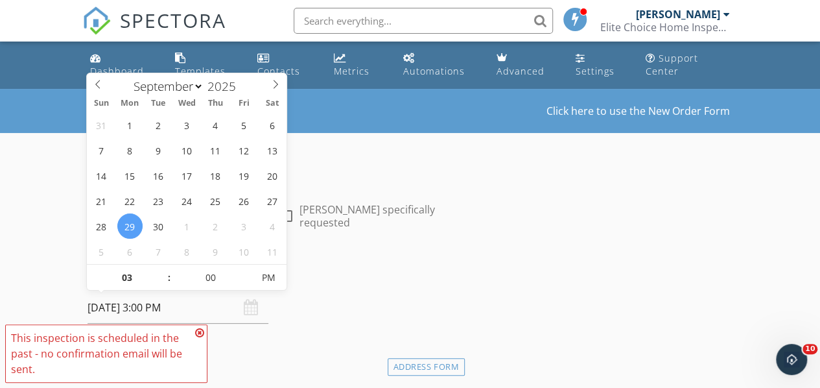
click at [165, 272] on span at bounding box center [162, 270] width 9 height 13
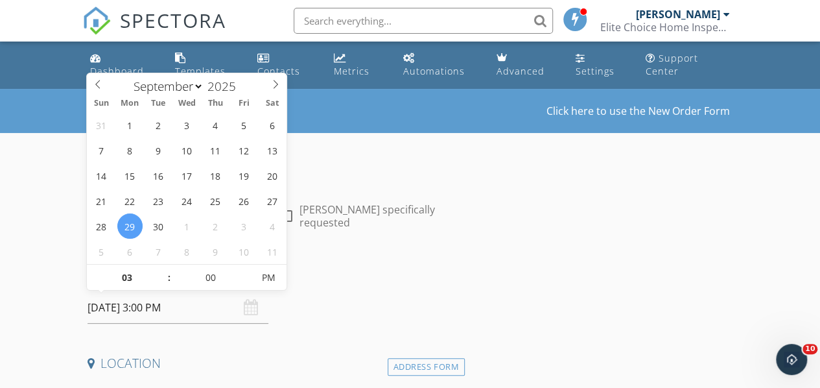
type input "04"
type input "09/29/2025 4:00 PM"
click at [165, 272] on span at bounding box center [162, 270] width 9 height 13
click at [368, 268] on h4 "Date/Time" at bounding box center [274, 274] width 372 height 17
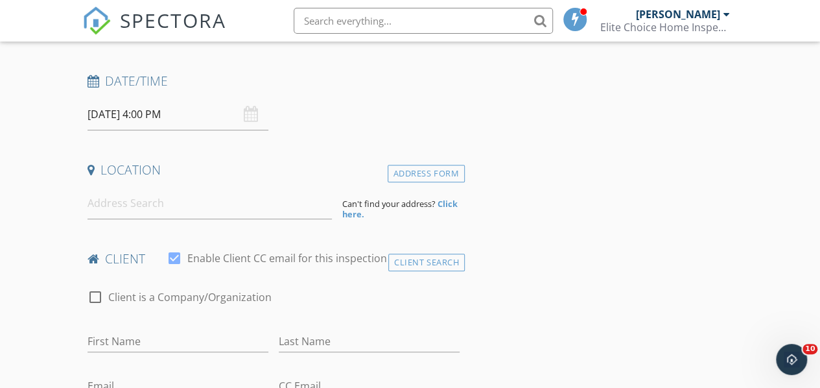
scroll to position [194, 0]
click at [180, 207] on input at bounding box center [210, 202] width 245 height 32
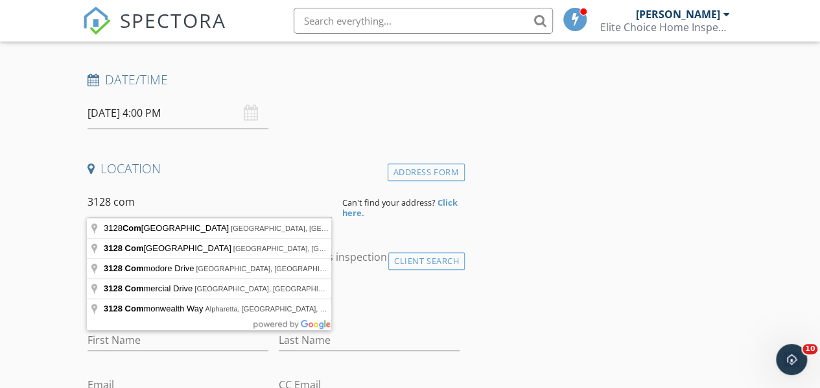
type input "3128 Commodore Drive, Macon, GA, USA"
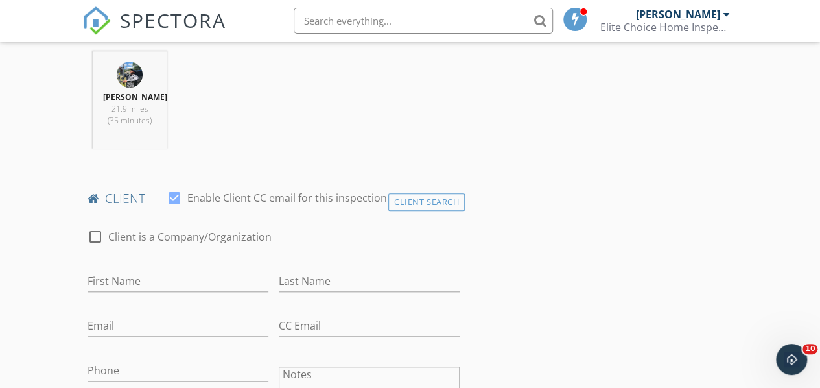
scroll to position [583, 0]
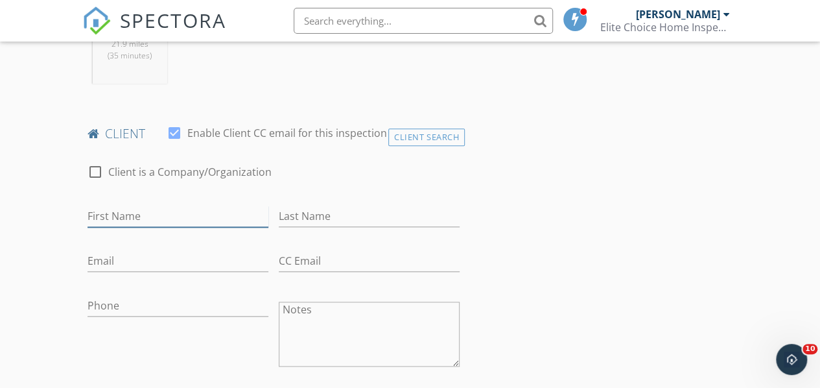
click at [131, 218] on input "First Name" at bounding box center [178, 215] width 181 height 21
click at [421, 132] on div "Client Search" at bounding box center [426, 137] width 76 height 18
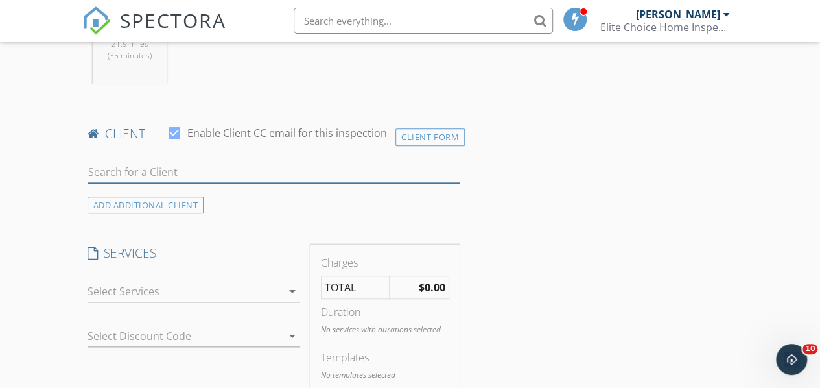
click at [143, 172] on input "text" at bounding box center [274, 171] width 372 height 21
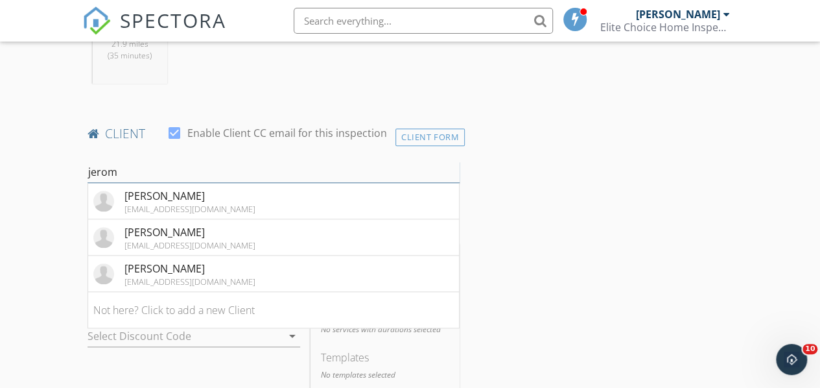
type input "jerom"
click at [174, 276] on div "jeromecmoore@yahoo.com" at bounding box center [189, 281] width 131 height 10
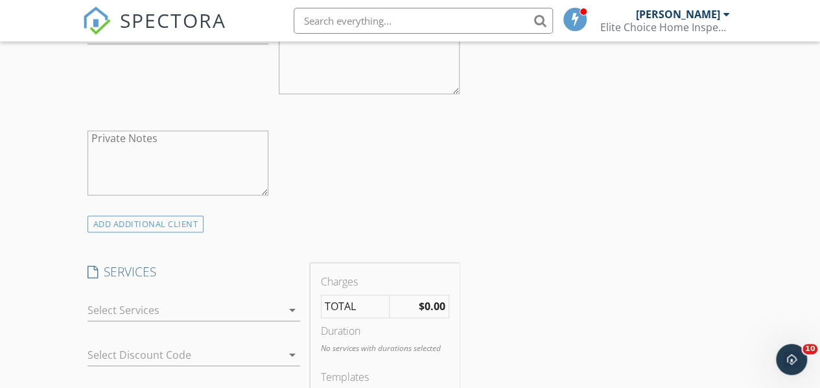
scroll to position [907, 0]
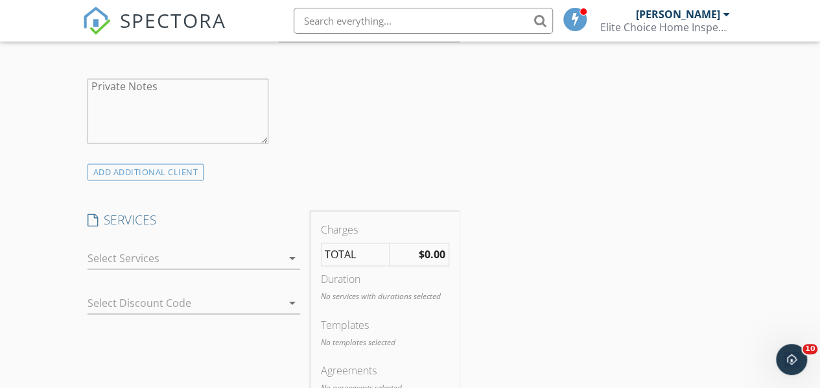
click at [294, 257] on icon "arrow_drop_down" at bounding box center [293, 258] width 16 height 16
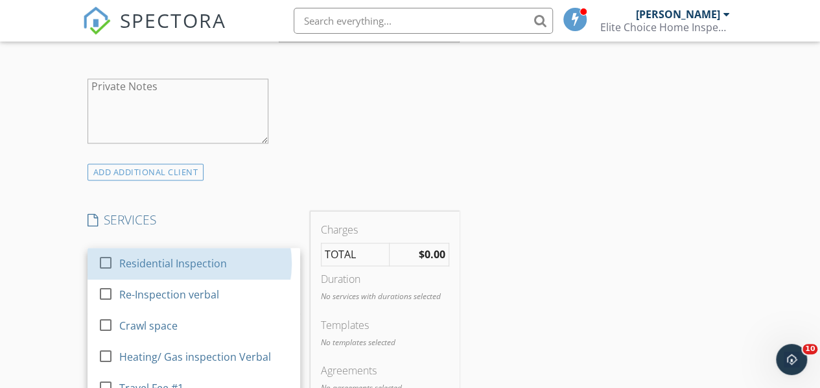
click at [283, 266] on link "check_box_outline_blank Residential Inspection" at bounding box center [194, 263] width 213 height 31
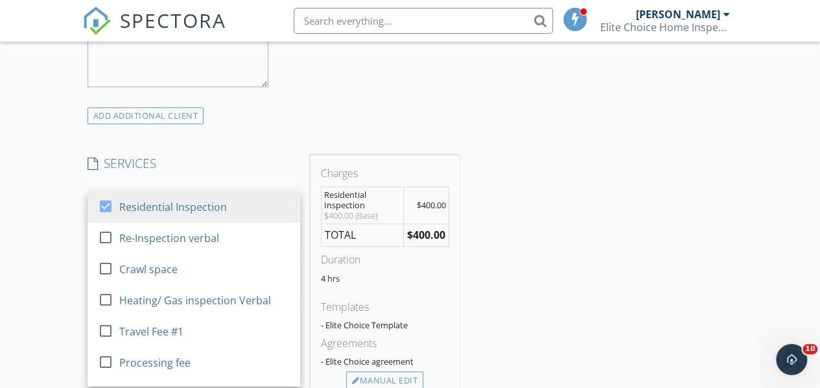
scroll to position [1037, 0]
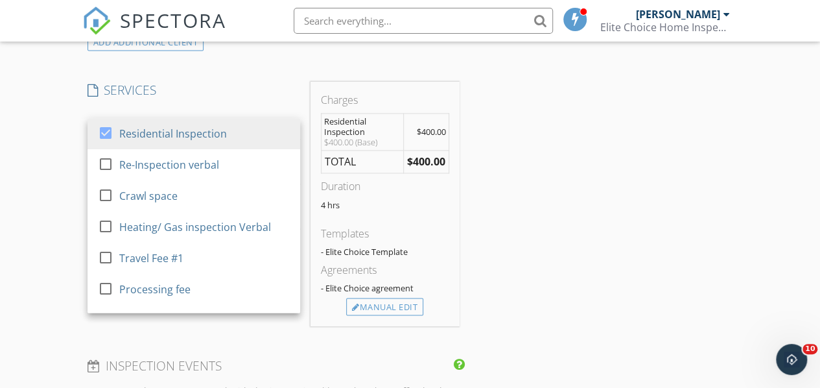
click at [377, 305] on div "Manual Edit" at bounding box center [384, 307] width 77 height 18
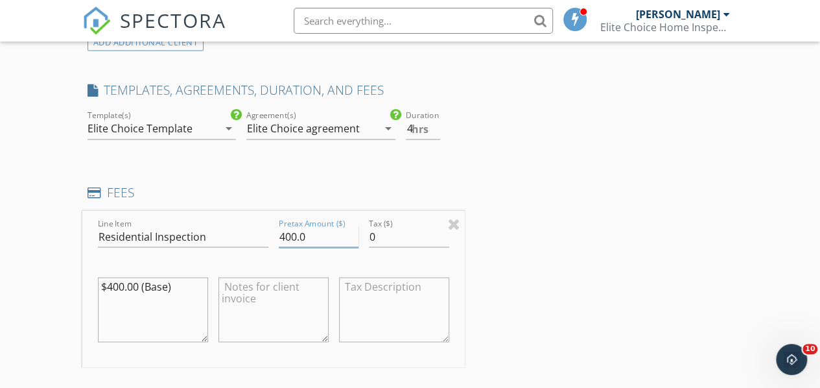
drag, startPoint x: 229, startPoint y: 239, endPoint x: 161, endPoint y: 223, distance: 70.0
click at [161, 223] on div "Line Item Residential Inspection Pretax Amount ($) 400.0 Tax ($) 0 $400.00 (Bas…" at bounding box center [273, 288] width 382 height 156
type input "450.00"
click at [235, 233] on input "Residential Inspection" at bounding box center [183, 236] width 170 height 21
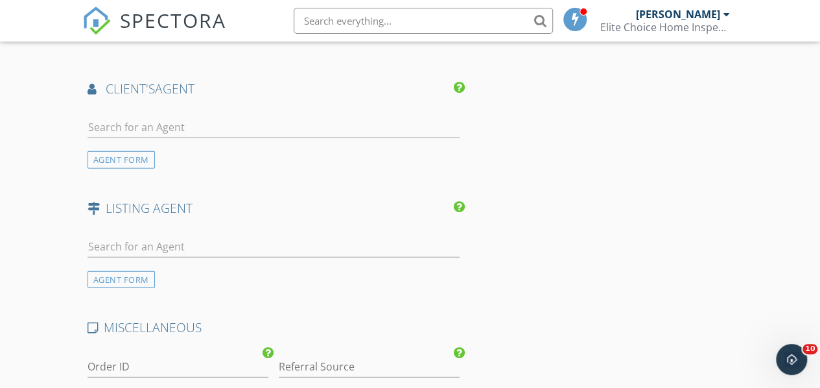
scroll to position [1621, 0]
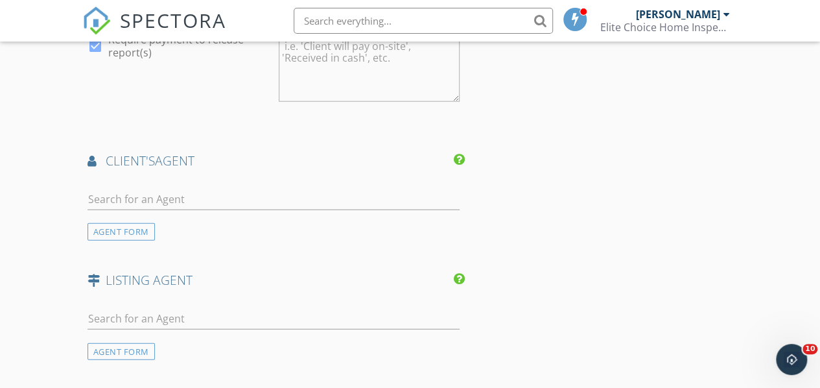
type input "Residential Inspection (Cash Payment)"
click at [161, 193] on input "text" at bounding box center [274, 199] width 372 height 21
type input "c"
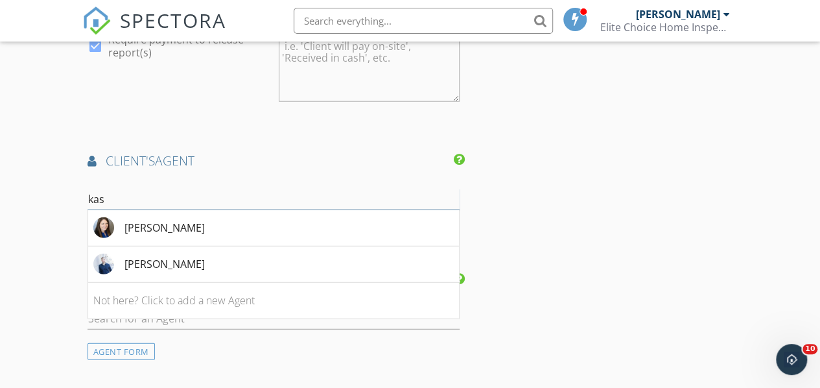
type input "kas"
click at [189, 252] on li "Kason Wilkes" at bounding box center [273, 264] width 371 height 36
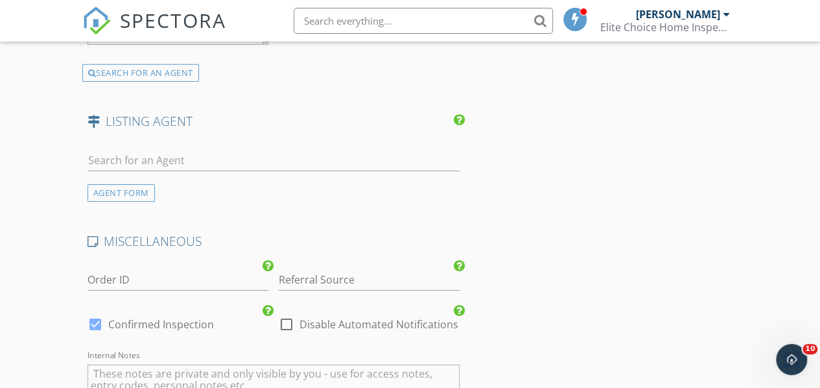
scroll to position [2364, 0]
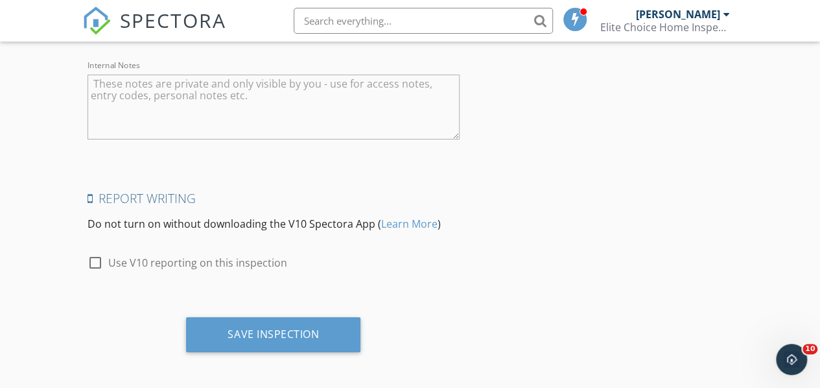
click at [327, 322] on div "Save Inspection" at bounding box center [273, 334] width 174 height 35
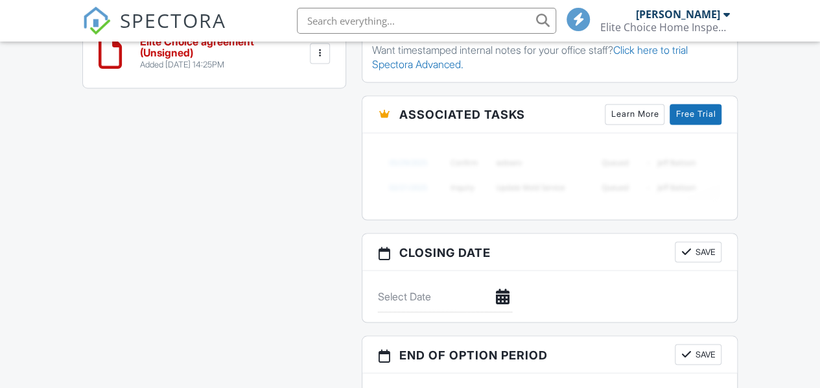
scroll to position [816, 0]
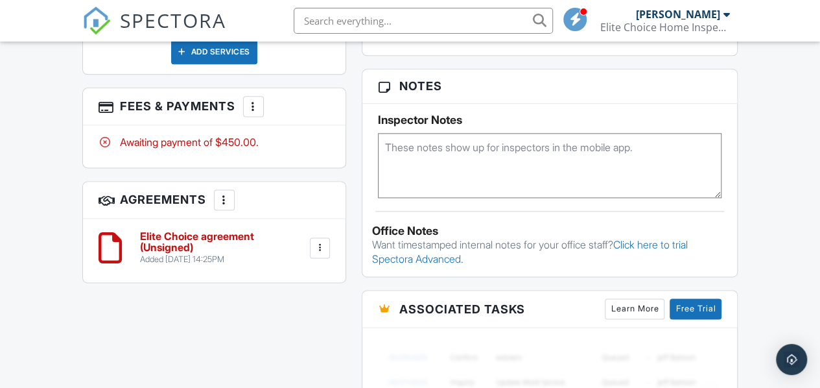
click at [252, 113] on div at bounding box center [253, 106] width 13 height 13
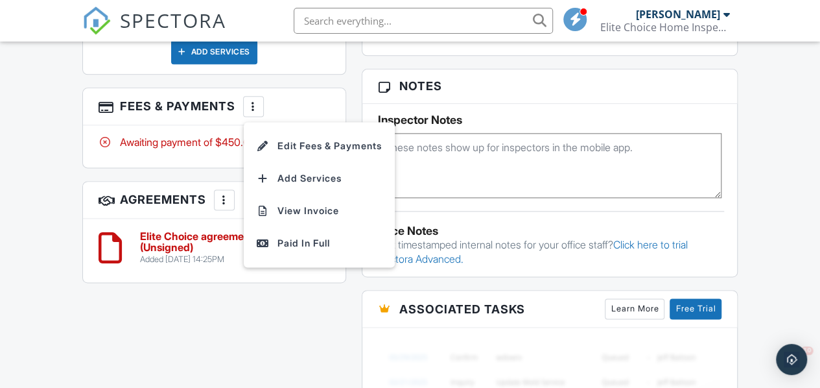
scroll to position [0, 0]
click at [289, 251] on div "Paid In Full" at bounding box center [319, 243] width 125 height 16
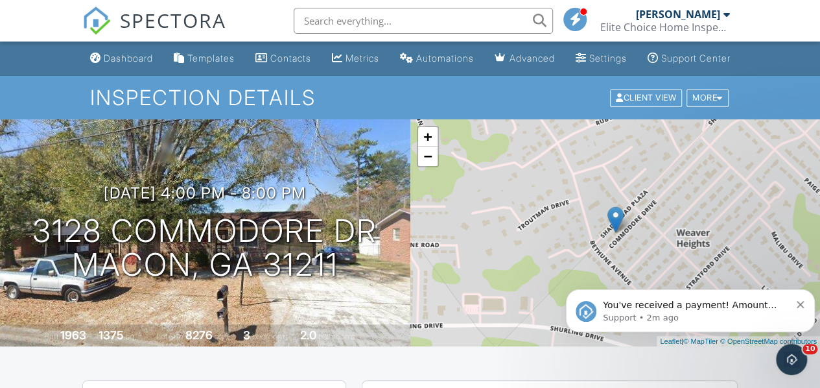
click at [114, 64] on div "Dashboard" at bounding box center [128, 58] width 49 height 11
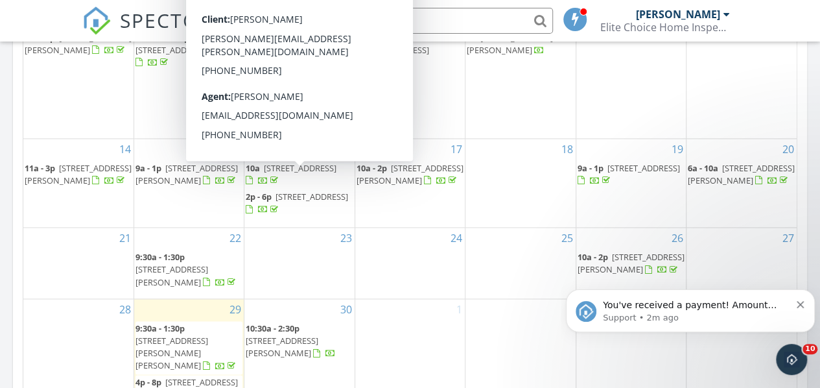
scroll to position [843, 0]
